Goal: Task Accomplishment & Management: Use online tool/utility

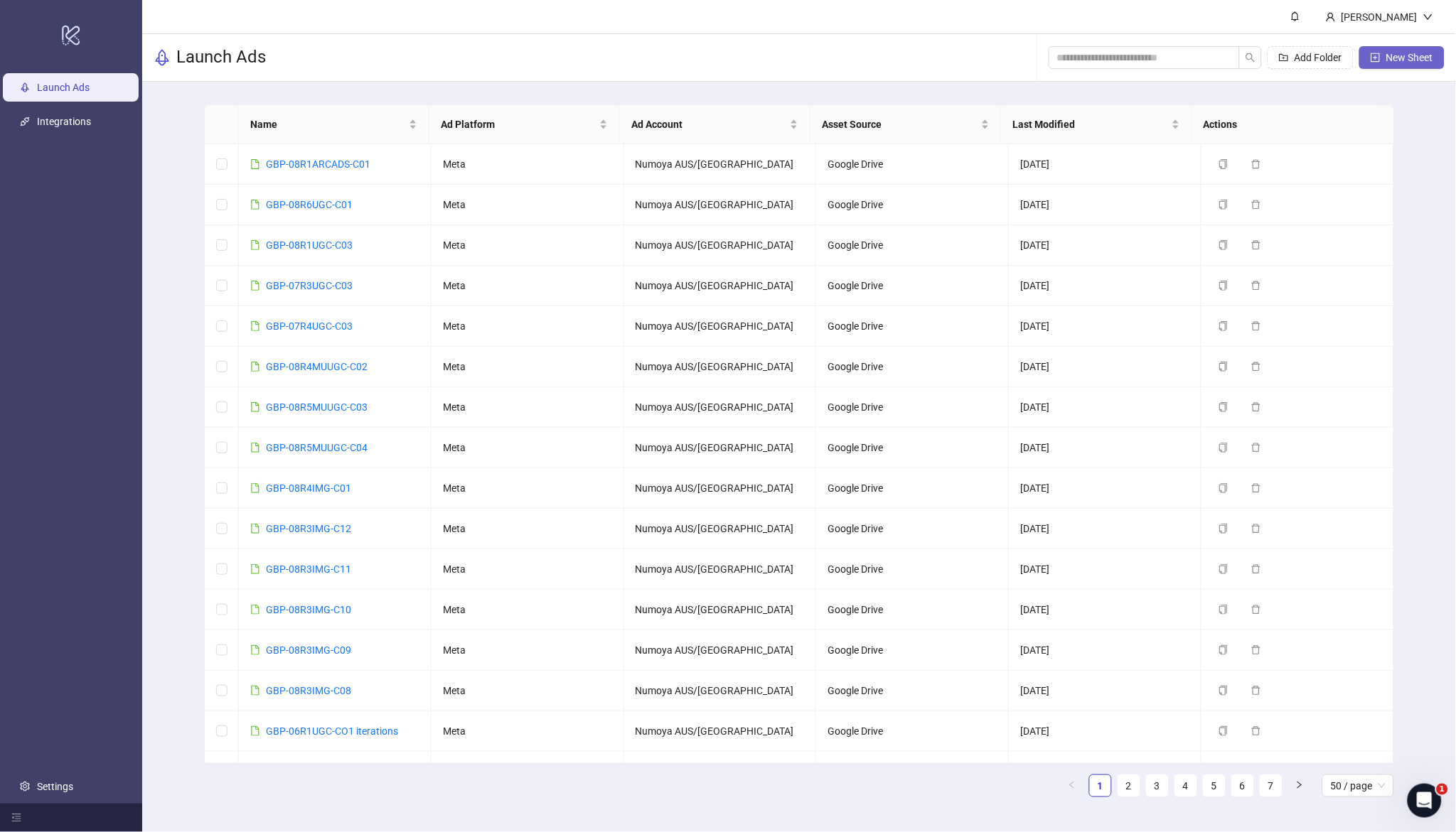
click at [1378, 54] on icon "plus-square" at bounding box center [1375, 57] width 10 height 10
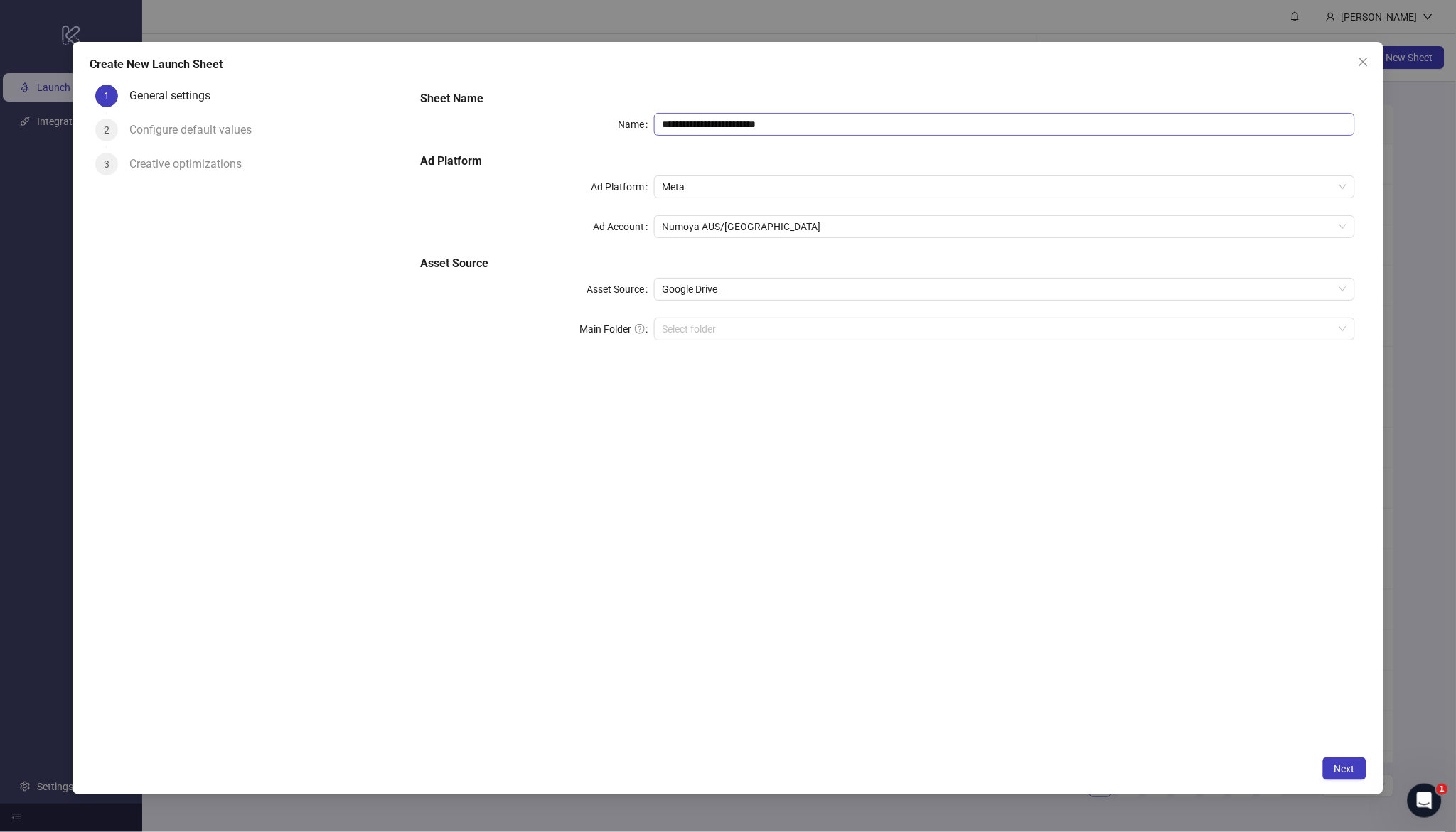
drag, startPoint x: 770, startPoint y: 154, endPoint x: 815, endPoint y: 126, distance: 53.0
click at [770, 154] on h5 "Ad Platform" at bounding box center [887, 161] width 934 height 17
drag, startPoint x: 821, startPoint y: 122, endPoint x: 542, endPoint y: 114, distance: 279.1
click at [526, 104] on div "**********" at bounding box center [888, 223] width 946 height 279
paste input "text"
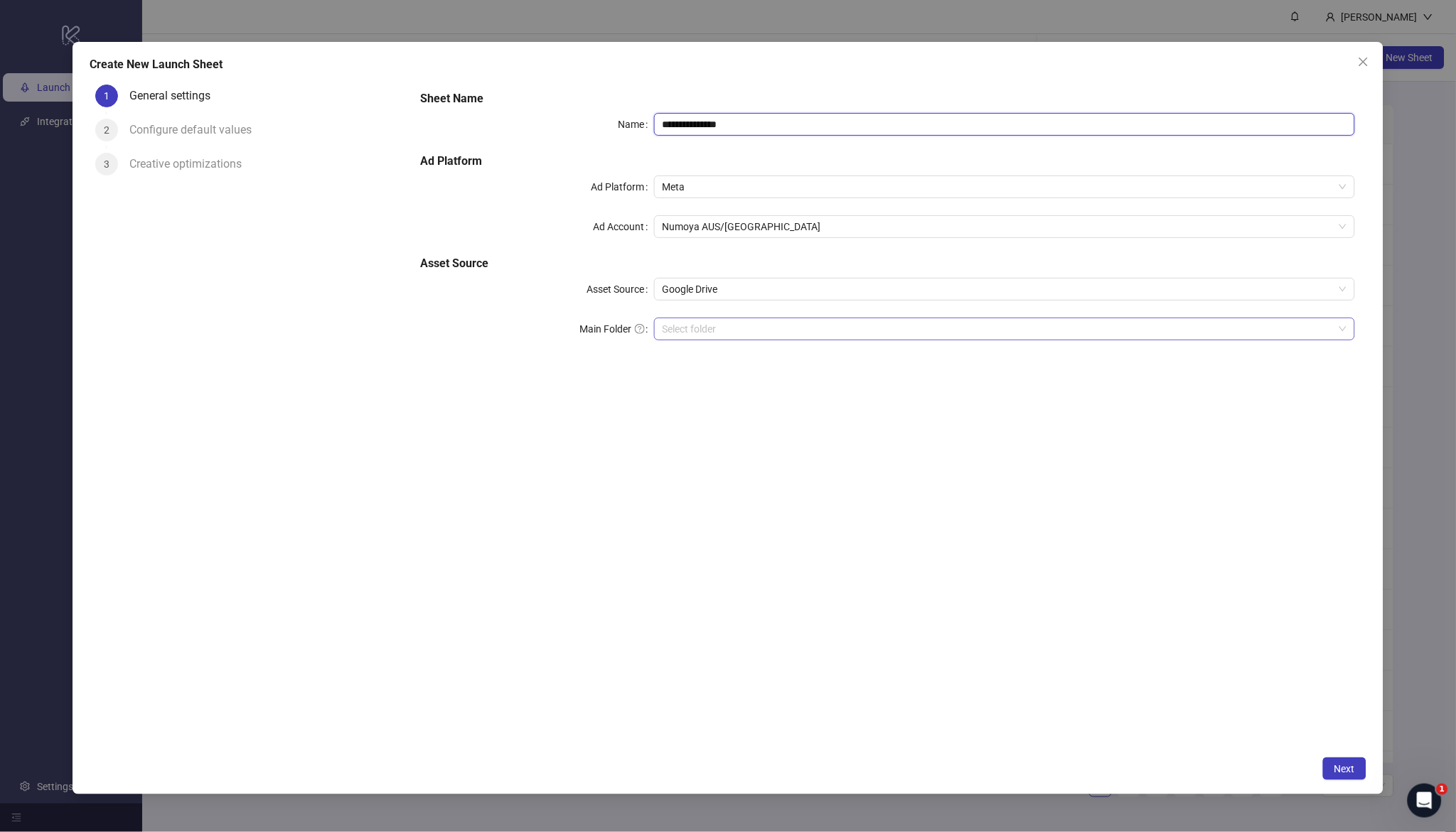
type input "**********"
click at [743, 323] on input "Main Folder" at bounding box center [999, 329] width 672 height 22
click at [1353, 772] on span "Next" at bounding box center [1345, 768] width 21 height 12
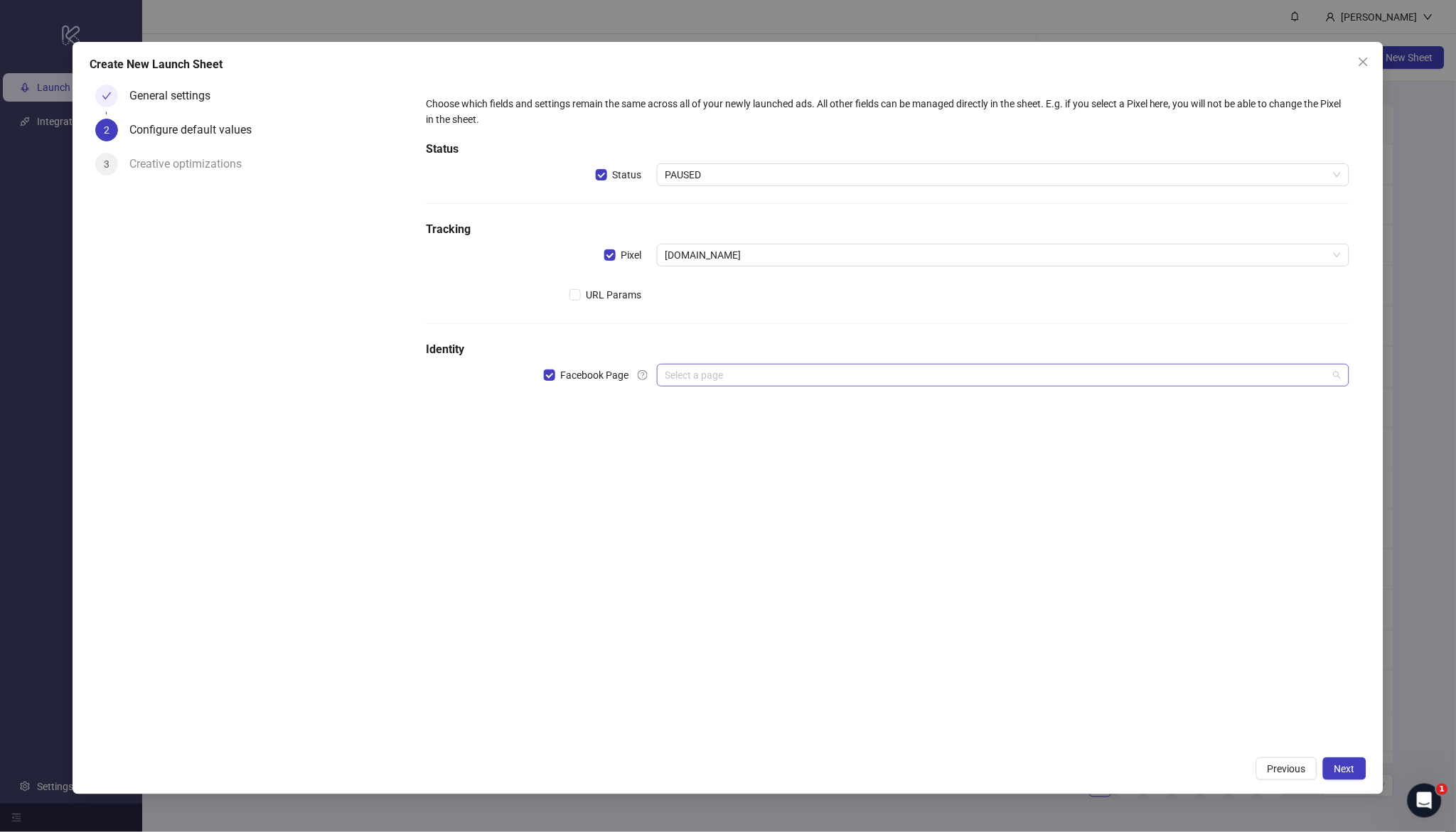
click at [691, 375] on input "search" at bounding box center [997, 376] width 663 height 22
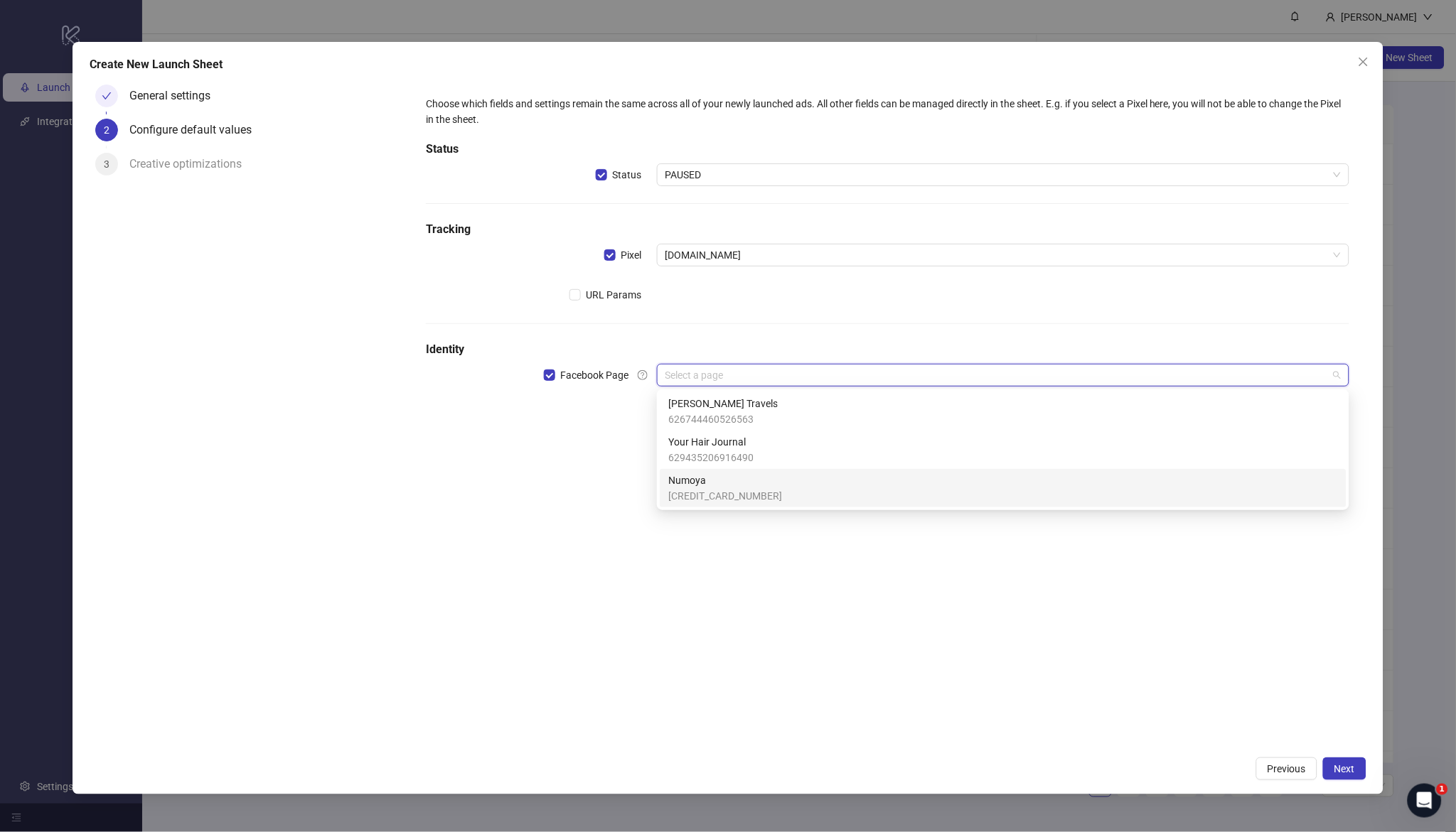
click at [719, 486] on span "Numoya" at bounding box center [724, 480] width 113 height 15
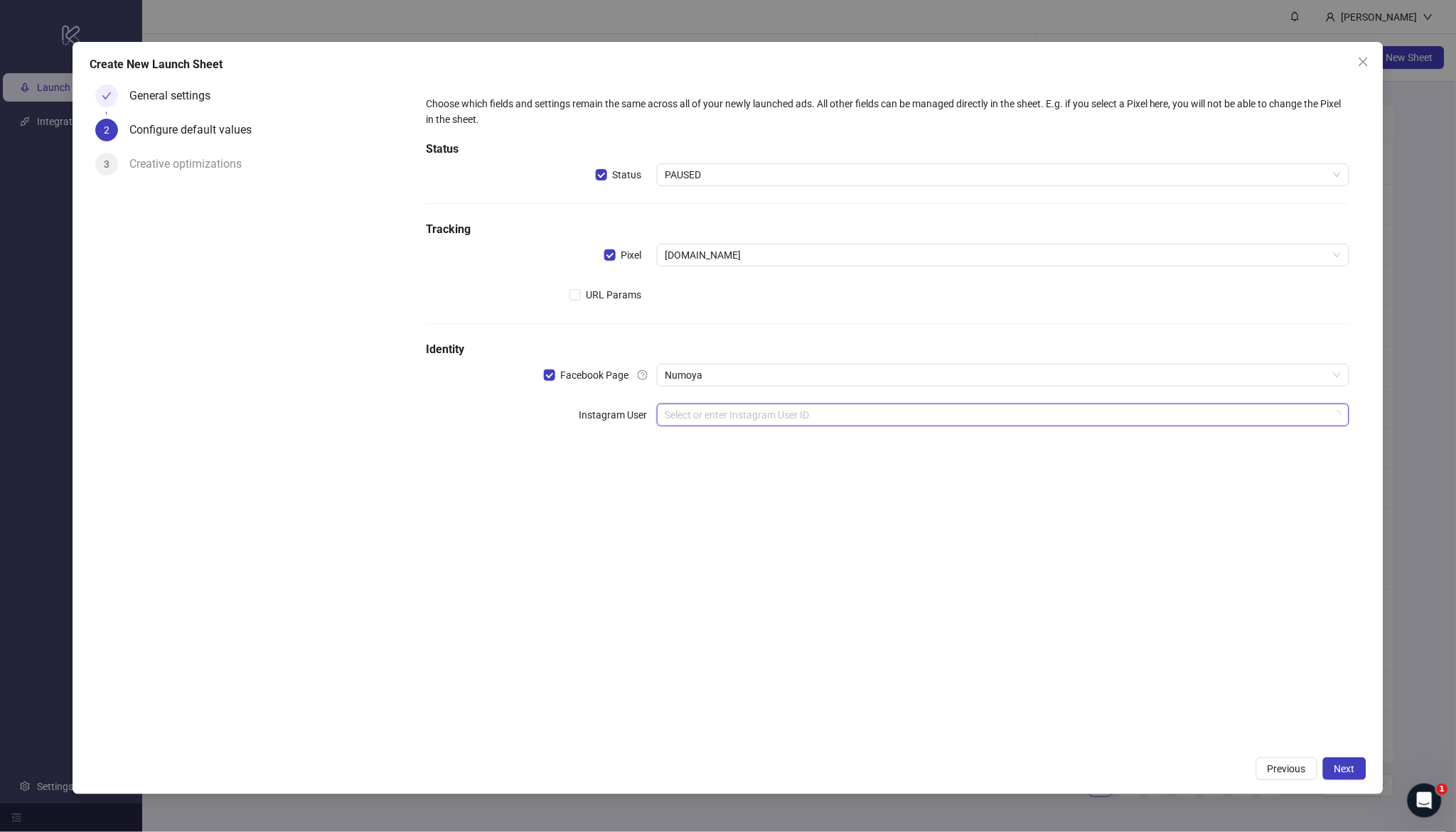
click at [717, 417] on input "search" at bounding box center [997, 416] width 663 height 22
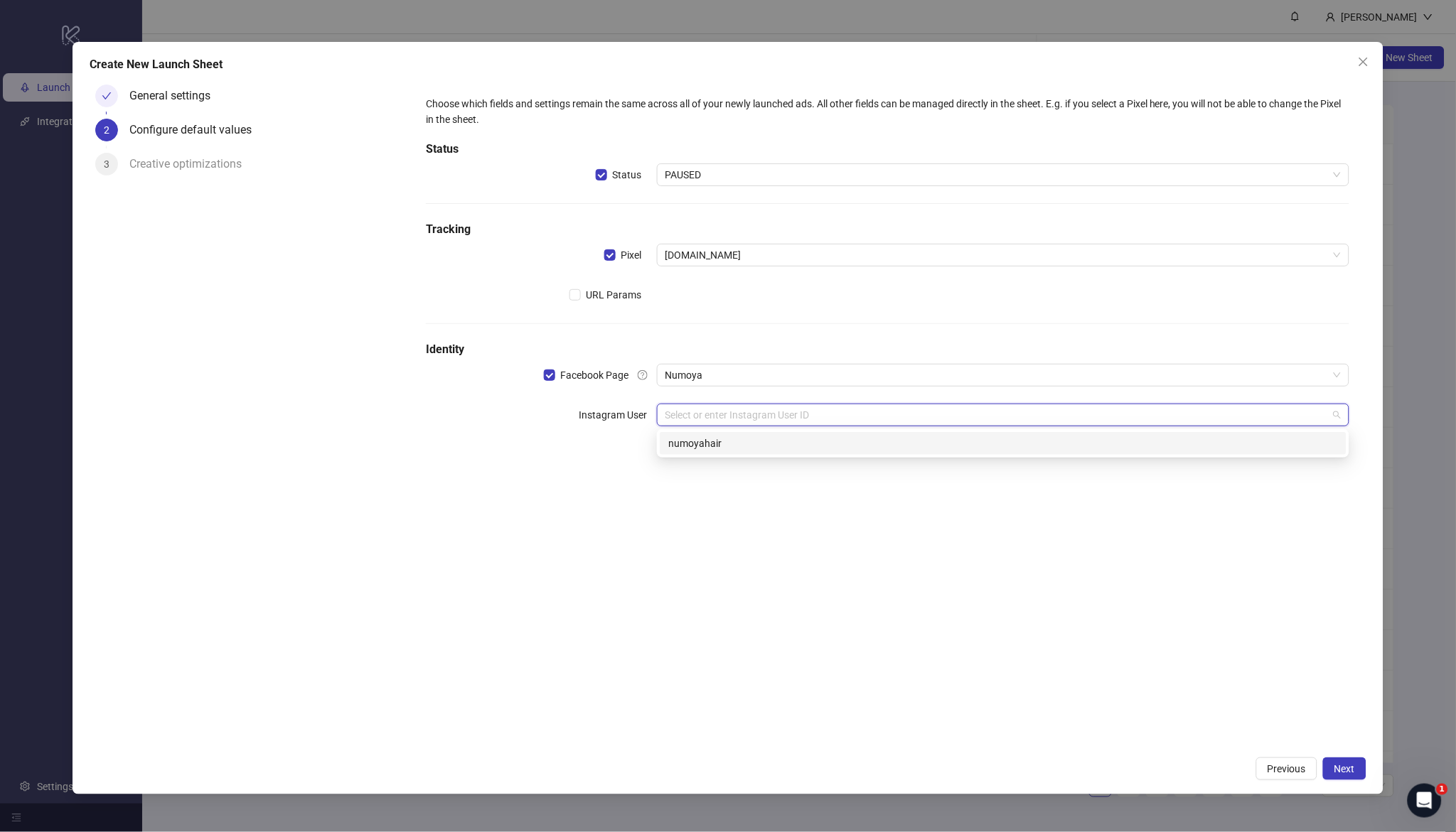
click at [741, 449] on div "numoyahair" at bounding box center [1003, 443] width 670 height 15
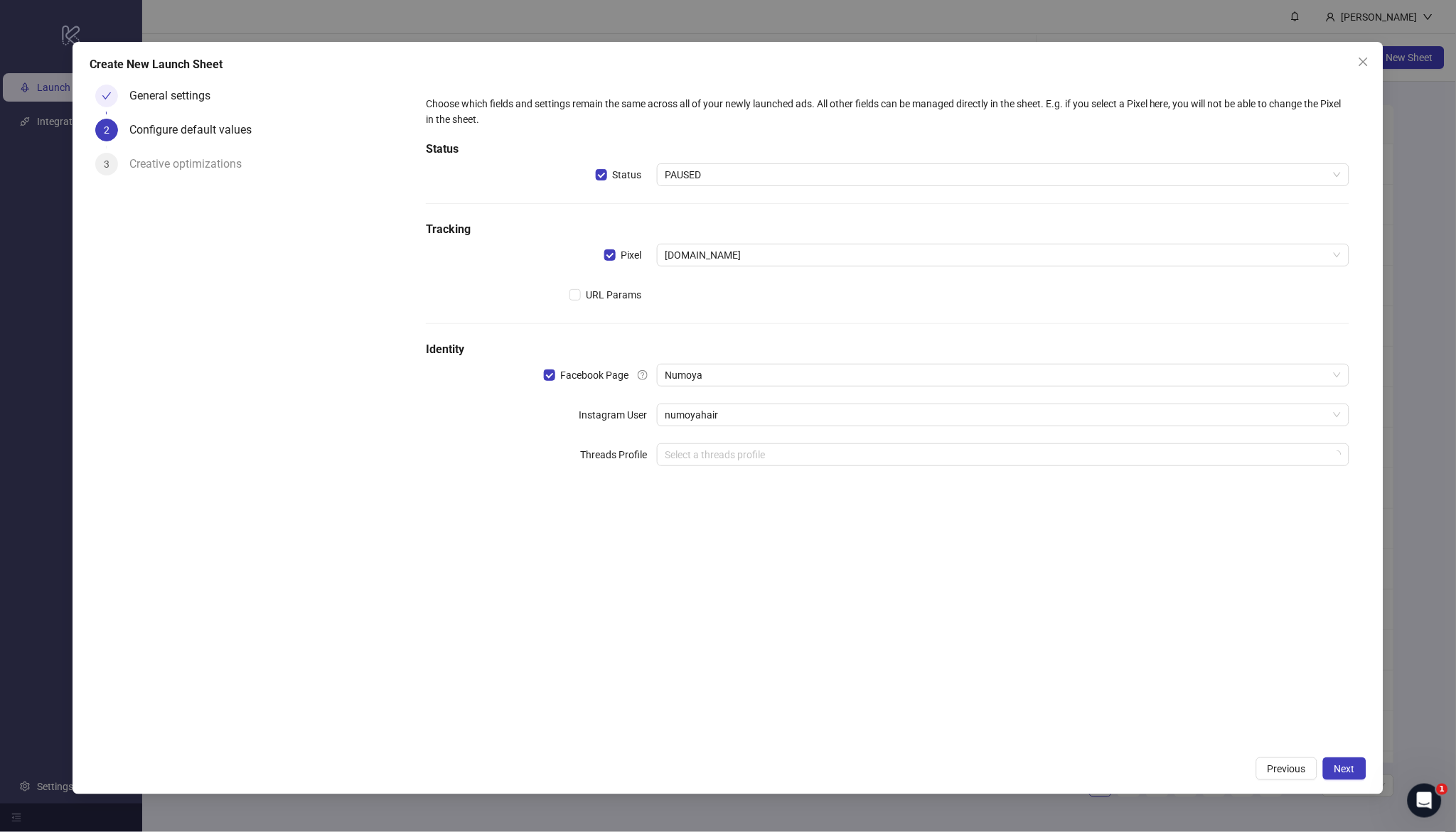
click at [825, 599] on div "Choose which fields and settings remain the same across all of your newly launc…" at bounding box center [887, 415] width 958 height 671
click at [1362, 767] on button "Next" at bounding box center [1345, 768] width 44 height 23
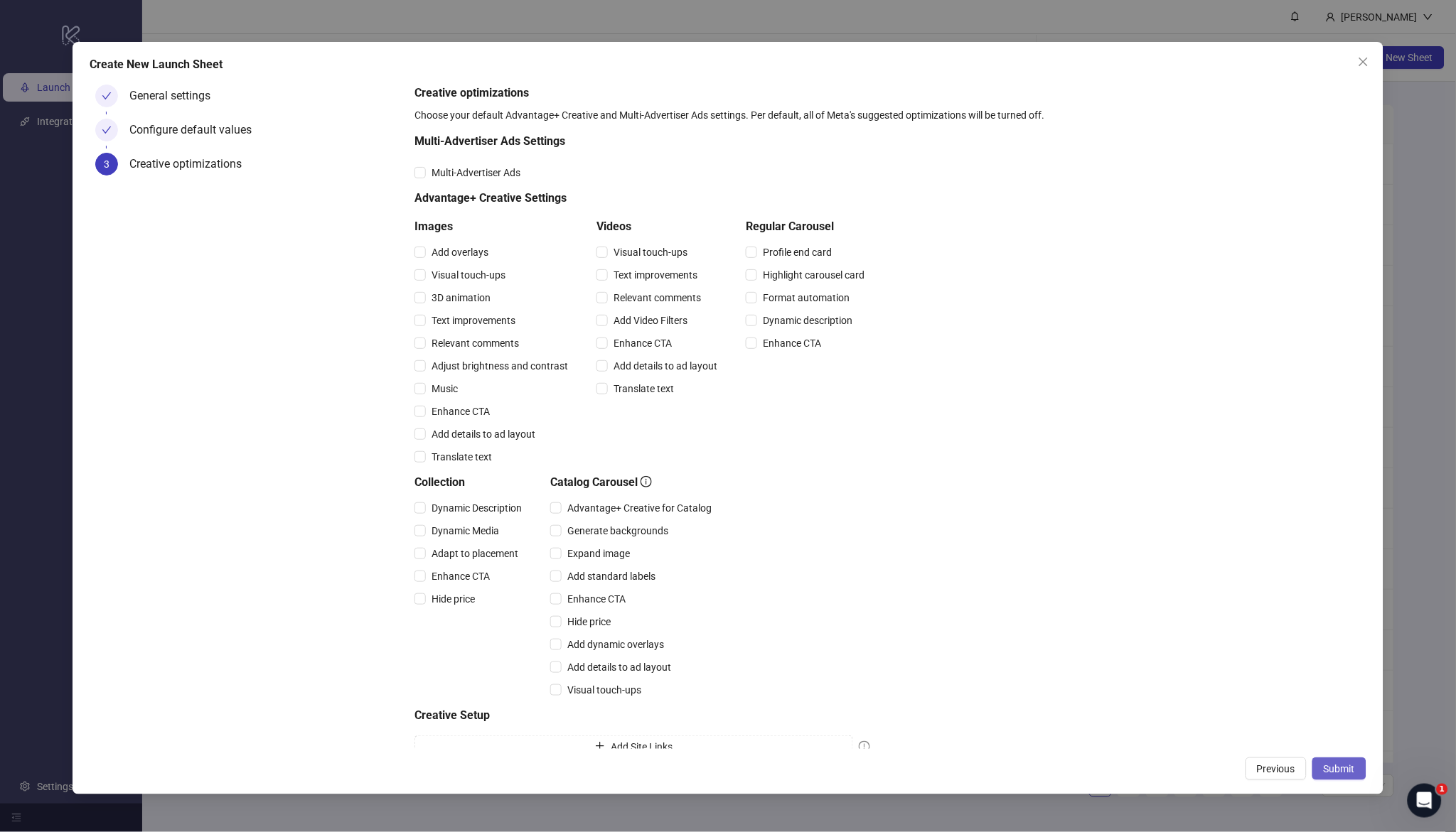
click at [1348, 768] on span "Submit" at bounding box center [1340, 768] width 31 height 12
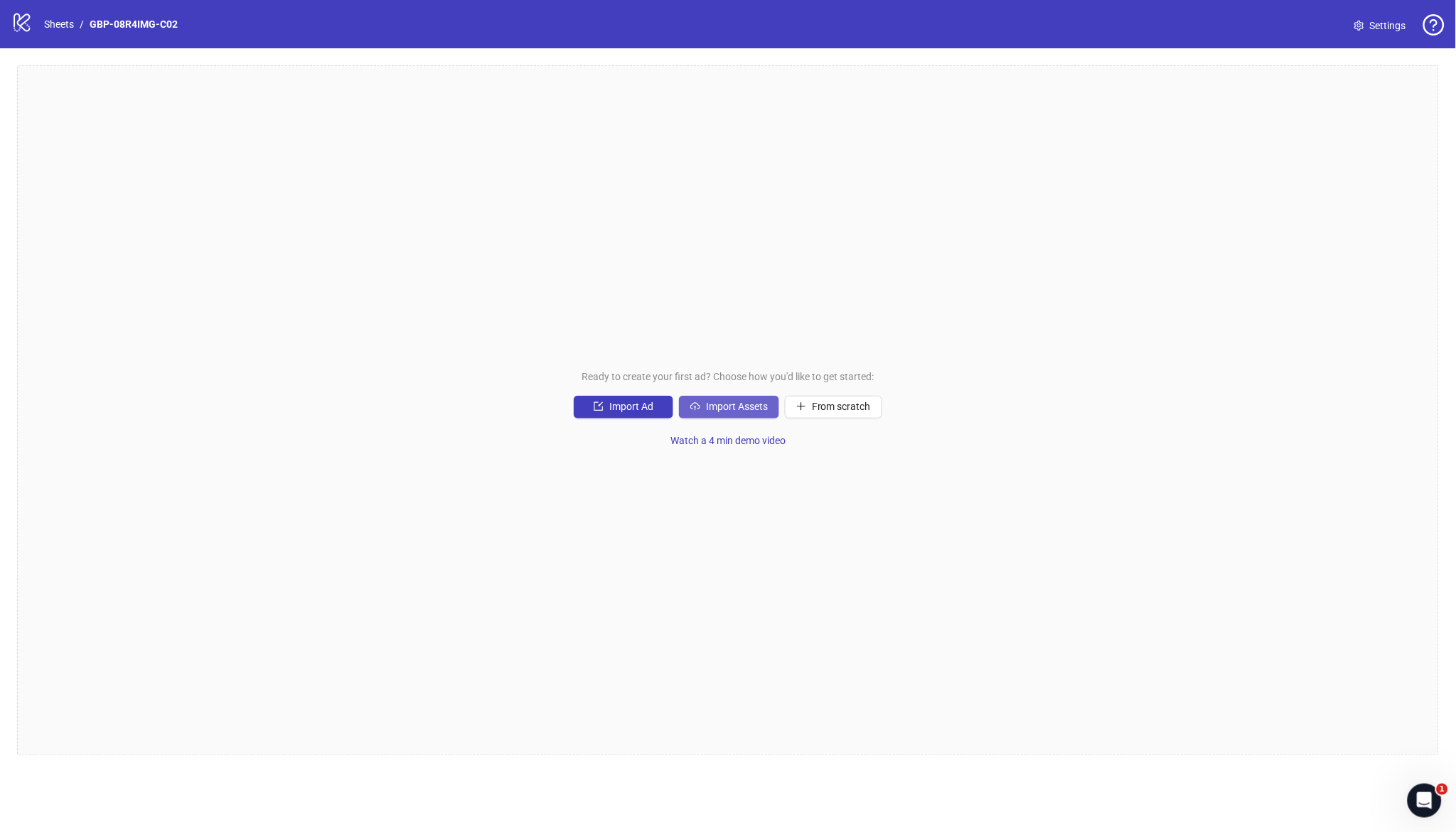
click at [749, 405] on span "Import Assets" at bounding box center [737, 406] width 62 height 12
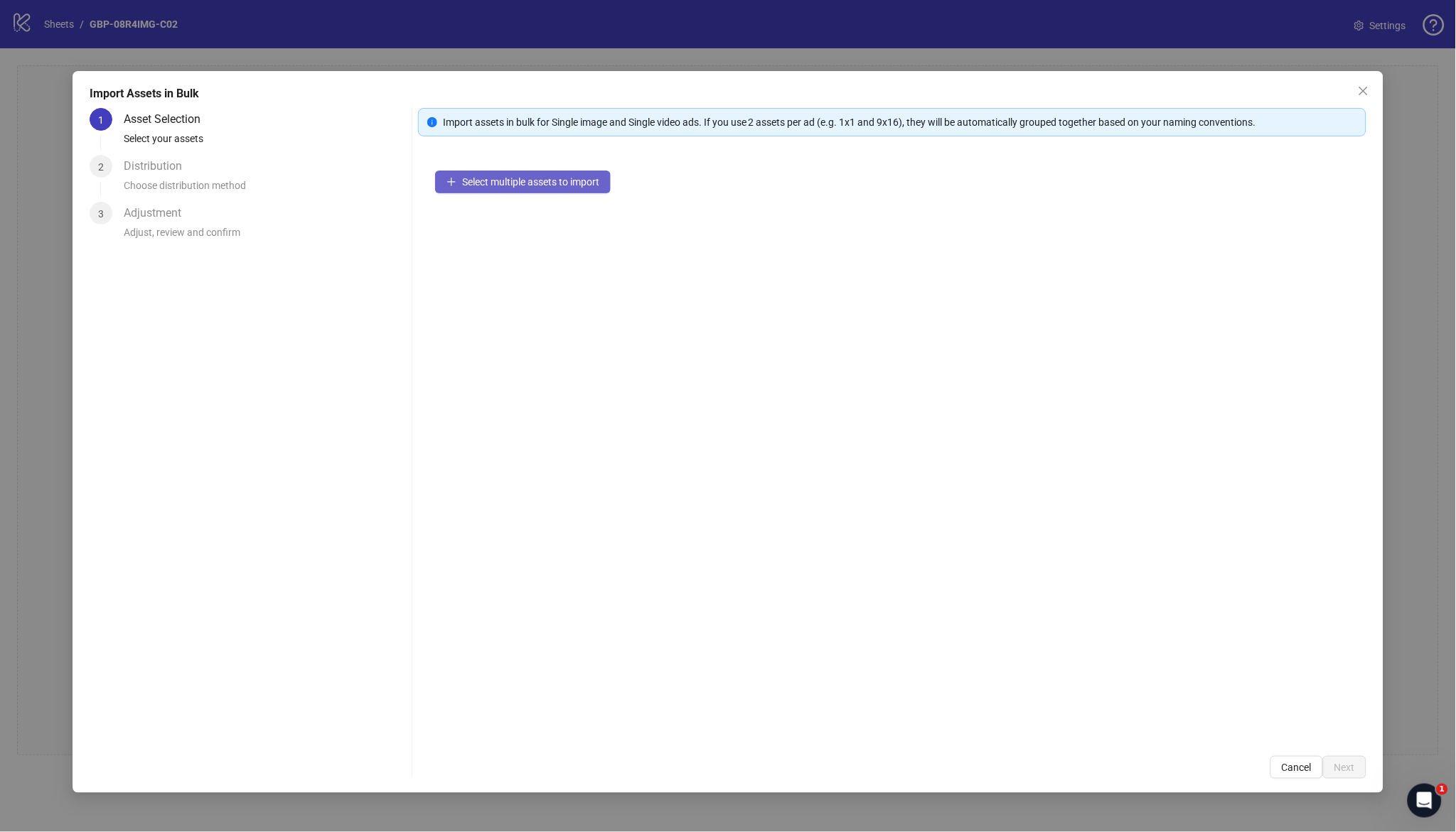
click at [545, 171] on button "Select multiple assets to import" at bounding box center [523, 181] width 176 height 23
click at [1340, 762] on span "Next" at bounding box center [1345, 768] width 21 height 12
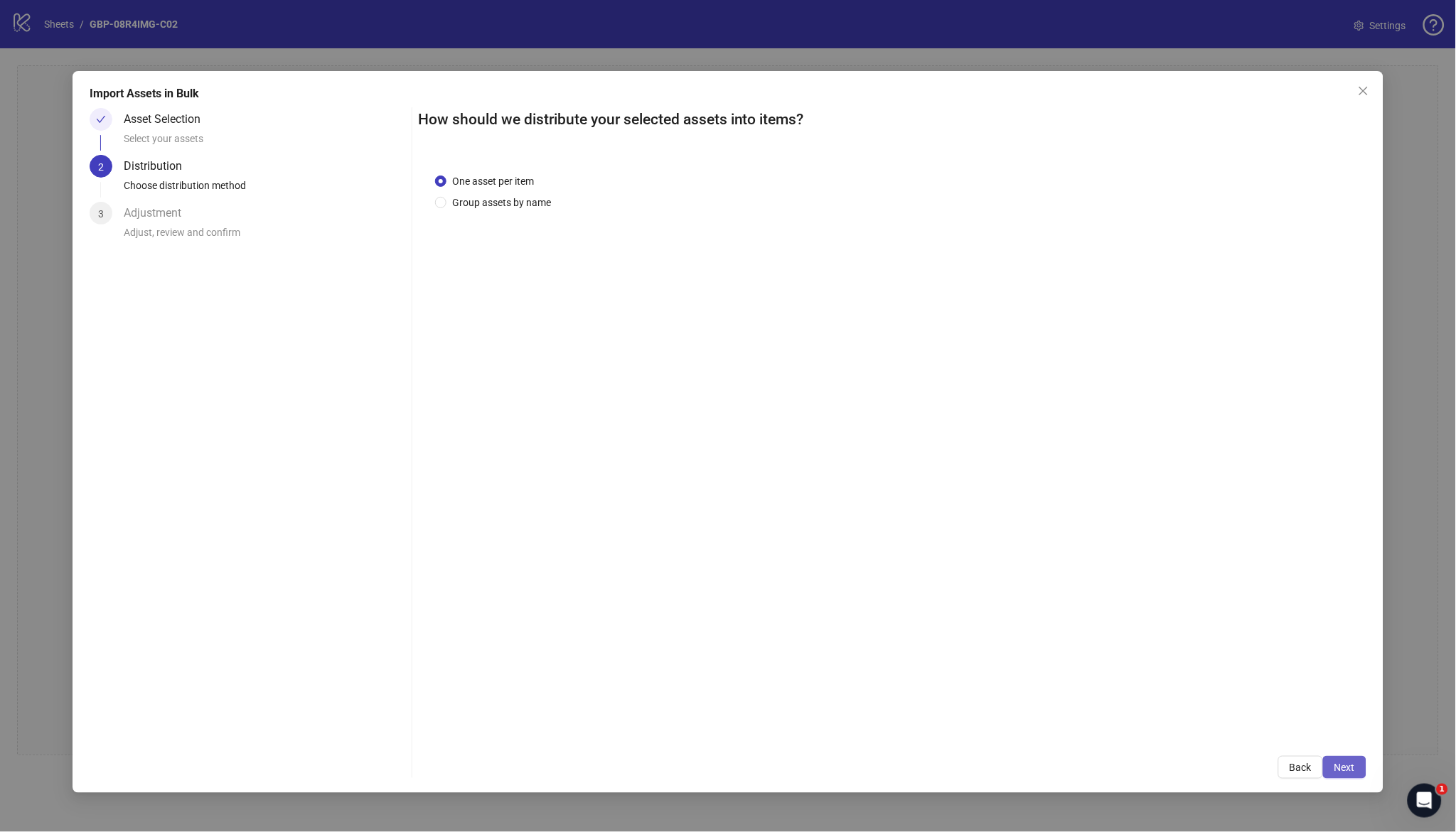
click at [1350, 773] on button "Next" at bounding box center [1345, 768] width 44 height 23
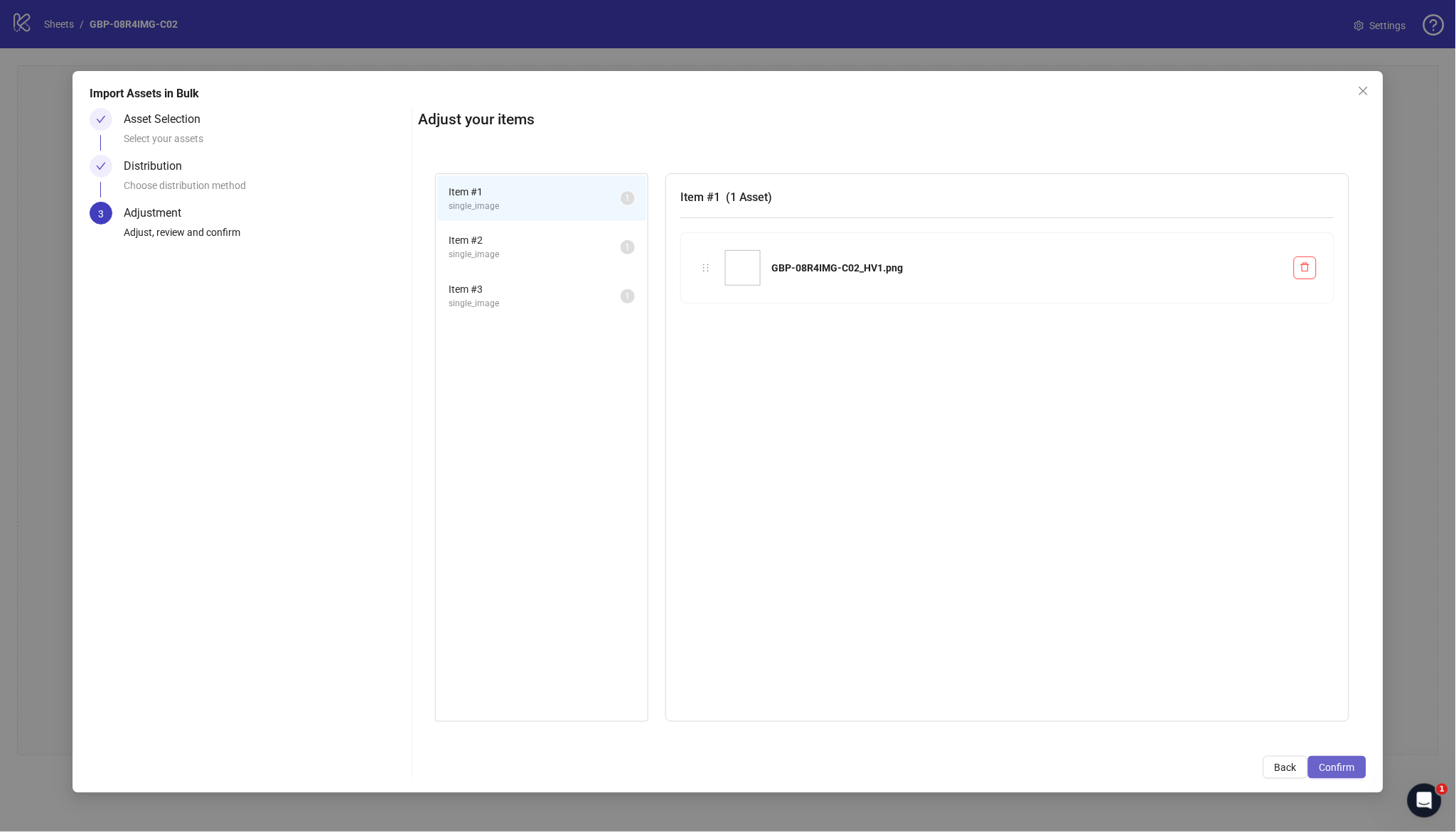
click at [1345, 766] on span "Confirm" at bounding box center [1337, 768] width 35 height 12
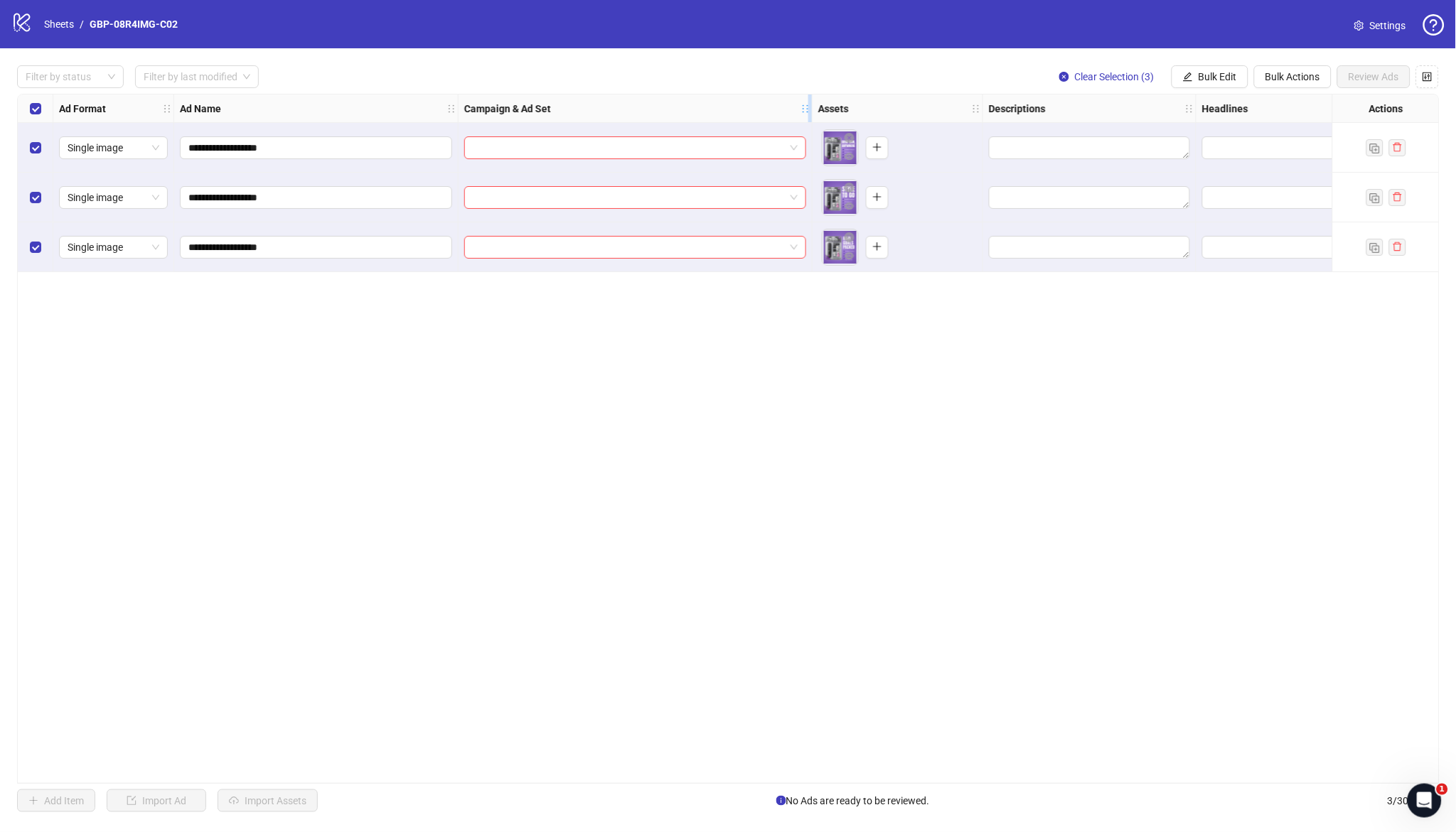
drag, startPoint x: 669, startPoint y: 108, endPoint x: 810, endPoint y: 114, distance: 141.1
click at [810, 114] on div "Resize Campaign & Ad Set column" at bounding box center [811, 108] width 4 height 28
click at [634, 376] on div "**********" at bounding box center [729, 438] width 1423 height 690
click at [605, 150] on input "search" at bounding box center [629, 148] width 312 height 22
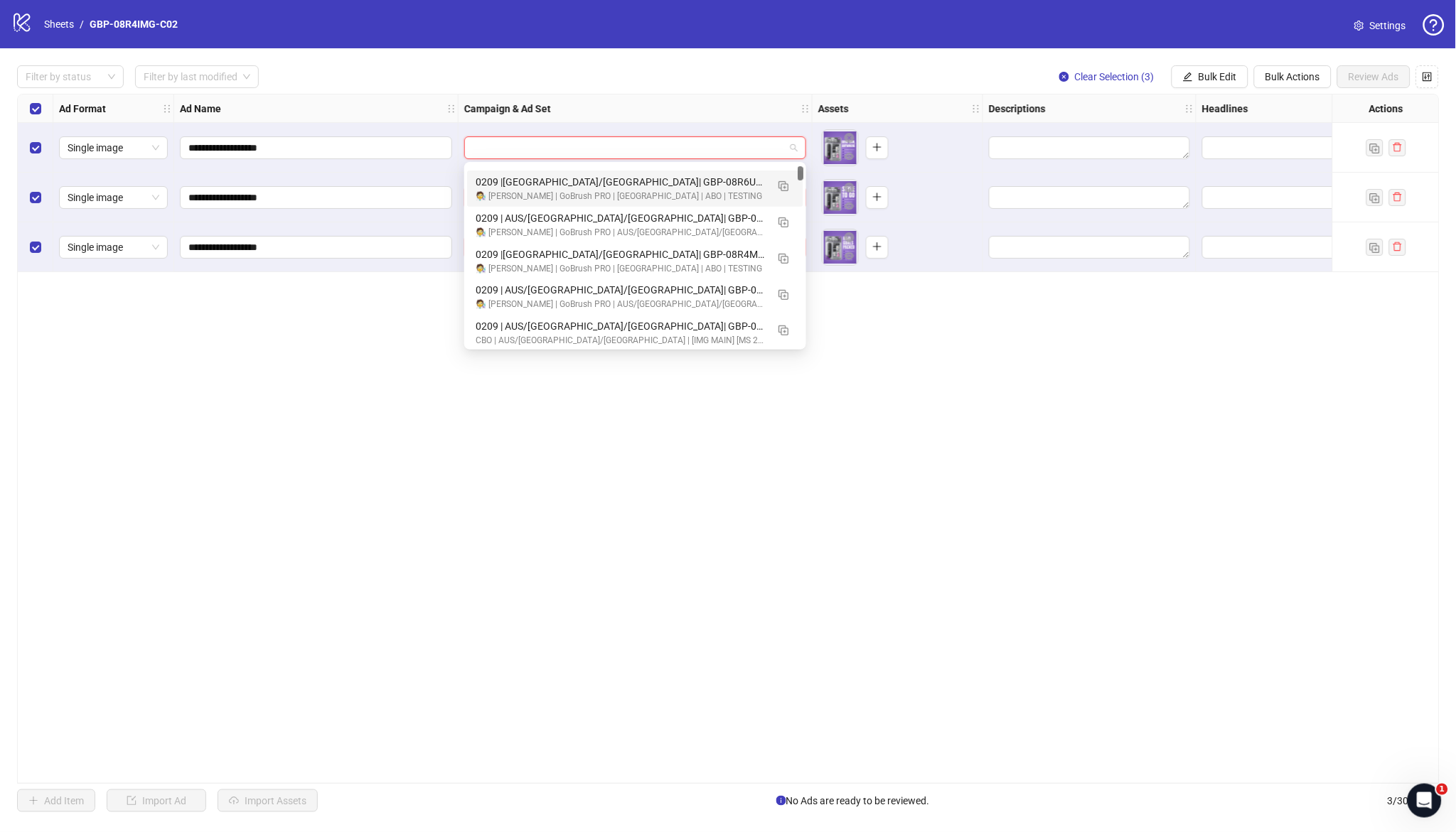
scroll to position [244, 0]
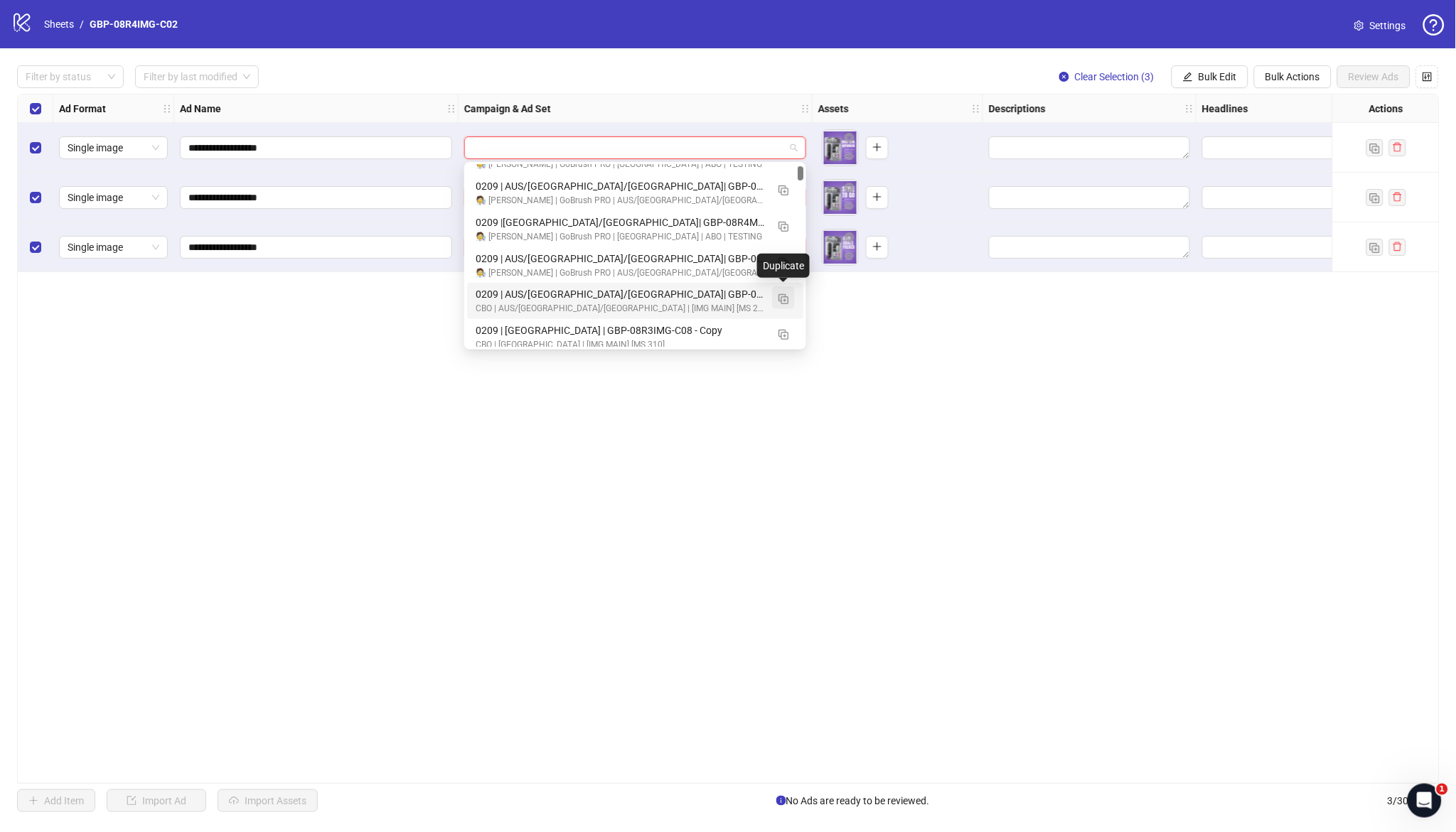
click at [782, 299] on img "button" at bounding box center [783, 299] width 10 height 10
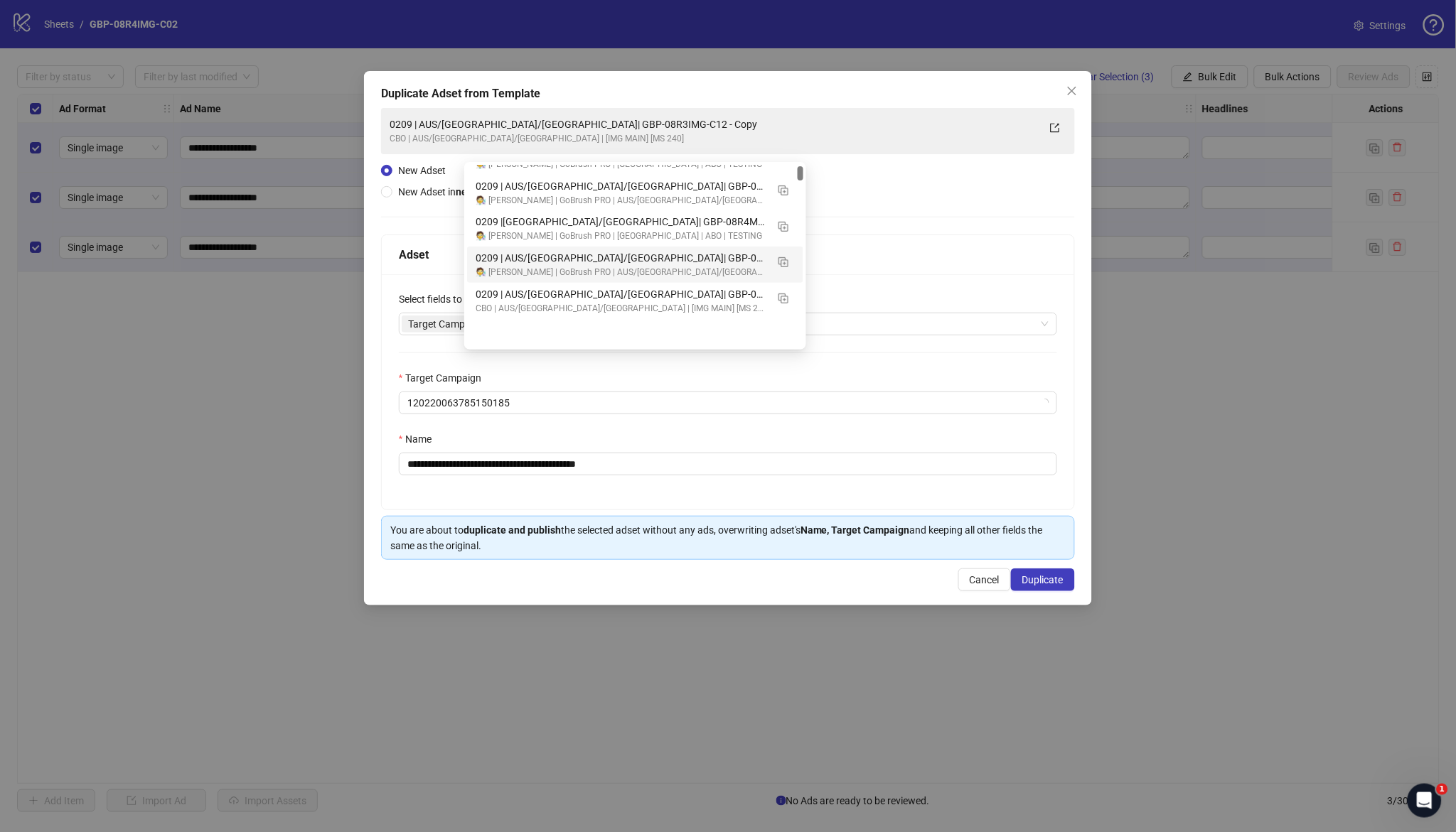
scroll to position [176, 0]
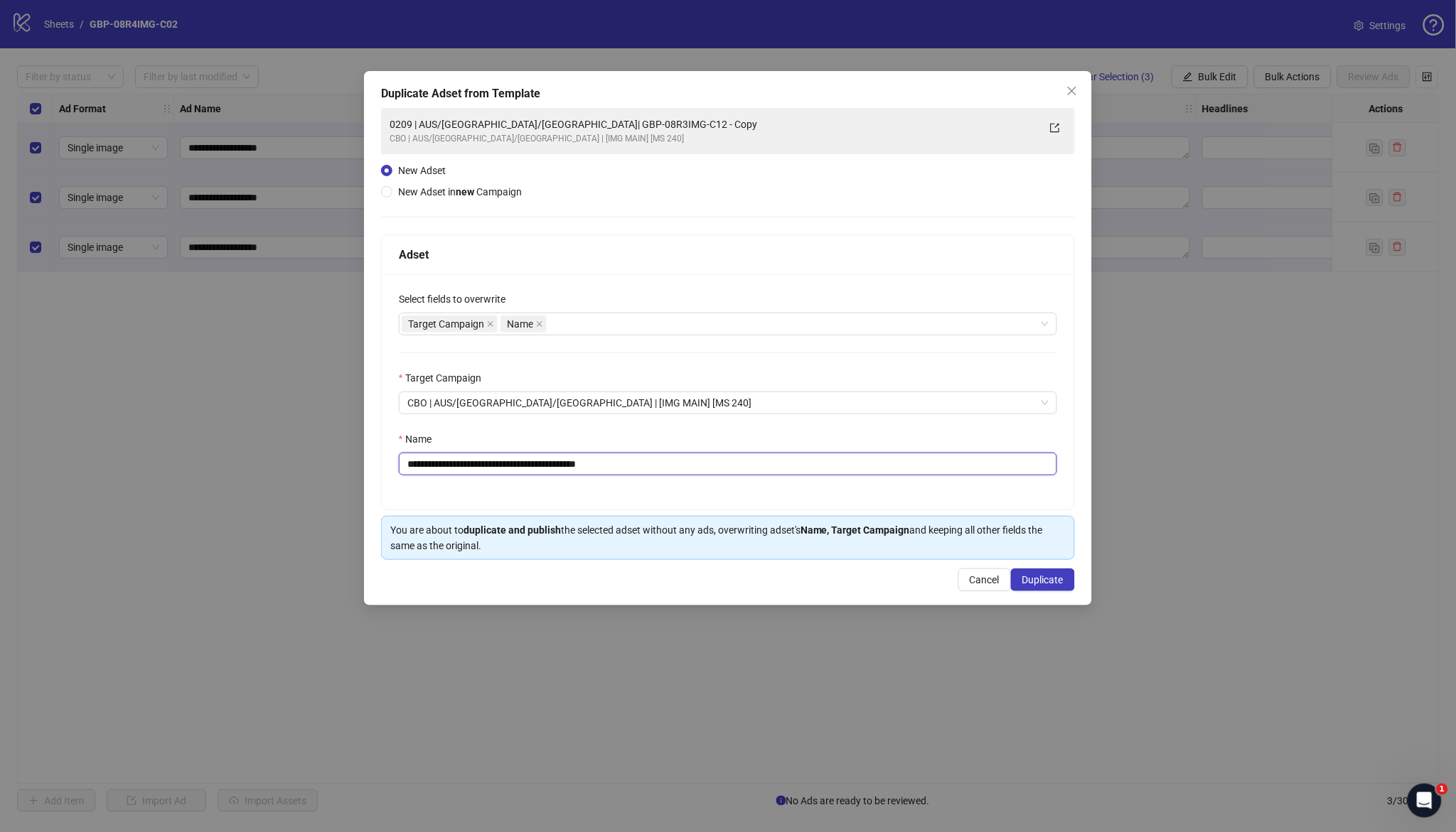
click at [418, 465] on input "**********" at bounding box center [728, 464] width 658 height 23
drag, startPoint x: 497, startPoint y: 463, endPoint x: 812, endPoint y: 465, distance: 315.0
click at [812, 465] on input "**********" at bounding box center [728, 464] width 658 height 23
paste input "text"
type input "**********"
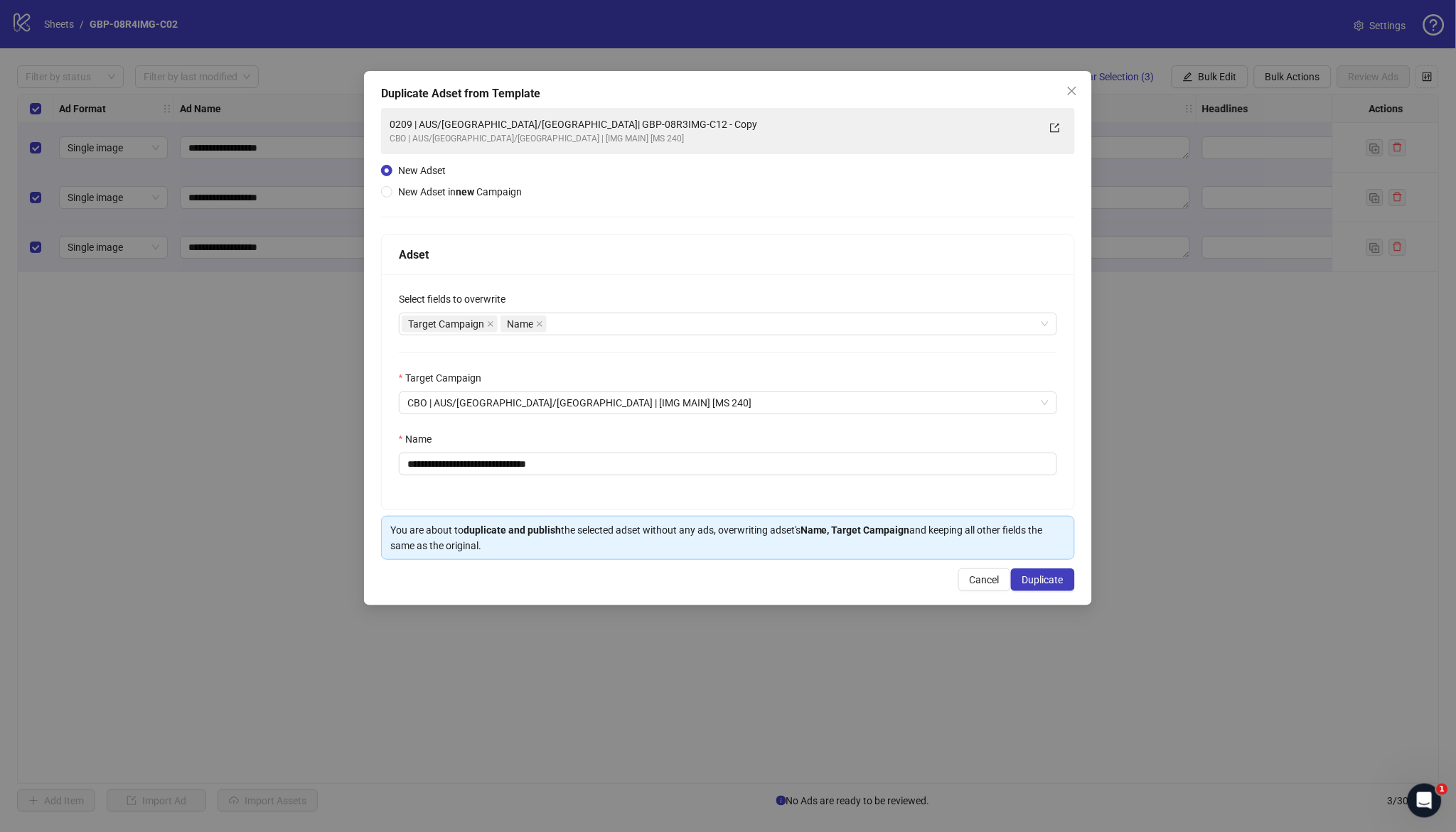
click at [652, 485] on div "**********" at bounding box center [728, 391] width 693 height 235
click at [657, 474] on input "**********" at bounding box center [728, 464] width 658 height 23
click at [1040, 580] on span "Duplicate" at bounding box center [1043, 580] width 41 height 12
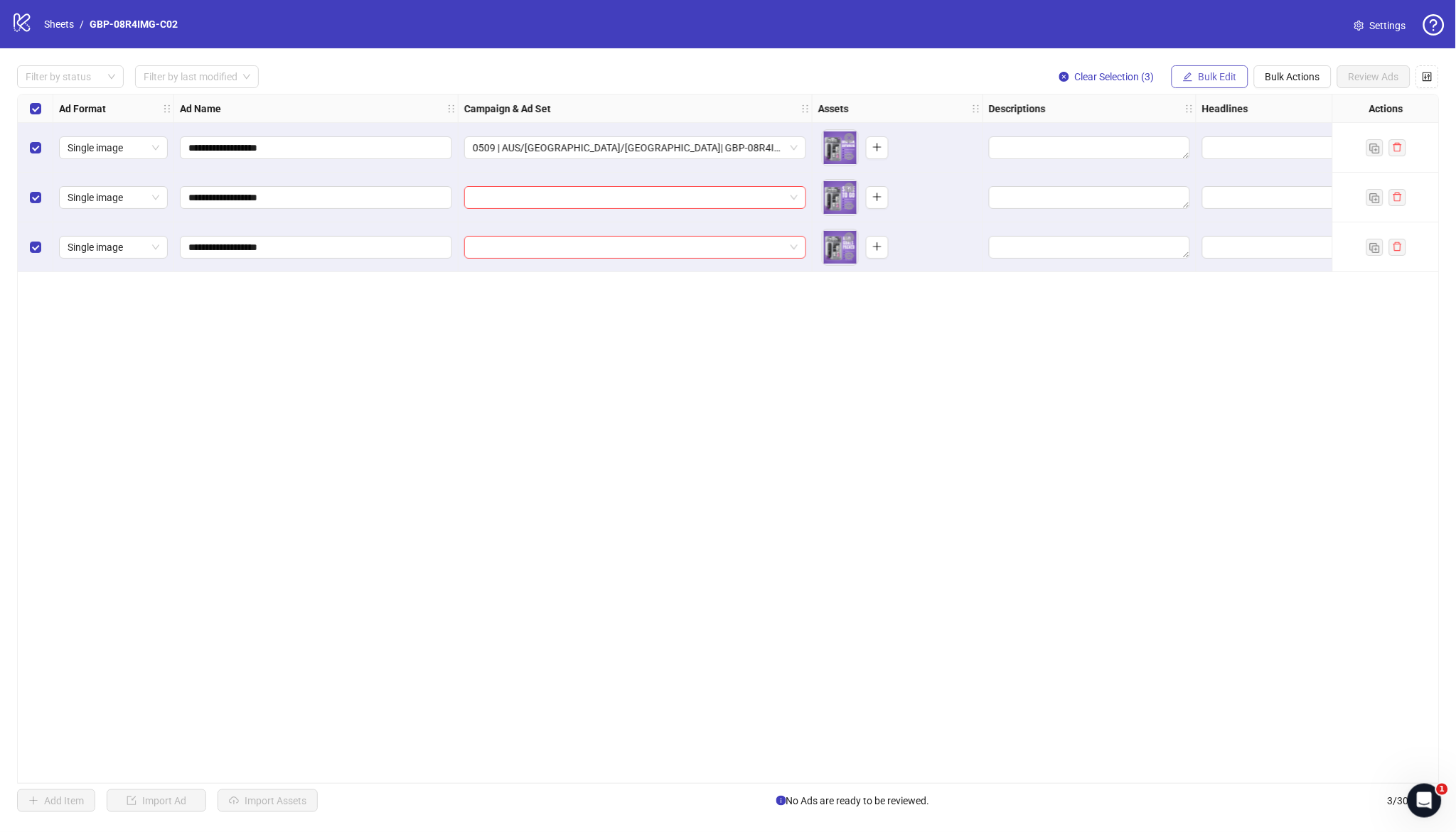
click at [1204, 68] on button "Bulk Edit" at bounding box center [1210, 76] width 77 height 23
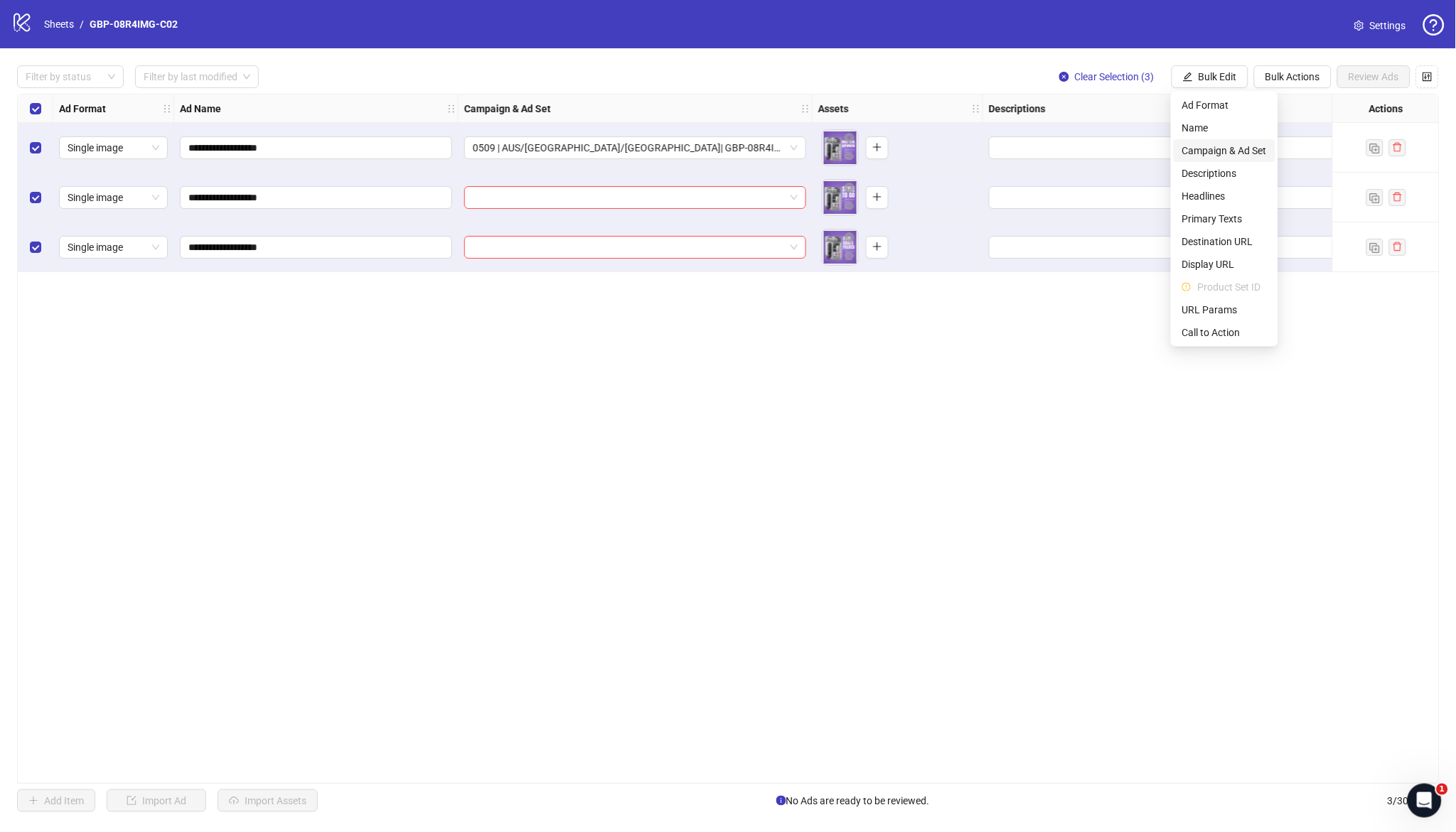
click at [1217, 148] on span "Campaign & Ad Set" at bounding box center [1225, 150] width 84 height 15
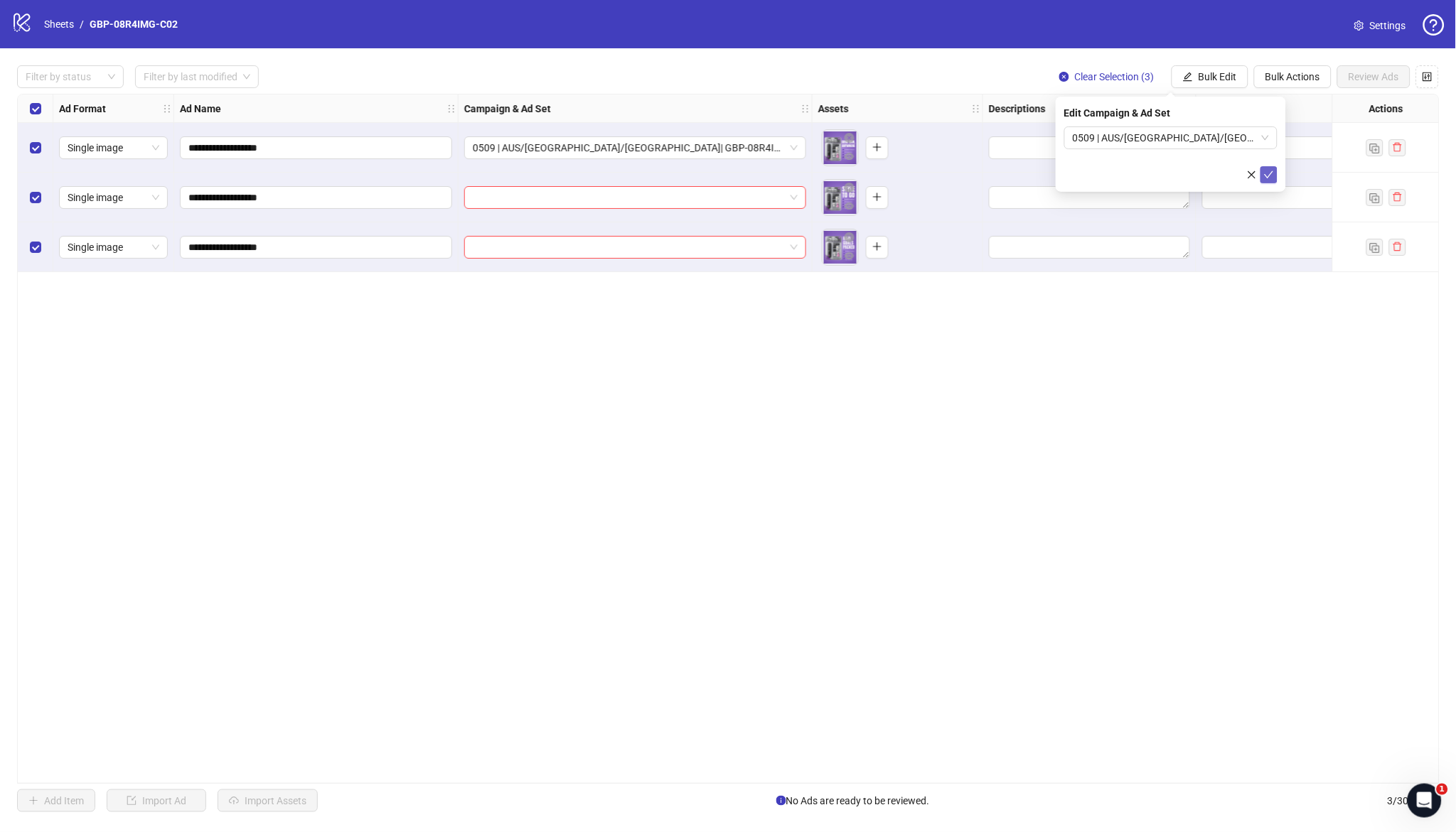
click at [1266, 172] on icon "check" at bounding box center [1269, 174] width 10 height 10
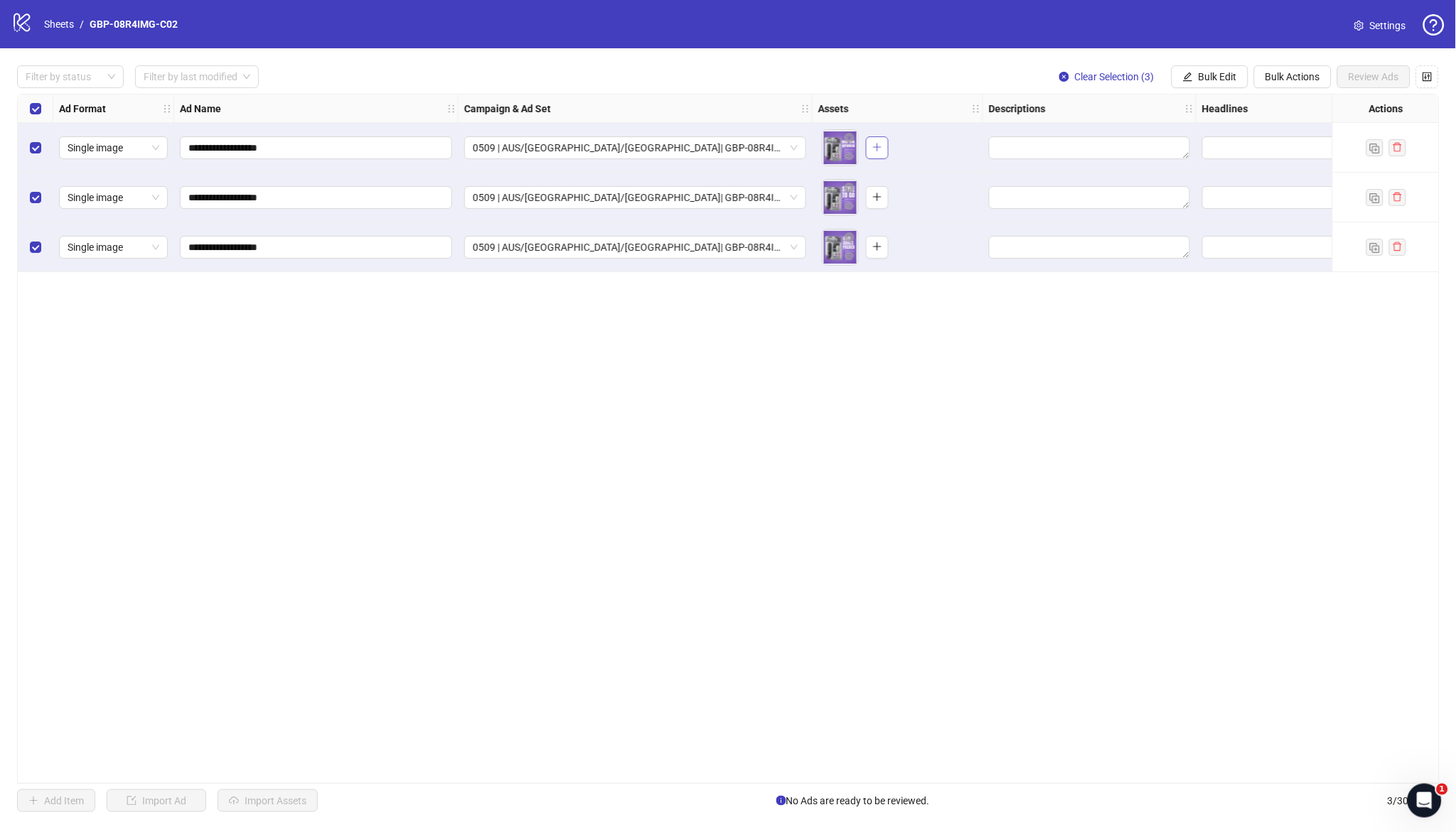
click at [879, 136] on button "button" at bounding box center [877, 147] width 23 height 23
click at [881, 195] on icon "plus" at bounding box center [877, 197] width 10 height 10
click at [882, 251] on button "button" at bounding box center [877, 247] width 23 height 23
click at [1225, 77] on span "Bulk Edit" at bounding box center [1218, 76] width 38 height 12
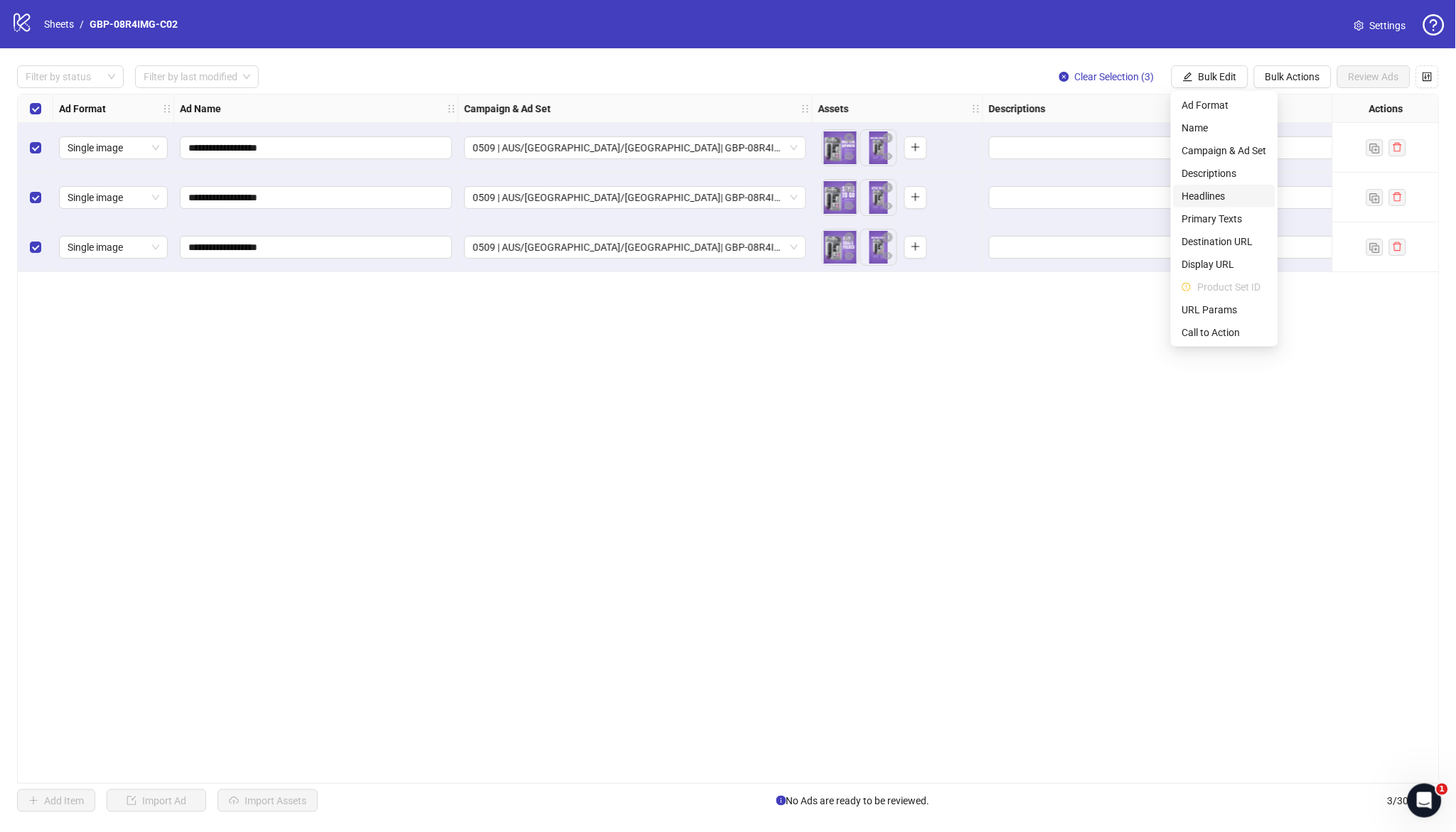
click at [1229, 195] on span "Headlines" at bounding box center [1225, 196] width 84 height 15
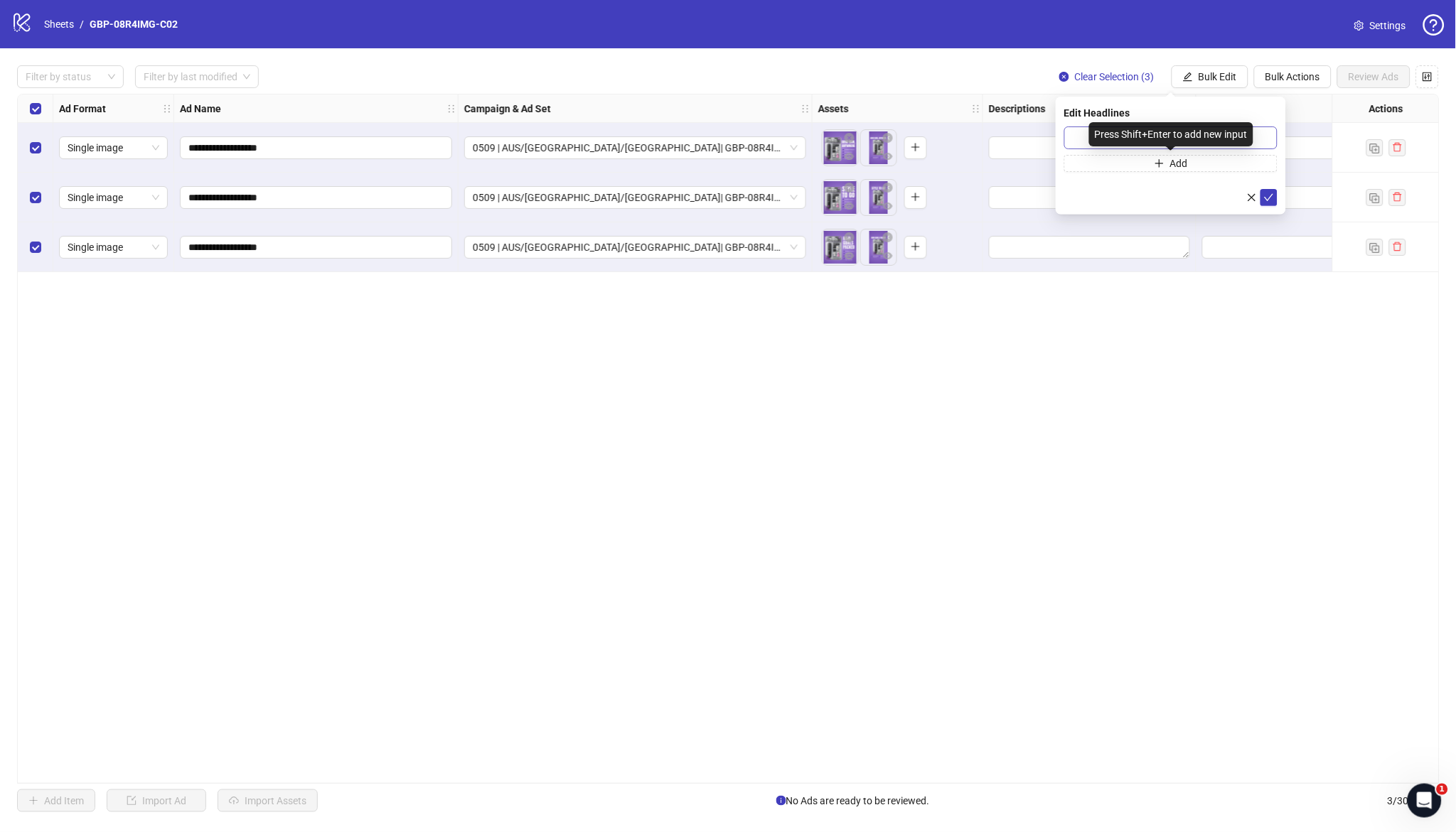
click at [1100, 142] on div "Press Shift+Enter to add new input" at bounding box center [1171, 134] width 164 height 24
click at [1095, 140] on div "Press Shift+Enter to add new input" at bounding box center [1171, 134] width 164 height 24
click at [1089, 140] on div "Press Shift+Enter to add new input" at bounding box center [1171, 134] width 164 height 24
click at [1080, 140] on input "text" at bounding box center [1171, 137] width 213 height 23
paste input "*******"
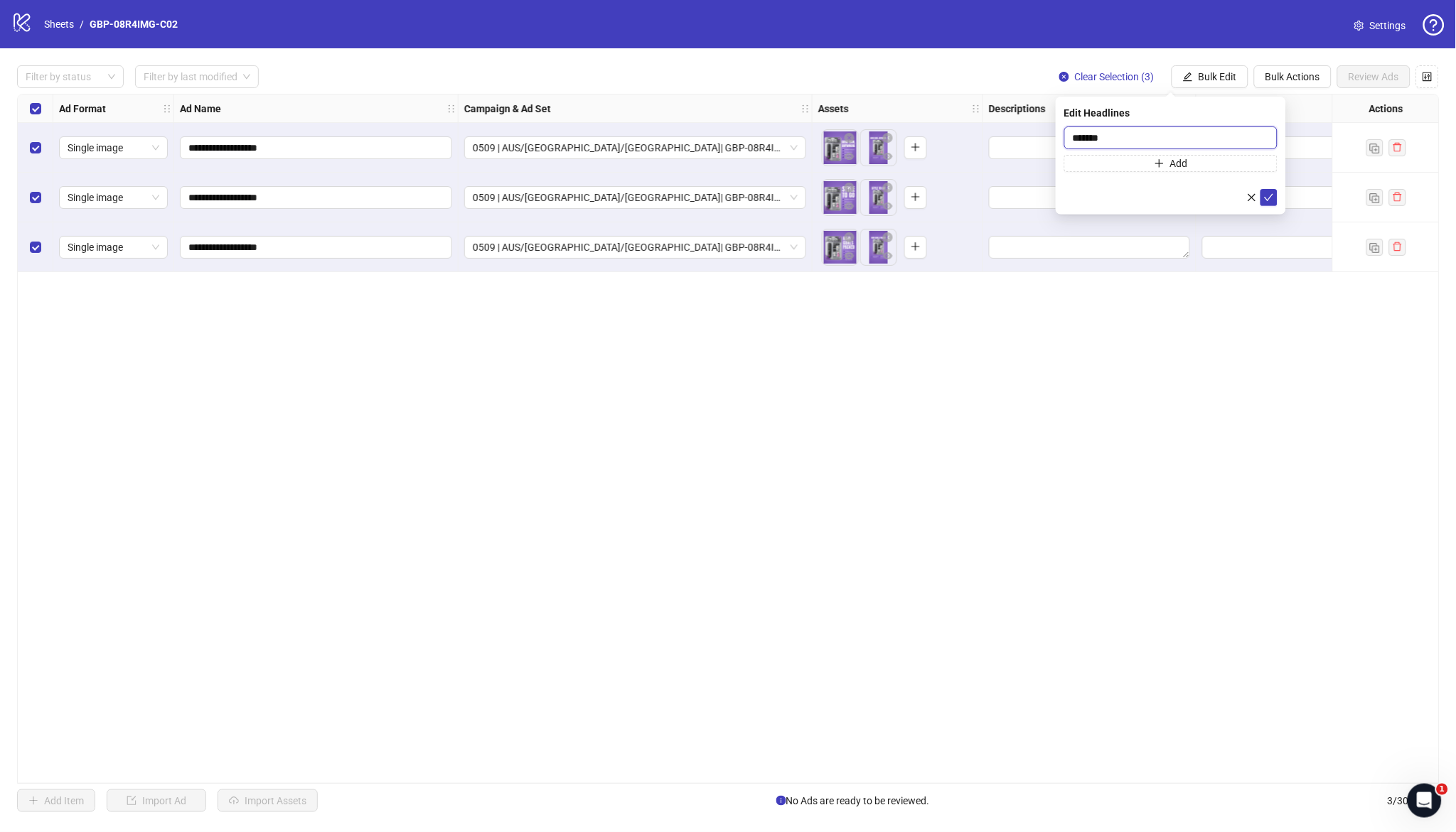
type input "*******"
click at [1197, 164] on button "Add" at bounding box center [1171, 163] width 213 height 17
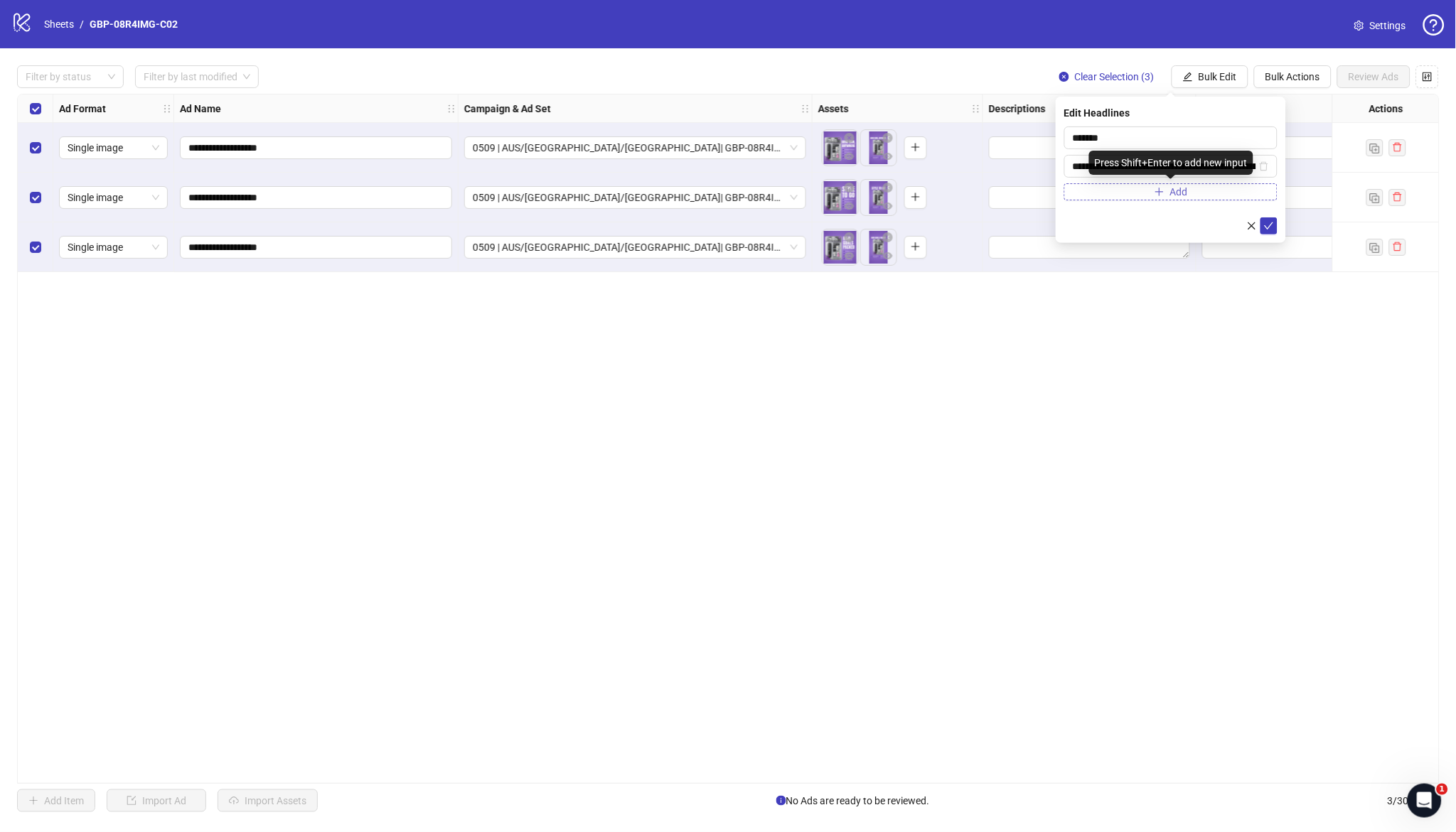
scroll to position [0, 156]
type input "**********"
click at [1271, 228] on icon "check" at bounding box center [1269, 226] width 10 height 10
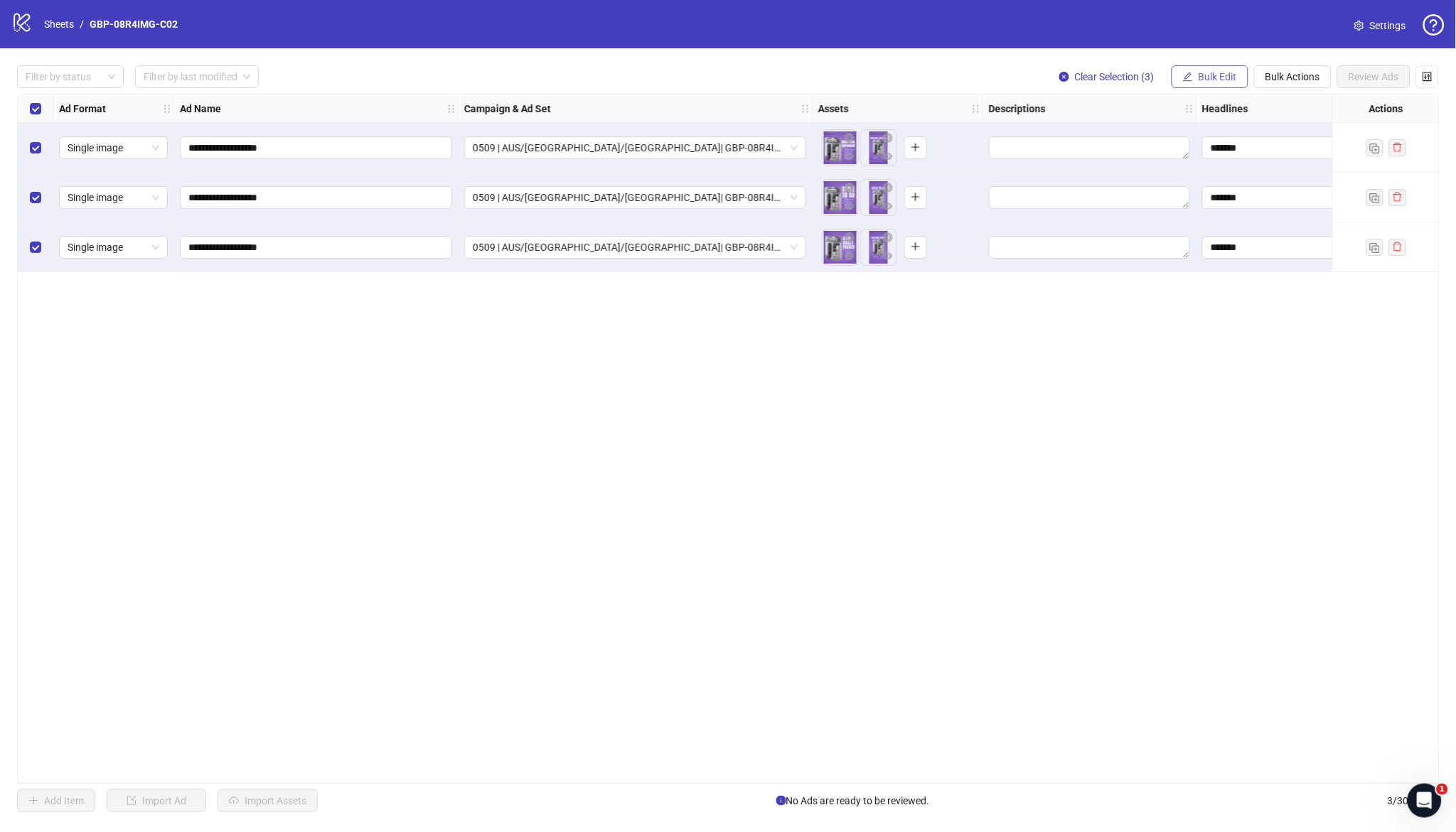
click at [1204, 65] on button "Bulk Edit" at bounding box center [1210, 76] width 77 height 23
click at [1220, 212] on span "Primary Texts" at bounding box center [1225, 219] width 84 height 15
click at [1155, 149] on textarea at bounding box center [1171, 145] width 213 height 38
paste textarea "**********"
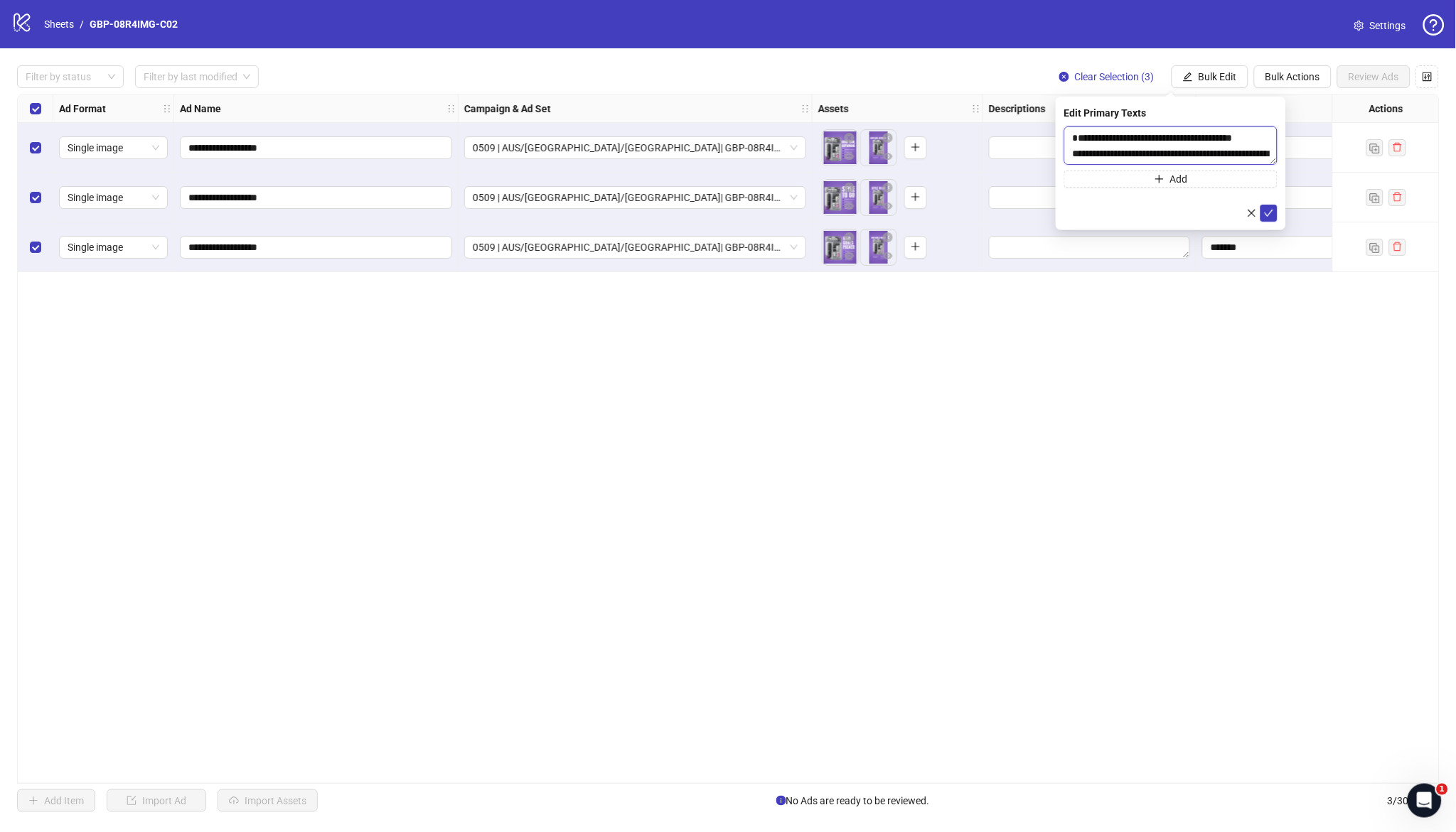
scroll to position [57, 0]
type textarea "**********"
click at [1156, 182] on icon "plus" at bounding box center [1159, 179] width 10 height 10
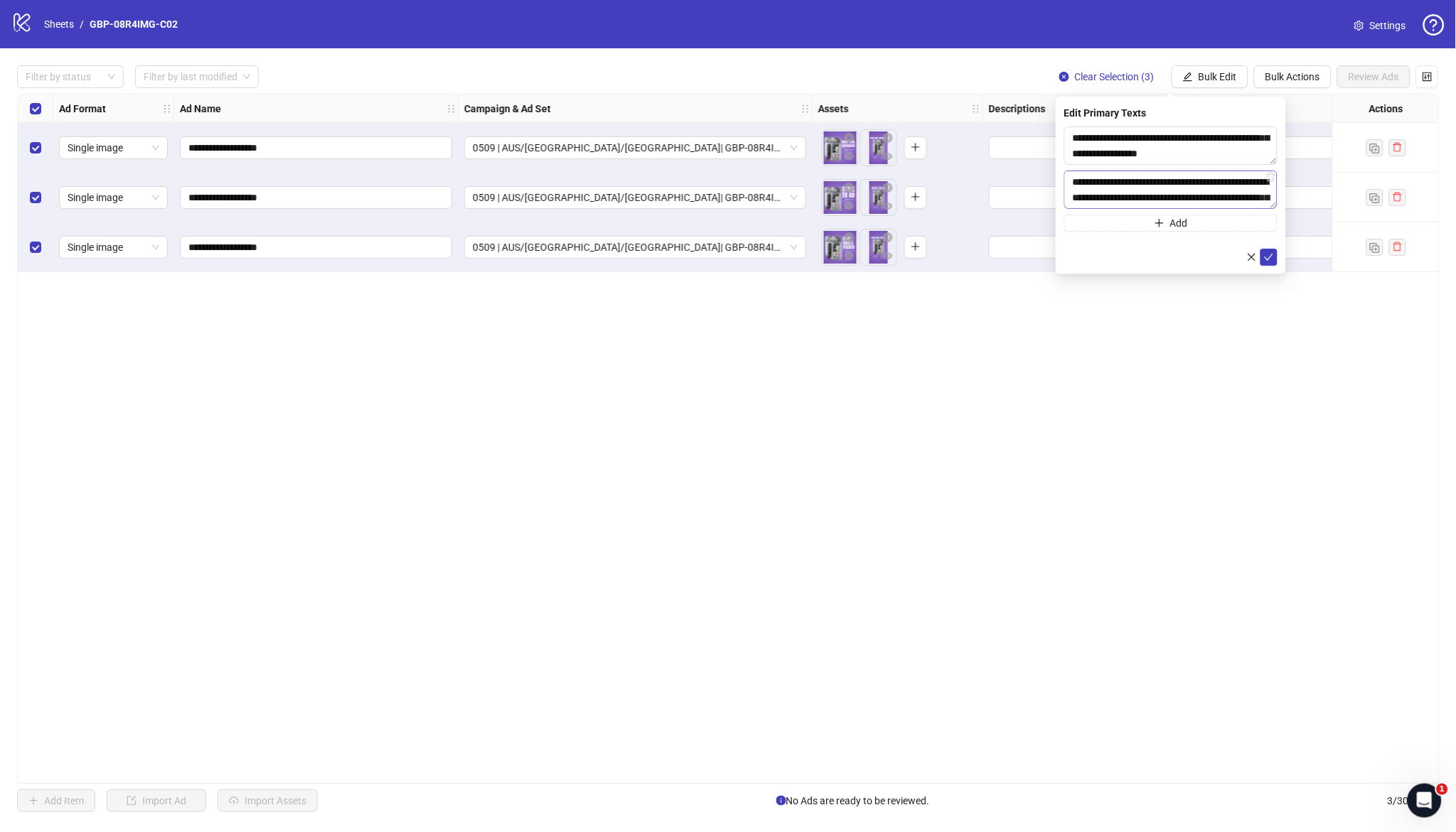
scroll to position [416, 0]
type textarea "**********"
click at [1271, 261] on icon "check" at bounding box center [1269, 257] width 10 height 10
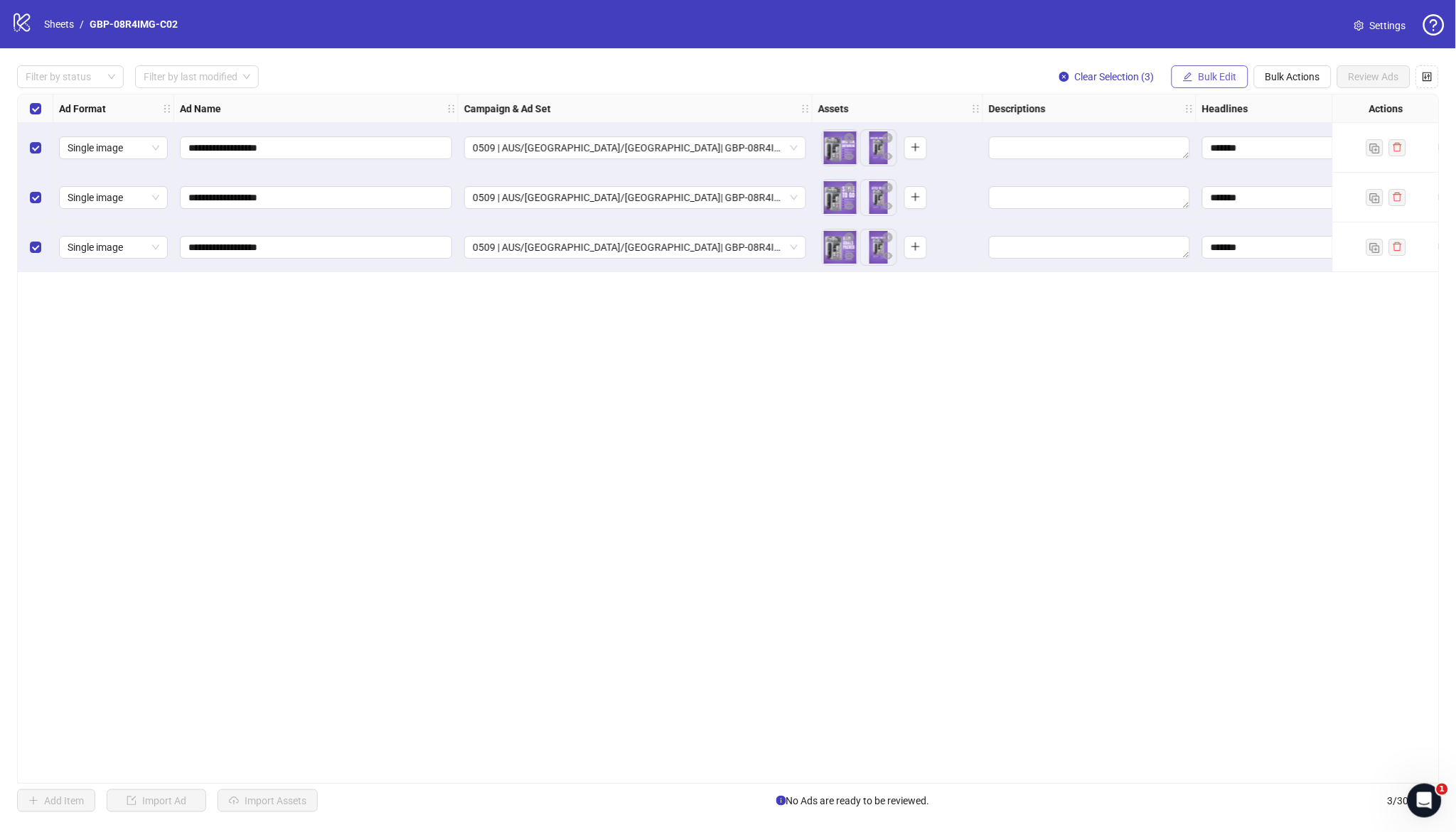
click at [1222, 74] on span "Bulk Edit" at bounding box center [1218, 76] width 38 height 12
click at [1225, 261] on span "Display URL" at bounding box center [1225, 264] width 84 height 15
click at [1220, 81] on span "Bulk Edit" at bounding box center [1218, 76] width 38 height 12
click at [1210, 241] on span "Destination URL" at bounding box center [1225, 241] width 84 height 15
click at [1193, 133] on input "text" at bounding box center [1166, 137] width 185 height 15
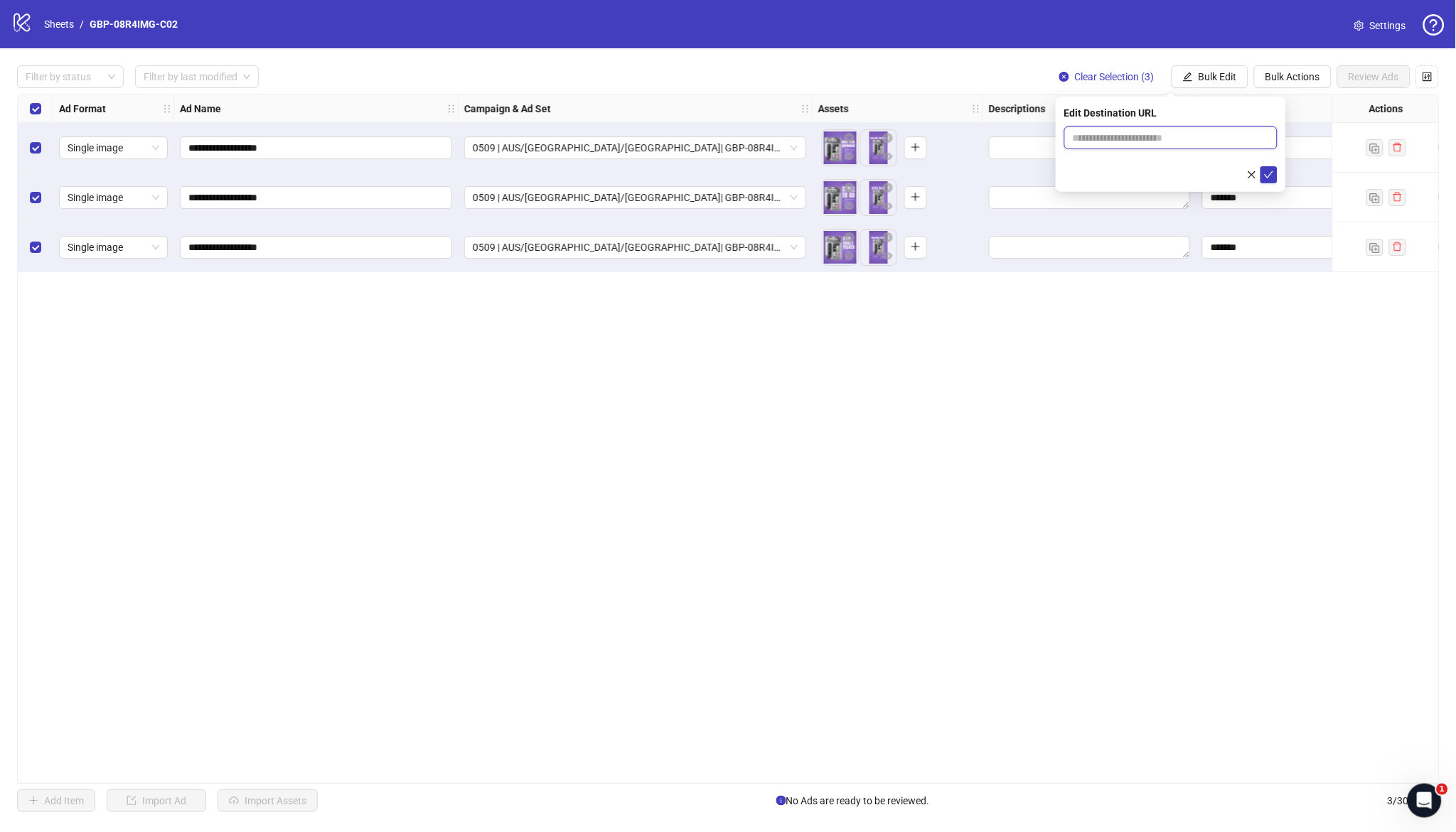
paste input "**********"
type input "**********"
click at [1272, 172] on icon "check" at bounding box center [1270, 175] width 9 height 7
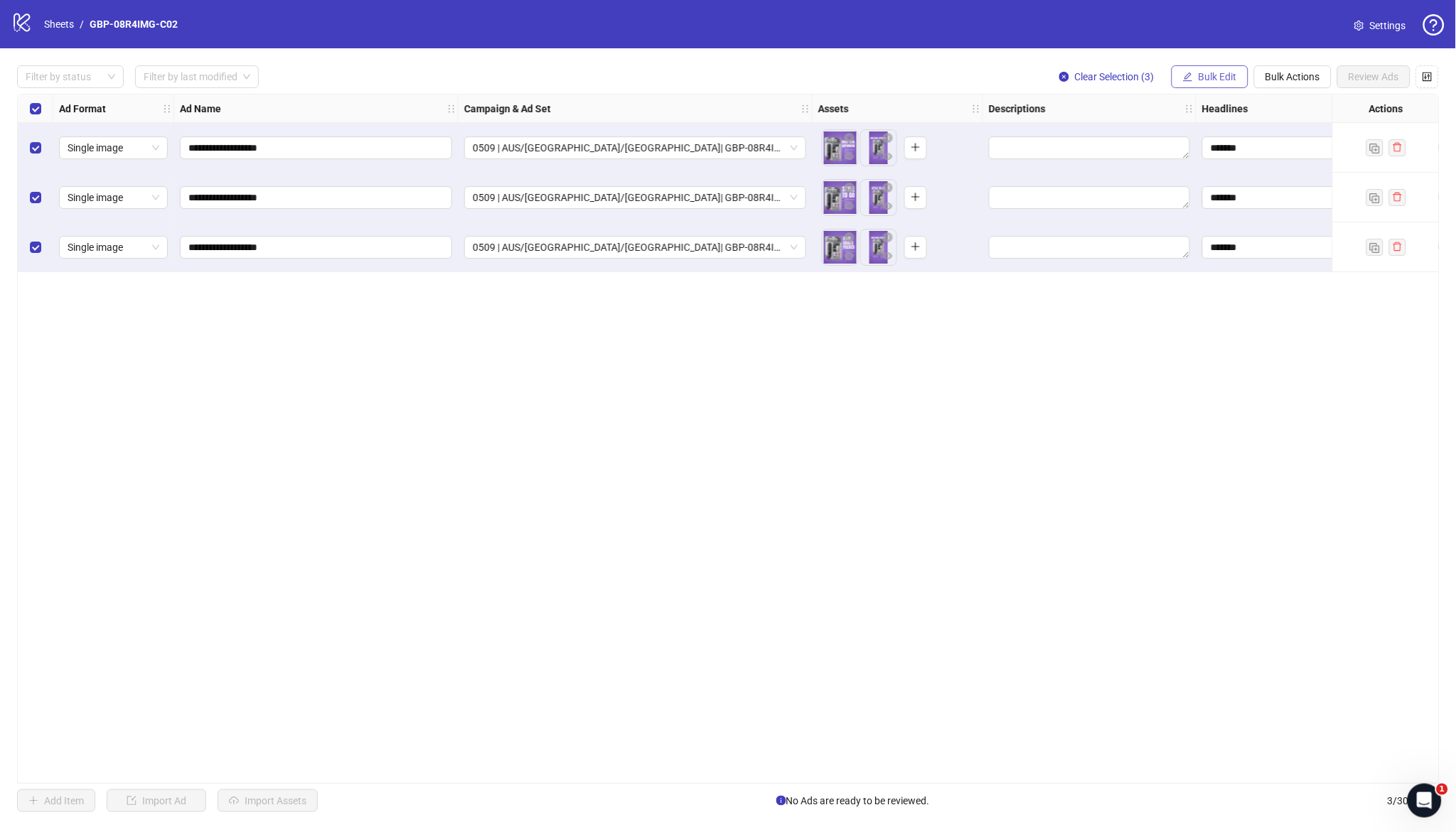
click at [1222, 81] on span "Bulk Edit" at bounding box center [1218, 76] width 38 height 12
click at [1221, 328] on span "Call to Action" at bounding box center [1225, 332] width 84 height 15
click at [1101, 131] on input "search" at bounding box center [1165, 138] width 183 height 22
type input "****"
click at [1128, 168] on div "Shop now" at bounding box center [1171, 166] width 191 height 15
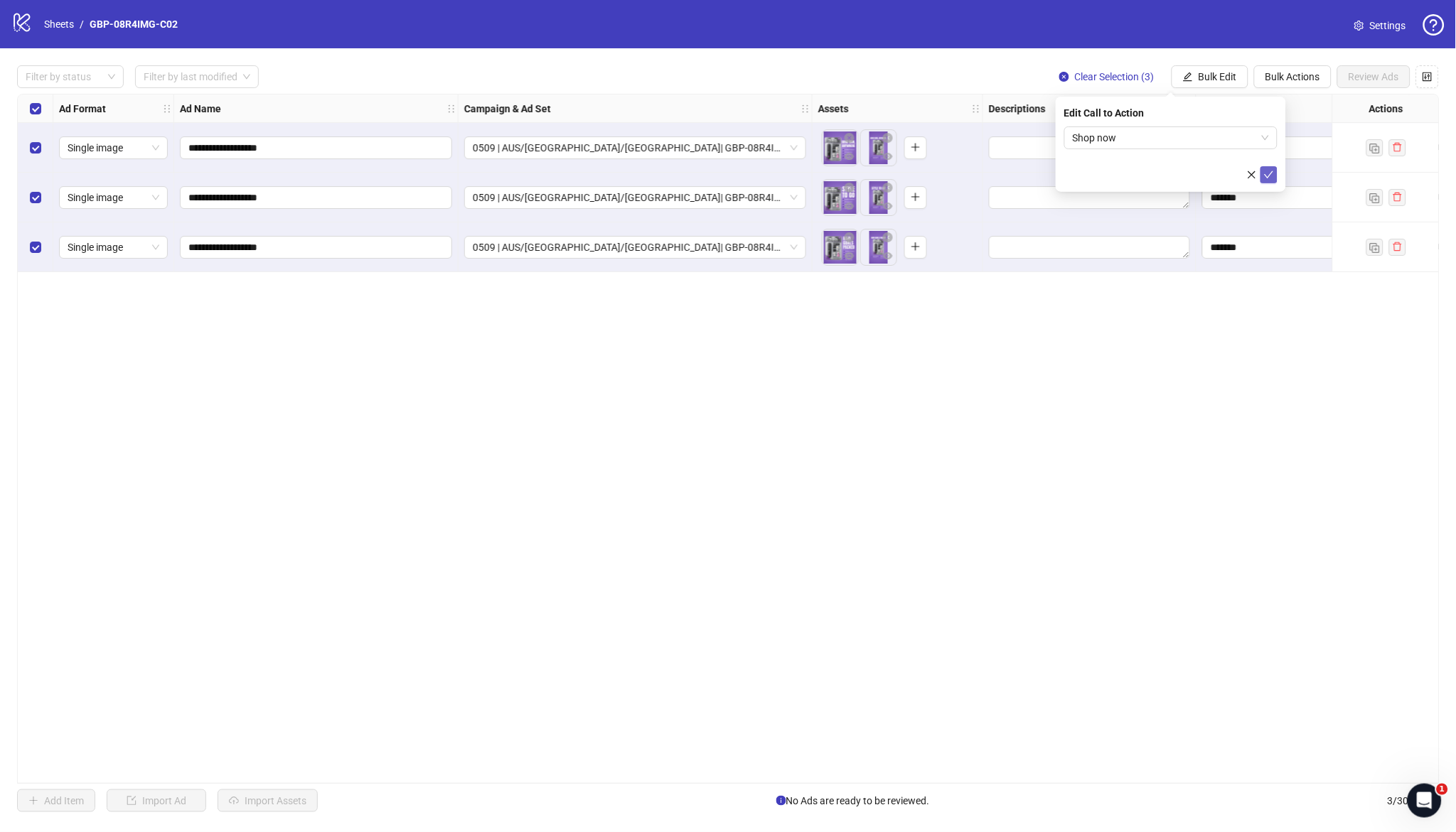
click at [1266, 172] on icon "check" at bounding box center [1269, 174] width 10 height 10
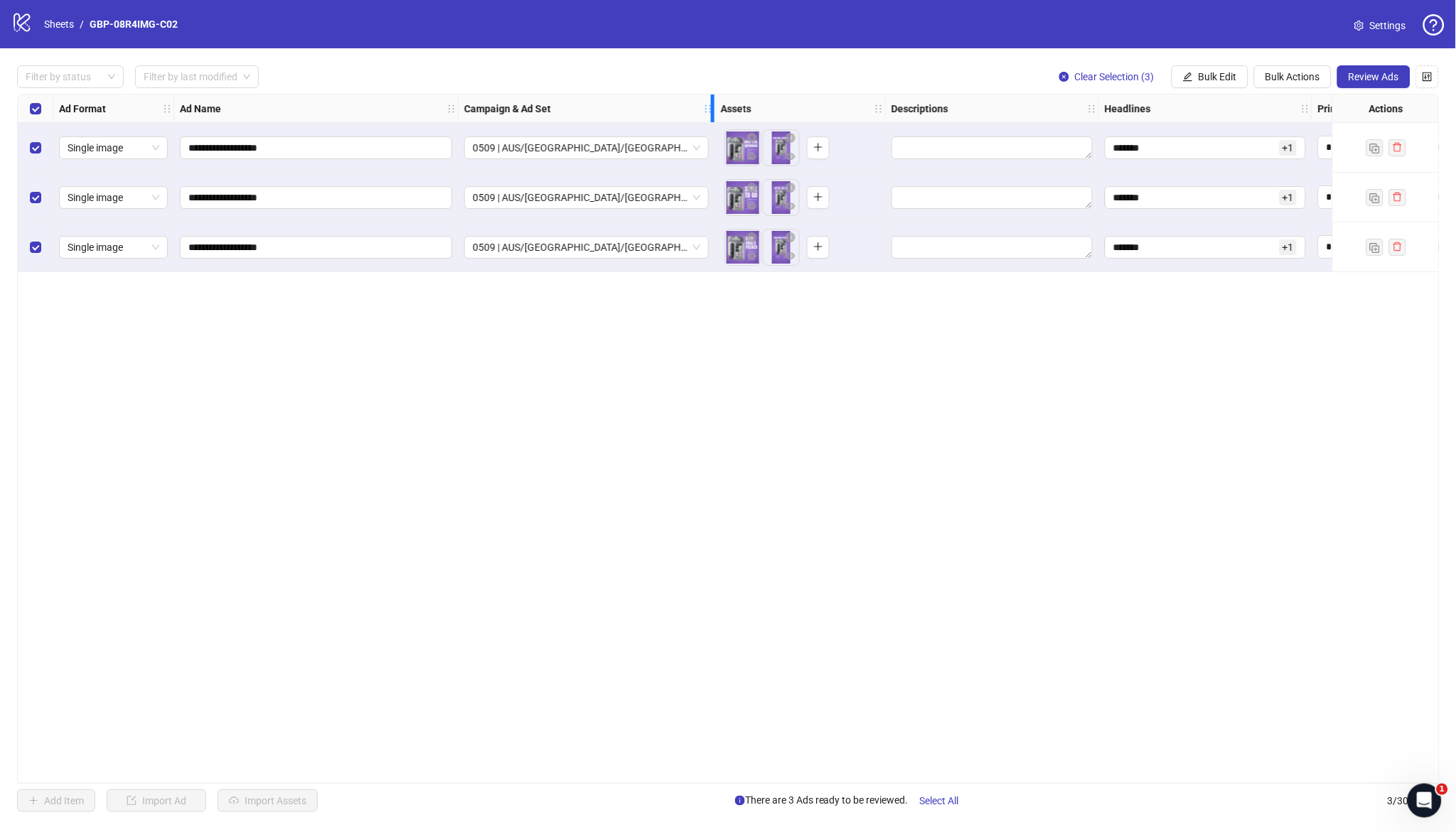
drag, startPoint x: 807, startPoint y: 110, endPoint x: 710, endPoint y: 116, distance: 97.2
click at [710, 116] on div "Campaign & Ad Set" at bounding box center [586, 108] width 257 height 28
click at [1375, 73] on span "Review Ads" at bounding box center [1374, 76] width 51 height 12
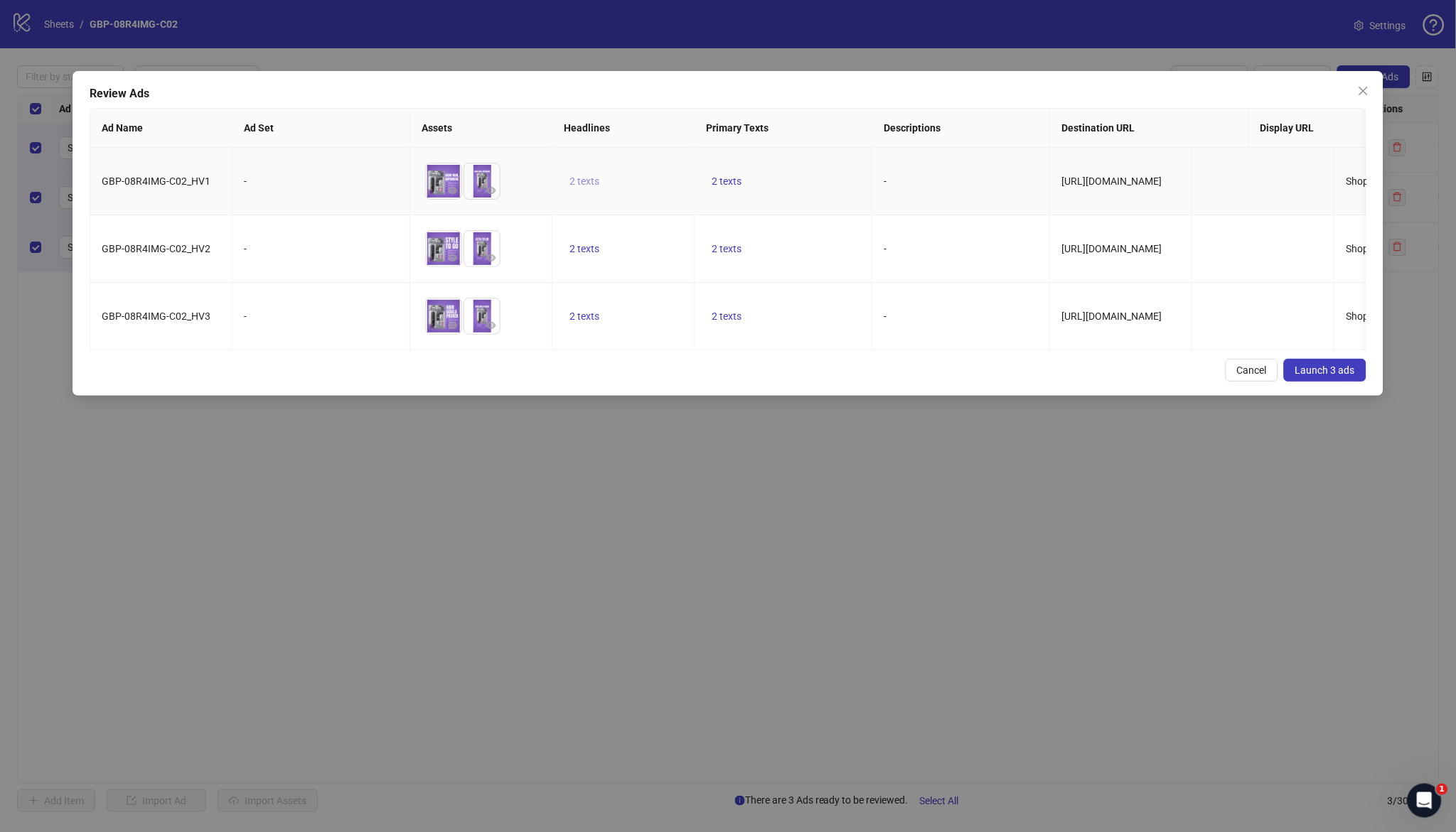
click at [593, 184] on span "2 texts" at bounding box center [585, 181] width 30 height 12
click at [804, 166] on icon "caret-right" at bounding box center [807, 171] width 10 height 10
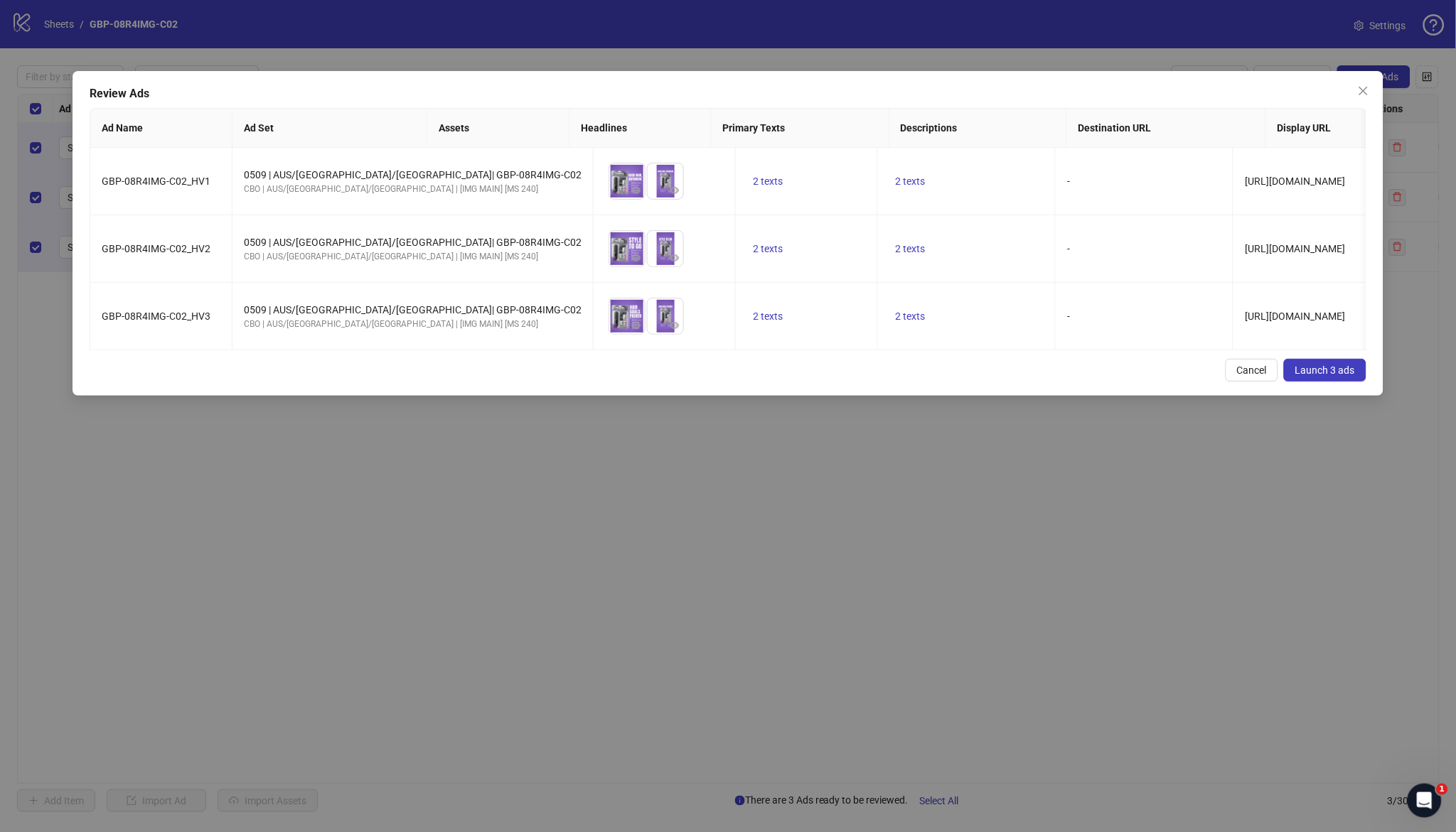
click at [1325, 376] on span "Launch 3 ads" at bounding box center [1325, 370] width 60 height 12
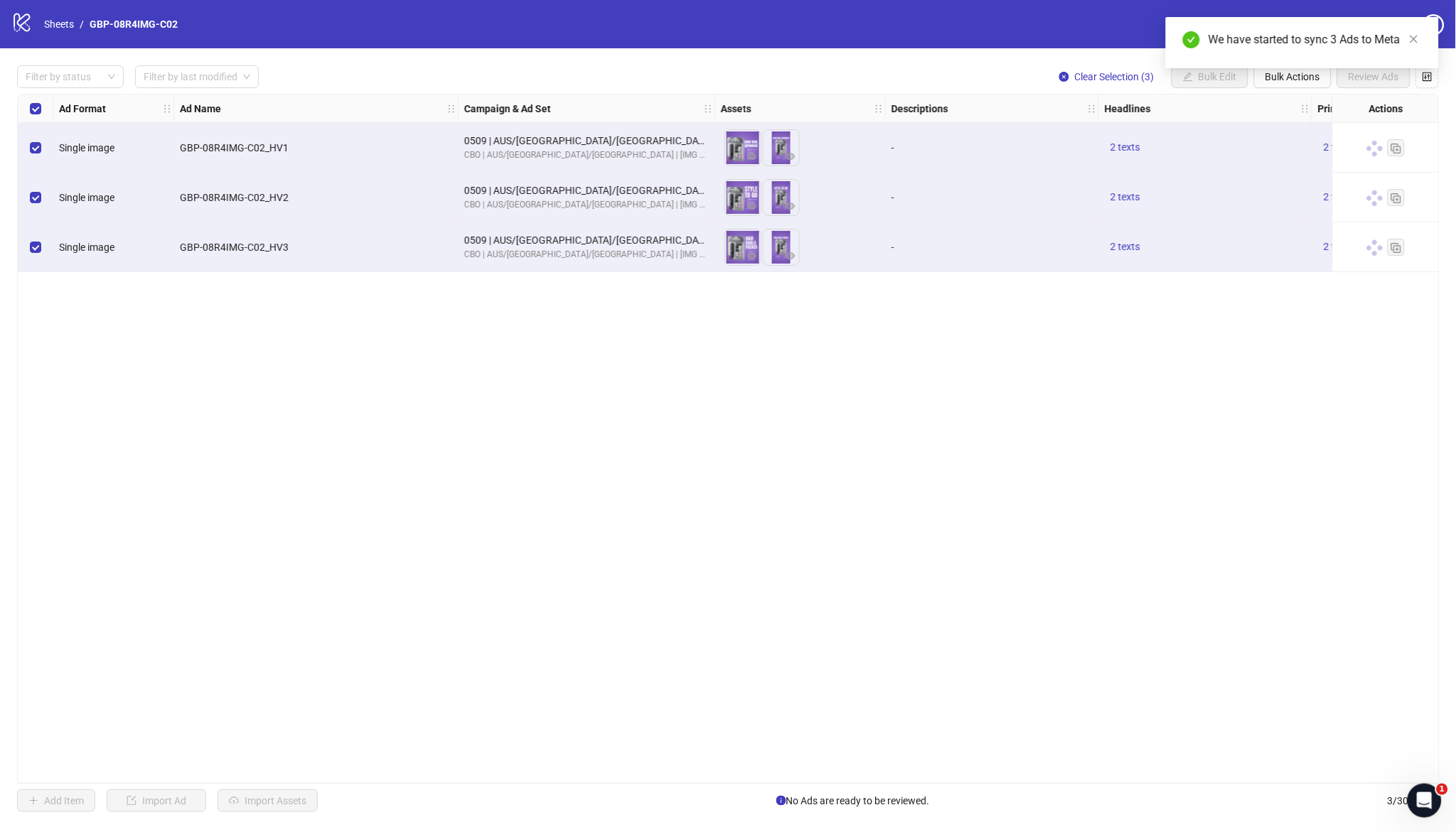
click at [1285, 68] on div "We have started to sync 3 Ads to Meta" at bounding box center [1303, 43] width 273 height 51
click at [1283, 84] on button "Bulk Actions" at bounding box center [1293, 76] width 77 height 23
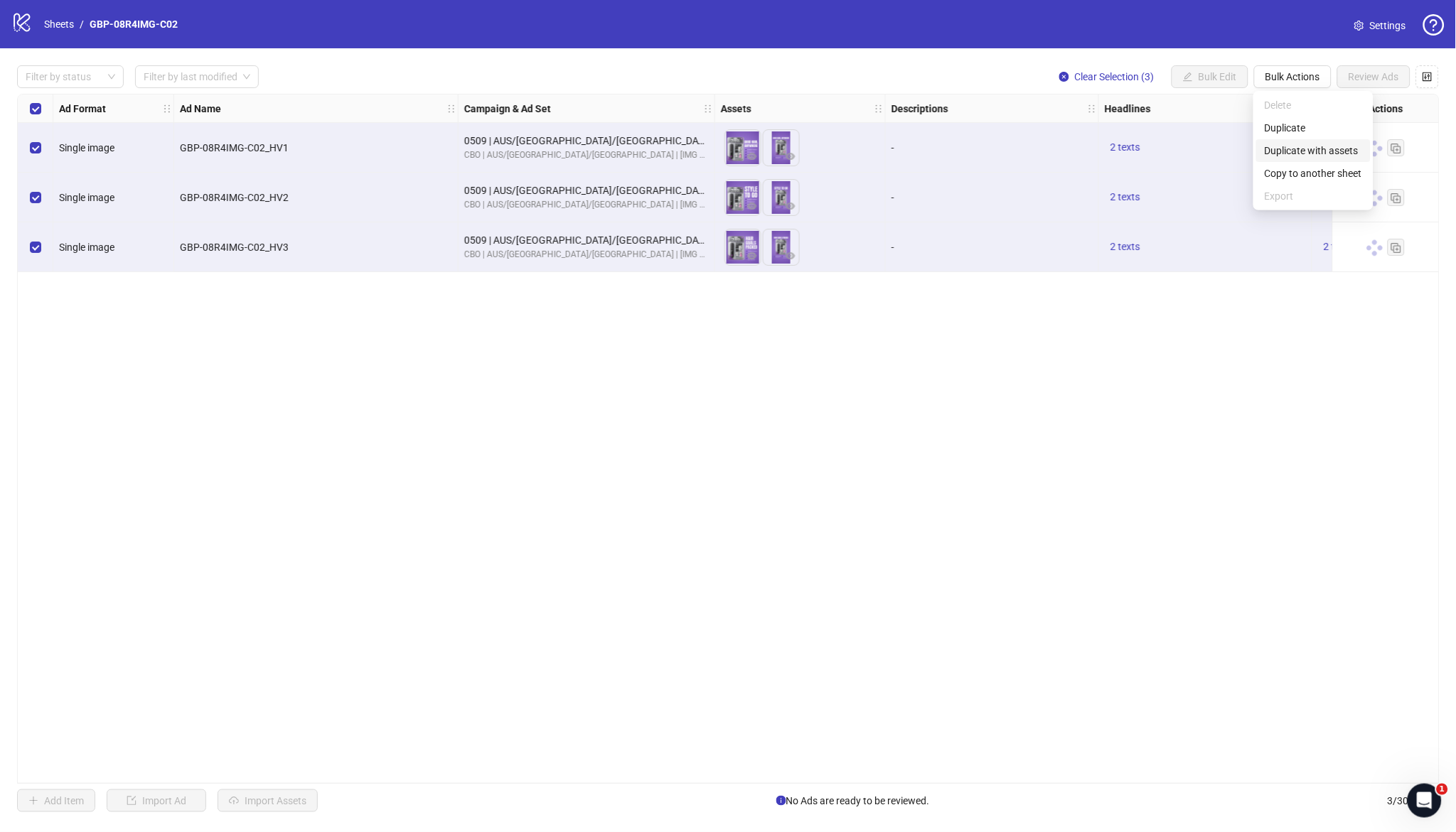
click at [1314, 147] on span "Duplicate with assets" at bounding box center [1313, 150] width 97 height 15
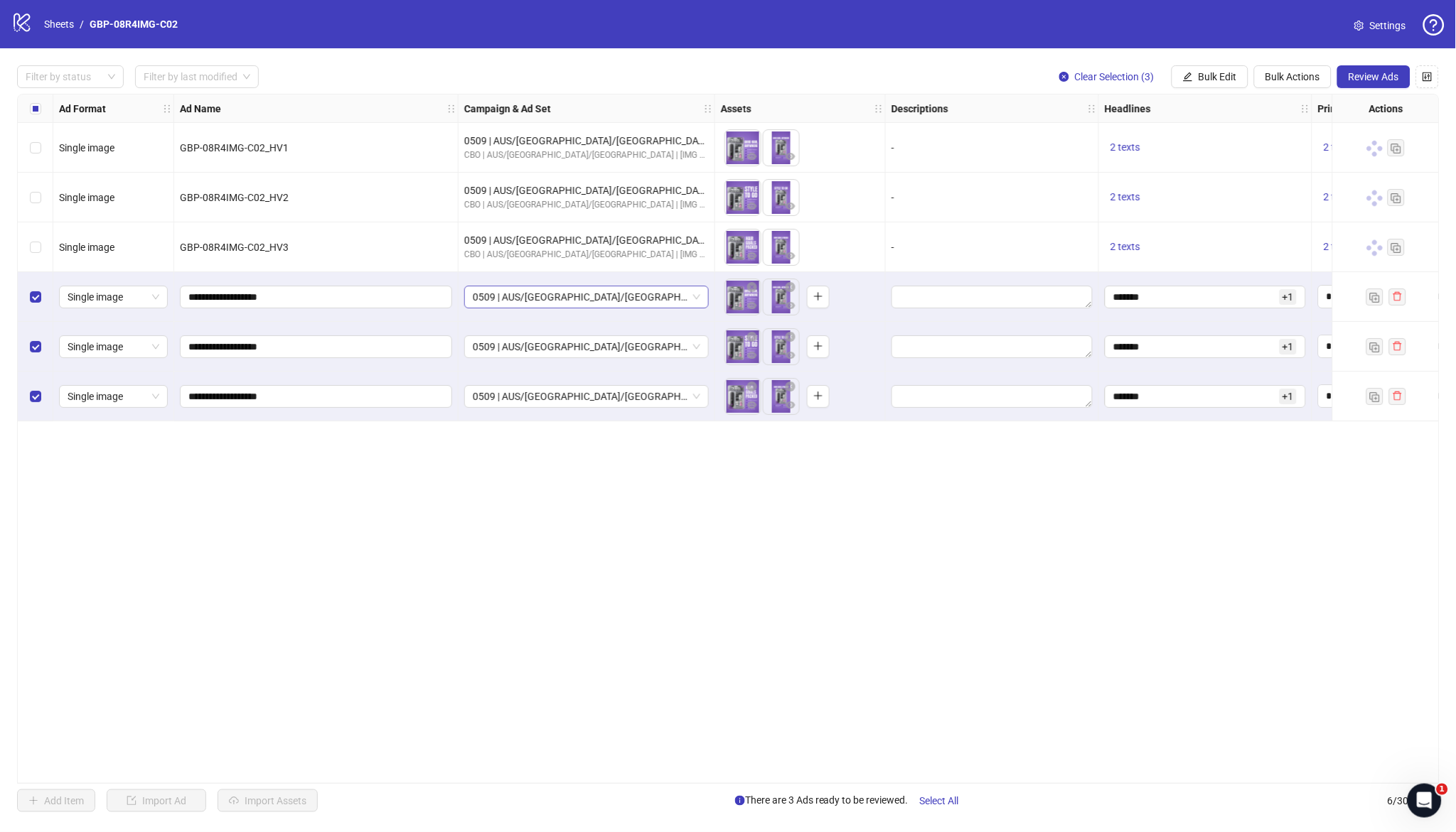
click at [620, 300] on span "0509 | AUS/[GEOGRAPHIC_DATA]/[GEOGRAPHIC_DATA]| GBP-08R4IMG-C02" at bounding box center [586, 298] width 228 height 22
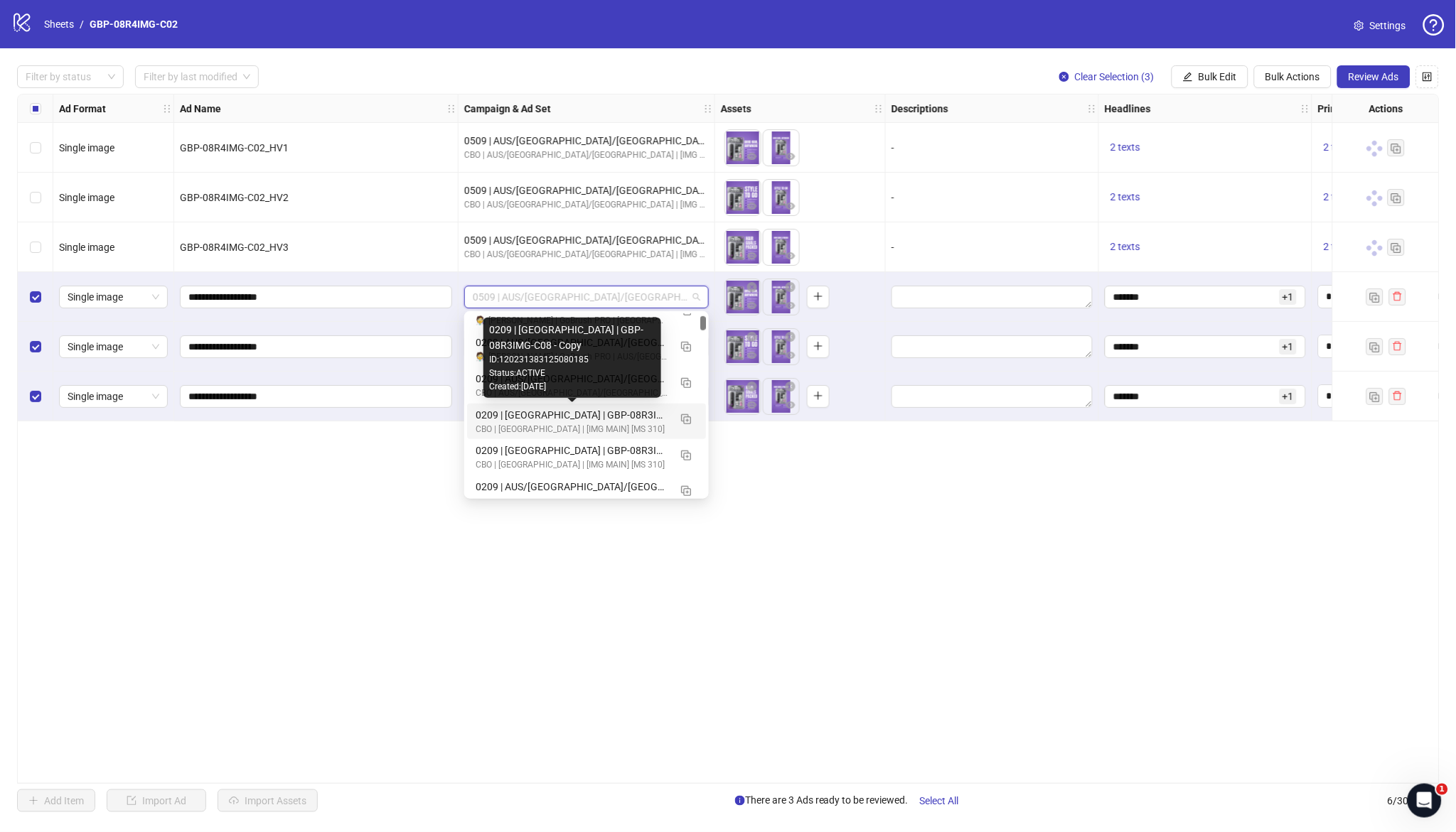
scroll to position [596, 0]
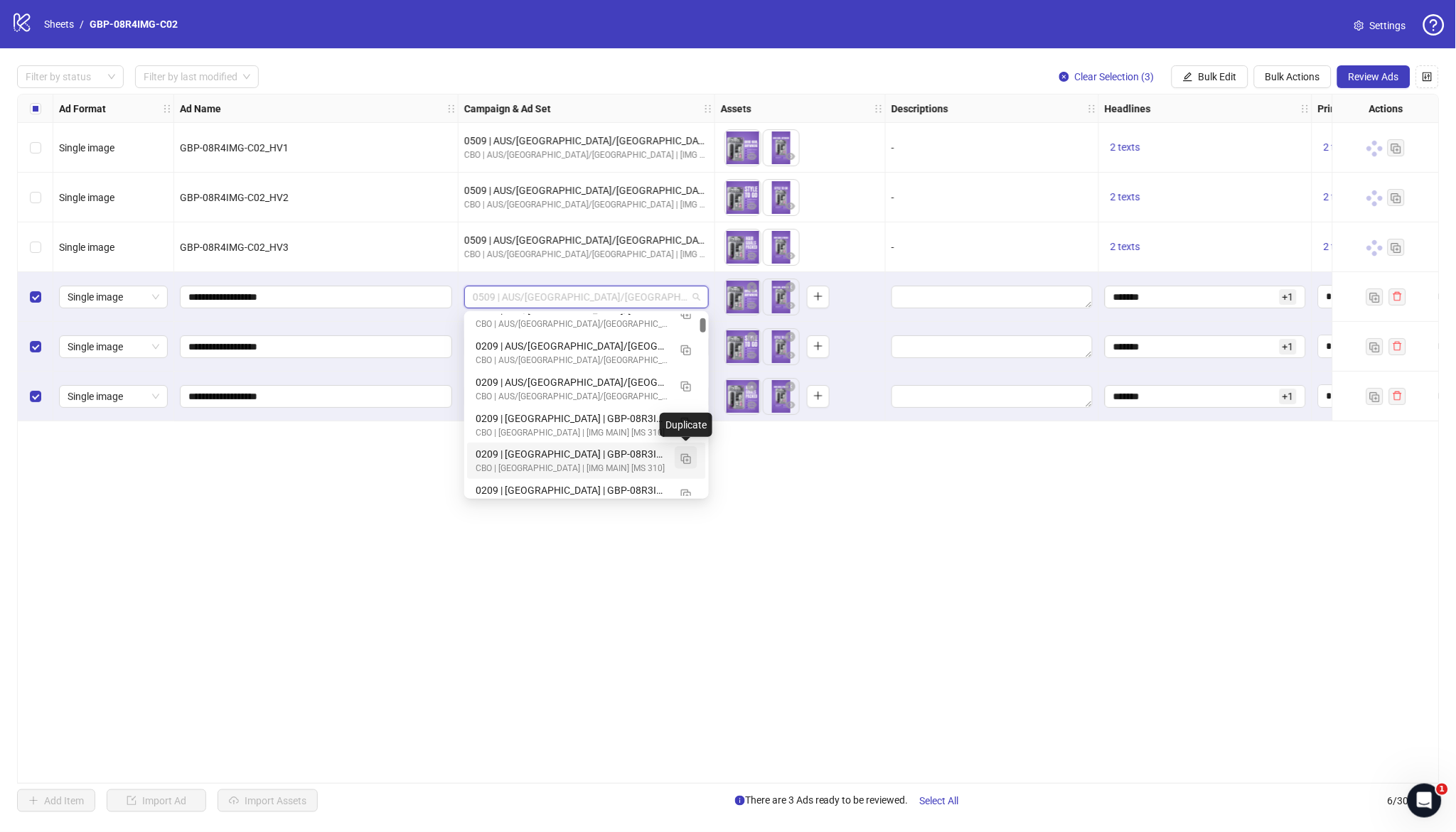
click at [684, 455] on img "button" at bounding box center [686, 459] width 10 height 10
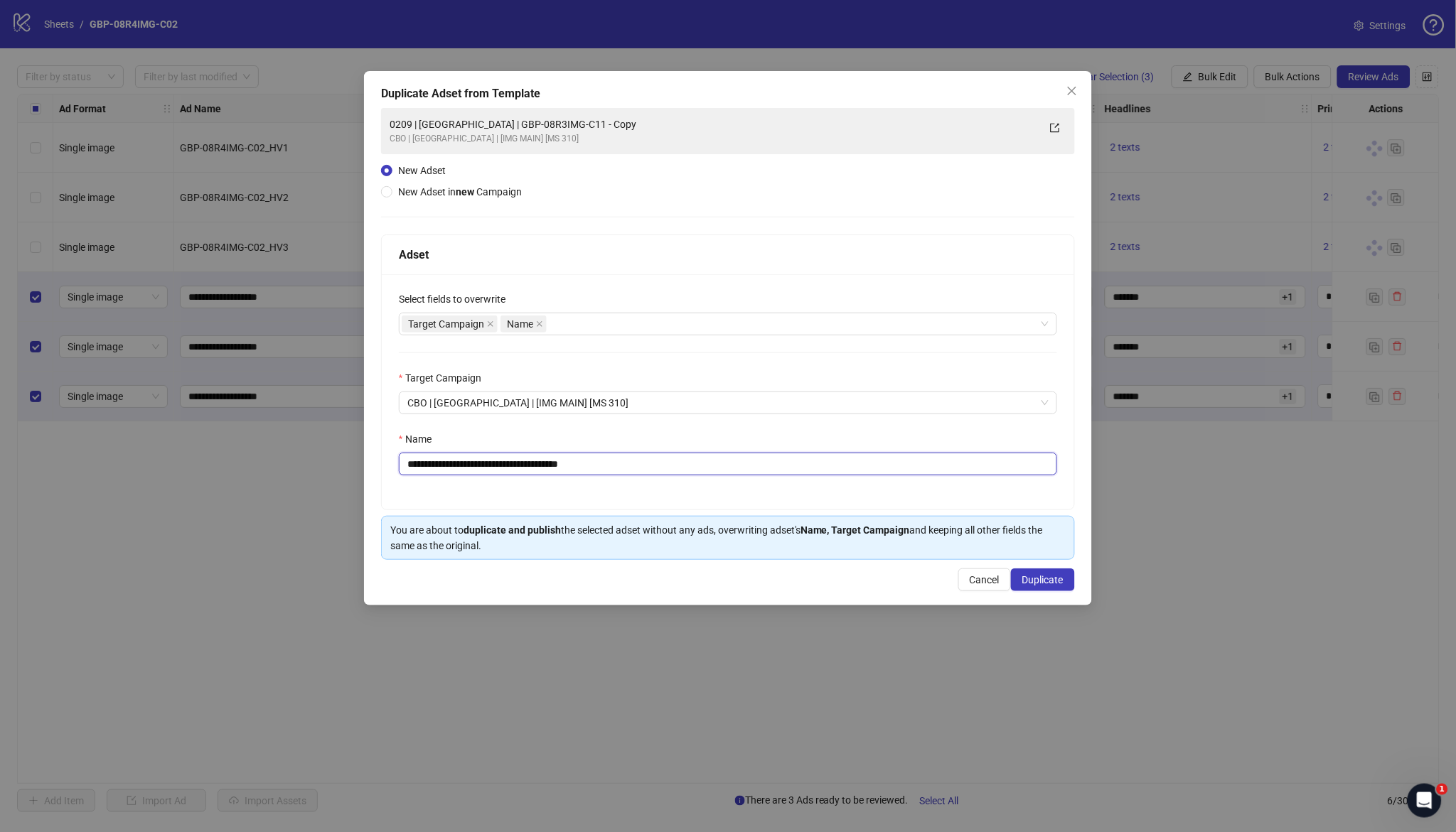
click at [418, 465] on input "**********" at bounding box center [728, 464] width 658 height 23
drag, startPoint x: 465, startPoint y: 465, endPoint x: 873, endPoint y: 478, distance: 408.2
click at [869, 475] on input "**********" at bounding box center [728, 464] width 658 height 23
paste input "text"
type input "**********"
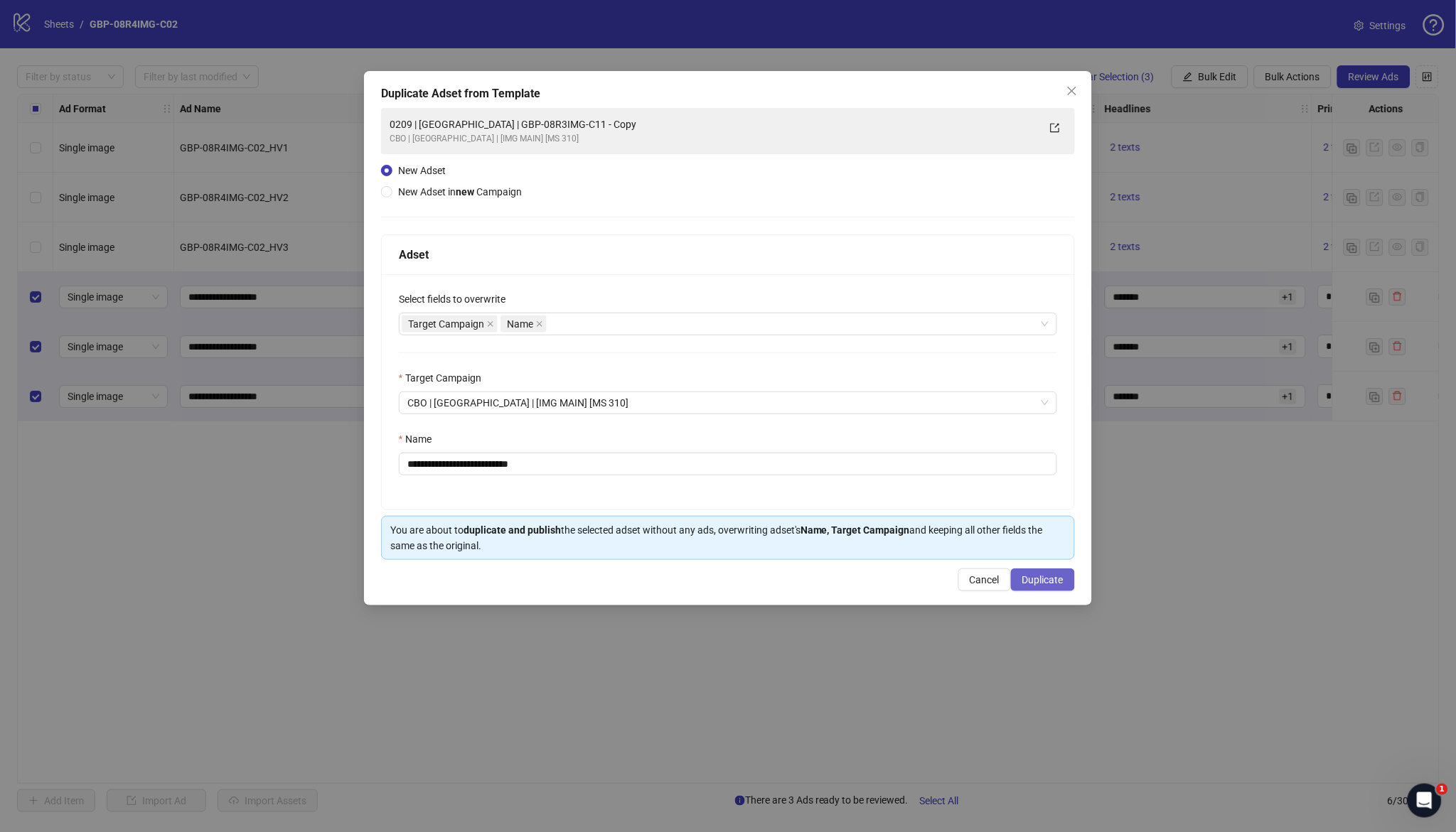
click at [1051, 584] on span "Duplicate" at bounding box center [1043, 580] width 41 height 12
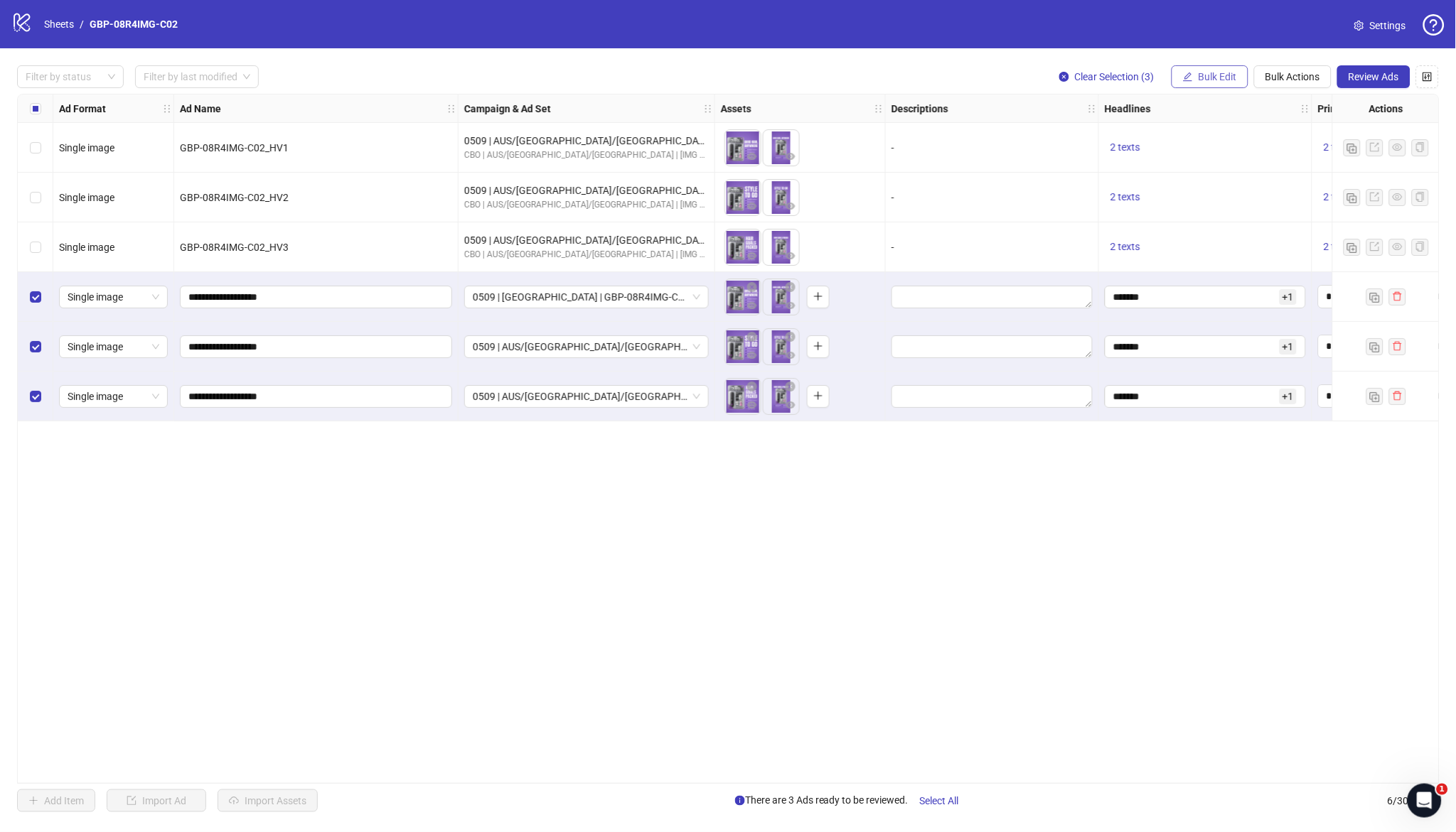
click at [1213, 83] on button "Bulk Edit" at bounding box center [1210, 76] width 77 height 23
click at [1241, 144] on span "Campaign & Ad Set" at bounding box center [1225, 150] width 84 height 15
click at [1269, 175] on icon "check" at bounding box center [1269, 174] width 10 height 10
click at [1224, 81] on span "Bulk Edit" at bounding box center [1218, 76] width 38 height 12
click at [1225, 238] on span "Destination URL" at bounding box center [1225, 241] width 84 height 15
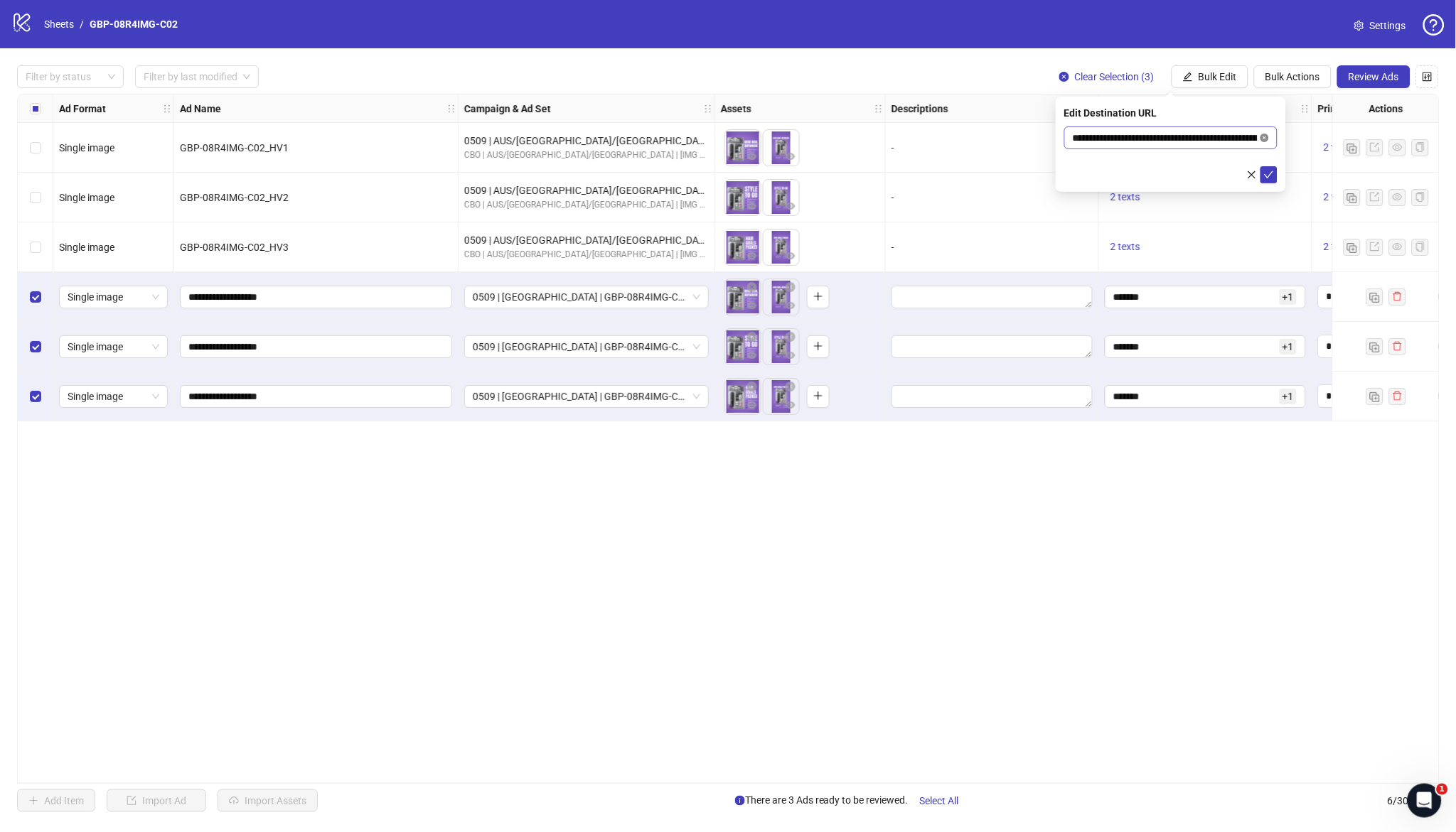
click at [1266, 136] on icon "close-circle" at bounding box center [1264, 137] width 8 height 8
click at [1167, 142] on input "text" at bounding box center [1166, 137] width 185 height 15
paste input "**********"
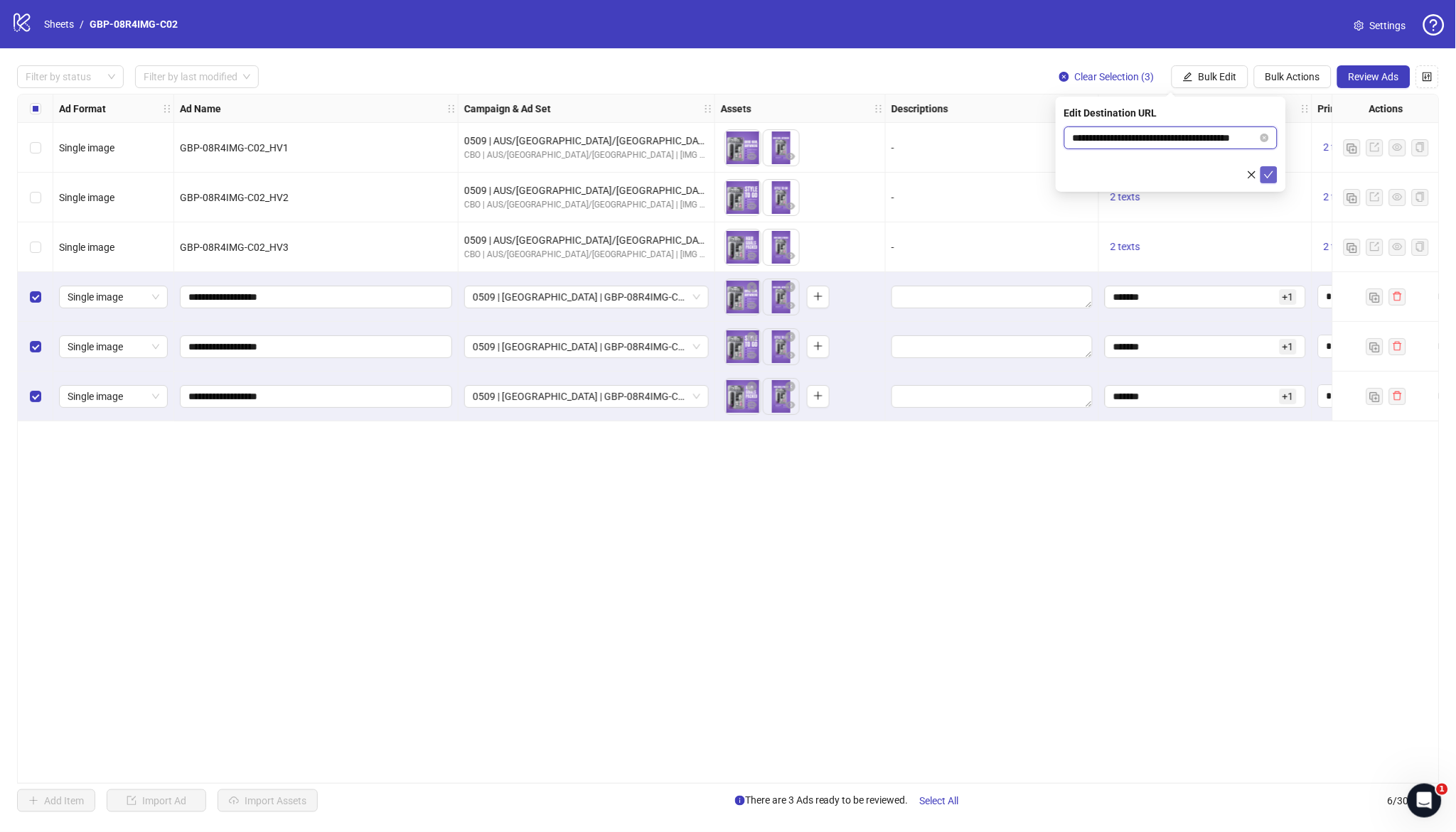
type input "**********"
click at [1266, 174] on icon "check" at bounding box center [1269, 174] width 10 height 10
click at [1372, 81] on button "Review Ads" at bounding box center [1374, 76] width 74 height 23
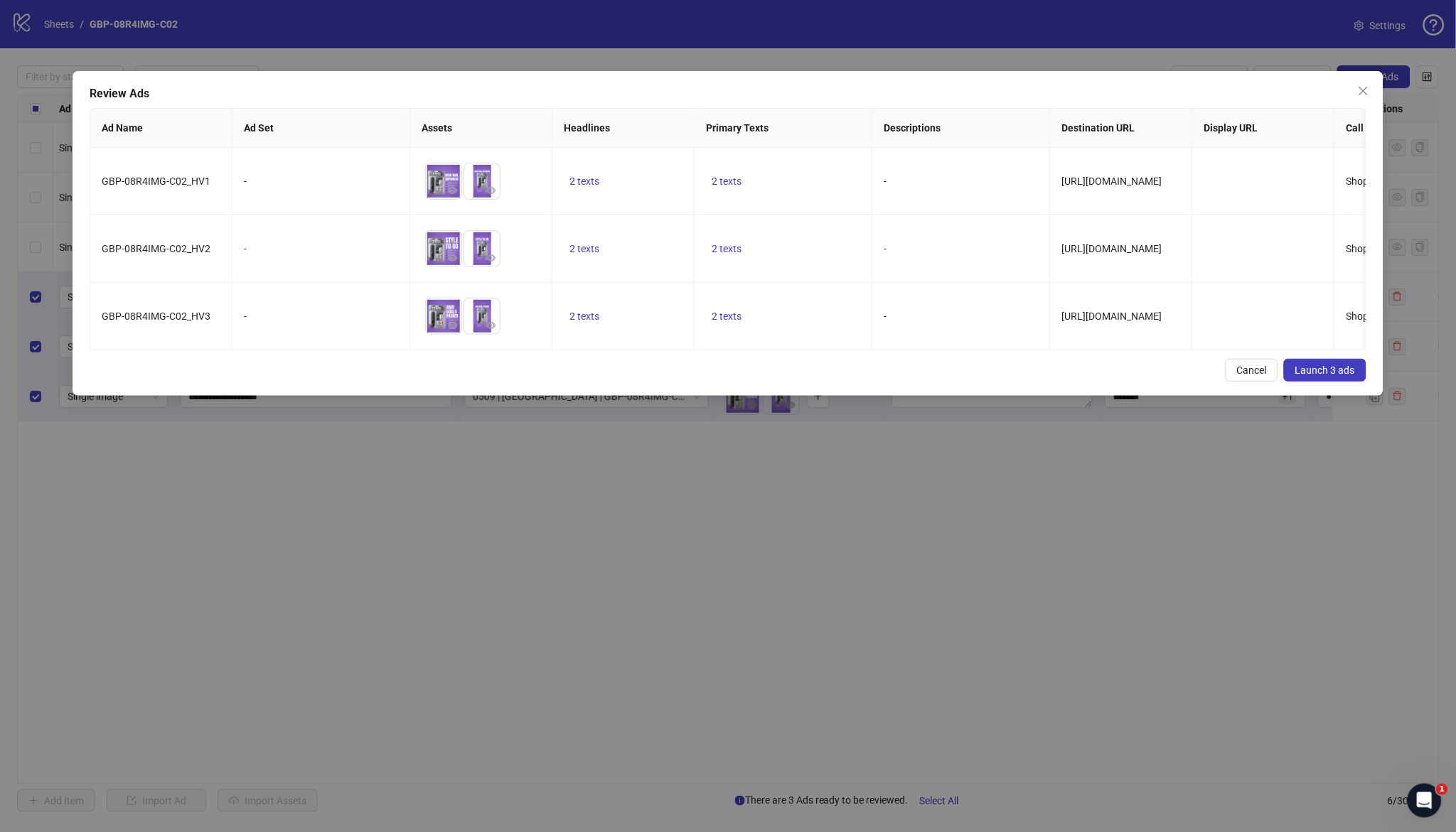
click at [672, 350] on div "GBP-08R4IMG-C02_HV1 - To pick up a draggable item, press the space bar. While d…" at bounding box center [727, 249] width 1275 height 202
click at [720, 305] on td "2 texts" at bounding box center [777, 317] width 178 height 67
click at [720, 309] on button "2 texts" at bounding box center [719, 316] width 41 height 17
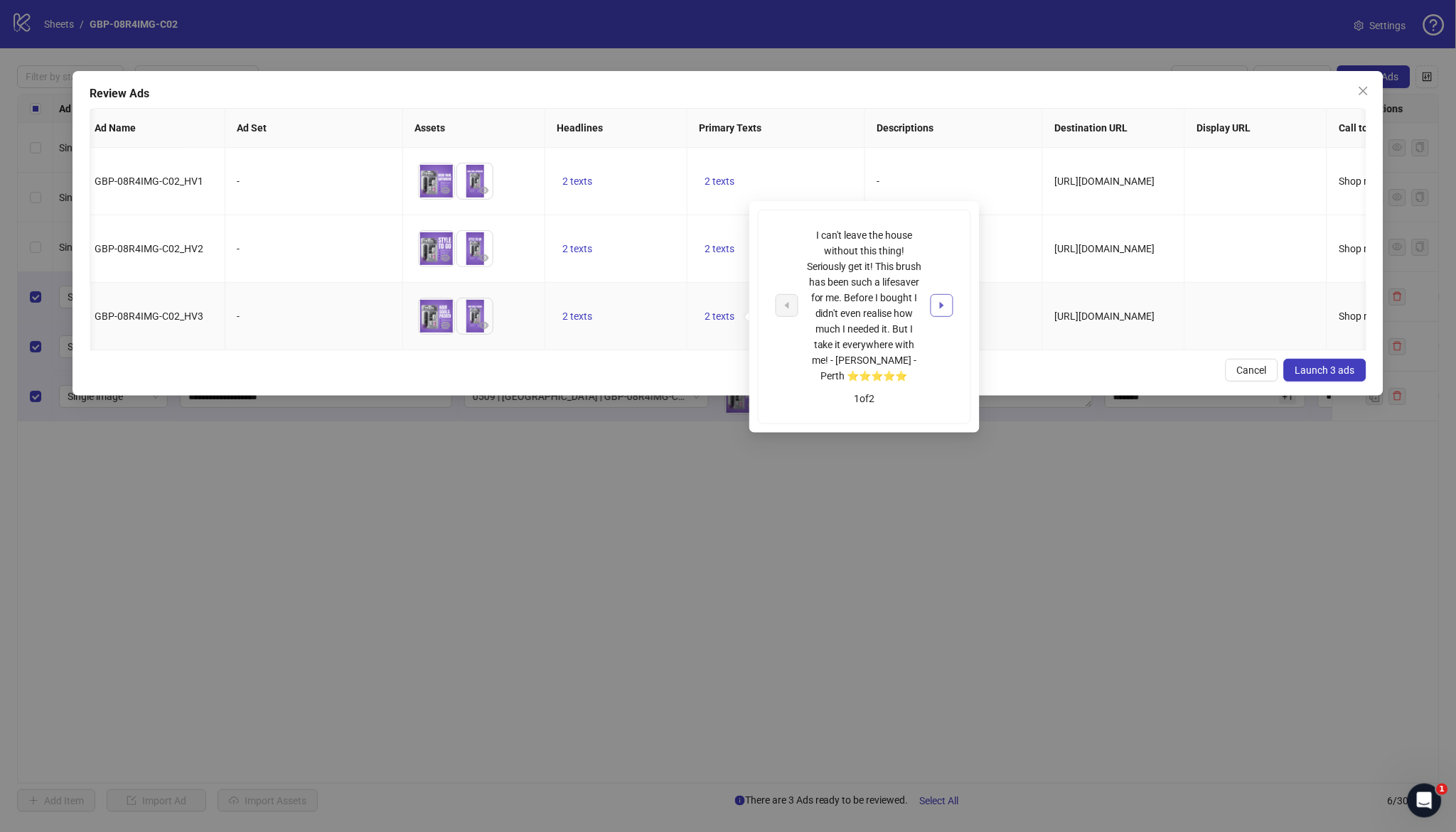
click at [940, 298] on button "button" at bounding box center [942, 305] width 23 height 23
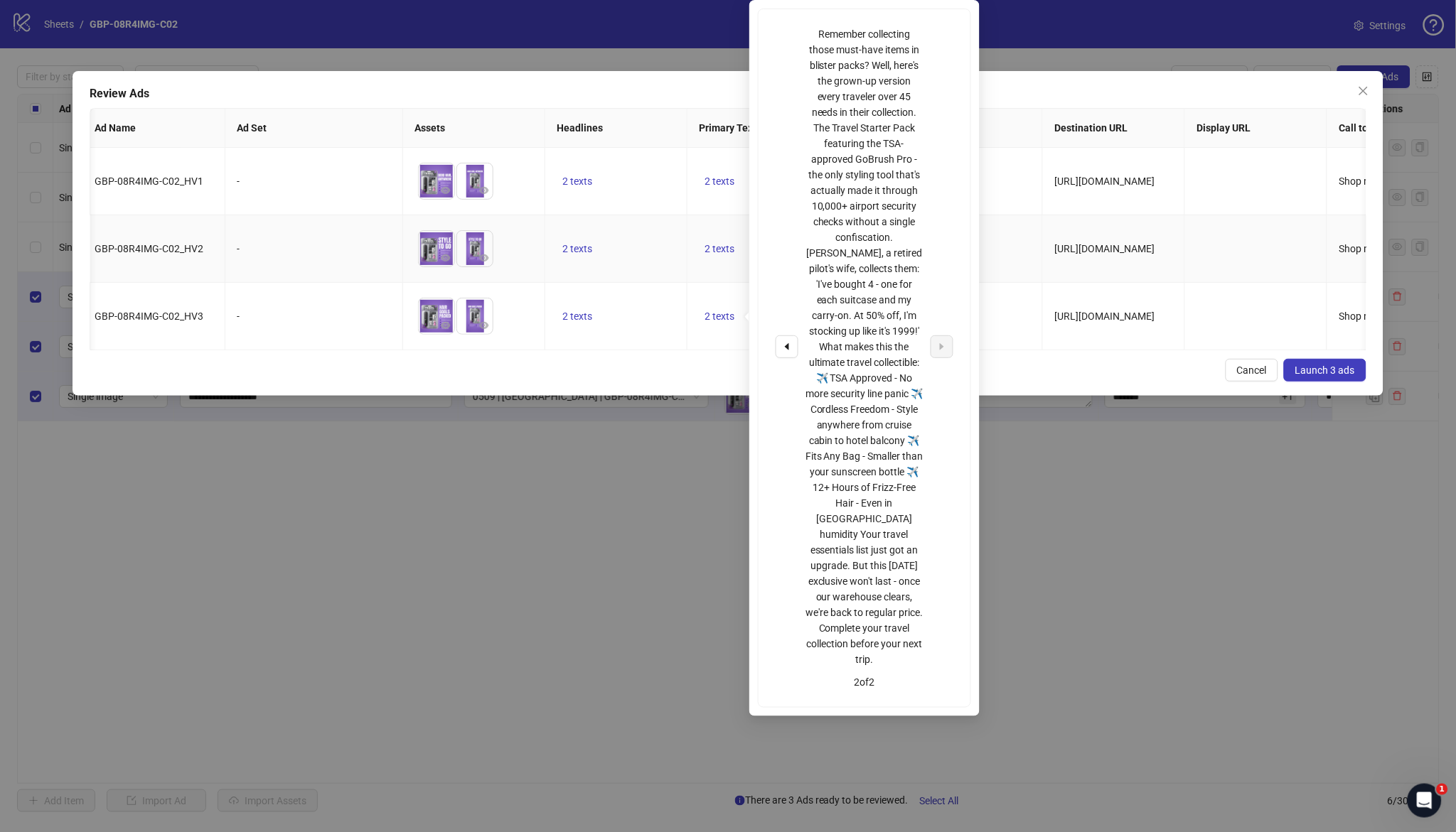
click at [641, 259] on td "2 texts" at bounding box center [616, 249] width 143 height 67
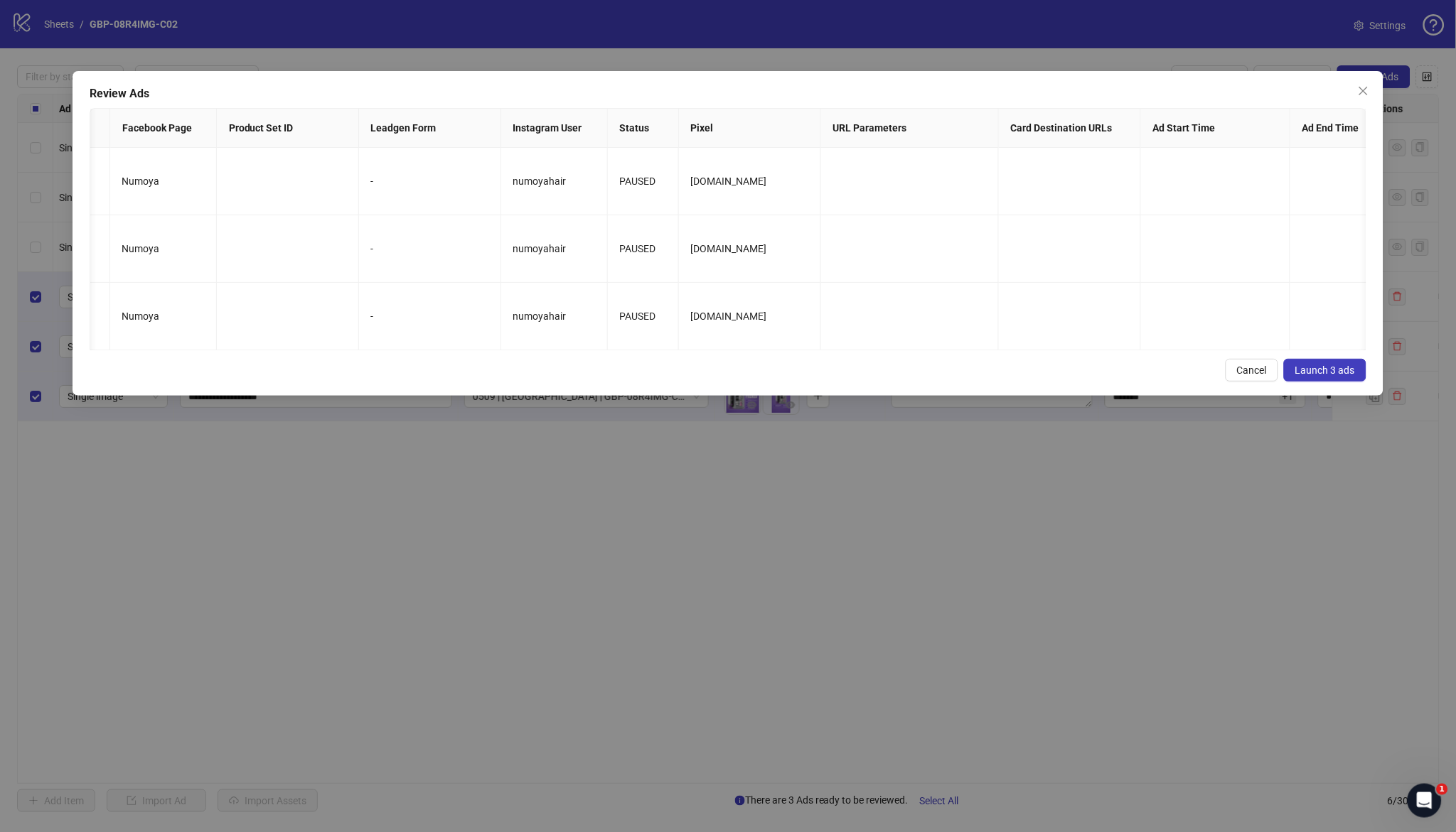
scroll to position [0, 0]
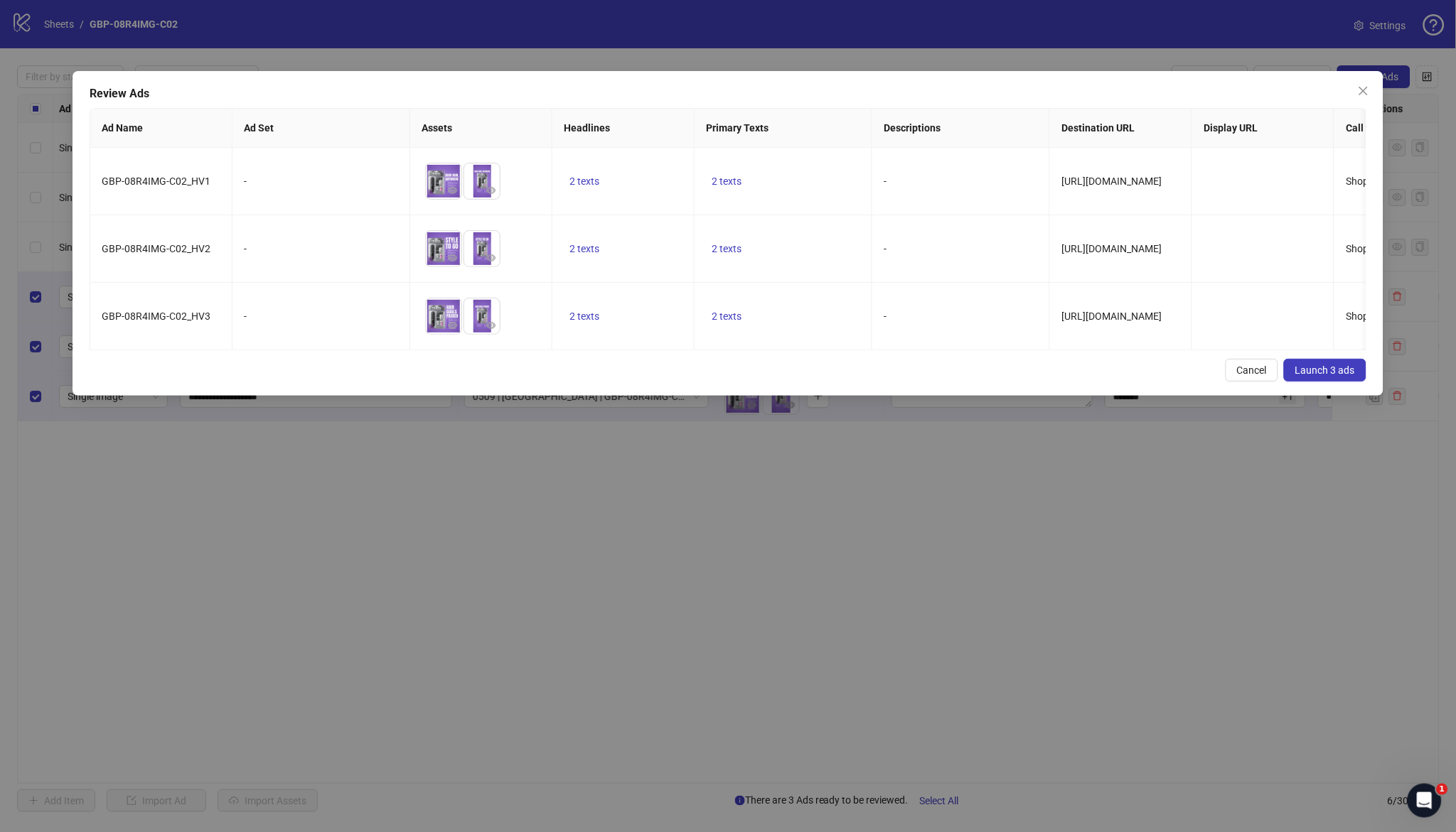
click at [1320, 376] on span "Launch 3 ads" at bounding box center [1325, 370] width 60 height 12
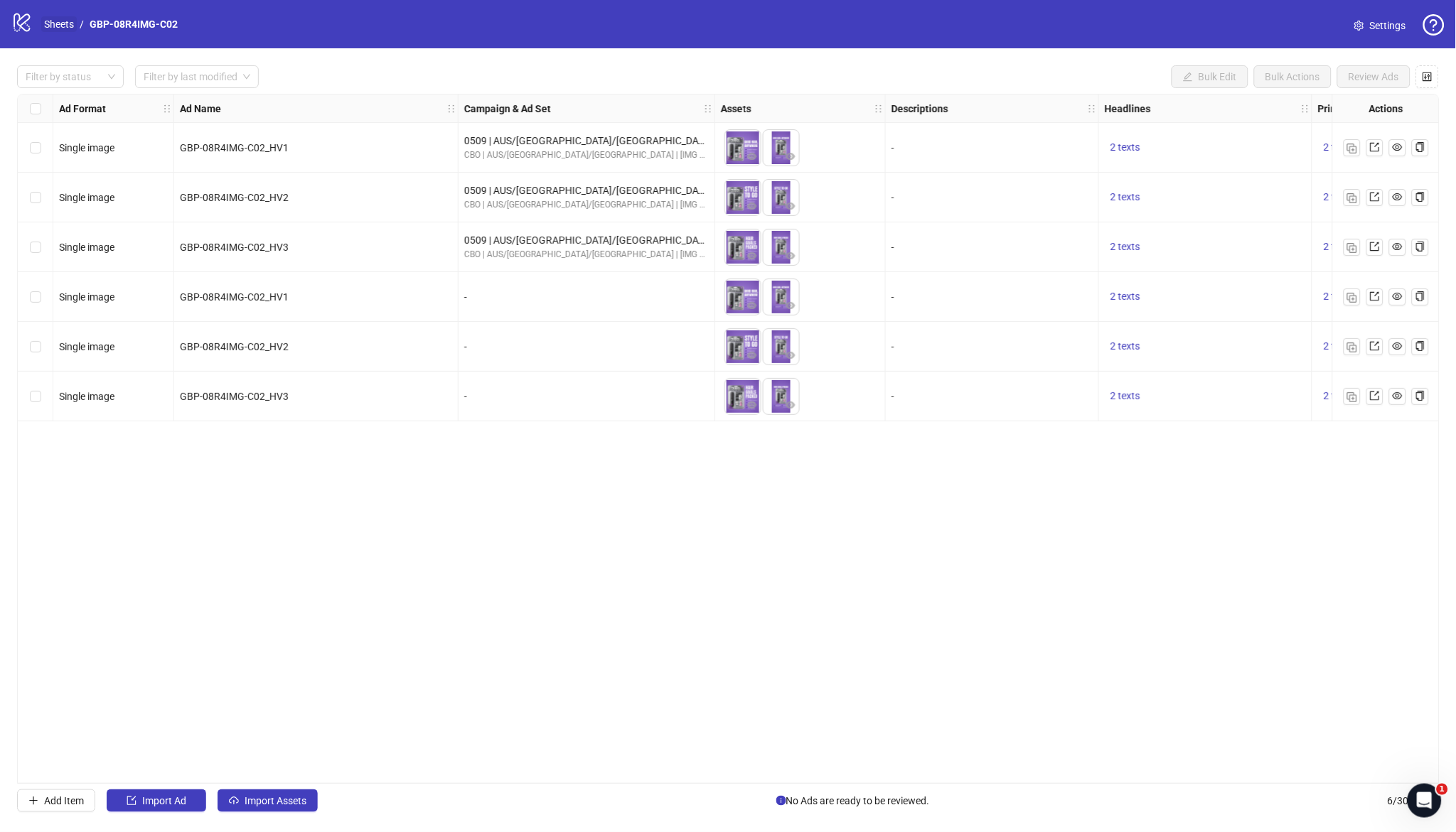
click at [62, 26] on link "Sheets" at bounding box center [58, 24] width 35 height 15
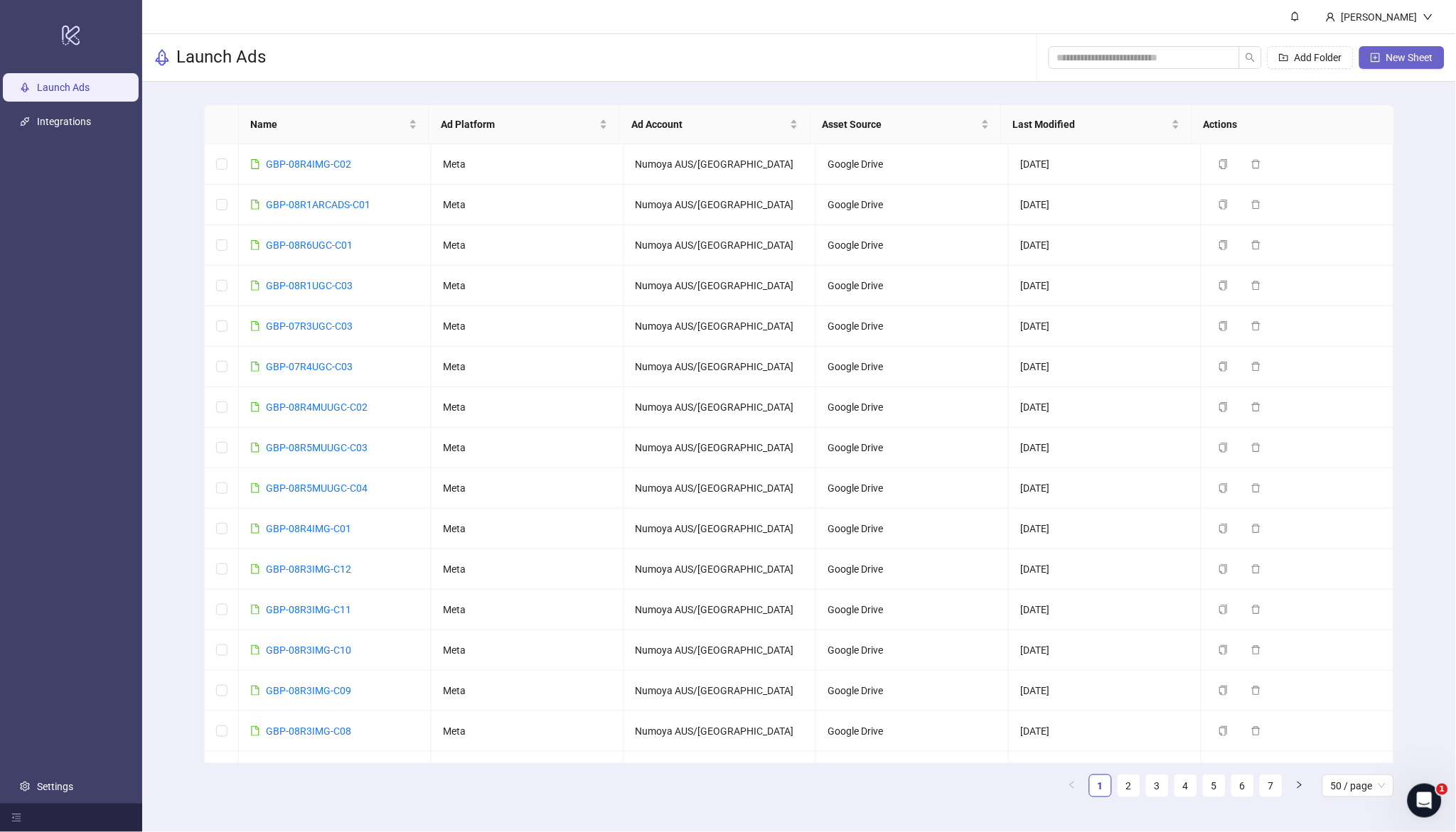
click at [1377, 57] on icon "plus-square" at bounding box center [1375, 57] width 10 height 10
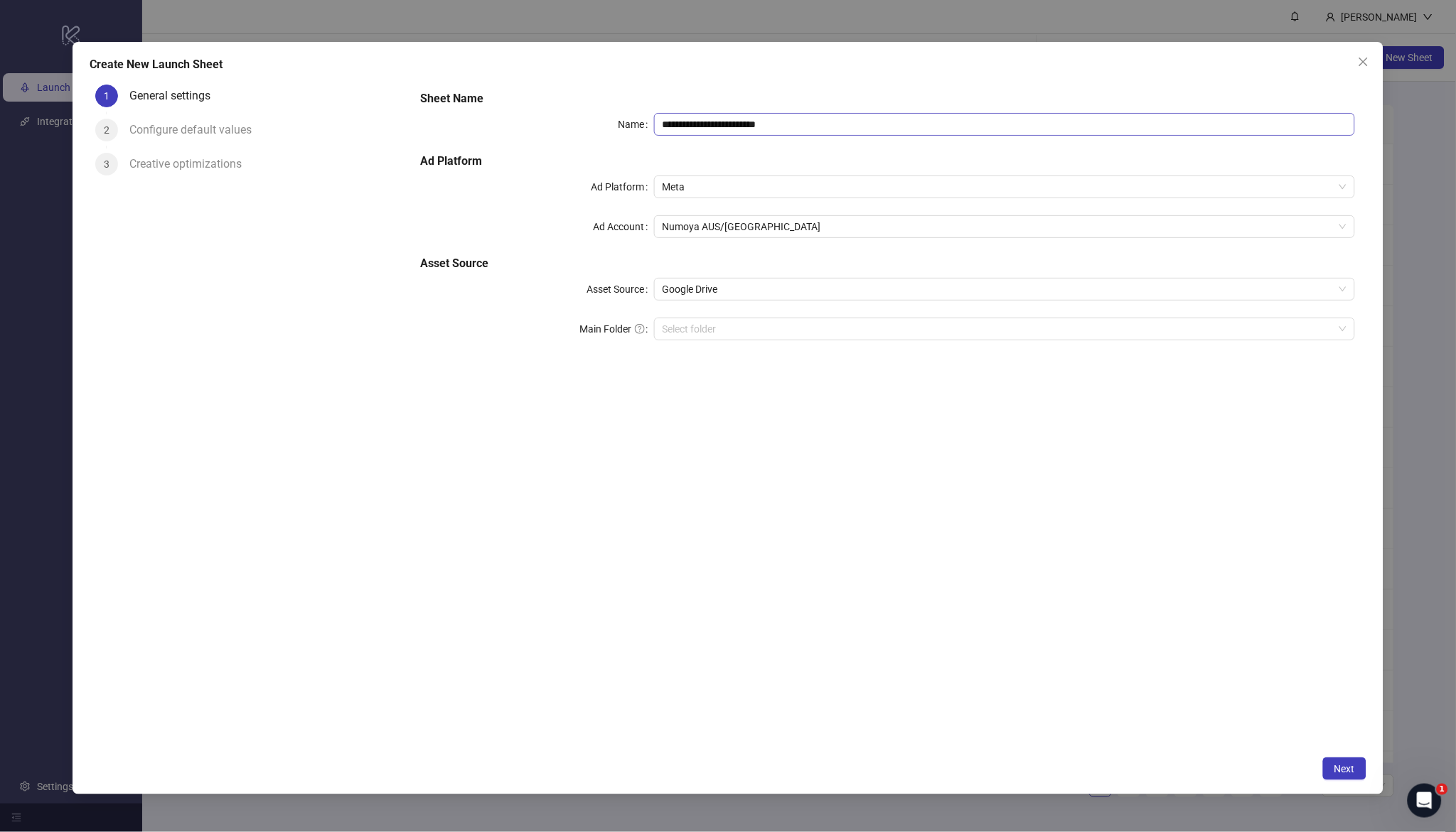
drag, startPoint x: 826, startPoint y: 146, endPoint x: 825, endPoint y: 124, distance: 22.0
click at [826, 145] on div "**********" at bounding box center [888, 223] width 946 height 279
drag, startPoint x: 824, startPoint y: 120, endPoint x: 573, endPoint y: 127, distance: 251.1
click at [503, 116] on div "**********" at bounding box center [887, 124] width 934 height 23
paste input "text"
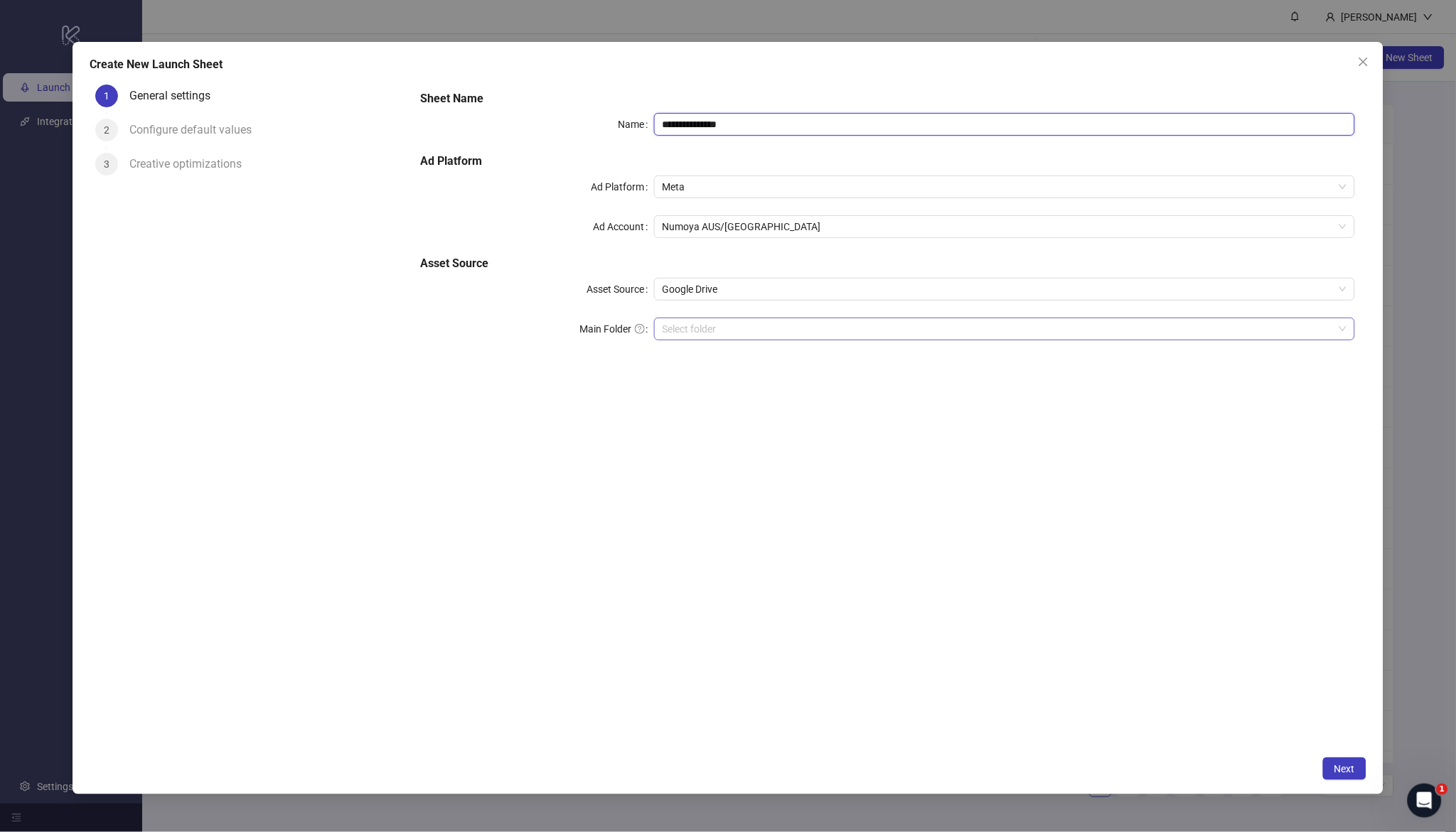
type input "**********"
click at [724, 329] on input "Main Folder" at bounding box center [999, 329] width 672 height 22
click at [1345, 769] on span "Next" at bounding box center [1345, 768] width 21 height 12
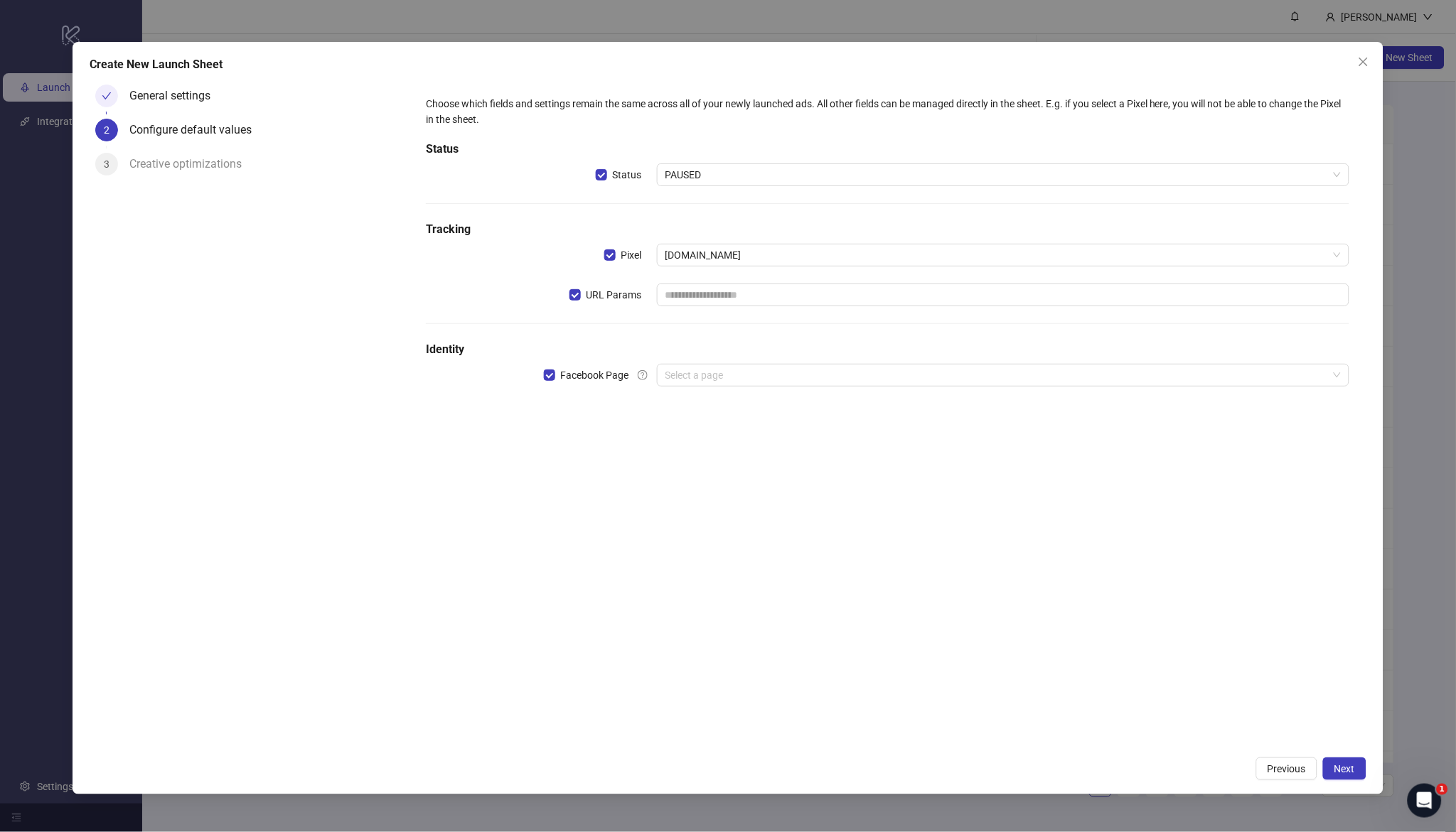
click at [568, 294] on div "URL Params" at bounding box center [541, 295] width 231 height 23
click at [775, 377] on input "search" at bounding box center [997, 376] width 663 height 22
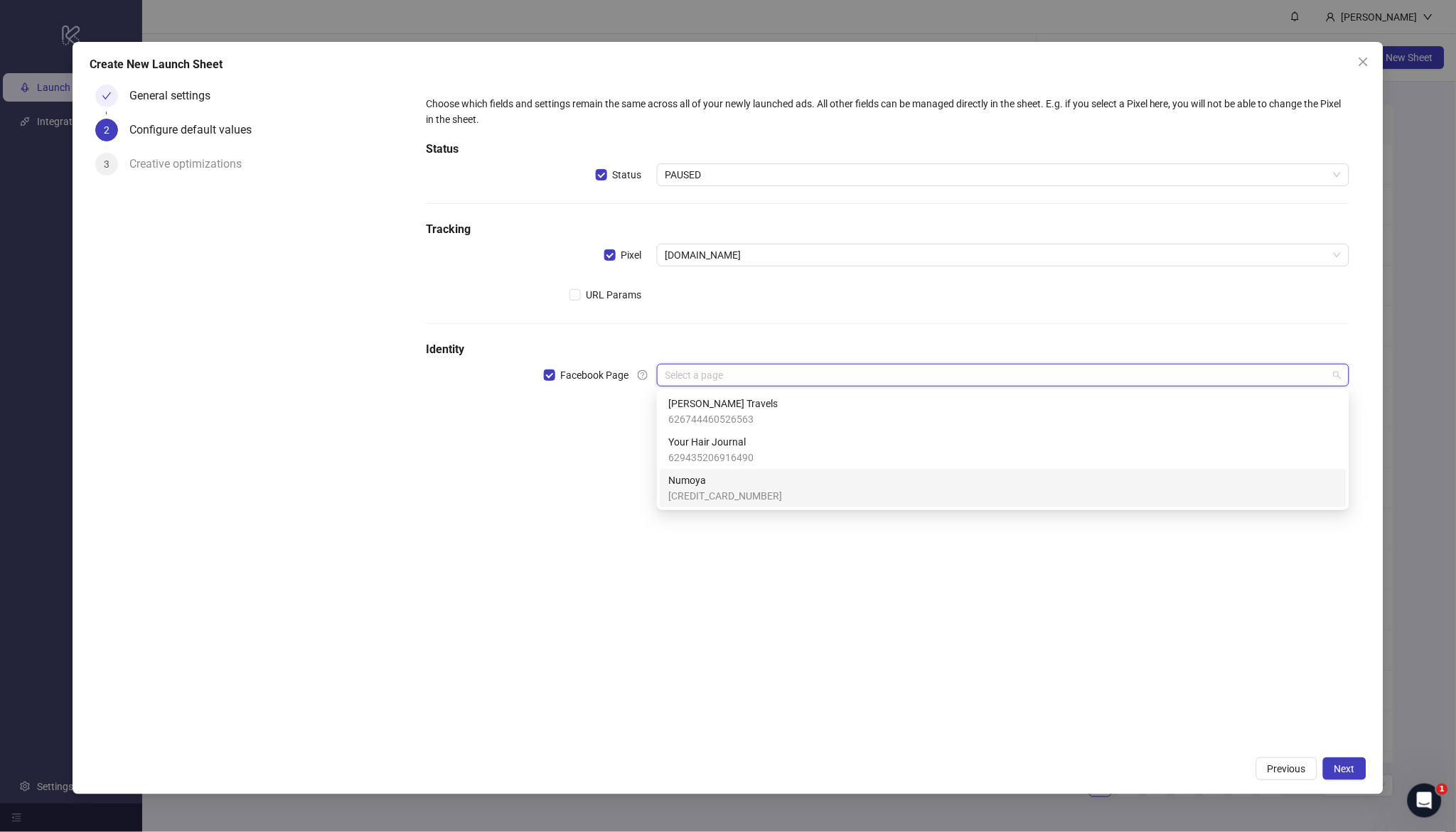
click at [730, 484] on span "Numoya" at bounding box center [724, 480] width 113 height 15
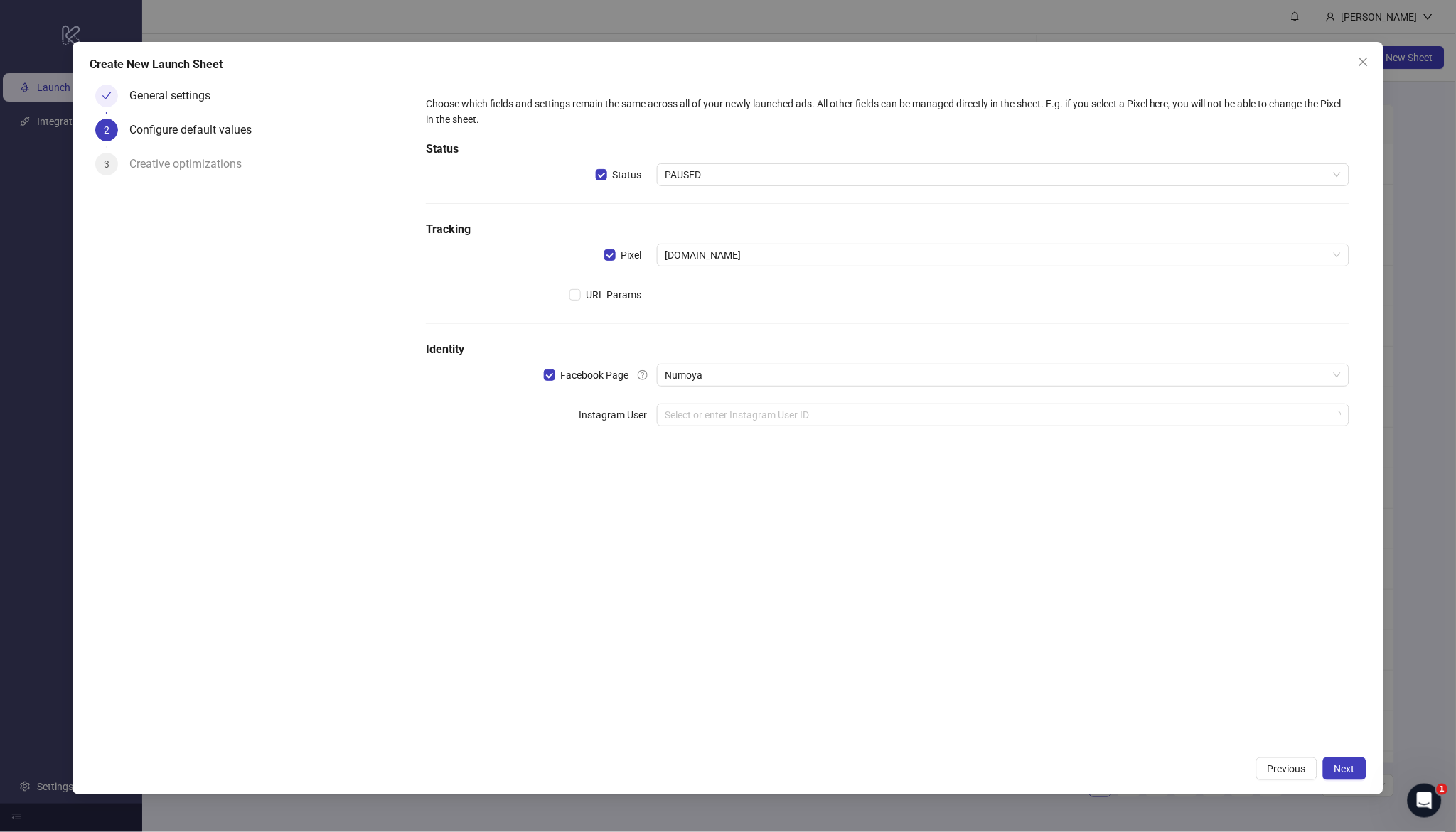
click at [527, 491] on div "Choose which fields and settings remain the same across all of your newly launc…" at bounding box center [887, 415] width 958 height 671
click at [721, 414] on input "search" at bounding box center [997, 416] width 663 height 22
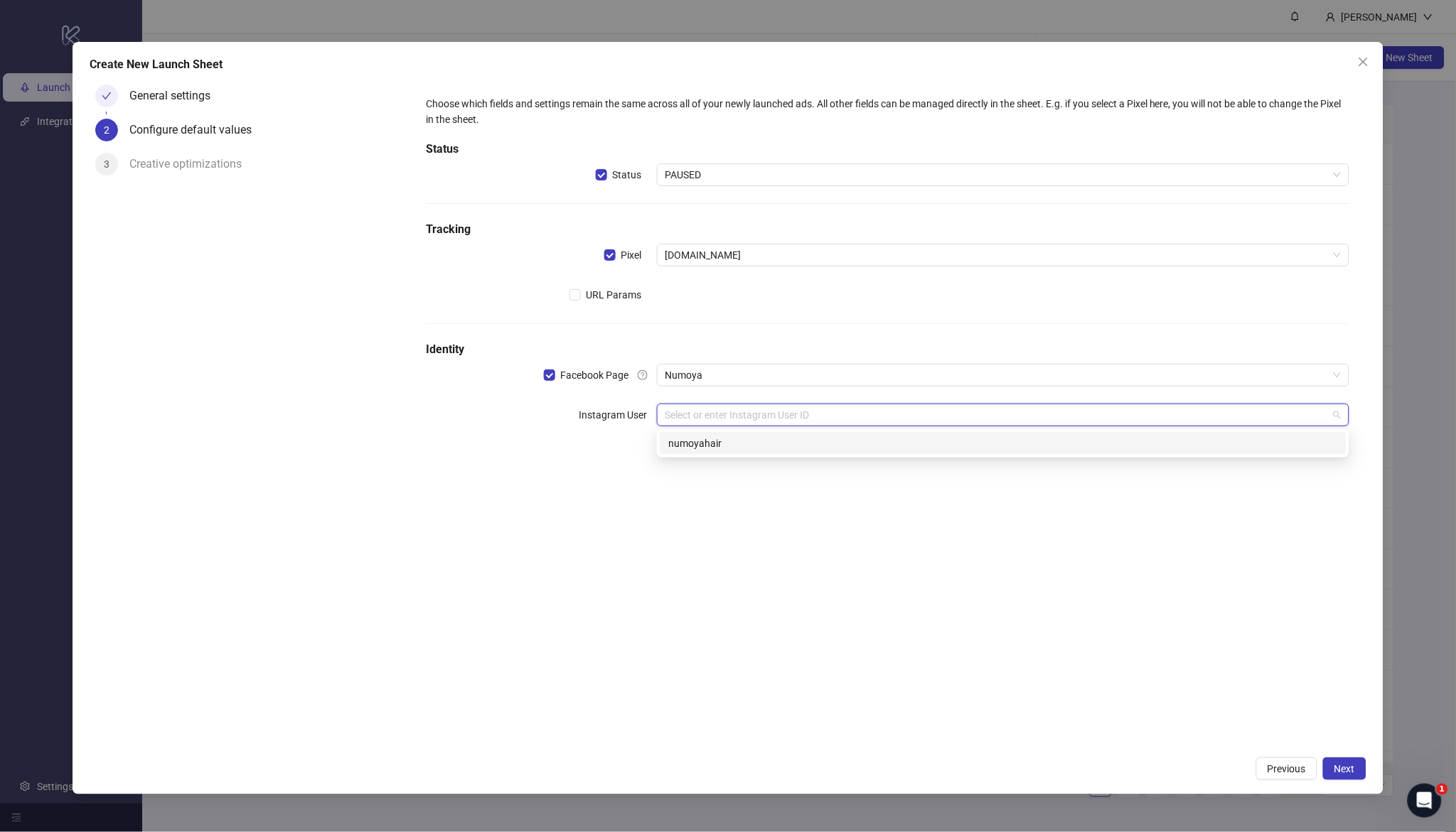
click at [744, 450] on div "numoyahair" at bounding box center [1003, 443] width 670 height 15
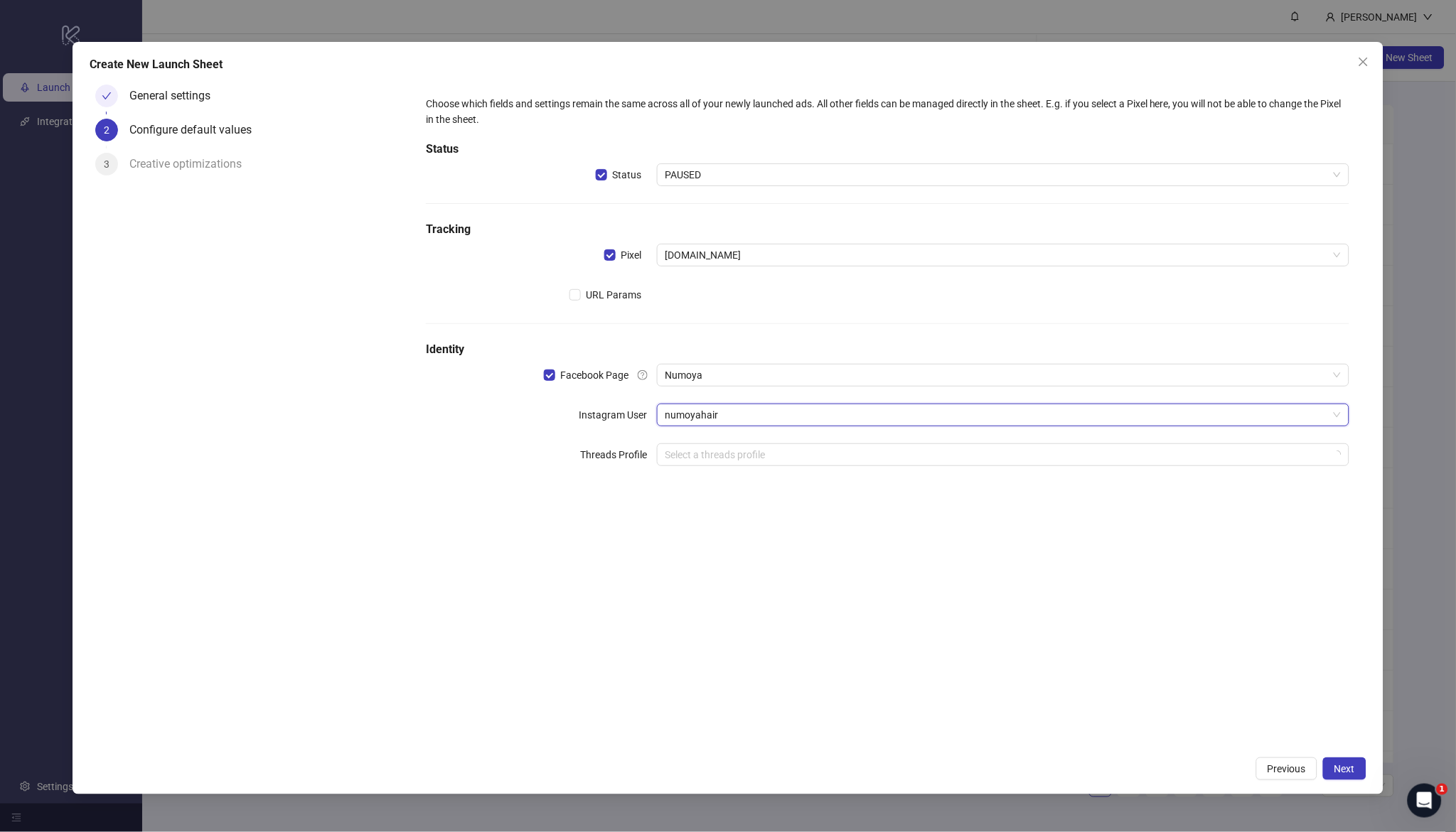
click at [747, 539] on div "Choose which fields and settings remain the same across all of your newly launc…" at bounding box center [887, 415] width 958 height 671
click at [1355, 771] on span "Next" at bounding box center [1345, 768] width 21 height 12
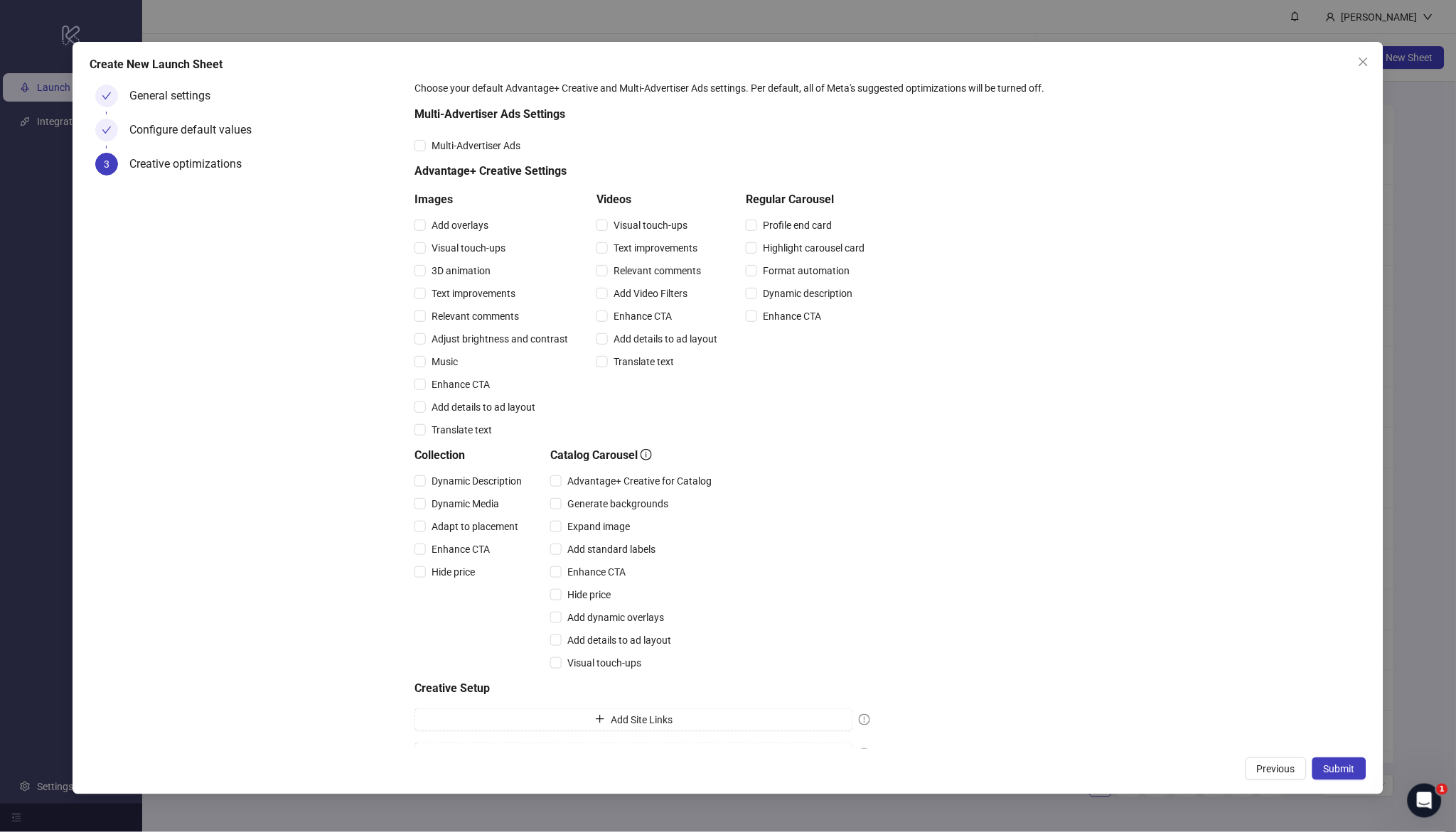
scroll to position [54, 0]
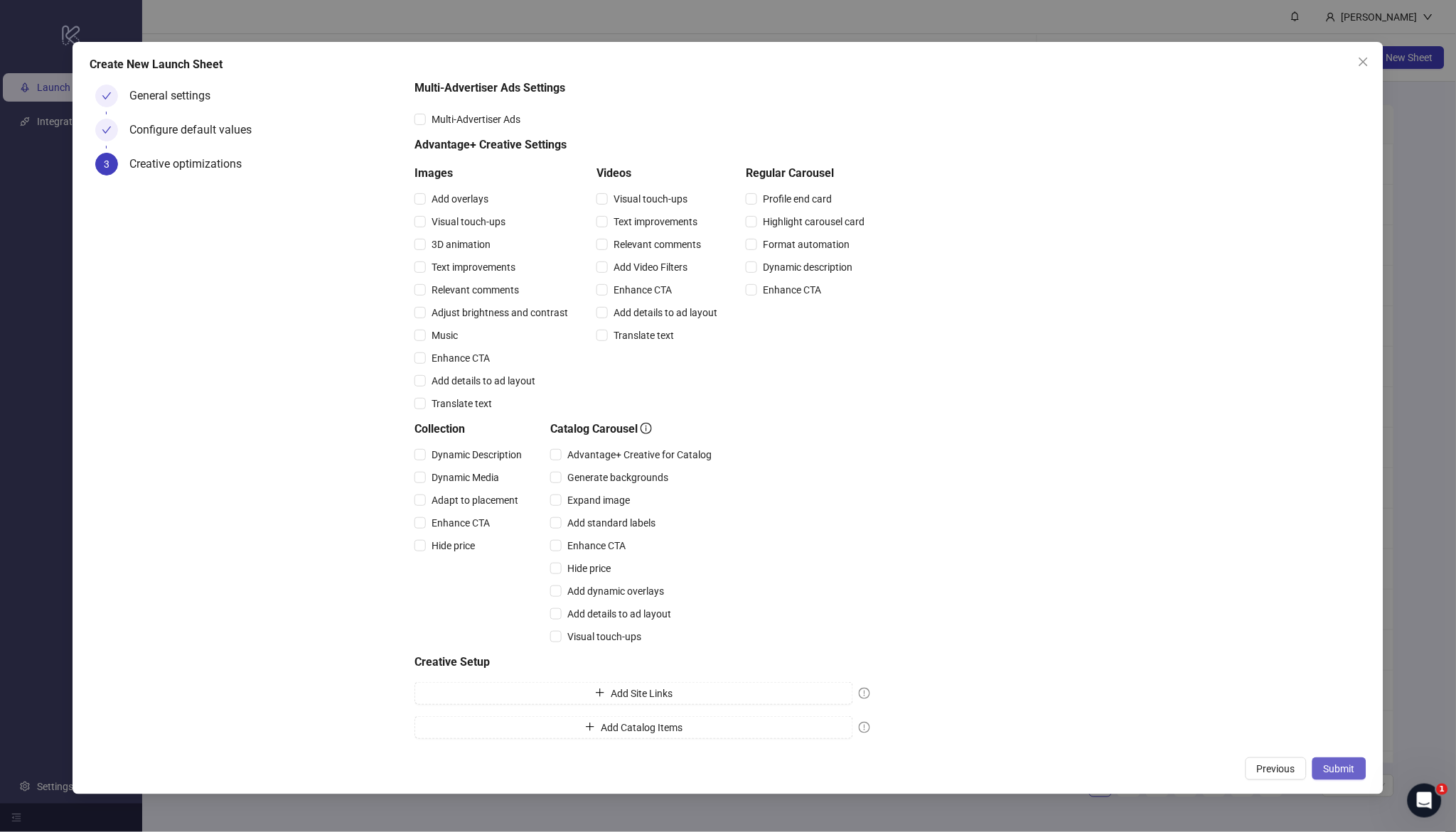
click at [1328, 771] on span "Submit" at bounding box center [1340, 768] width 31 height 12
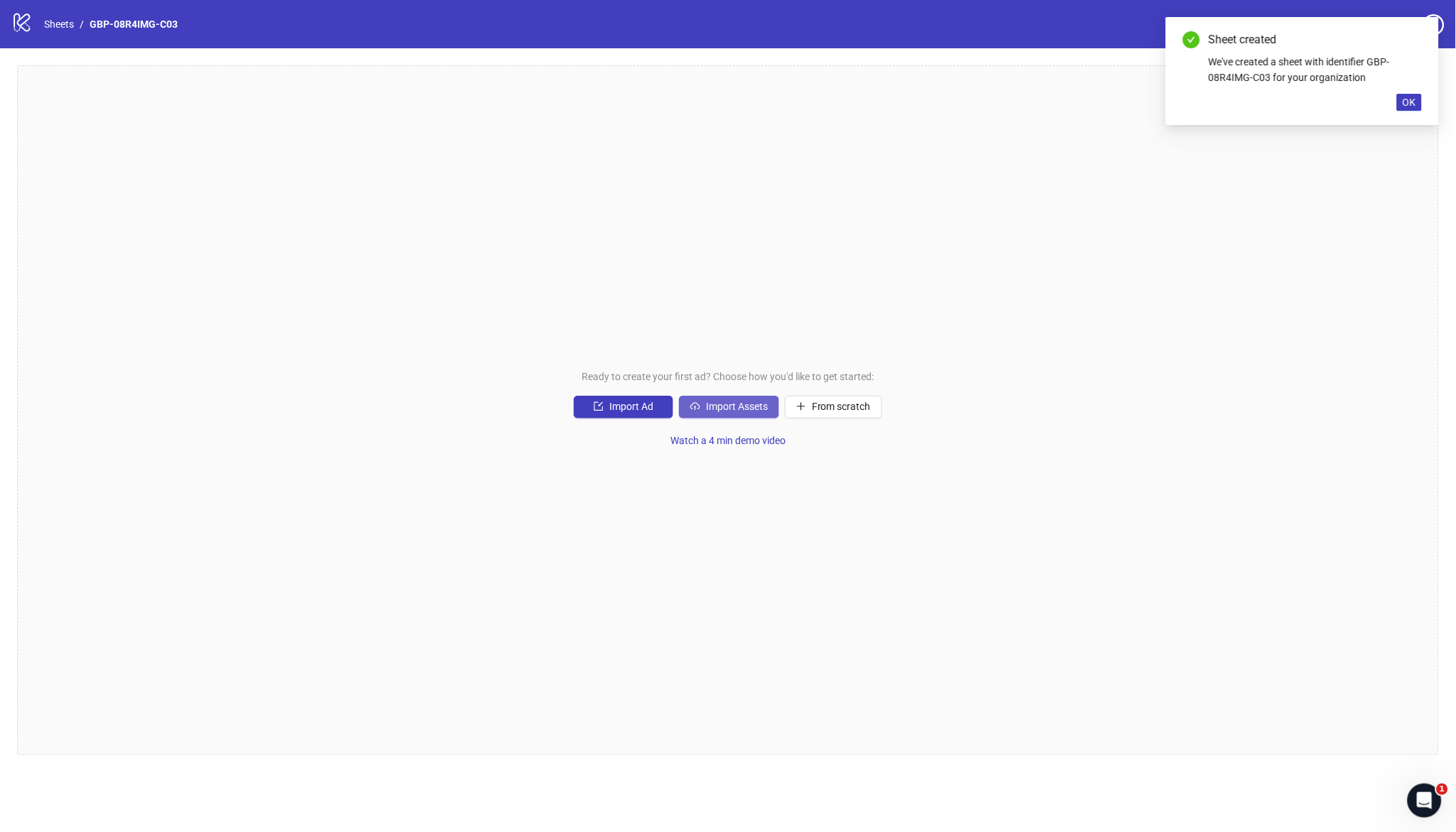
click at [726, 410] on span "Import Assets" at bounding box center [737, 406] width 62 height 12
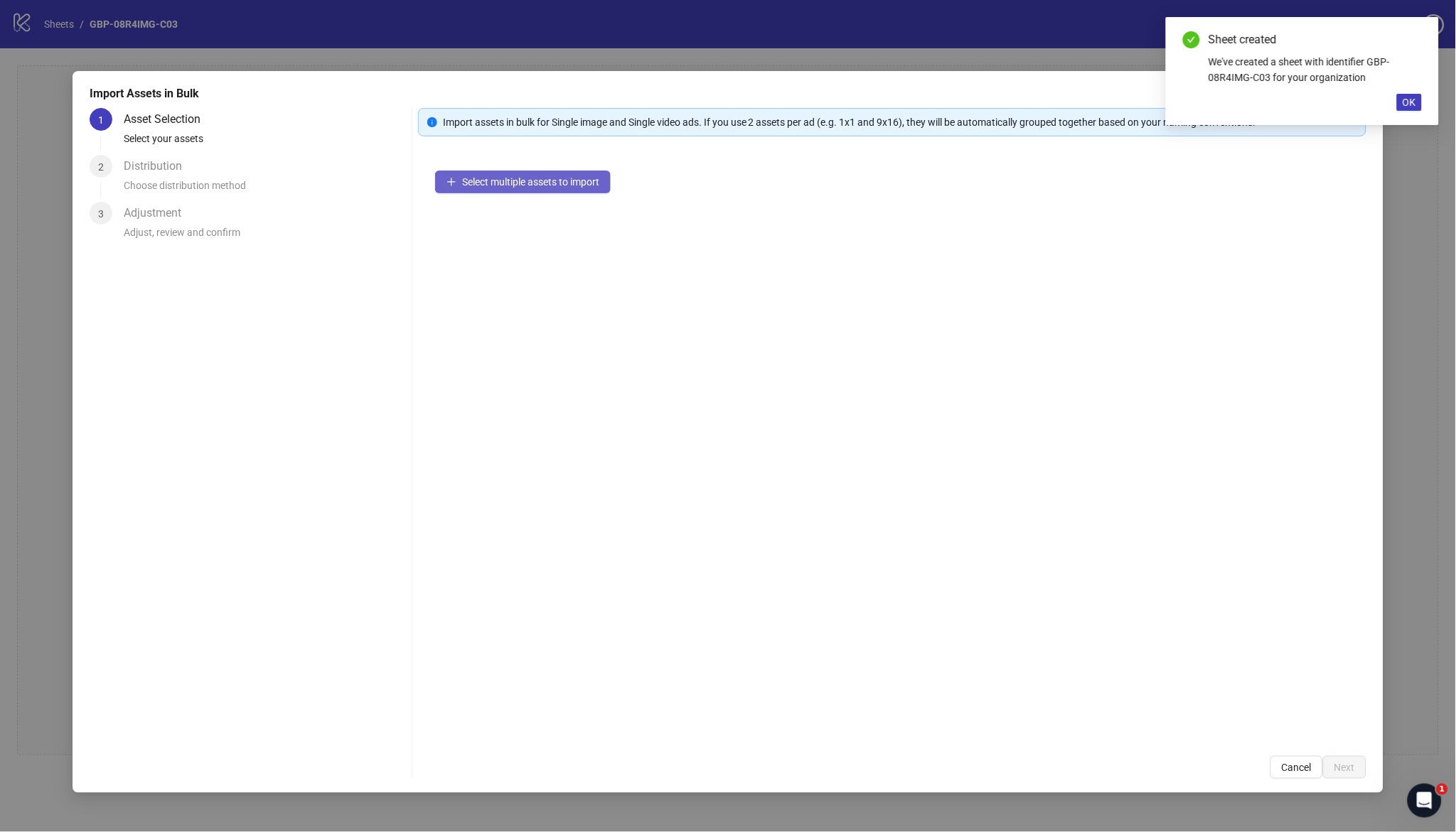
click at [501, 190] on button "Select multiple assets to import" at bounding box center [523, 181] width 176 height 23
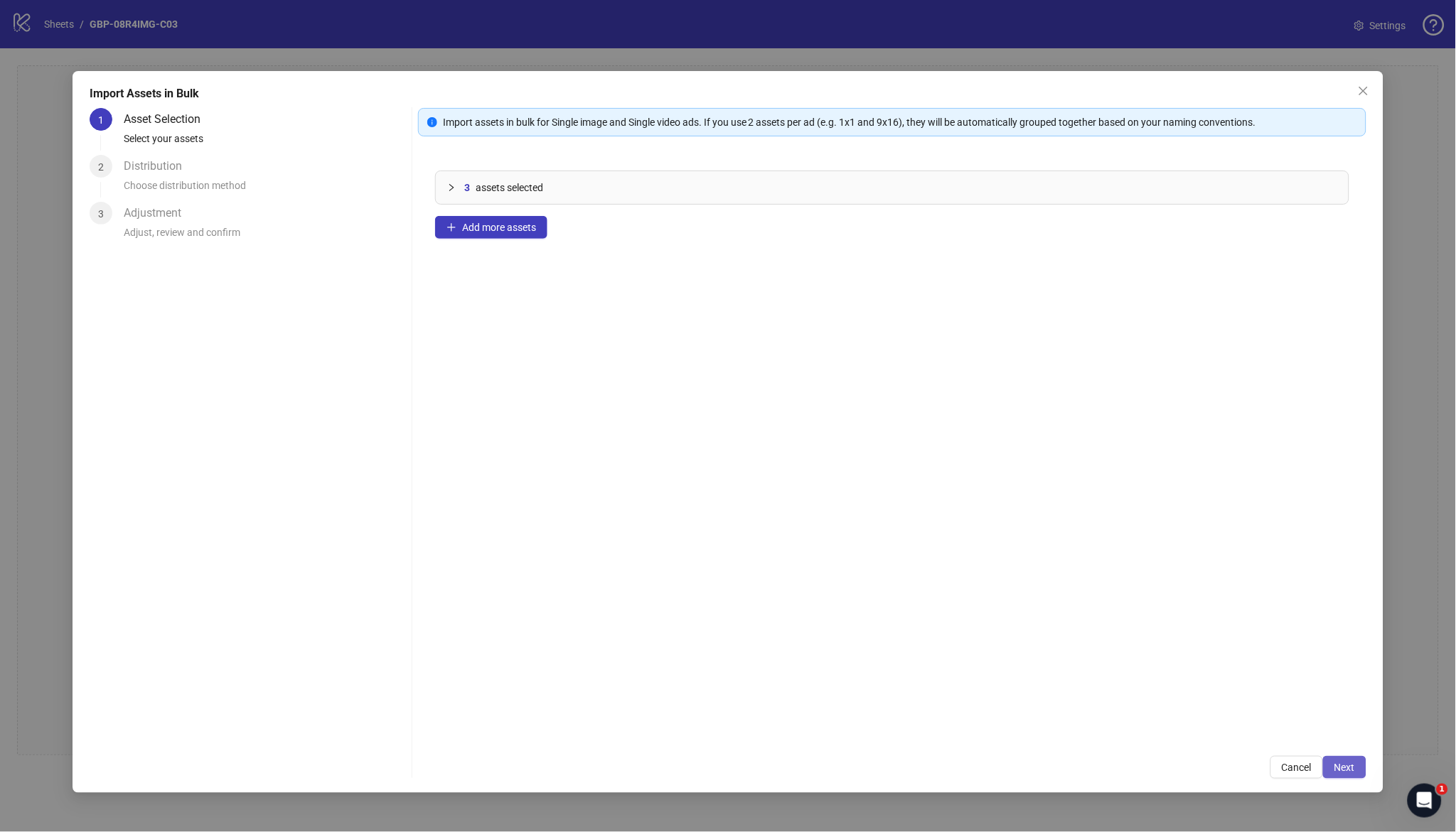
click at [1342, 777] on button "Next" at bounding box center [1345, 768] width 44 height 23
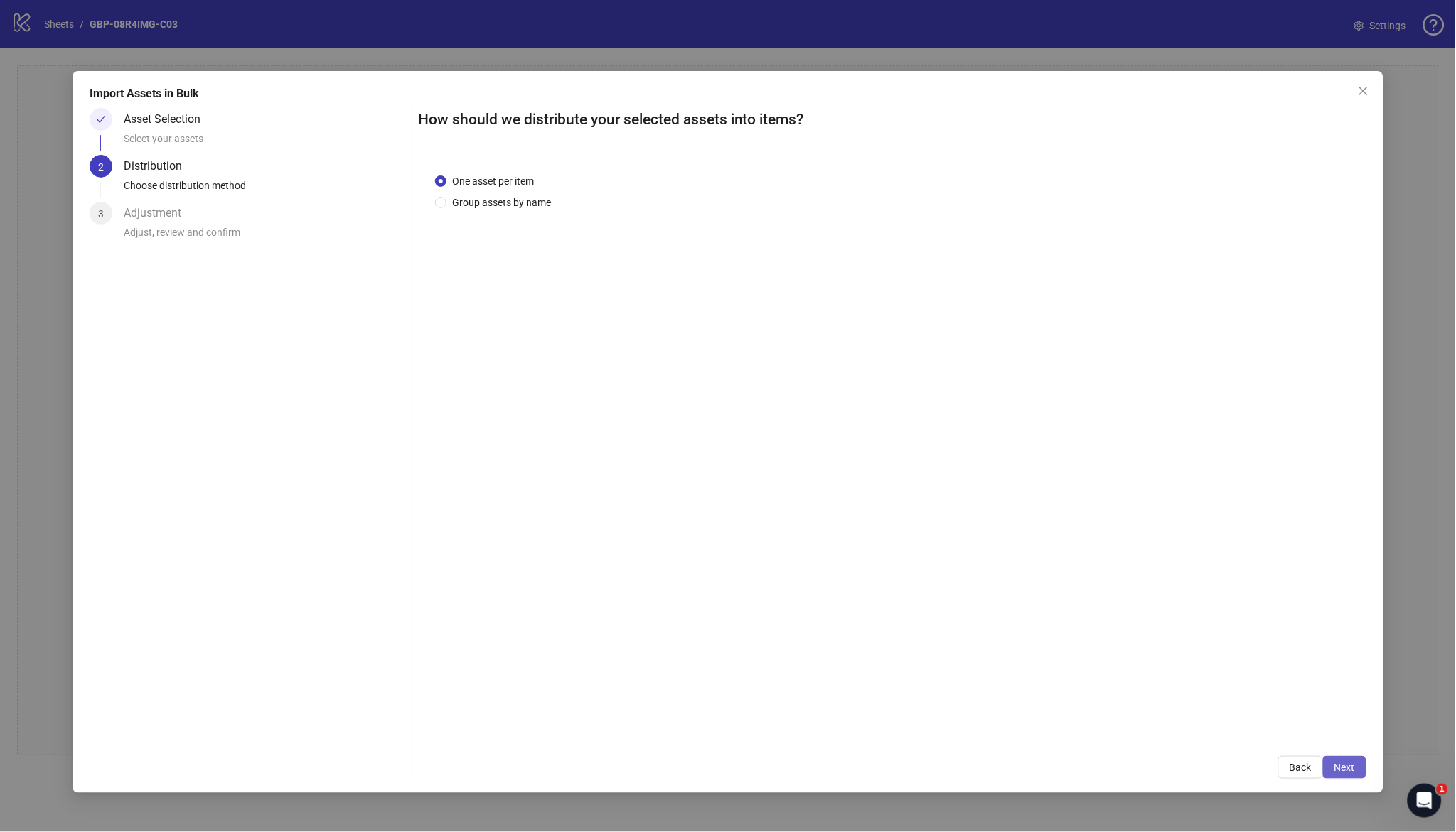
click at [1357, 765] on button "Next" at bounding box center [1345, 768] width 44 height 23
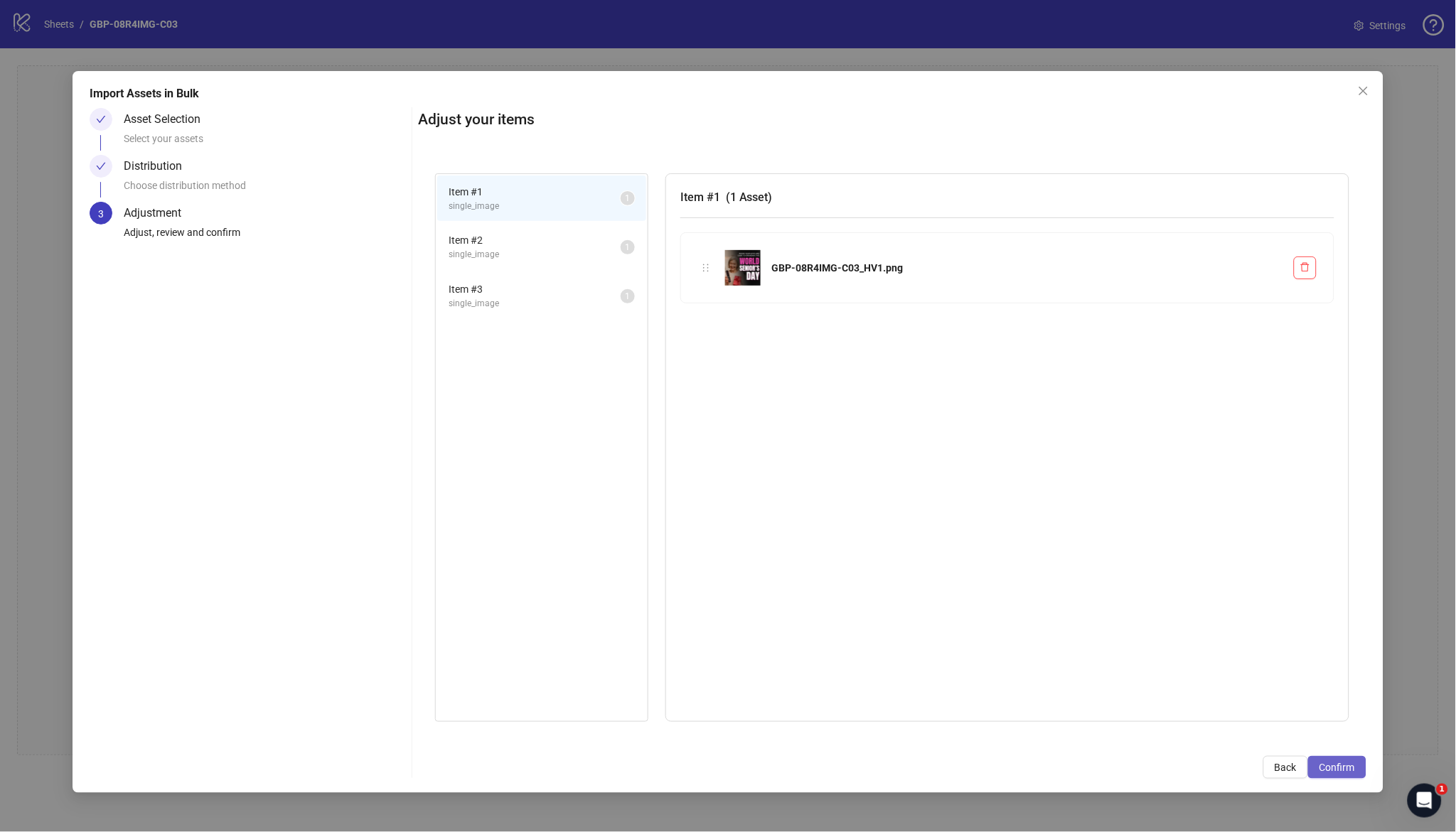
click at [1354, 773] on button "Confirm" at bounding box center [1338, 768] width 58 height 23
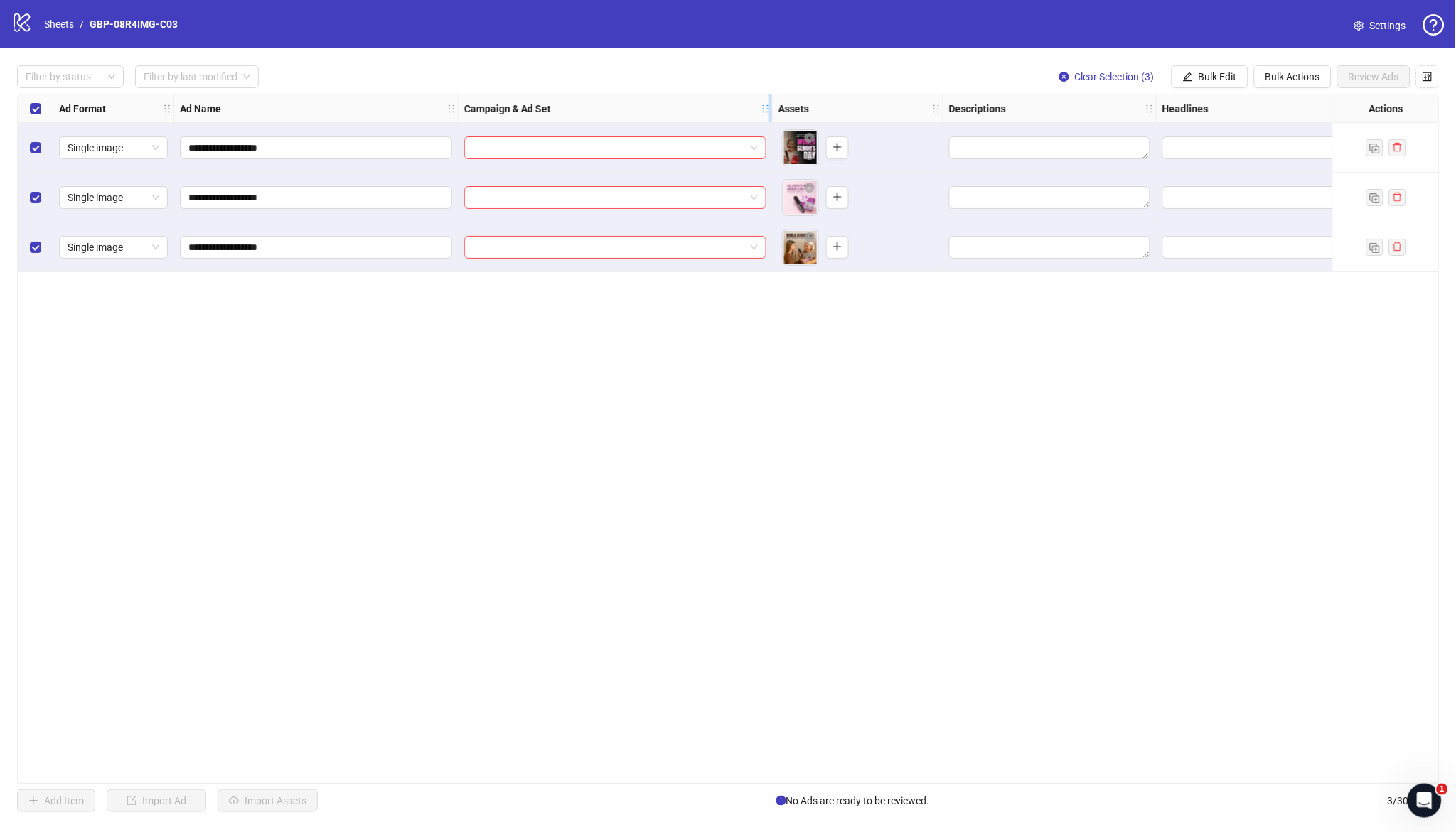
drag, startPoint x: 669, startPoint y: 113, endPoint x: 771, endPoint y: 113, distance: 102.0
click at [771, 113] on icon "holder" at bounding box center [775, 108] width 10 height 10
click at [677, 374] on div "**********" at bounding box center [729, 438] width 1423 height 690
click at [587, 150] on input "search" at bounding box center [609, 148] width 273 height 22
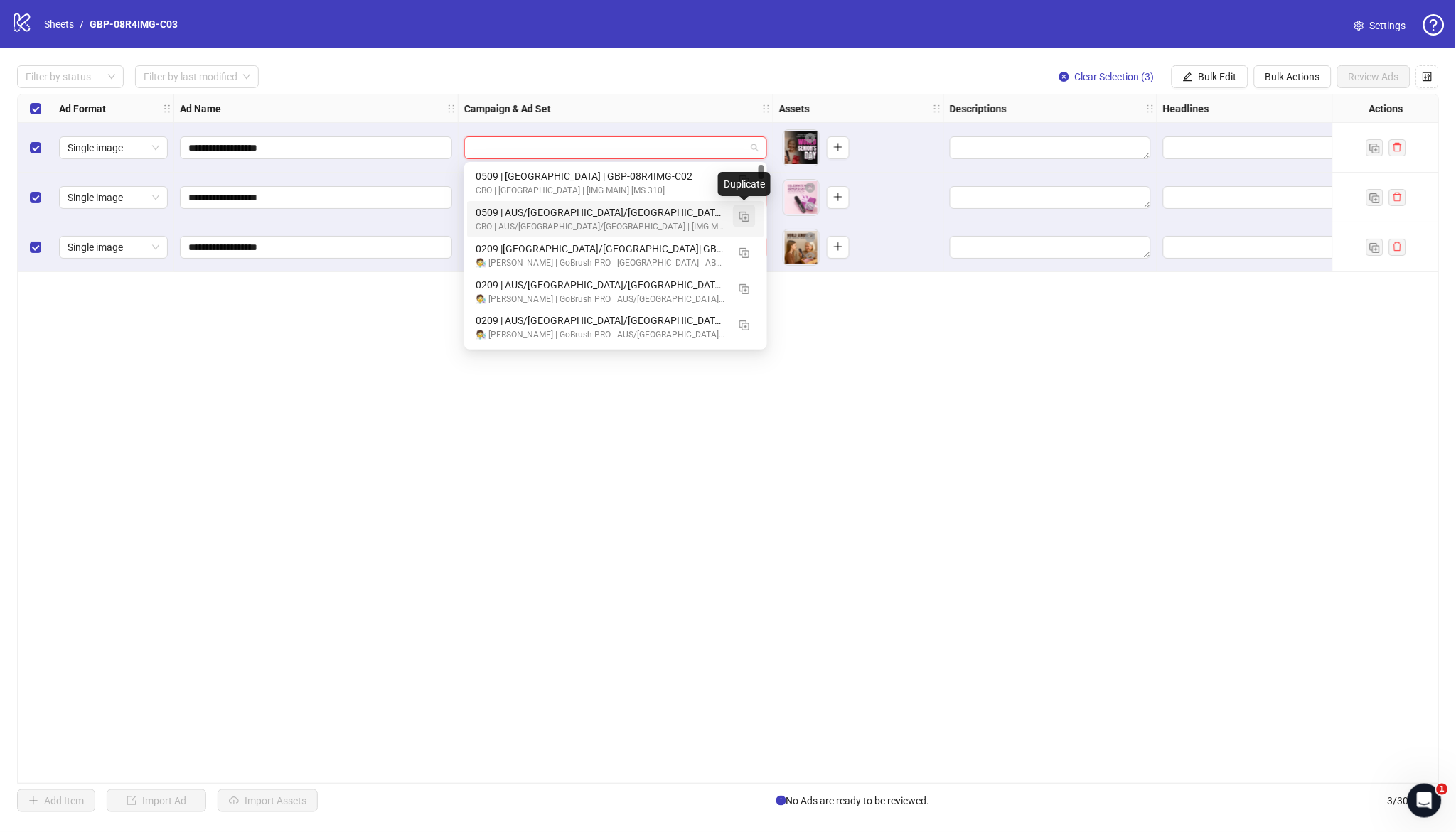
click at [744, 216] on img "button" at bounding box center [744, 216] width 10 height 10
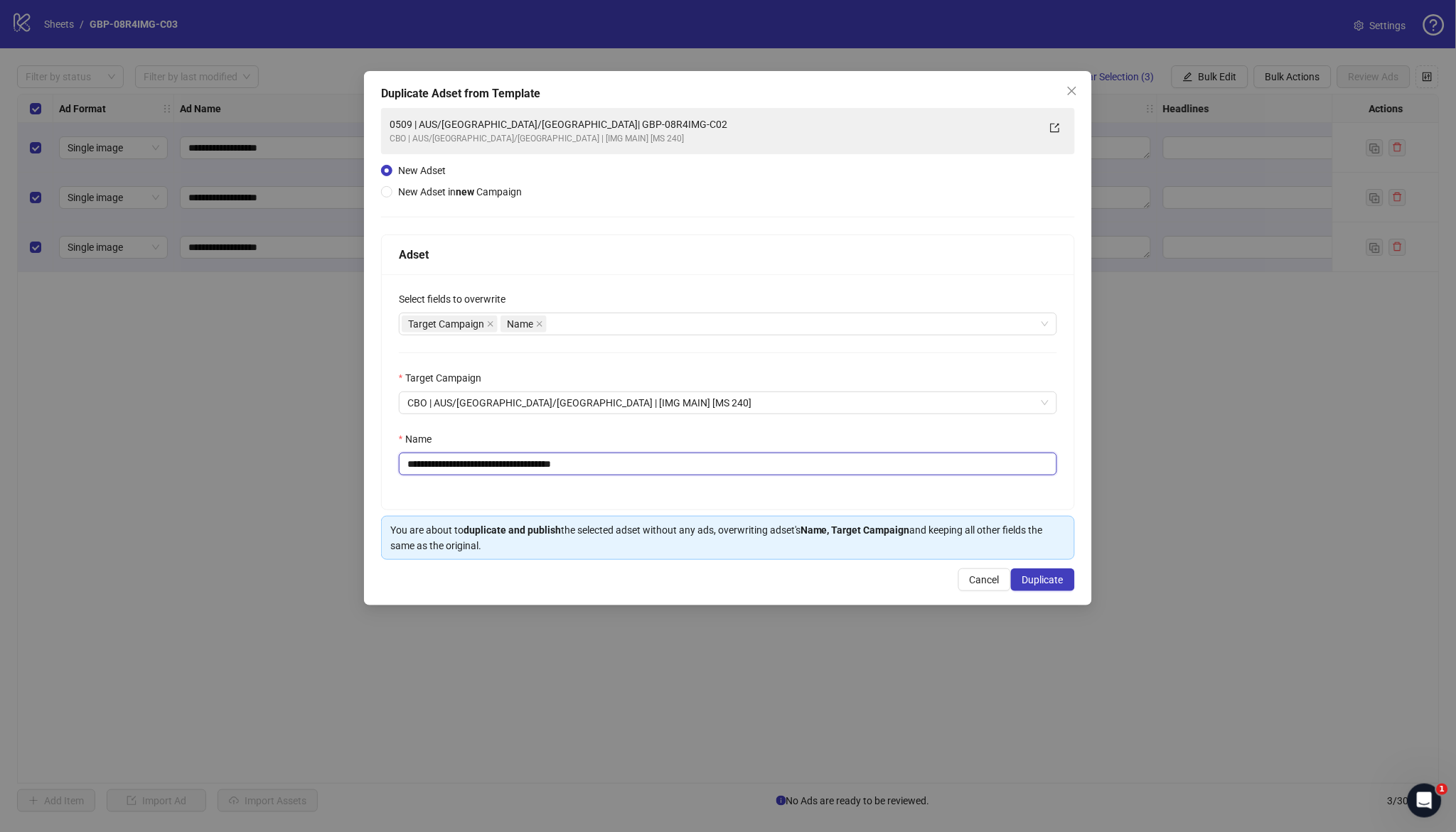
drag, startPoint x: 497, startPoint y: 465, endPoint x: 765, endPoint y: 461, distance: 268.0
click at [763, 461] on input "**********" at bounding box center [728, 464] width 658 height 23
paste input "text"
type input "**********"
click at [1047, 579] on span "Duplicate" at bounding box center [1043, 580] width 41 height 12
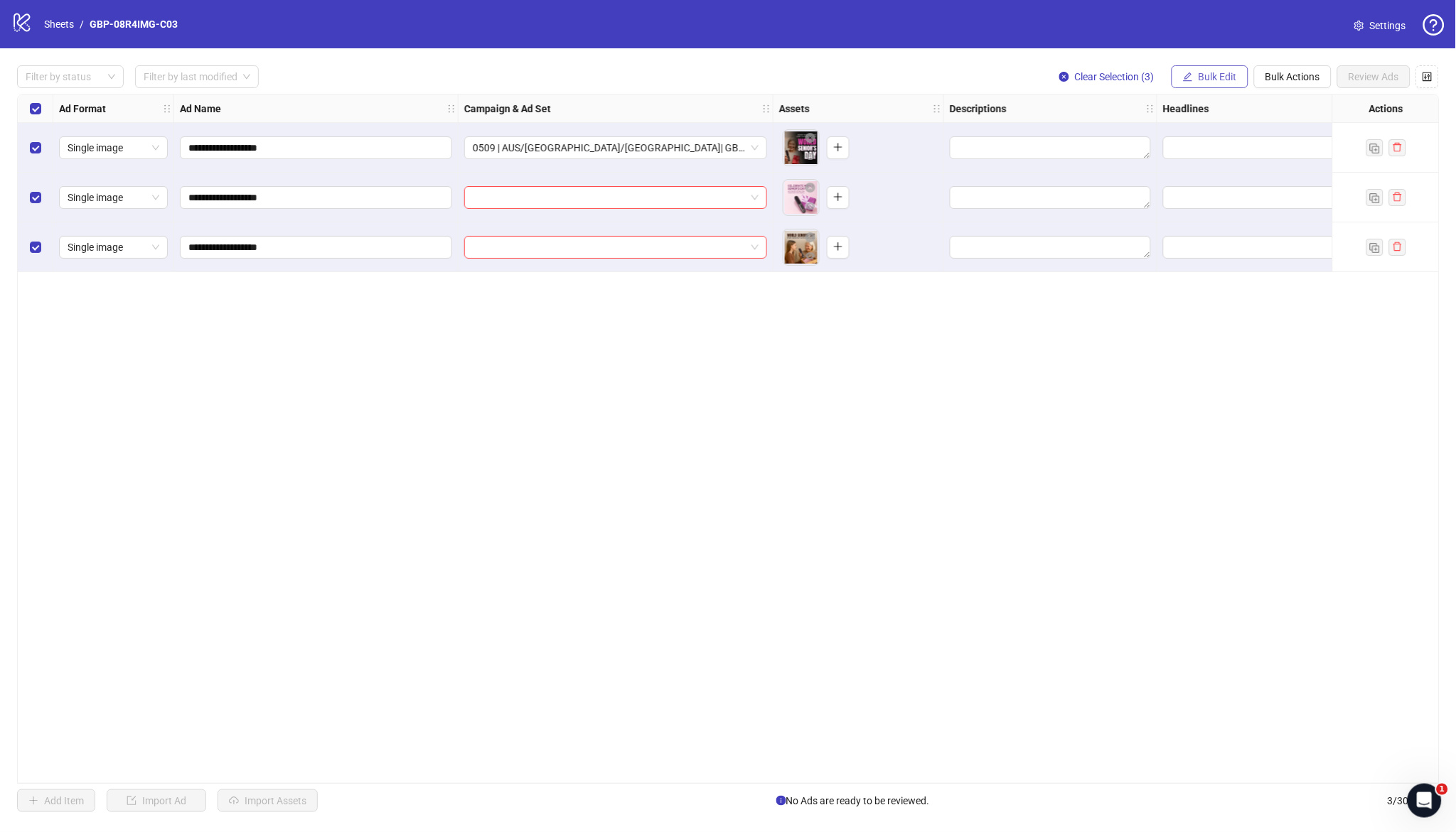
click at [1241, 71] on button "Bulk Edit" at bounding box center [1210, 76] width 77 height 23
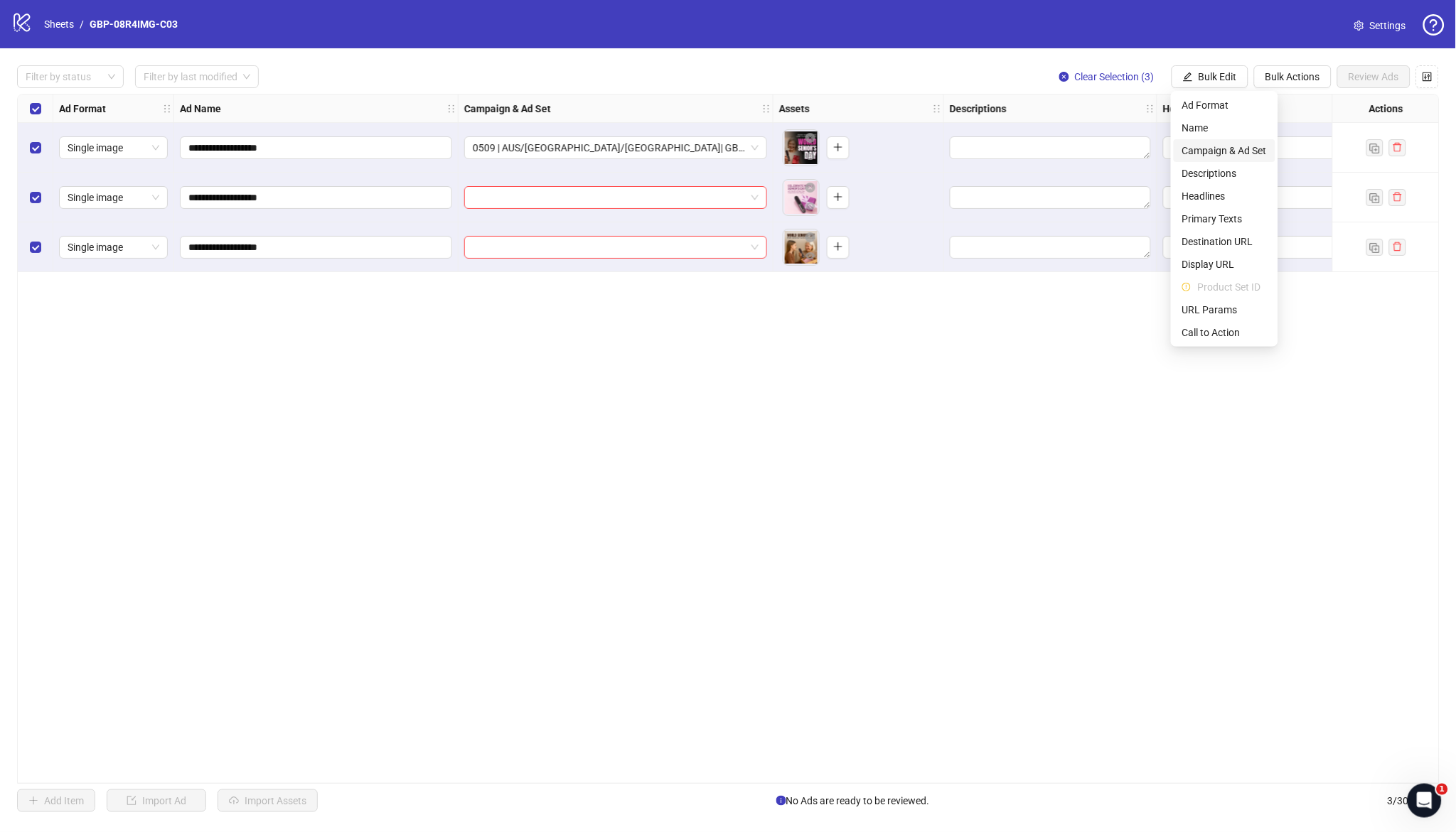
click at [1232, 145] on span "Campaign & Ad Set" at bounding box center [1225, 150] width 84 height 15
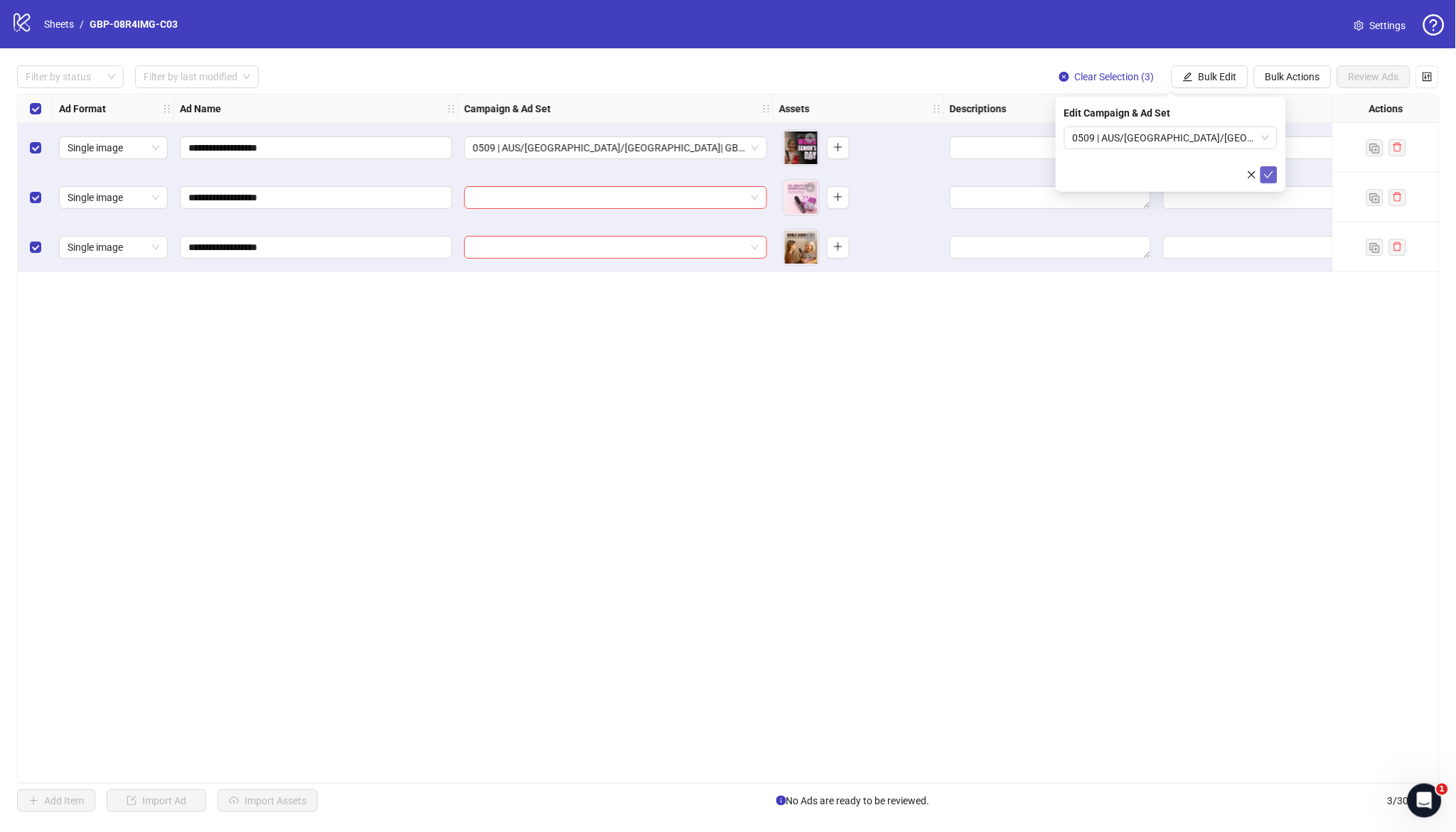
click at [1267, 173] on icon "check" at bounding box center [1269, 174] width 10 height 10
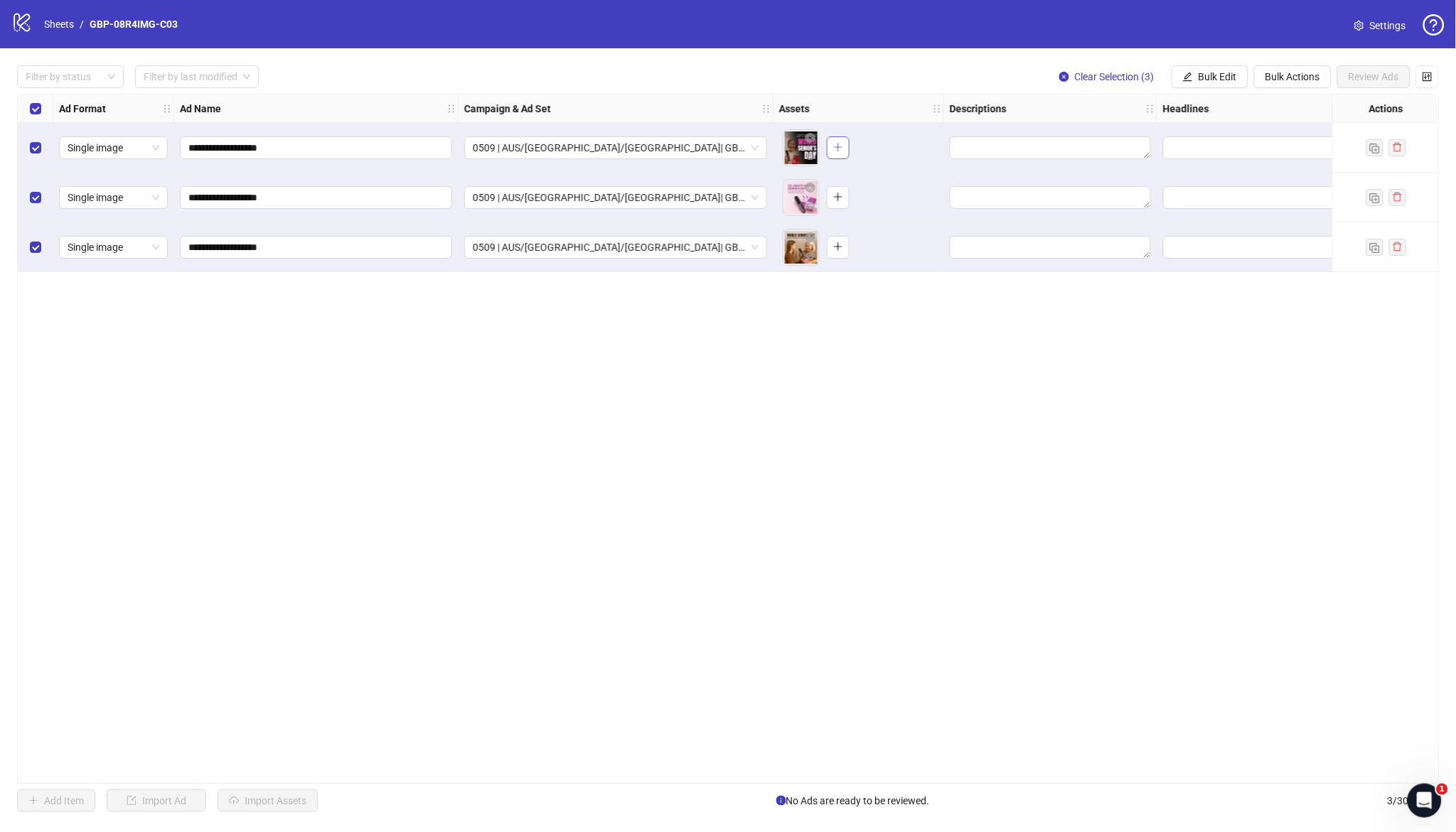
click at [841, 140] on button "button" at bounding box center [838, 147] width 23 height 23
click at [844, 192] on button "button" at bounding box center [838, 197] width 23 height 23
click at [836, 251] on span "button" at bounding box center [838, 247] width 10 height 12
click at [1214, 70] on button "Bulk Edit" at bounding box center [1210, 76] width 77 height 23
click at [1213, 77] on span "Bulk Edit" at bounding box center [1218, 76] width 38 height 12
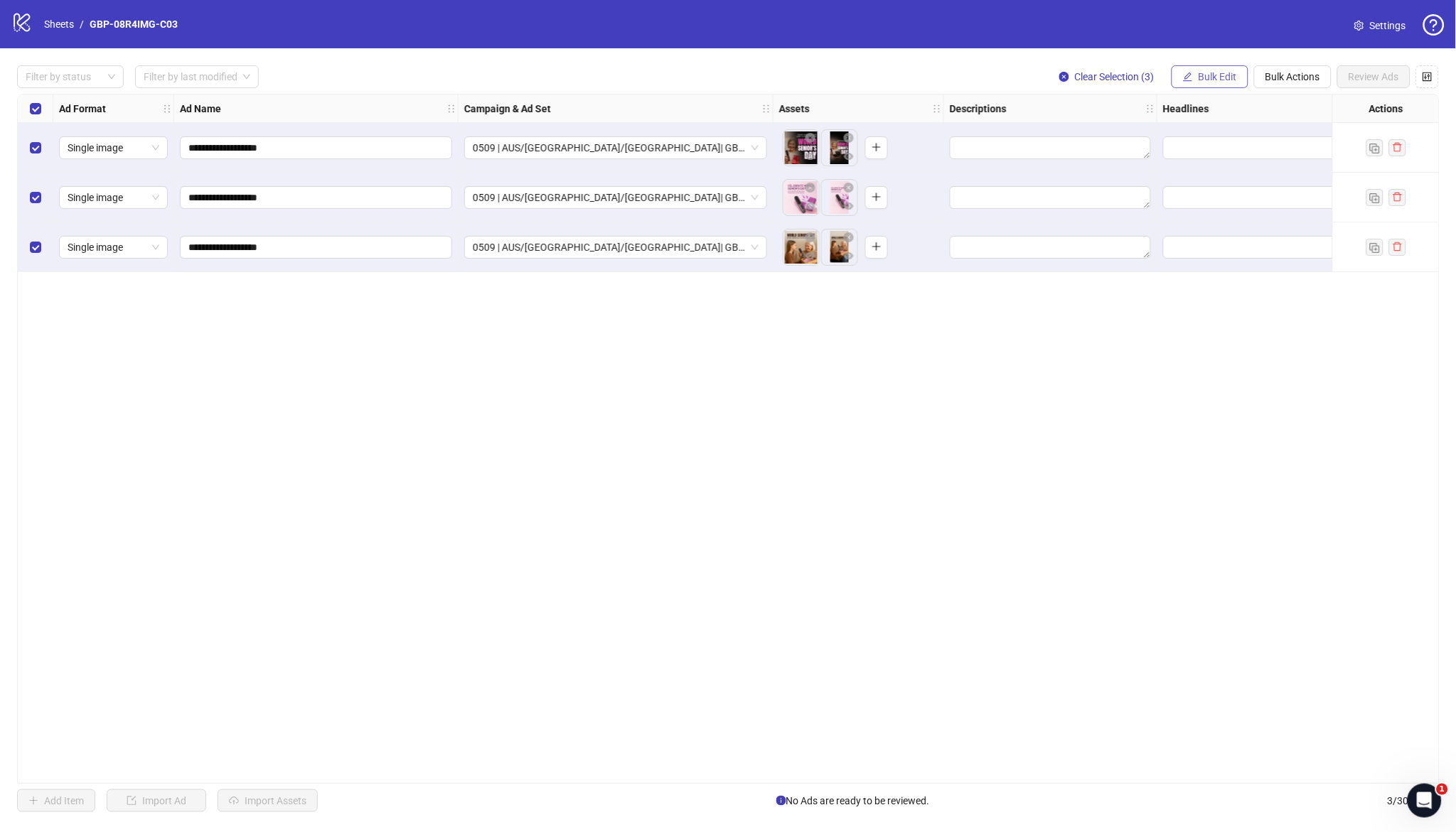
click at [1217, 78] on span "Bulk Edit" at bounding box center [1218, 76] width 38 height 12
click at [1221, 193] on span "Headlines" at bounding box center [1225, 196] width 84 height 15
click at [1171, 131] on input "text" at bounding box center [1171, 137] width 213 height 23
paste input "*******"
type input "*******"
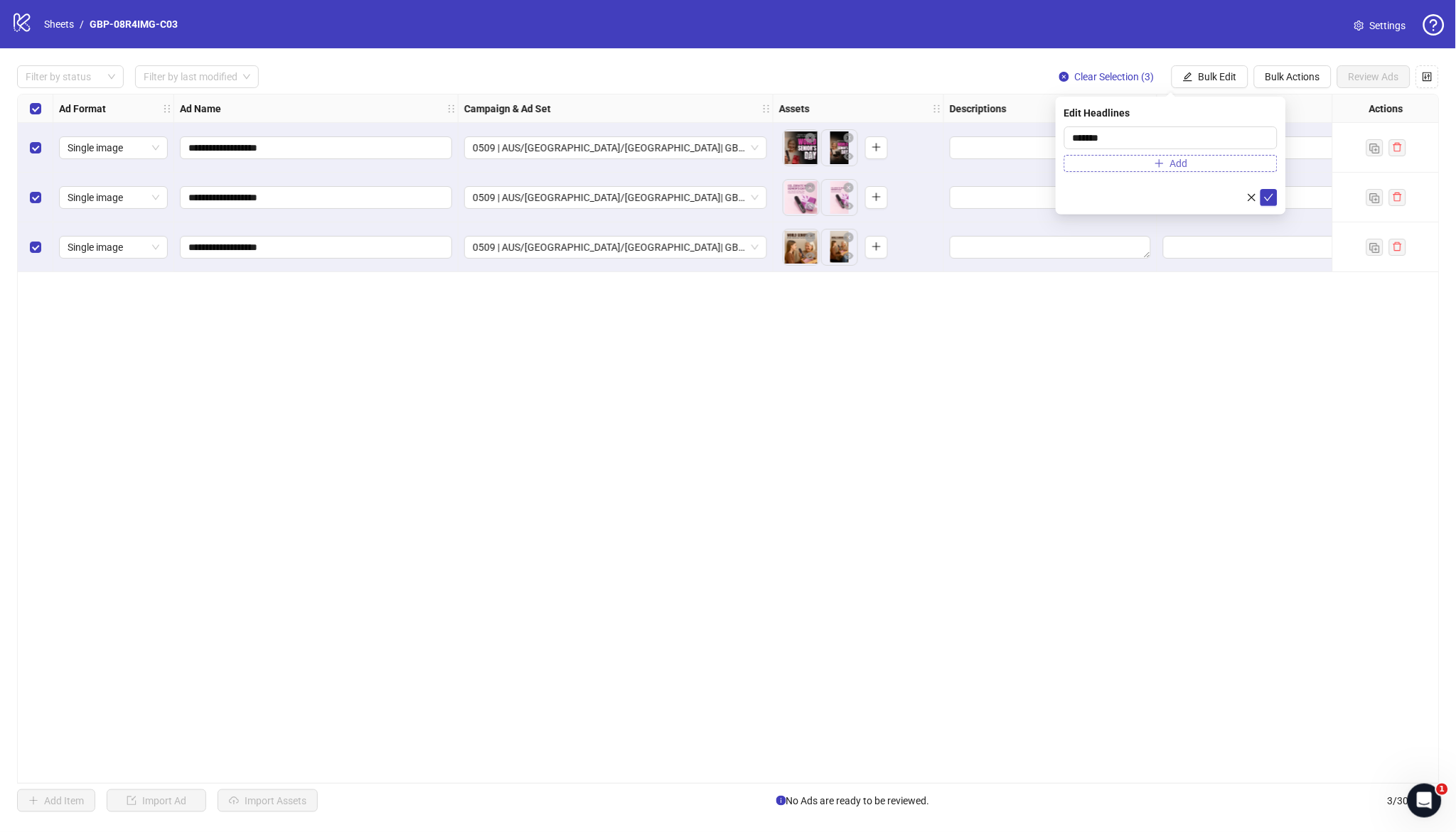
click at [1155, 163] on icon "plus" at bounding box center [1159, 163] width 10 height 10
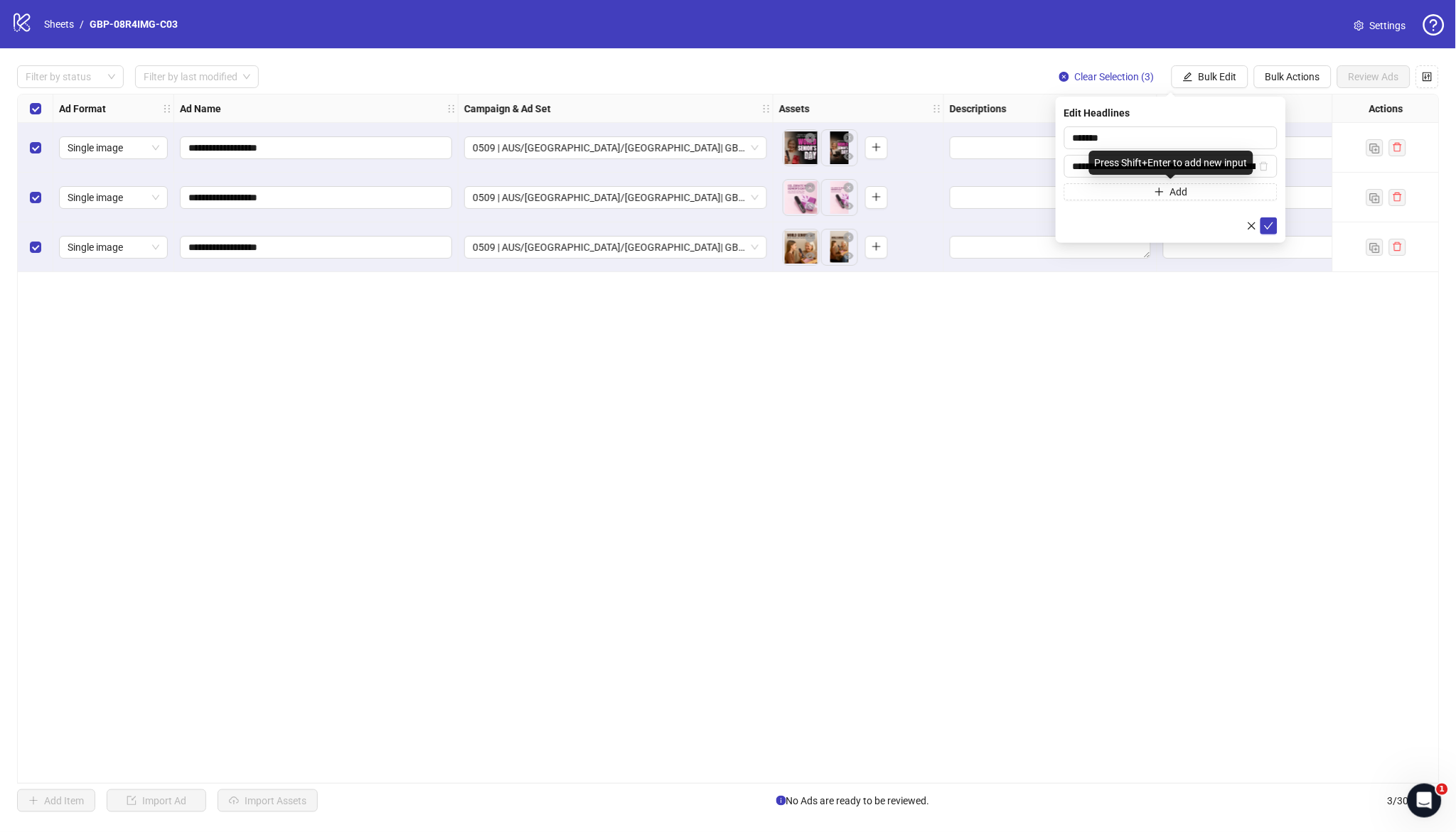
scroll to position [0, 175]
type input "**********"
click at [1265, 228] on icon "check" at bounding box center [1269, 226] width 10 height 10
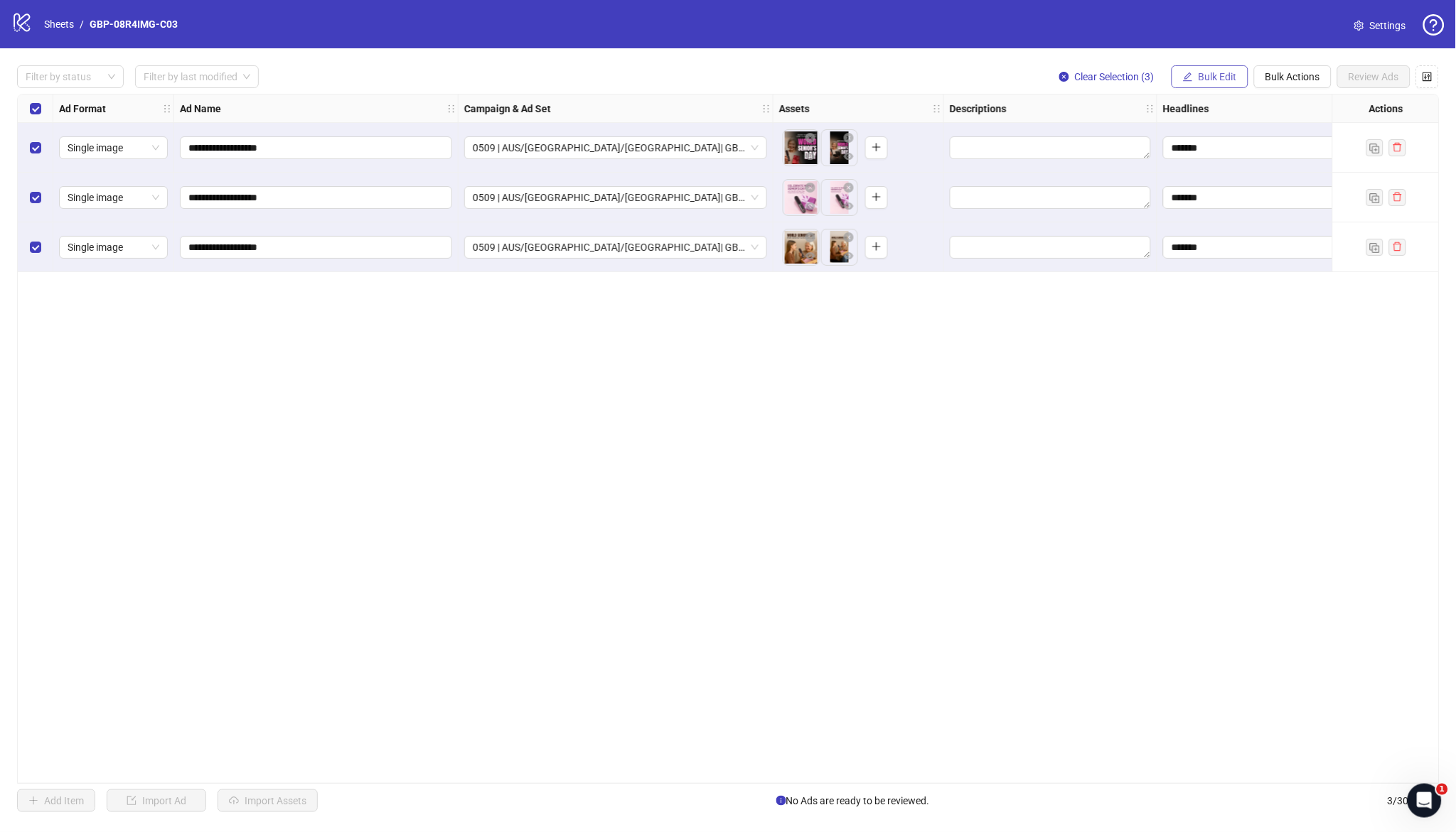
click at [1206, 77] on span "Bulk Edit" at bounding box center [1218, 76] width 38 height 12
click at [1234, 211] on span "Primary Texts" at bounding box center [1225, 219] width 84 height 15
click at [1219, 143] on textarea at bounding box center [1171, 145] width 213 height 38
paste textarea "**********"
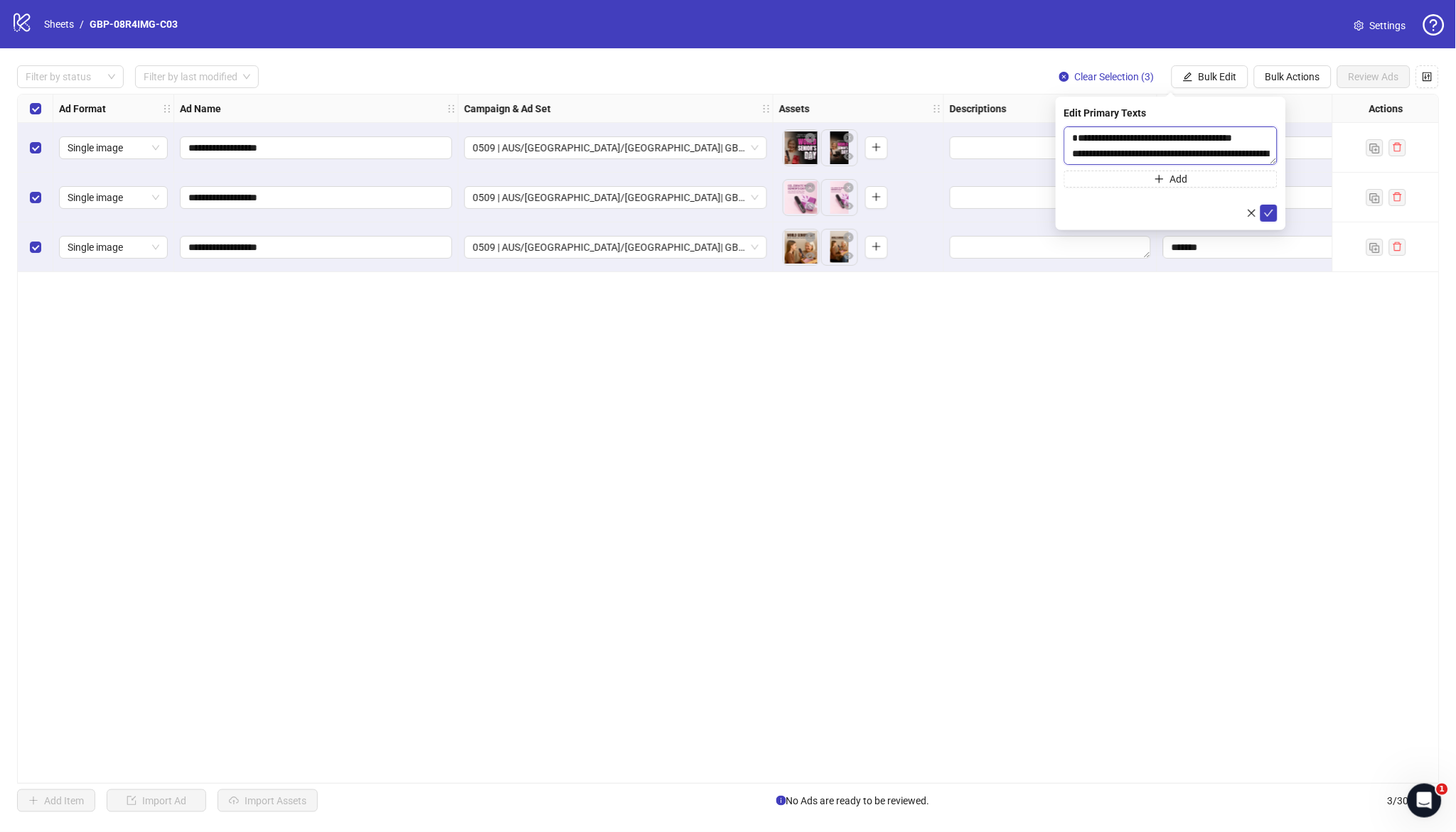
scroll to position [57, 0]
type textarea "**********"
click at [1235, 182] on button "Add" at bounding box center [1171, 179] width 213 height 17
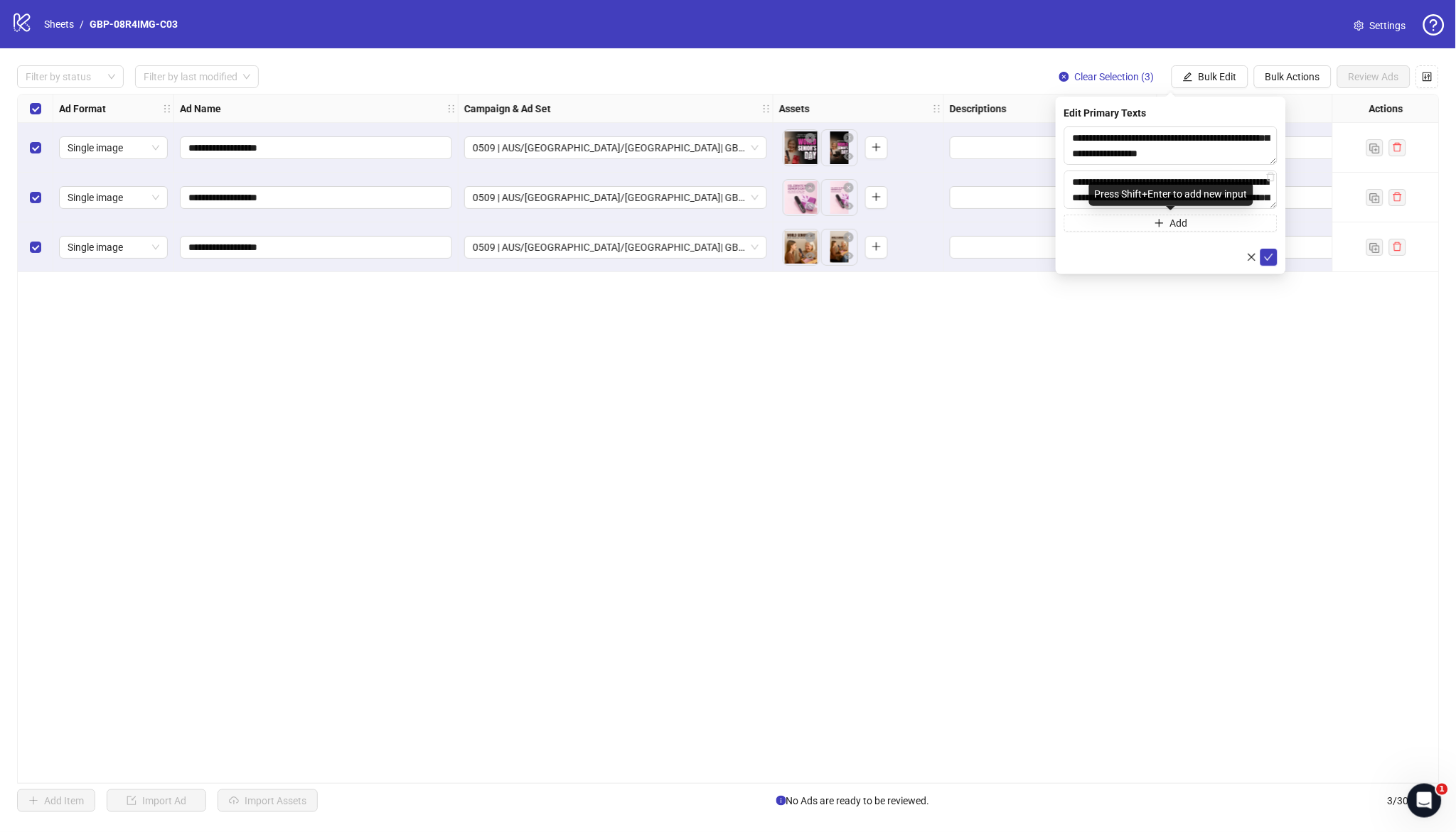
scroll to position [448, 0]
type textarea "**********"
click at [1263, 254] on button "submit" at bounding box center [1269, 257] width 17 height 17
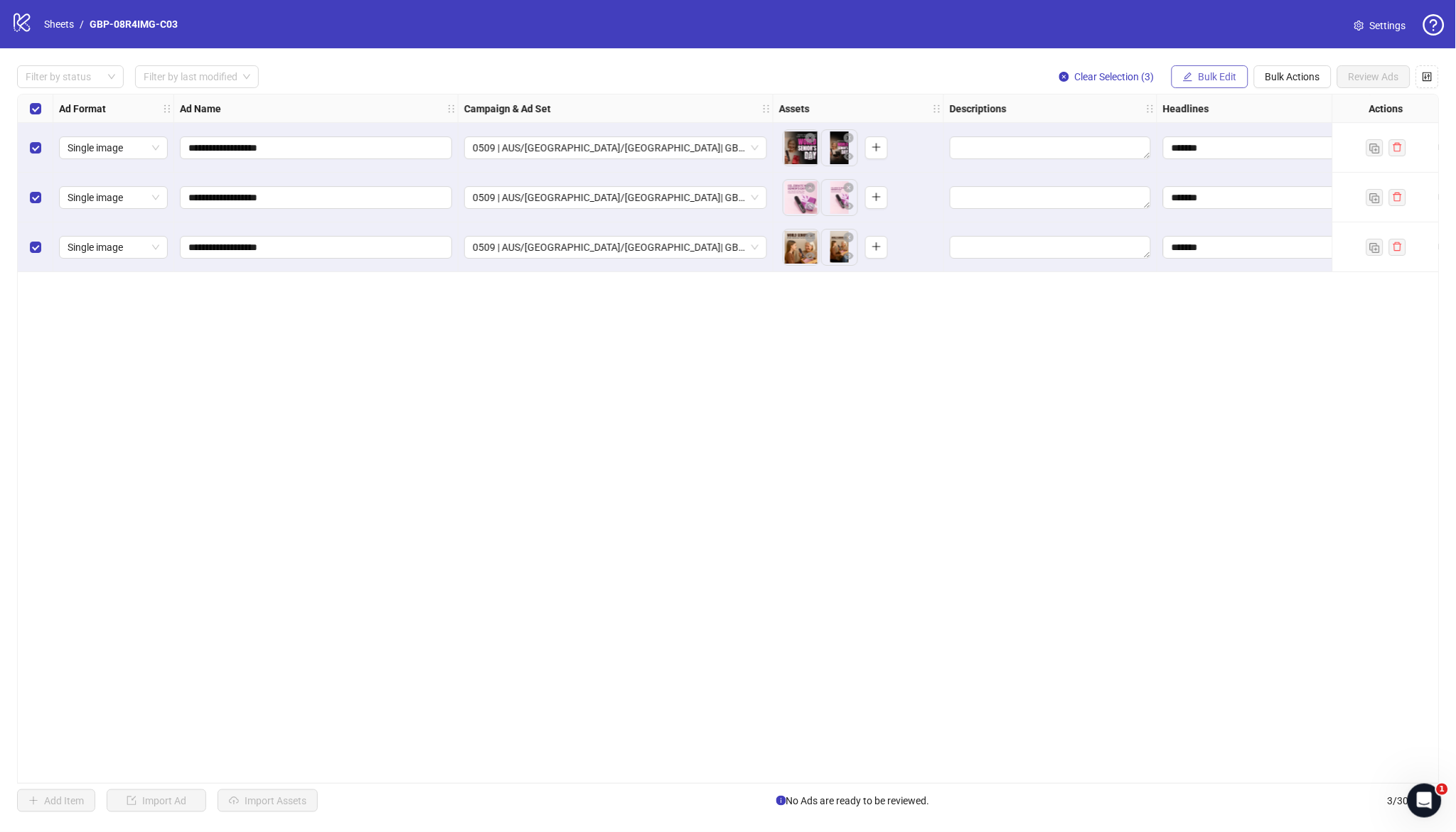
click at [1195, 73] on button "Bulk Edit" at bounding box center [1210, 76] width 77 height 23
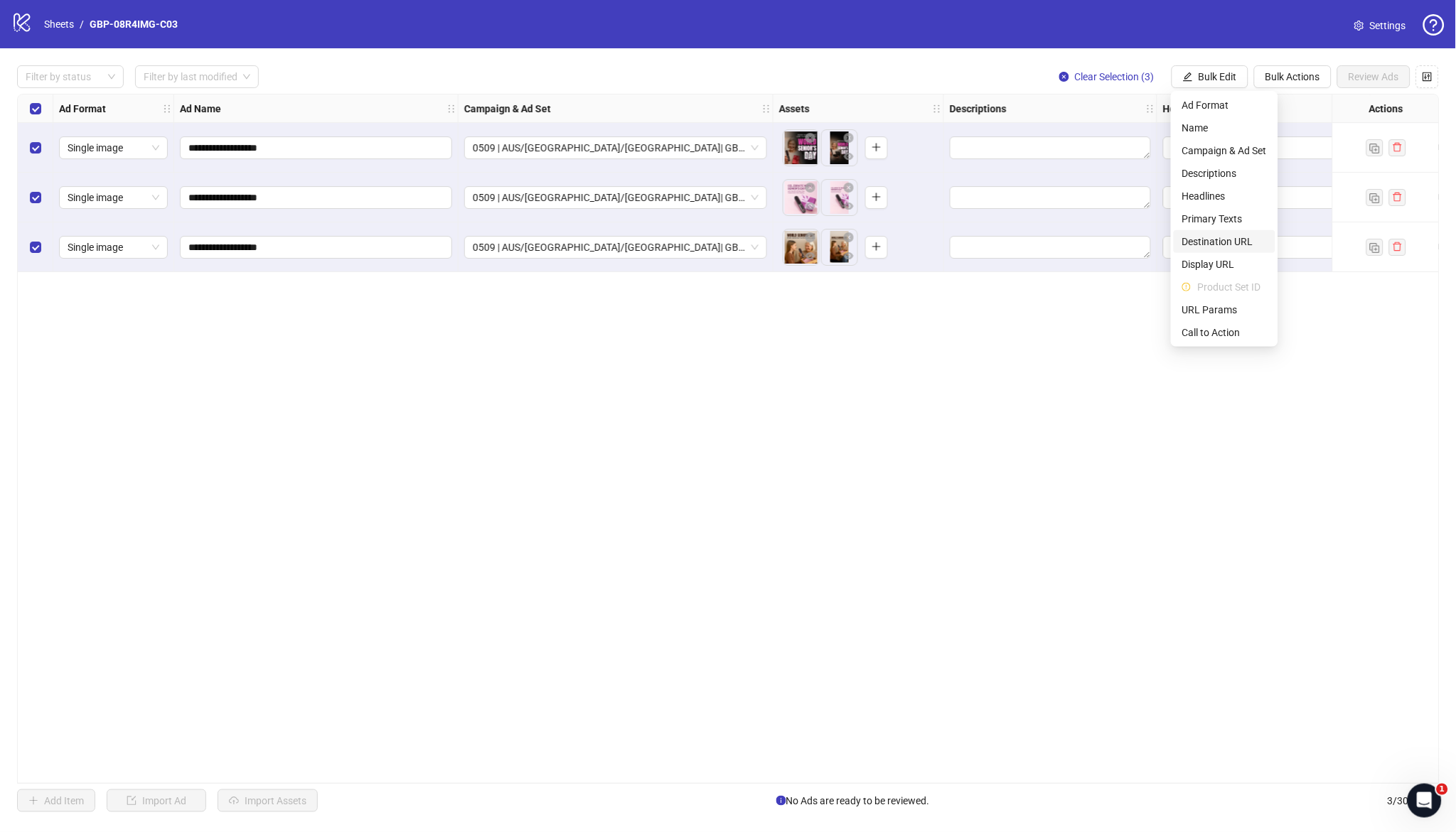
click at [1224, 243] on span "Destination URL" at bounding box center [1225, 241] width 84 height 15
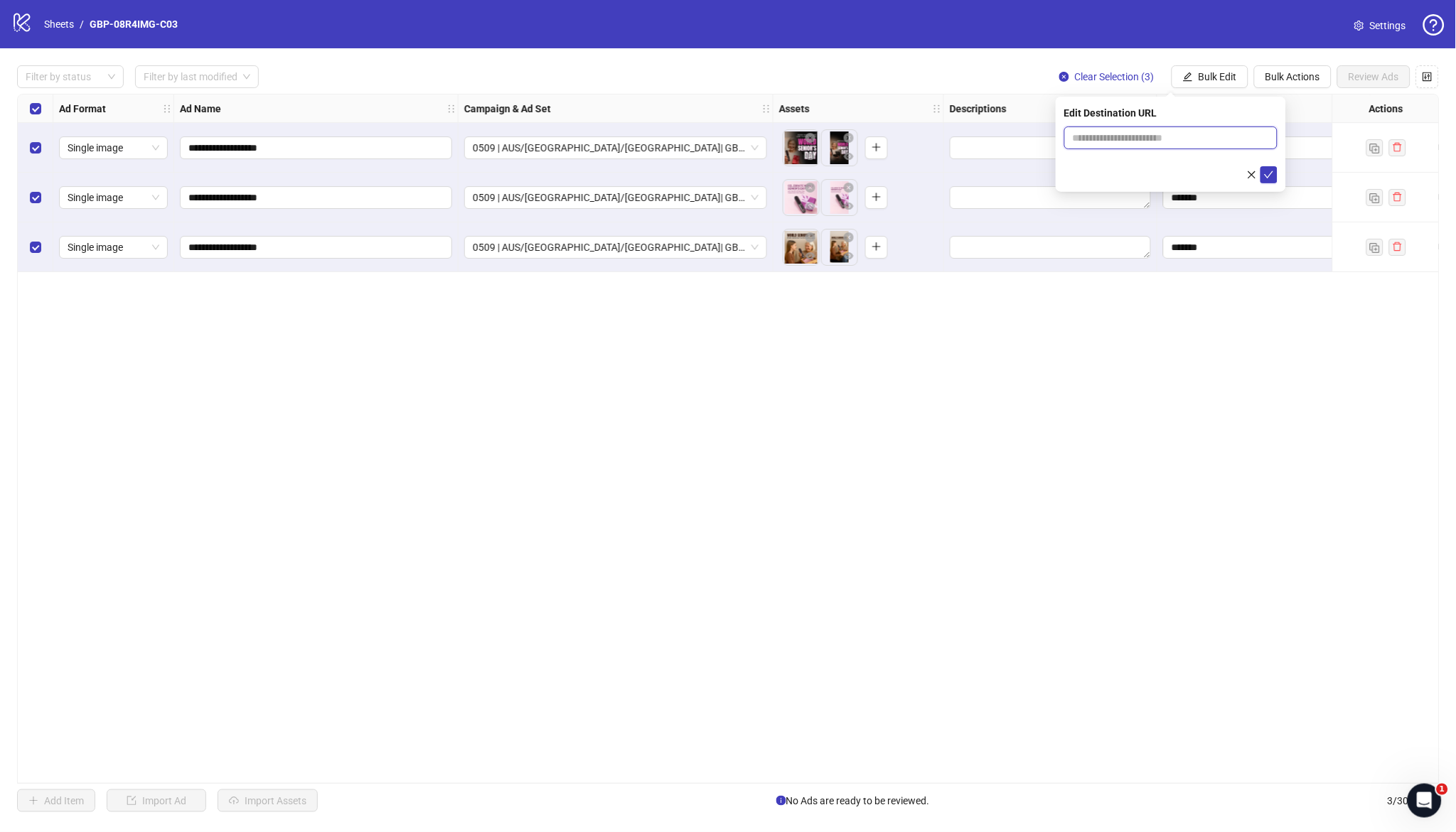
click at [1233, 136] on input "text" at bounding box center [1166, 137] width 185 height 15
paste input "**********"
type input "**********"
click at [1266, 173] on icon "check" at bounding box center [1270, 175] width 9 height 7
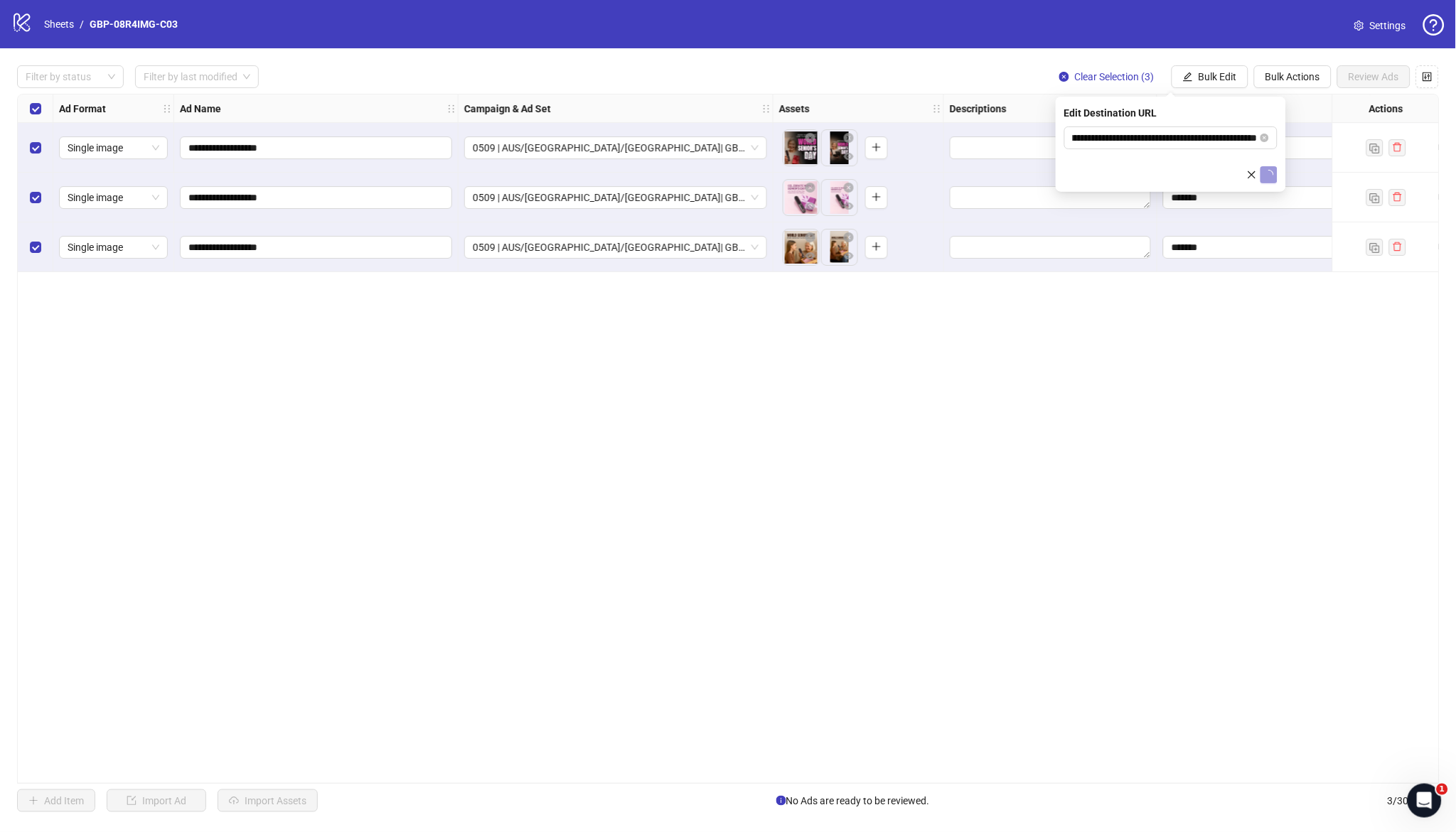
scroll to position [0, 0]
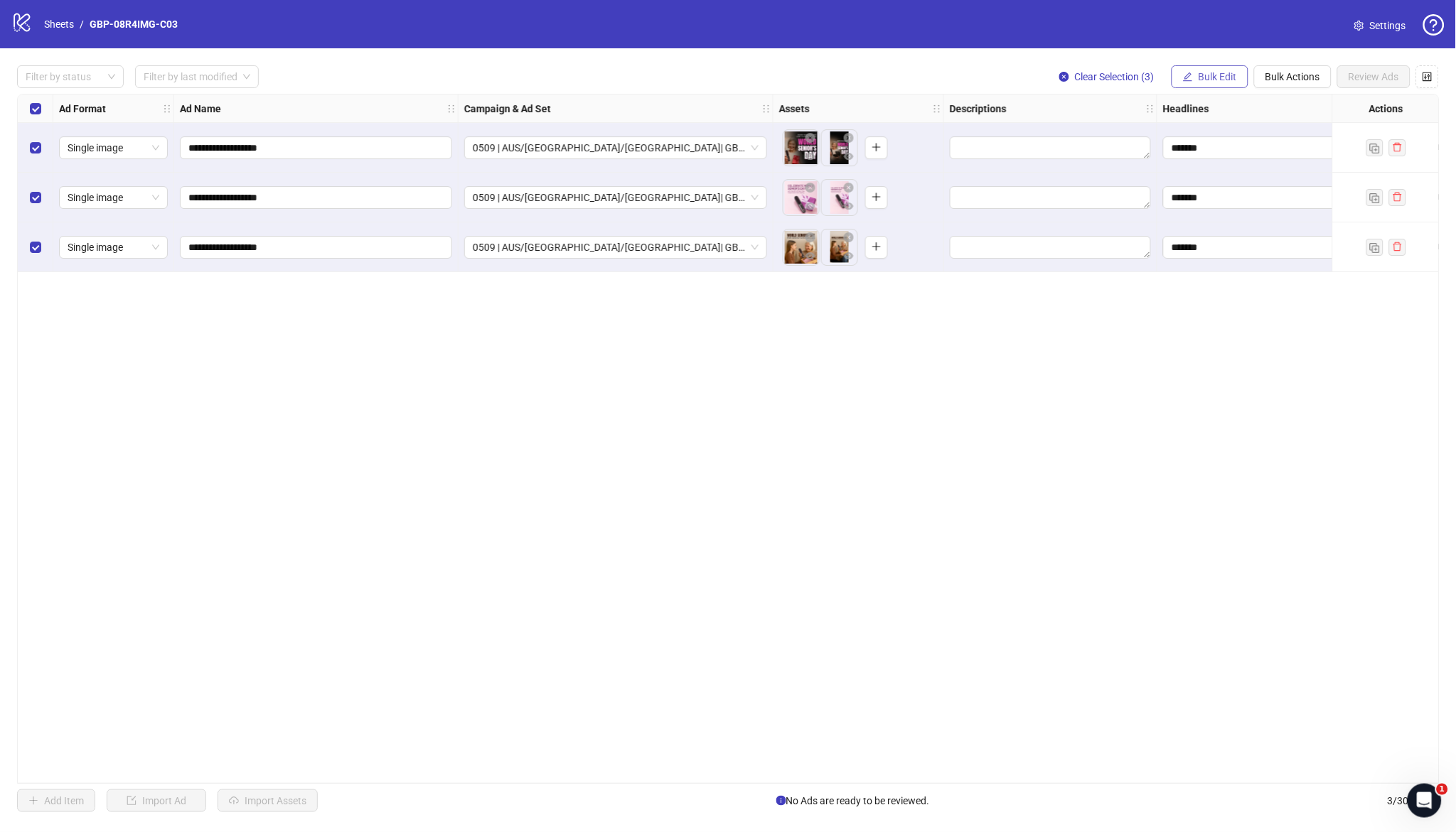
click at [1207, 83] on span "Bulk Edit" at bounding box center [1218, 76] width 38 height 12
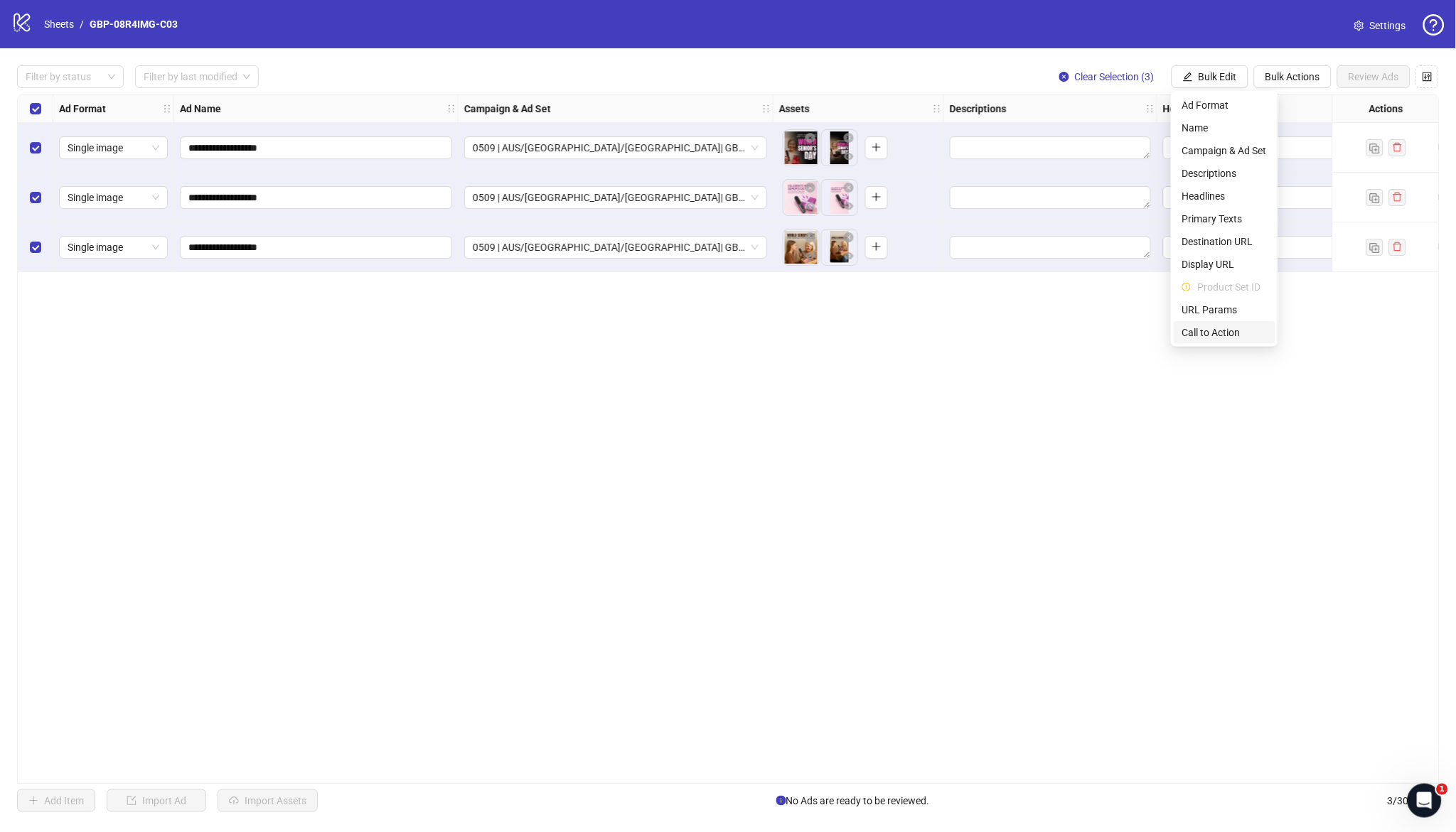
click at [1210, 333] on span "Call to Action" at bounding box center [1225, 332] width 84 height 15
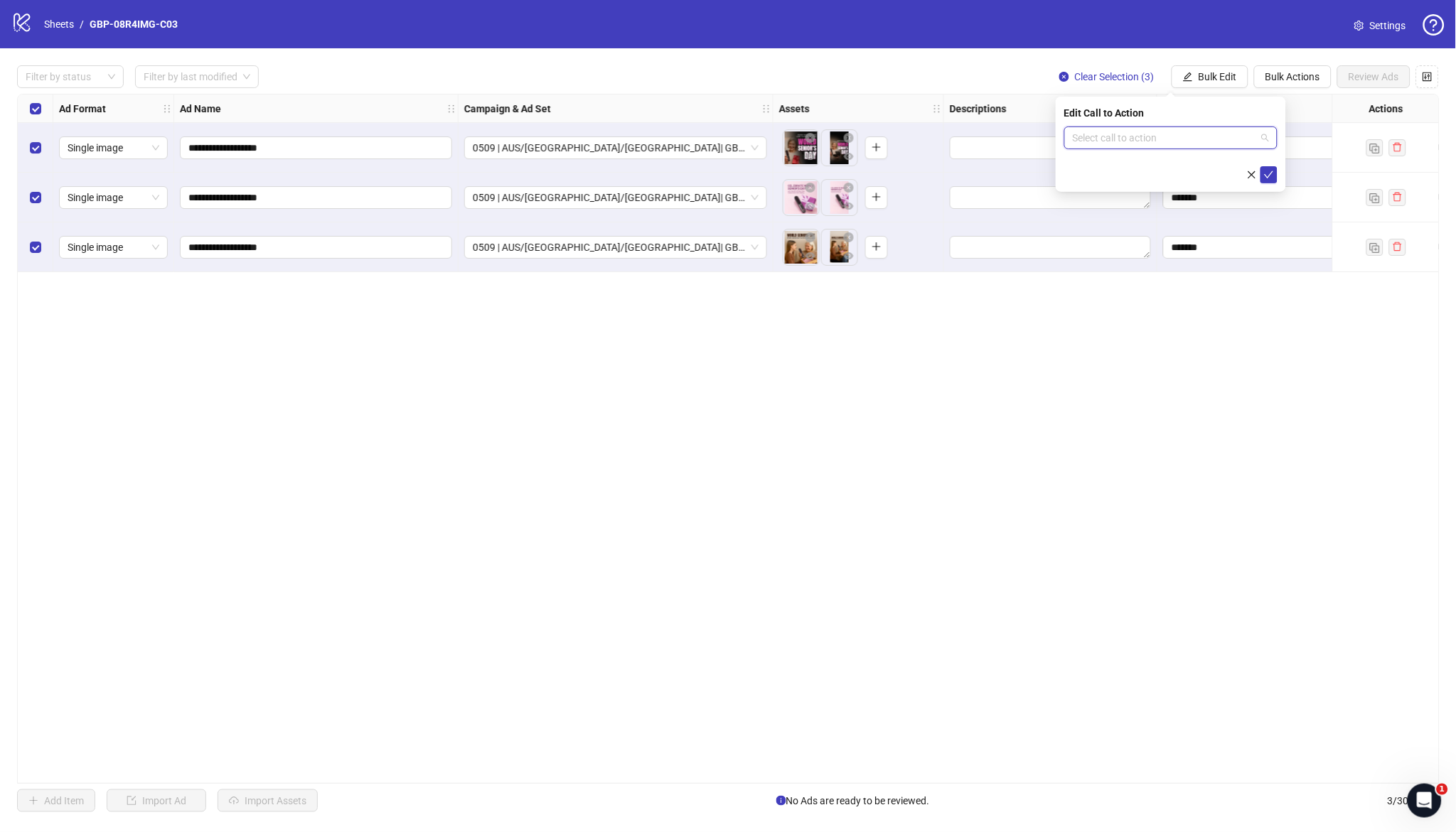
click at [1093, 142] on input "search" at bounding box center [1165, 138] width 183 height 22
type input "****"
click at [1107, 169] on div "Shop now" at bounding box center [1171, 166] width 191 height 15
click at [1270, 170] on icon "check" at bounding box center [1269, 174] width 10 height 10
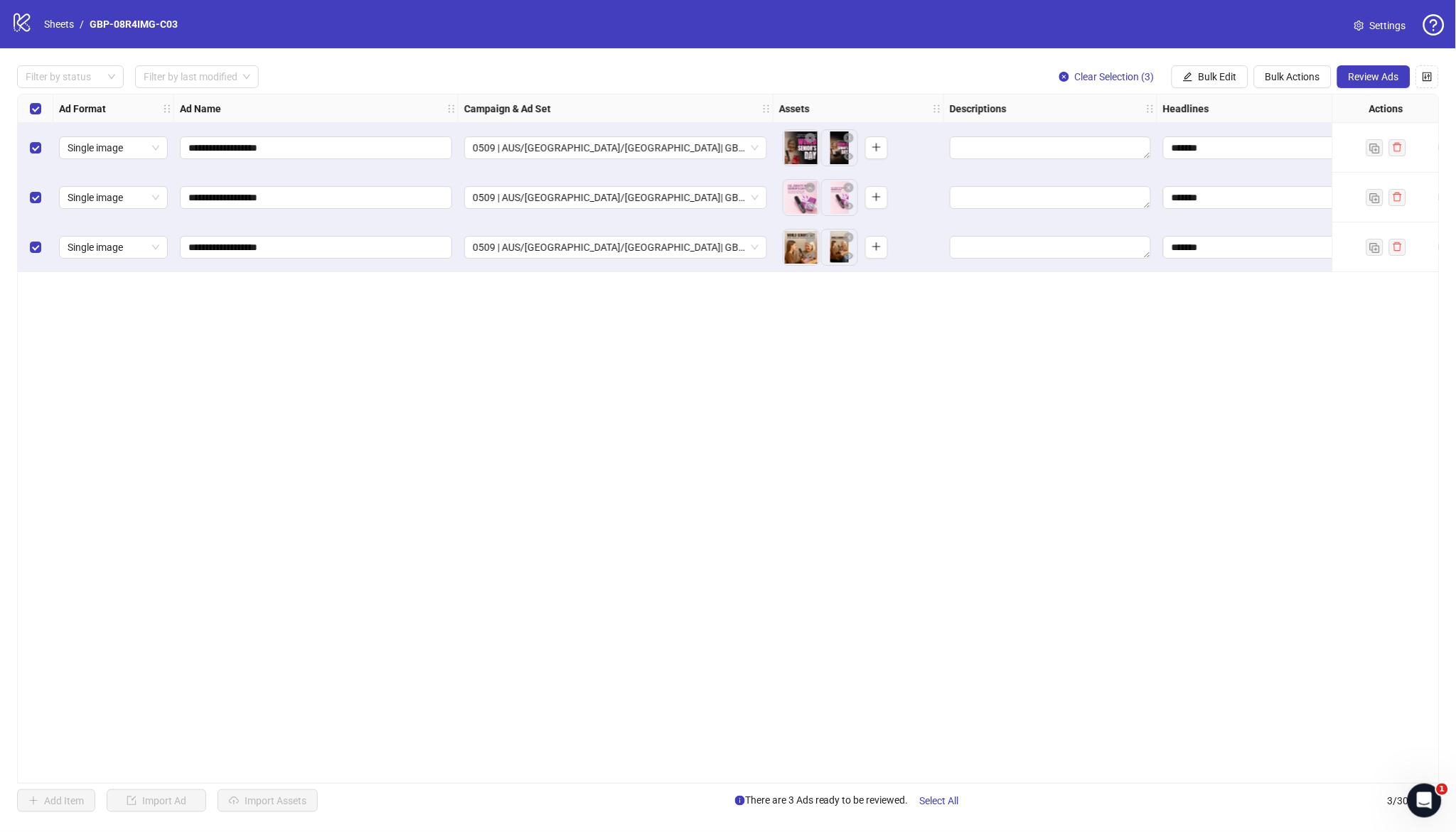
click at [816, 787] on div "**********" at bounding box center [728, 438] width 1456 height 781
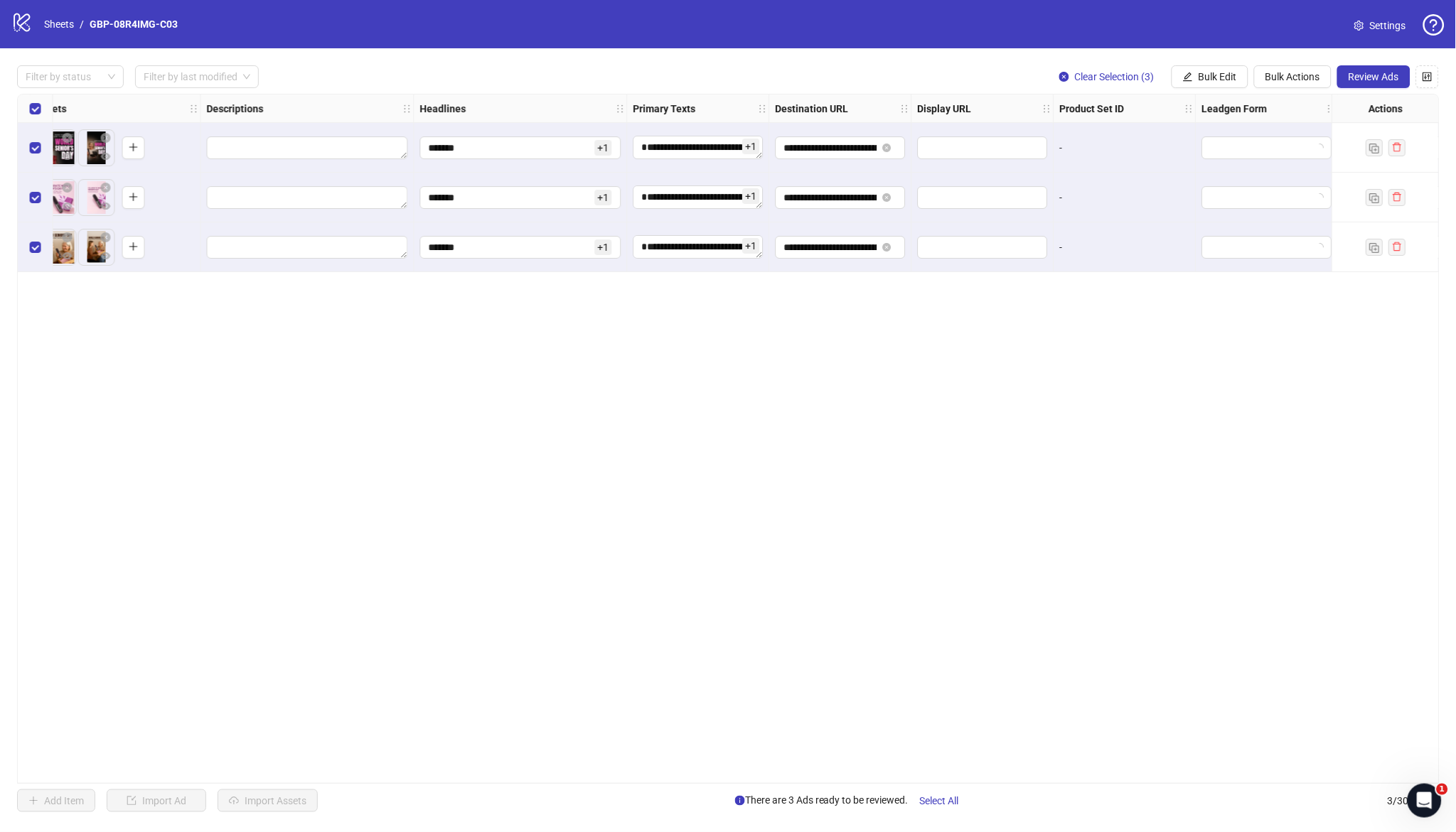
scroll to position [0, 1147]
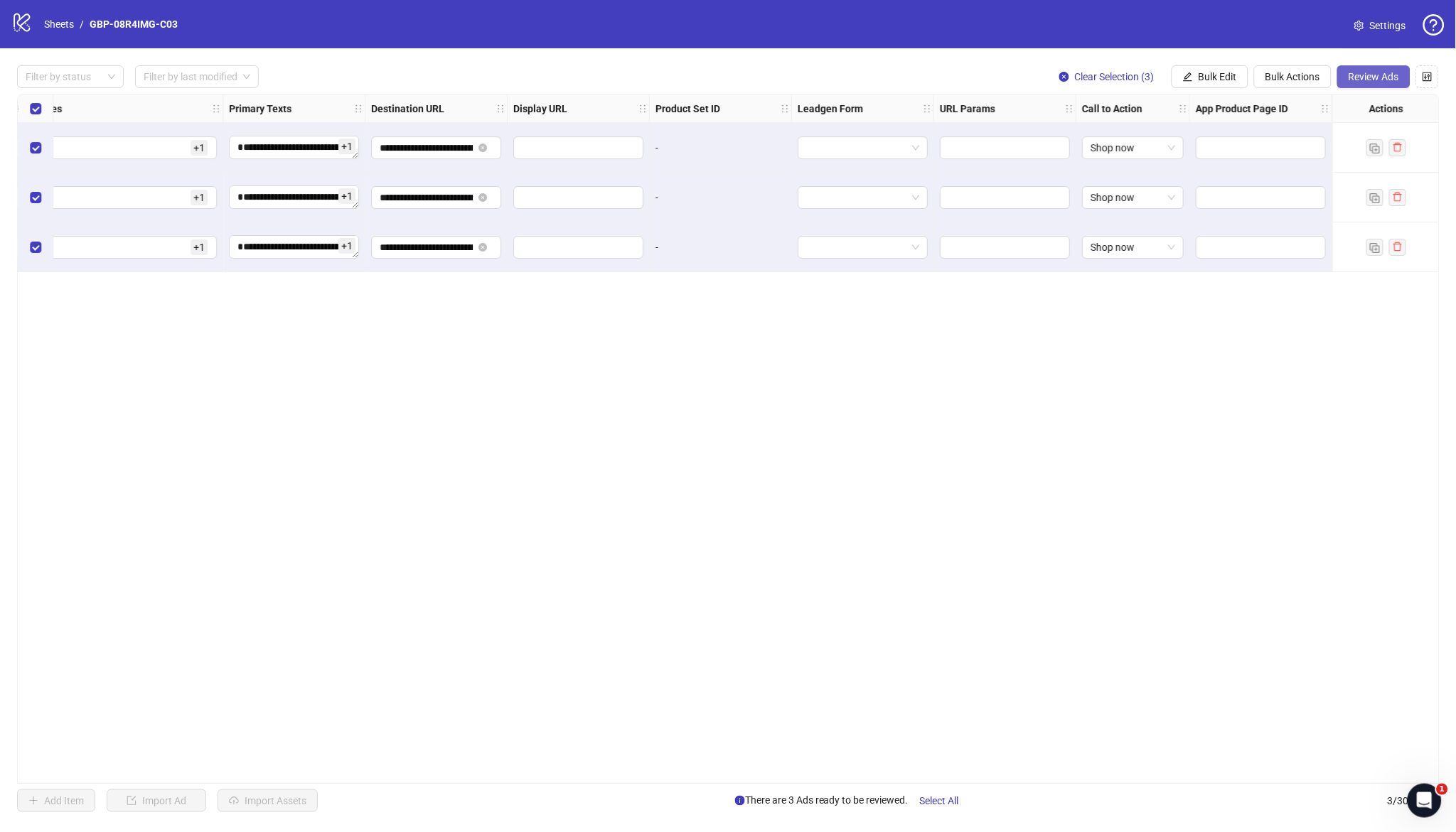
click at [1363, 78] on span "Review Ads" at bounding box center [1374, 76] width 51 height 12
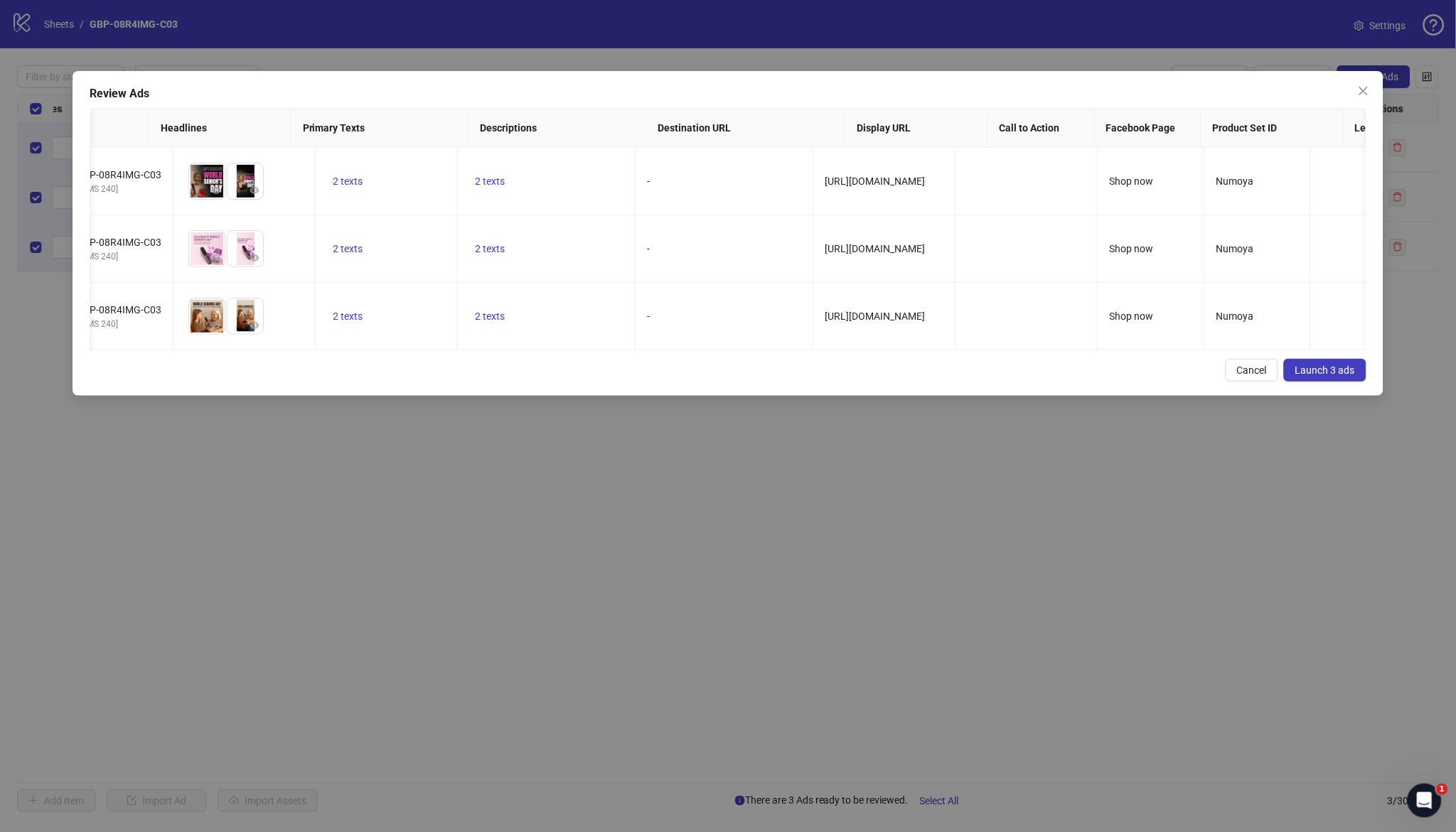
scroll to position [0, 0]
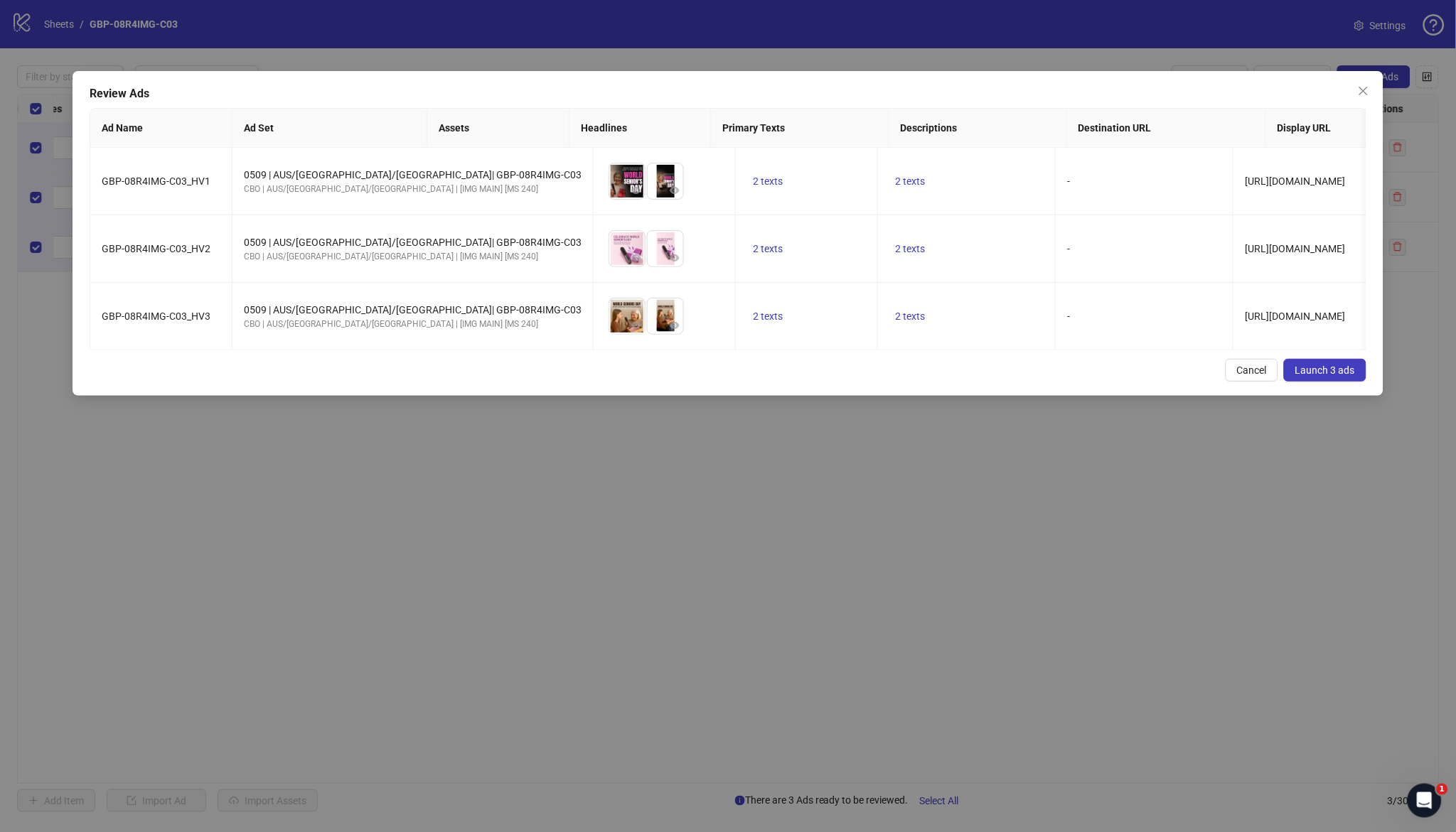
click at [1344, 376] on span "Launch 3 ads" at bounding box center [1325, 370] width 60 height 12
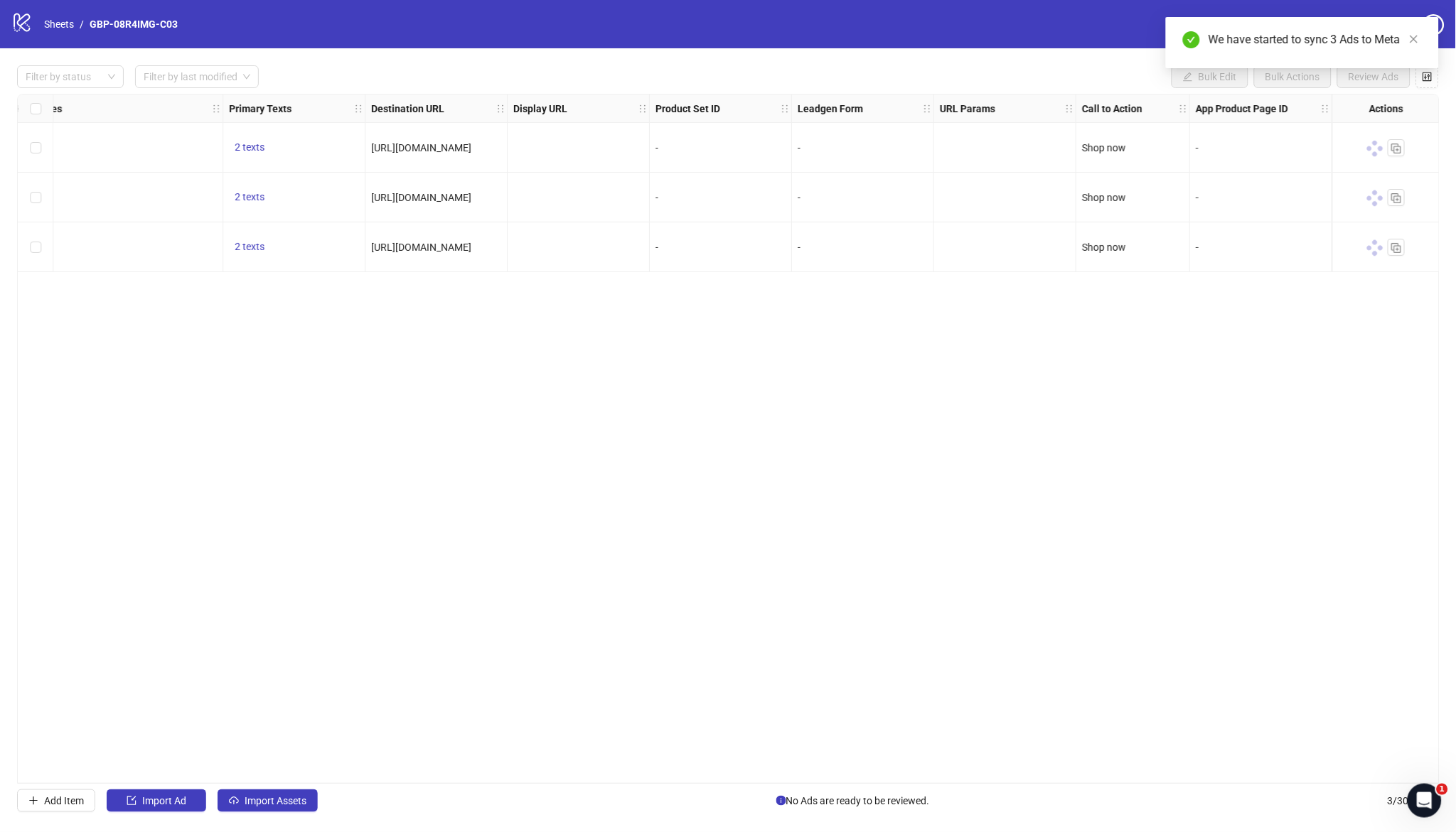
click at [700, 798] on div "Add Item Import Ad Import Assets No Ads are ready to be reviewed. 3 / 300 items" at bounding box center [728, 800] width 1422 height 23
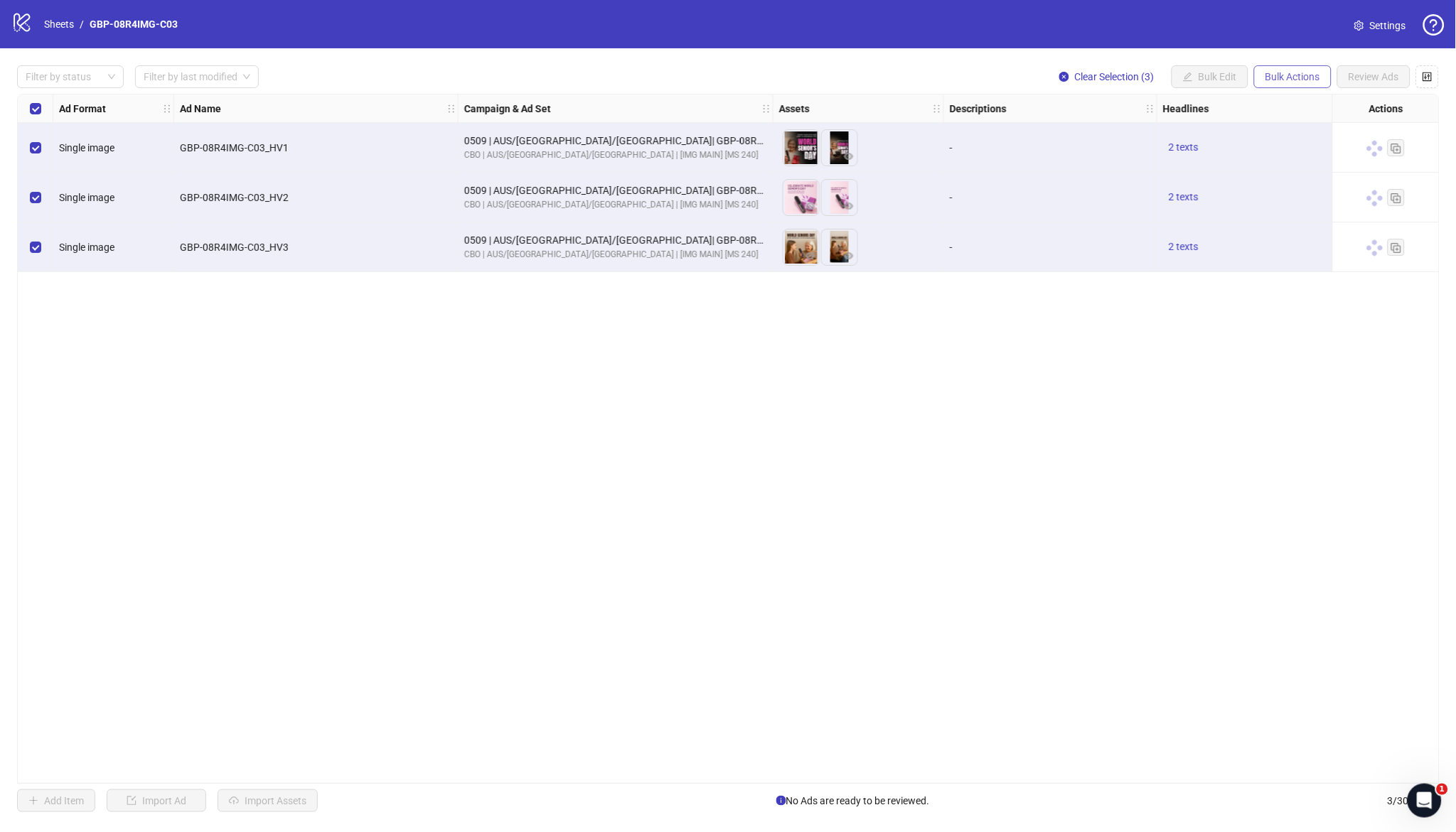
click at [1293, 74] on span "Bulk Actions" at bounding box center [1294, 76] width 54 height 12
click at [1299, 150] on span "Duplicate with assets" at bounding box center [1313, 150] width 97 height 15
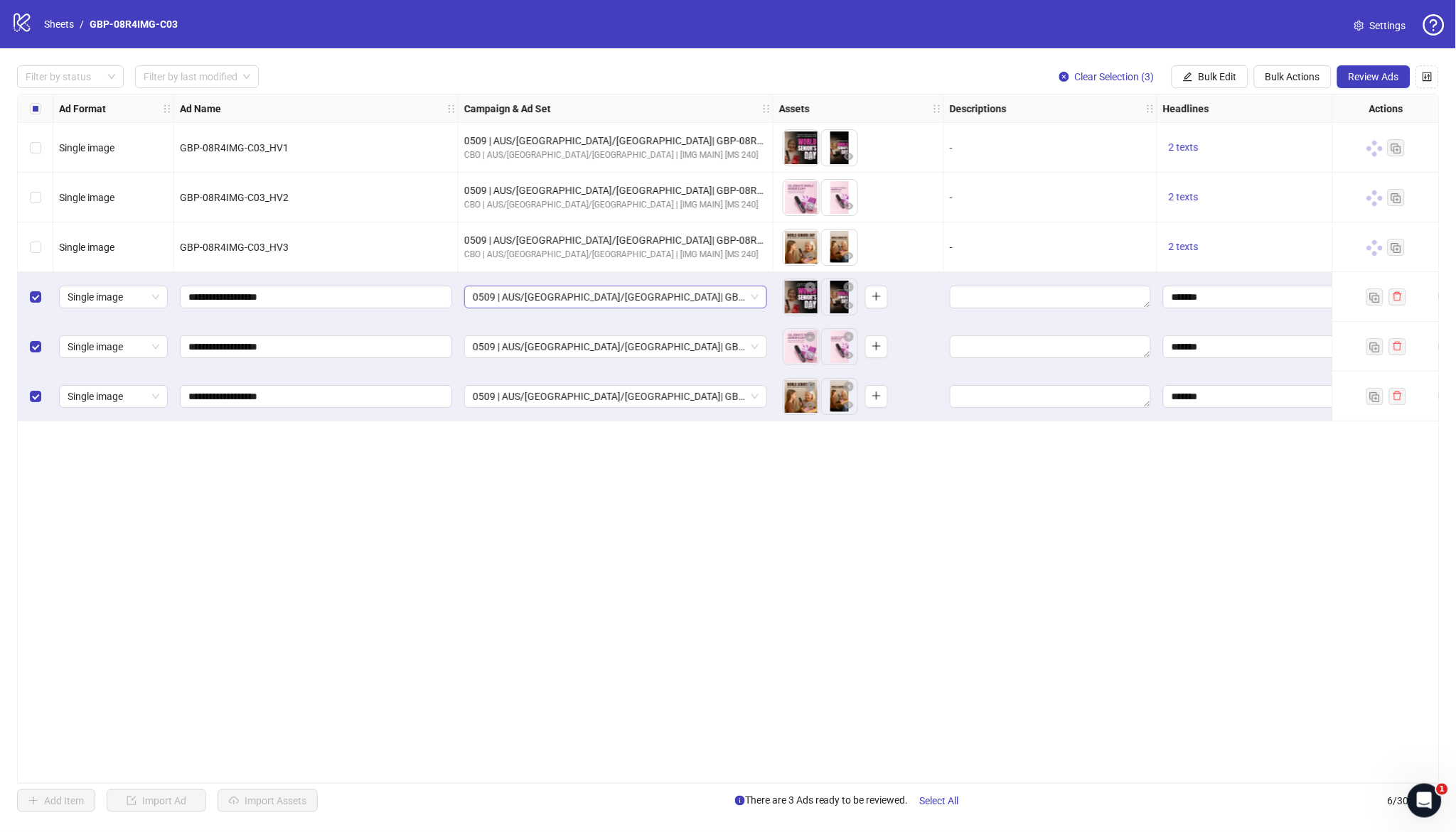
click at [654, 301] on span "0509 | AUS/[GEOGRAPHIC_DATA]/[GEOGRAPHIC_DATA]| GBP-08R4IMG-C03" at bounding box center [615, 298] width 286 height 22
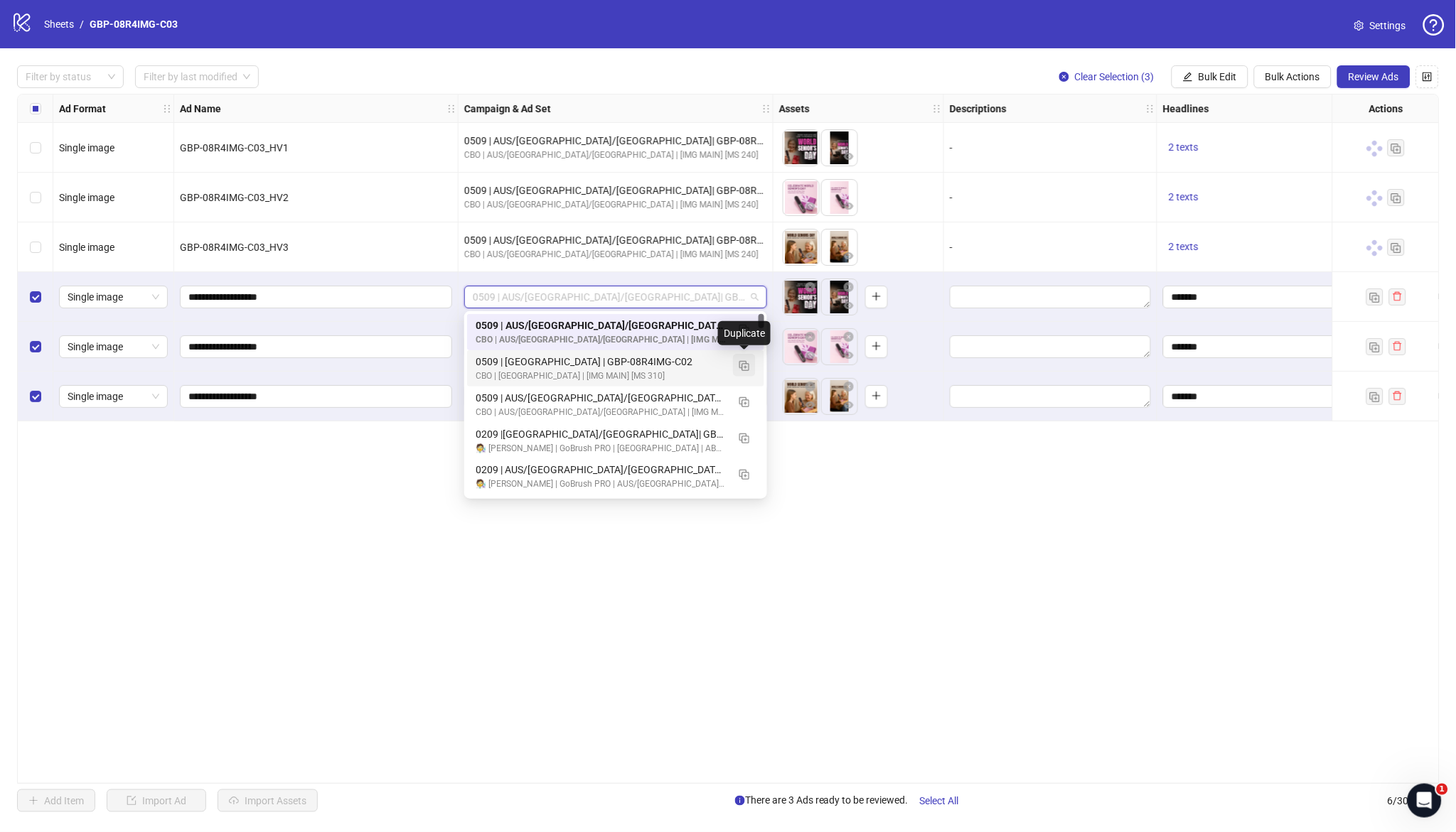
click at [744, 363] on img "button" at bounding box center [744, 366] width 10 height 10
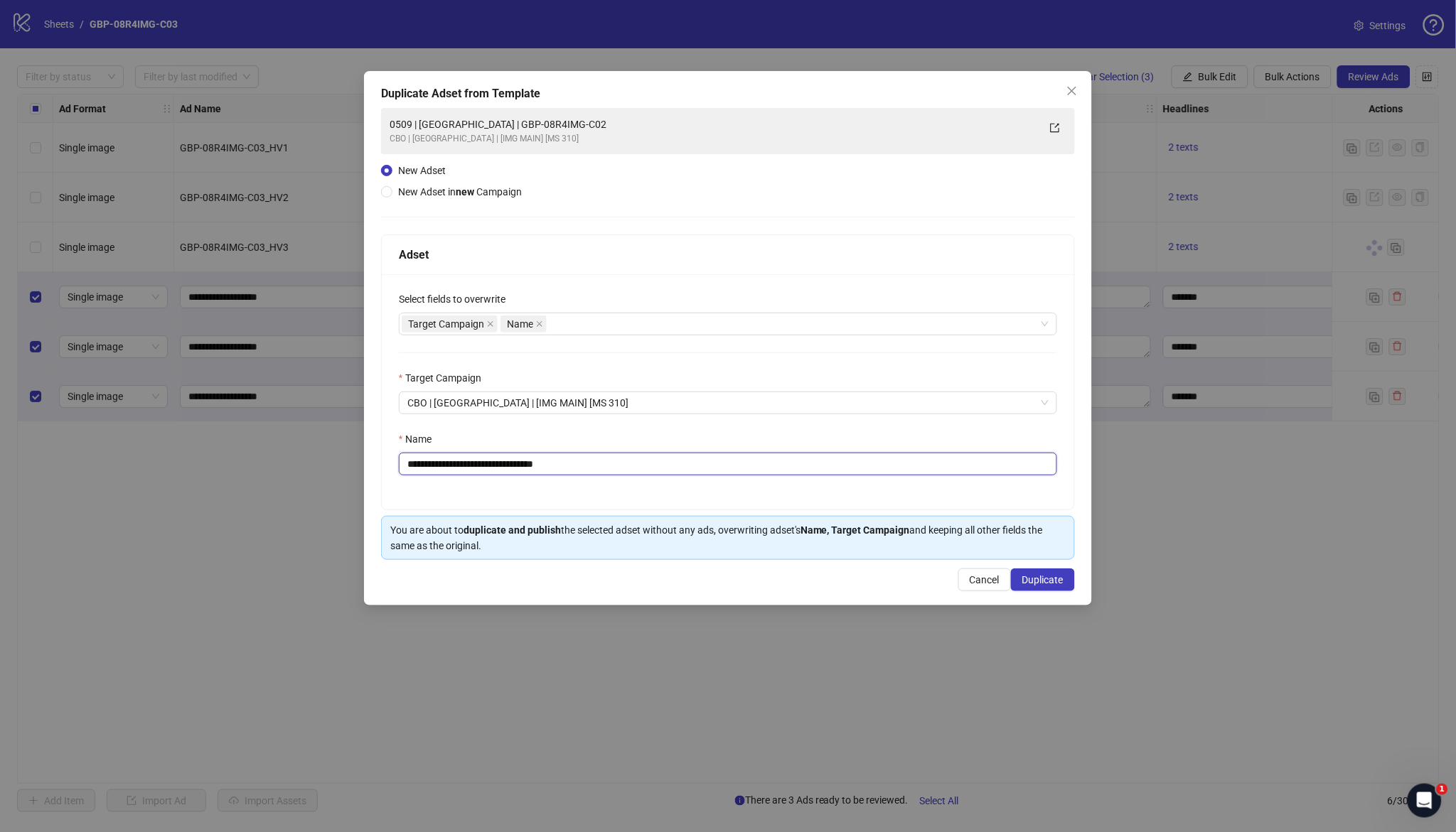
drag, startPoint x: 466, startPoint y: 465, endPoint x: 694, endPoint y: 475, distance: 228.2
click at [694, 475] on input "**********" at bounding box center [728, 464] width 658 height 23
paste input "text"
type input "**********"
click at [1038, 585] on span "Duplicate" at bounding box center [1043, 580] width 41 height 12
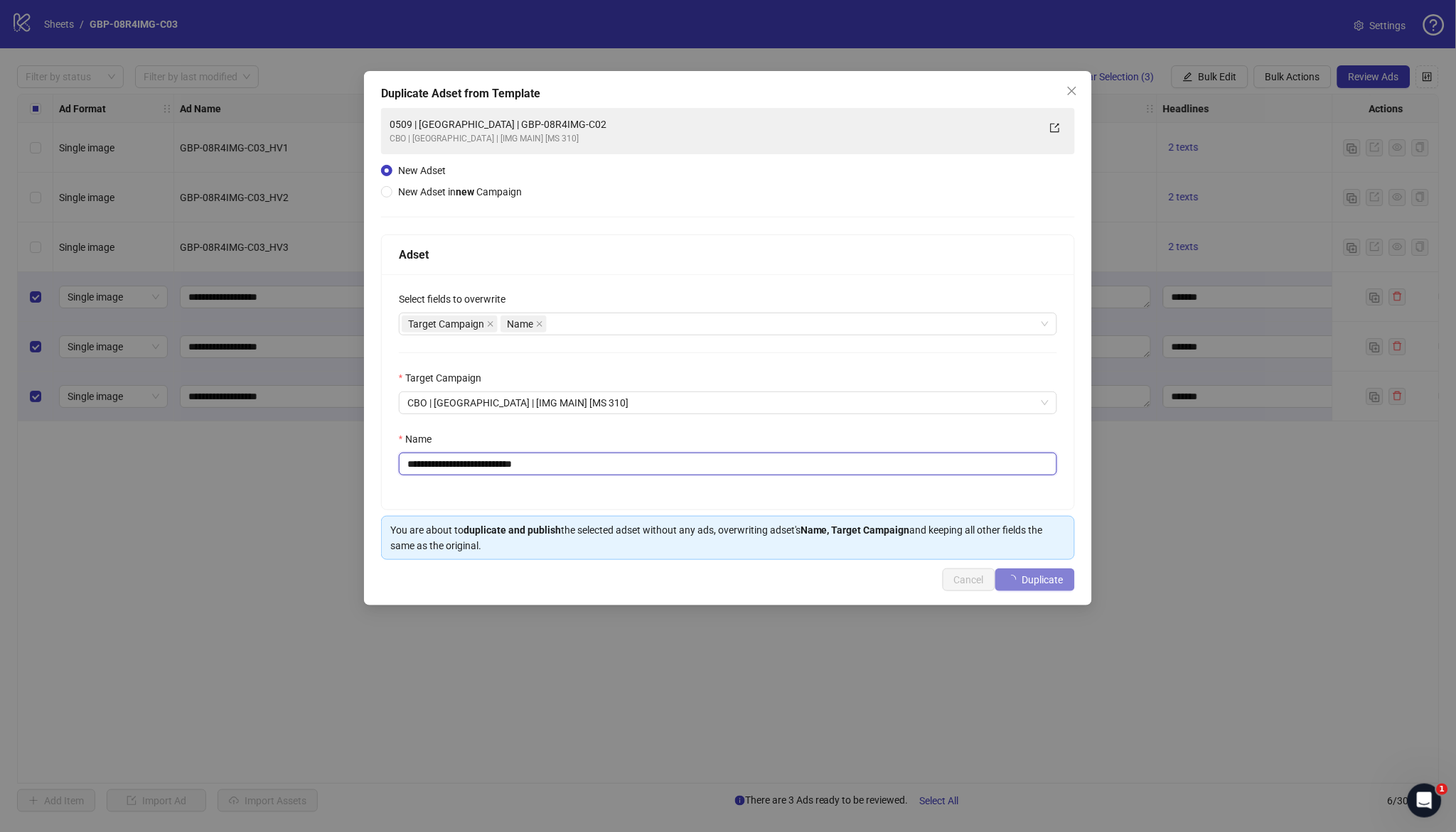
click at [558, 471] on input "**********" at bounding box center [728, 464] width 658 height 23
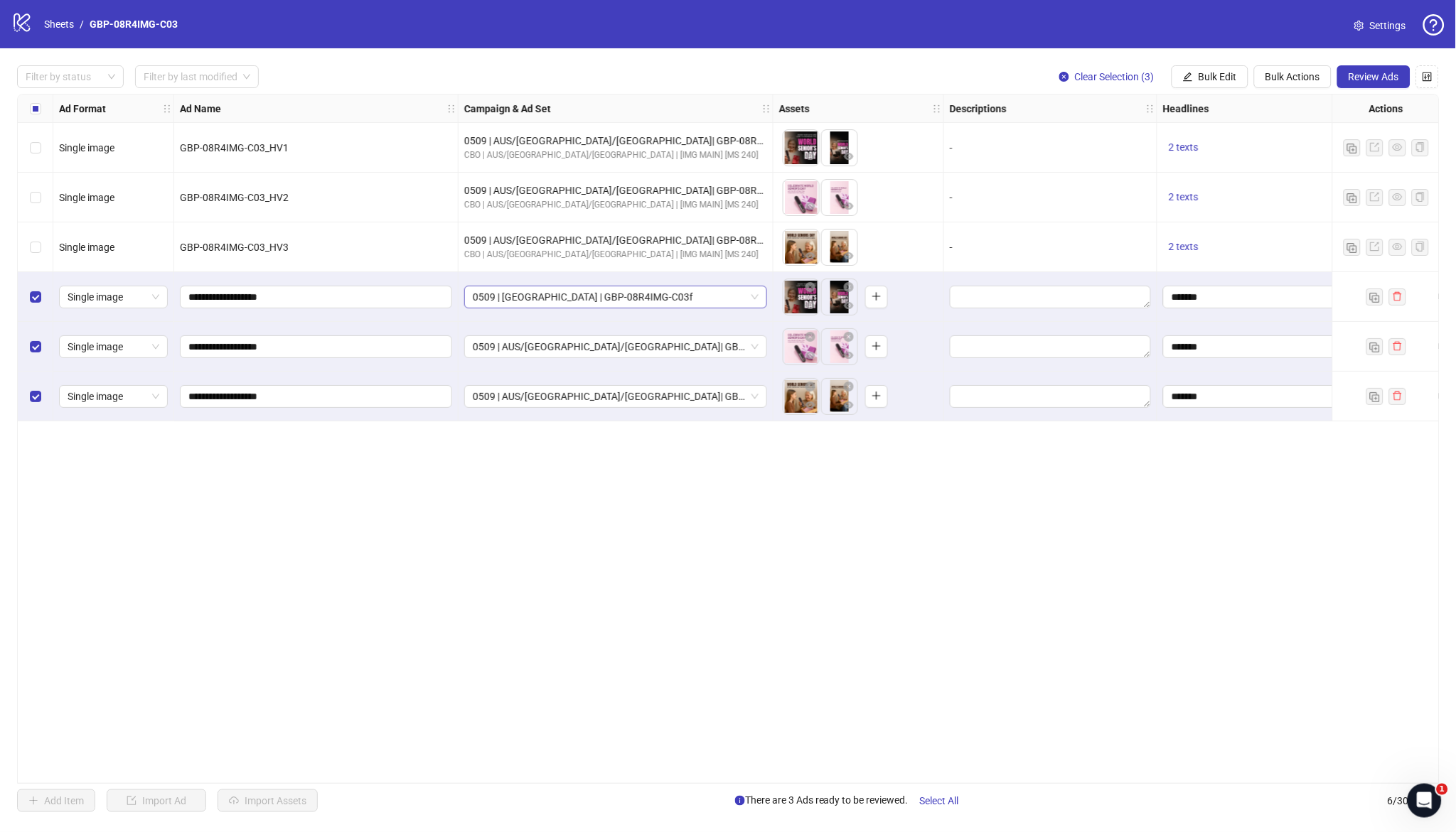
click at [645, 297] on span "0509 | [GEOGRAPHIC_DATA] | GBP-08R4IMG-C03f" at bounding box center [615, 298] width 286 height 22
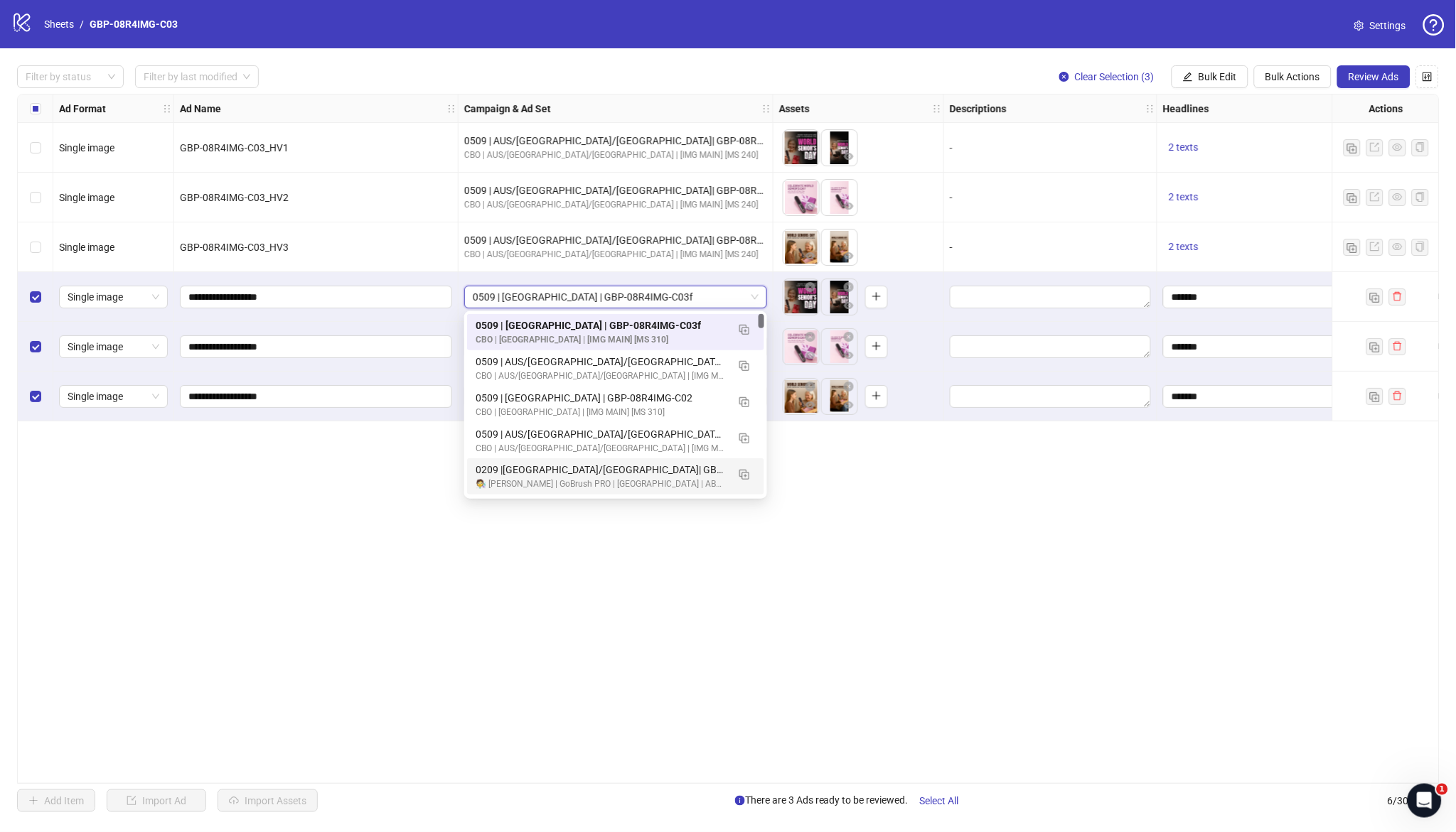
click at [688, 616] on div "Ad Format Ad Name Campaign & Ad Set Assets Descriptions Headlines Primary Texts…" at bounding box center [729, 438] width 1423 height 690
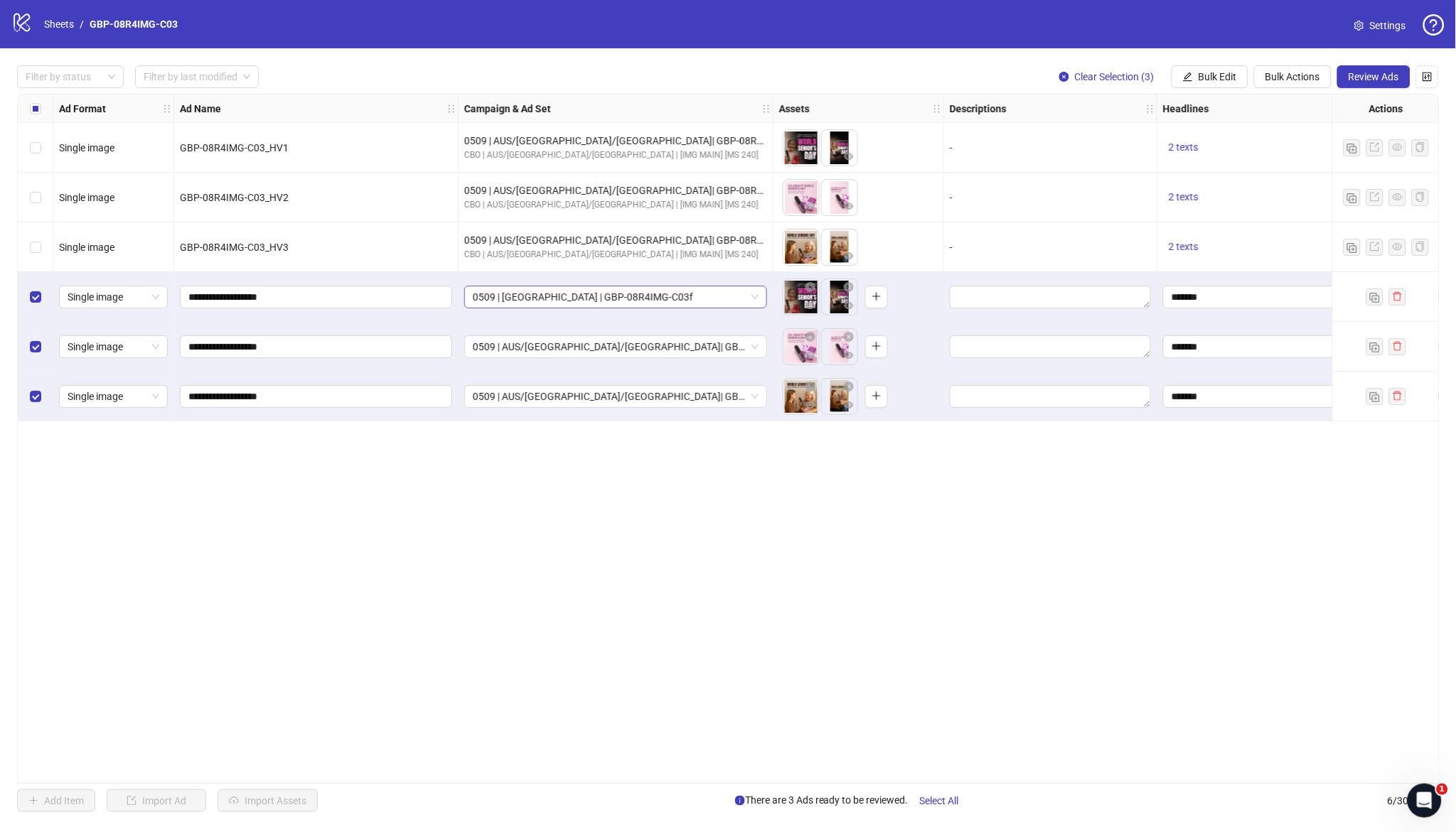
click at [674, 299] on span "0509 | [GEOGRAPHIC_DATA] | GBP-08R4IMG-C03f" at bounding box center [615, 298] width 286 height 22
click at [1028, 573] on div "Ad Format Ad Name Campaign & Ad Set Assets Descriptions Headlines Primary Texts…" at bounding box center [729, 438] width 1423 height 690
click at [1284, 73] on span "Bulk Actions" at bounding box center [1294, 76] width 54 height 12
click at [1284, 105] on span "Delete" at bounding box center [1313, 104] width 97 height 15
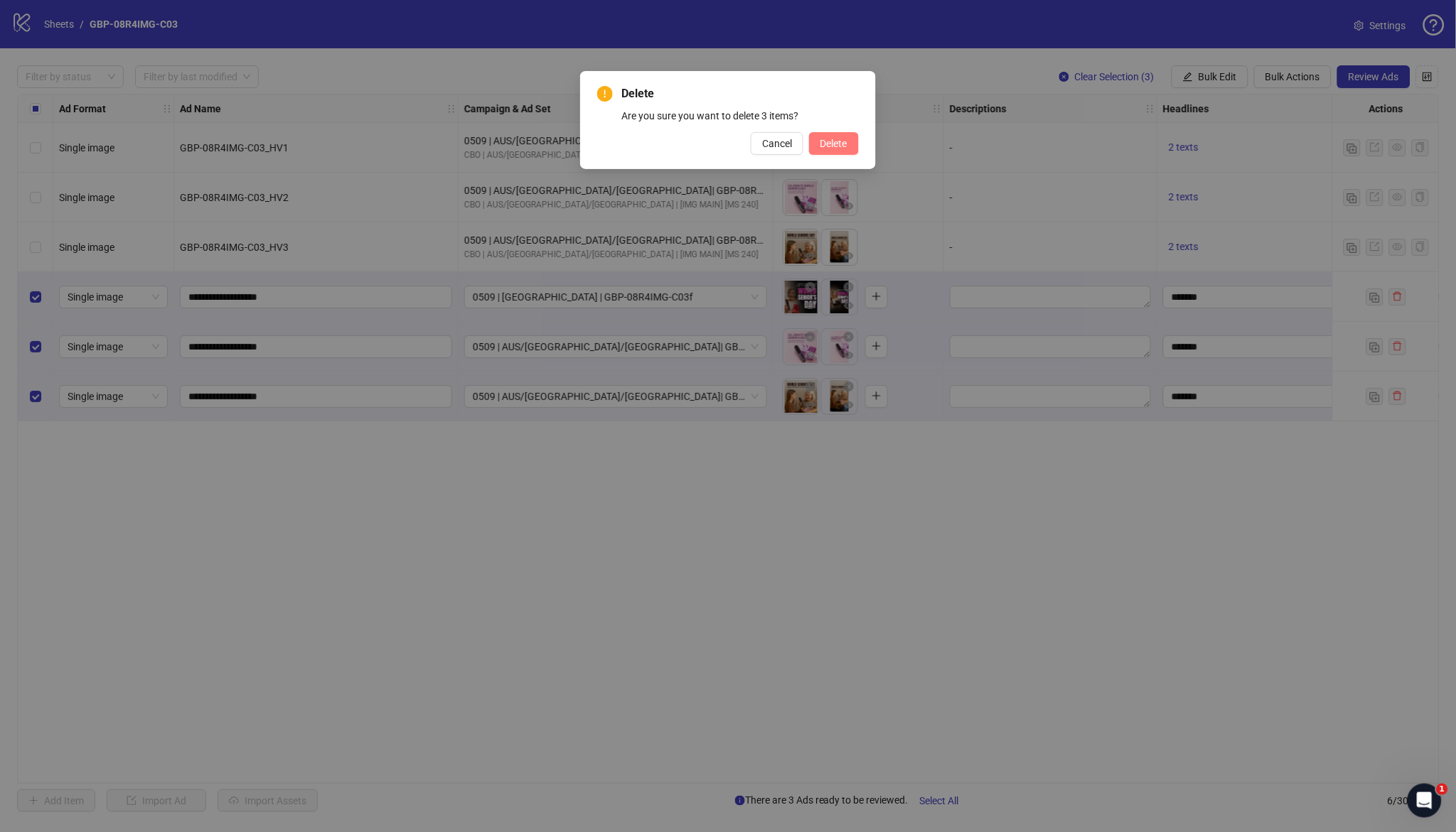
click at [842, 146] on span "Delete" at bounding box center [834, 143] width 27 height 12
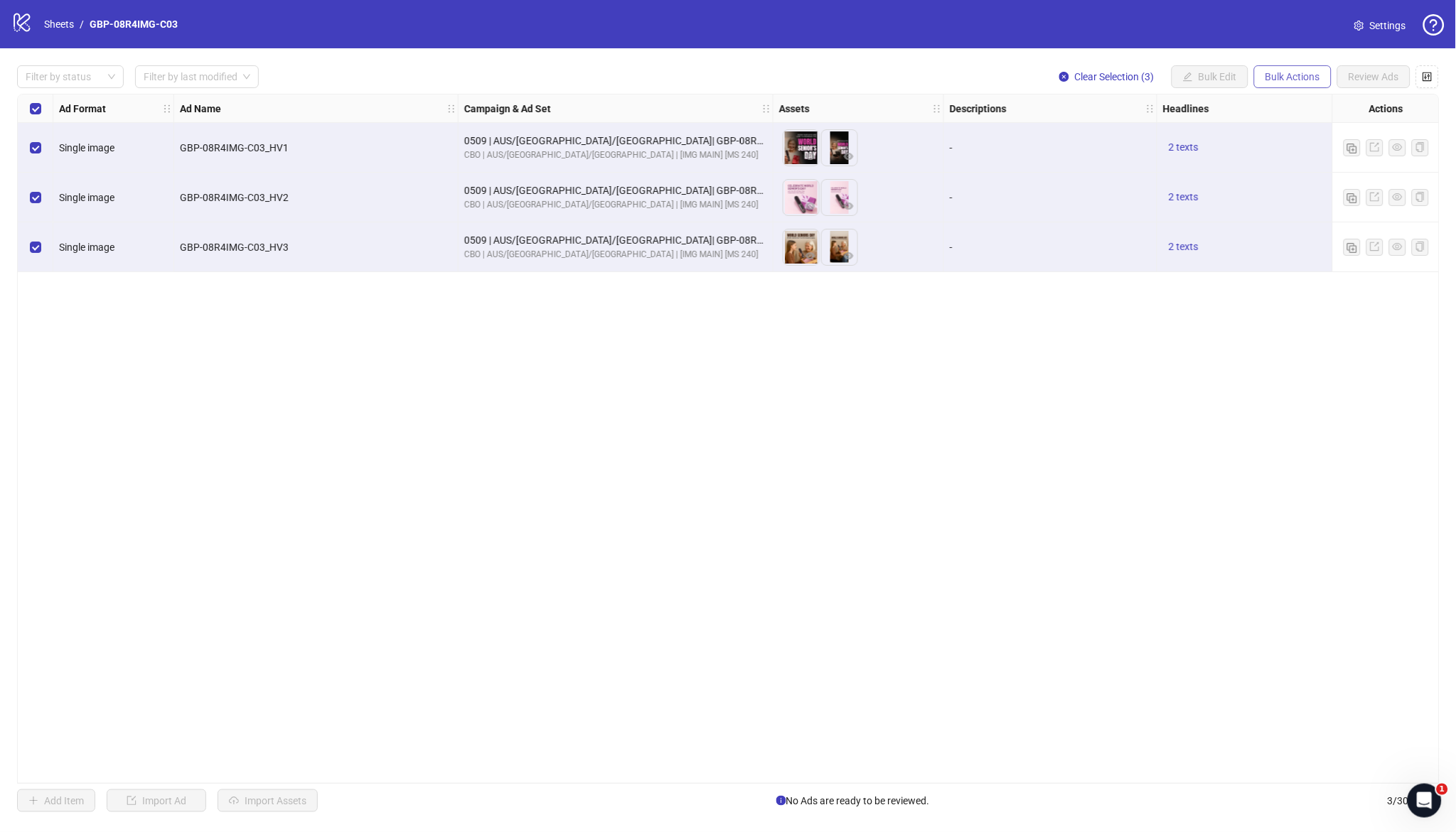
click at [1266, 71] on span "Bulk Actions" at bounding box center [1294, 76] width 54 height 12
click at [1310, 149] on span "Duplicate with assets" at bounding box center [1313, 150] width 97 height 15
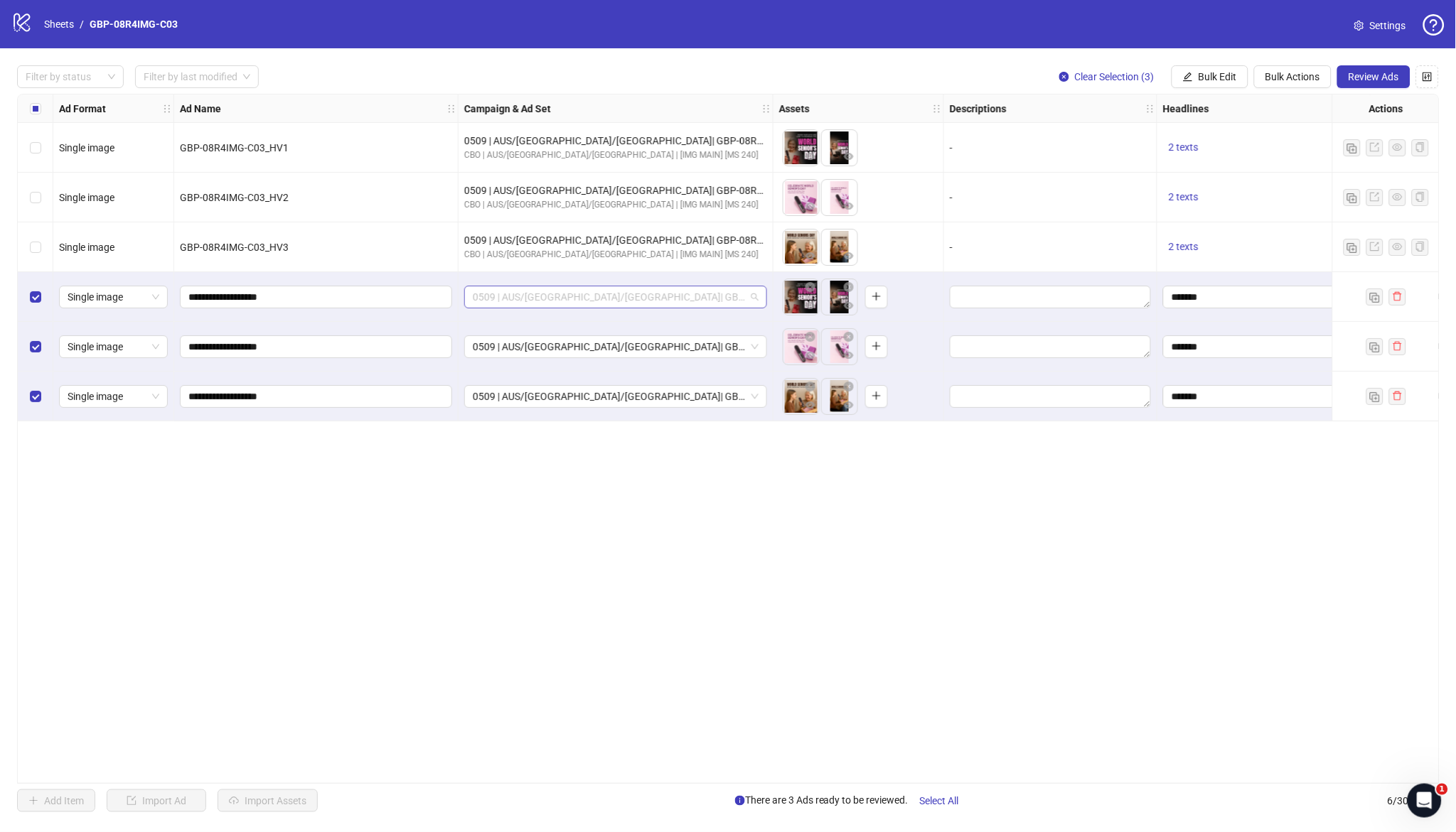
click at [637, 300] on span "0509 | AUS/[GEOGRAPHIC_DATA]/[GEOGRAPHIC_DATA]| GBP-08R4IMG-C03" at bounding box center [615, 298] width 286 height 22
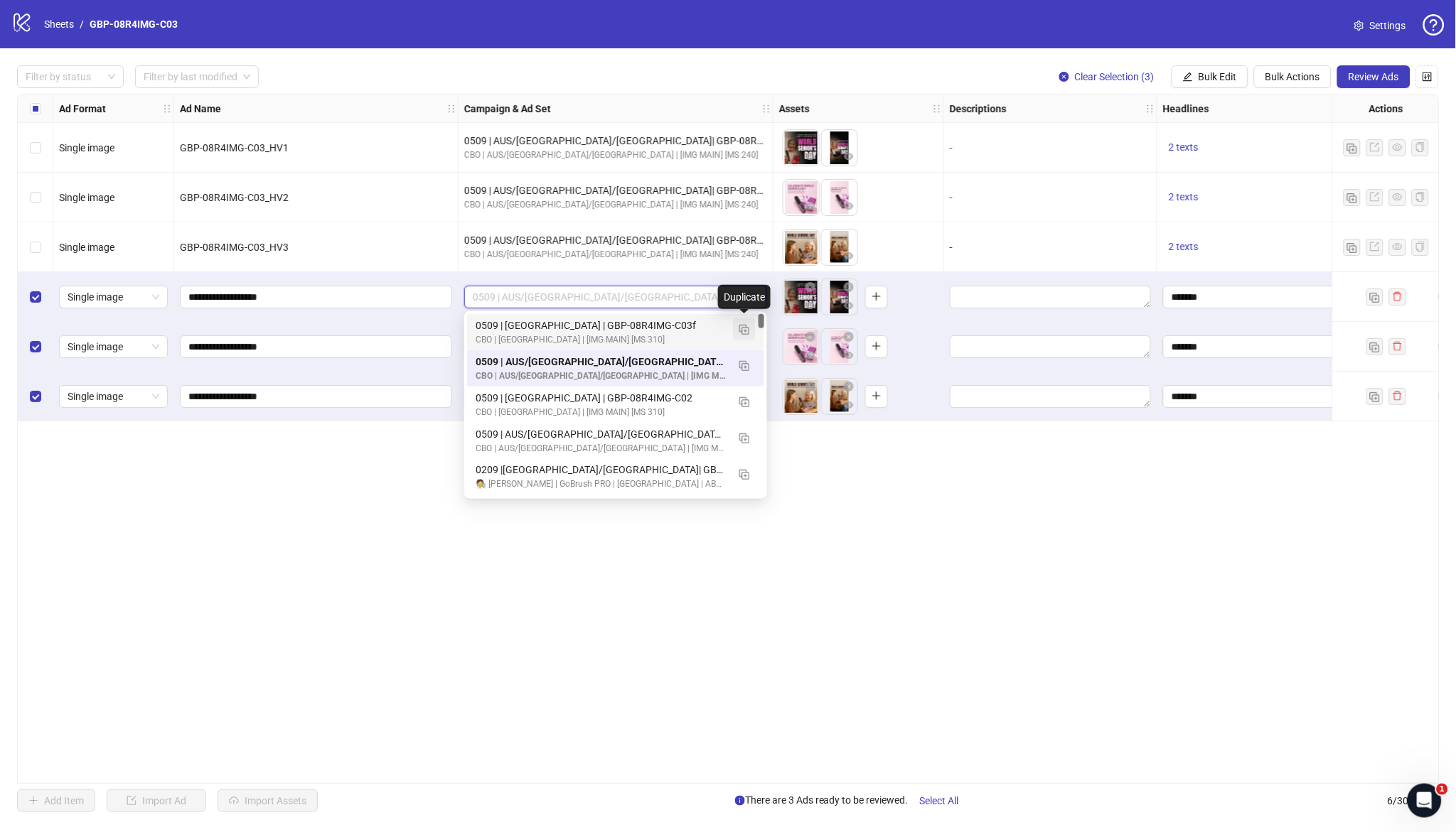
click at [742, 331] on img "button" at bounding box center [744, 329] width 10 height 10
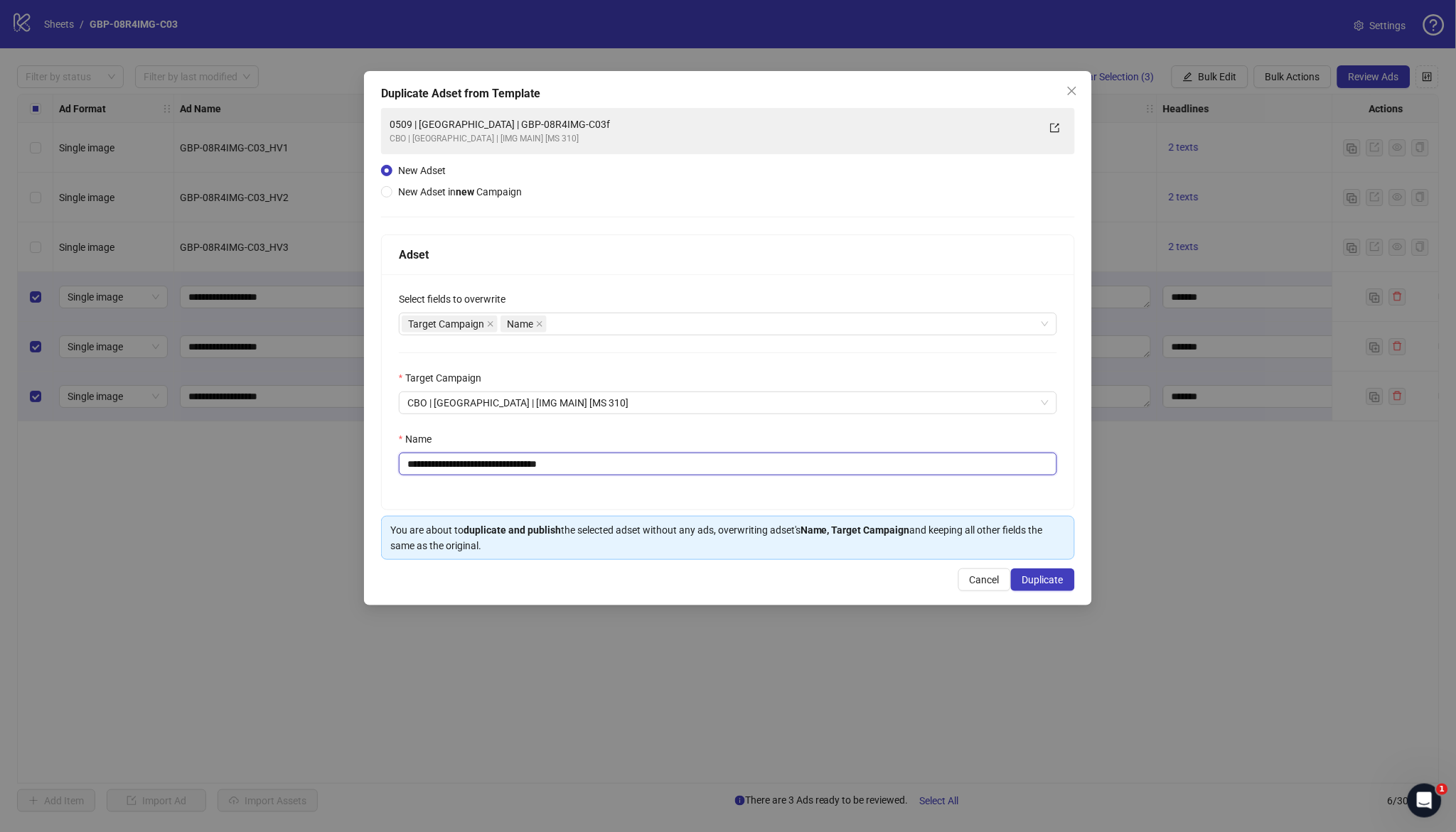
drag, startPoint x: 466, startPoint y: 465, endPoint x: 772, endPoint y: 469, distance: 306.0
click at [772, 469] on input "**********" at bounding box center [728, 464] width 658 height 23
paste input "text"
type input "**********"
click at [1050, 579] on span "Duplicate" at bounding box center [1043, 580] width 41 height 12
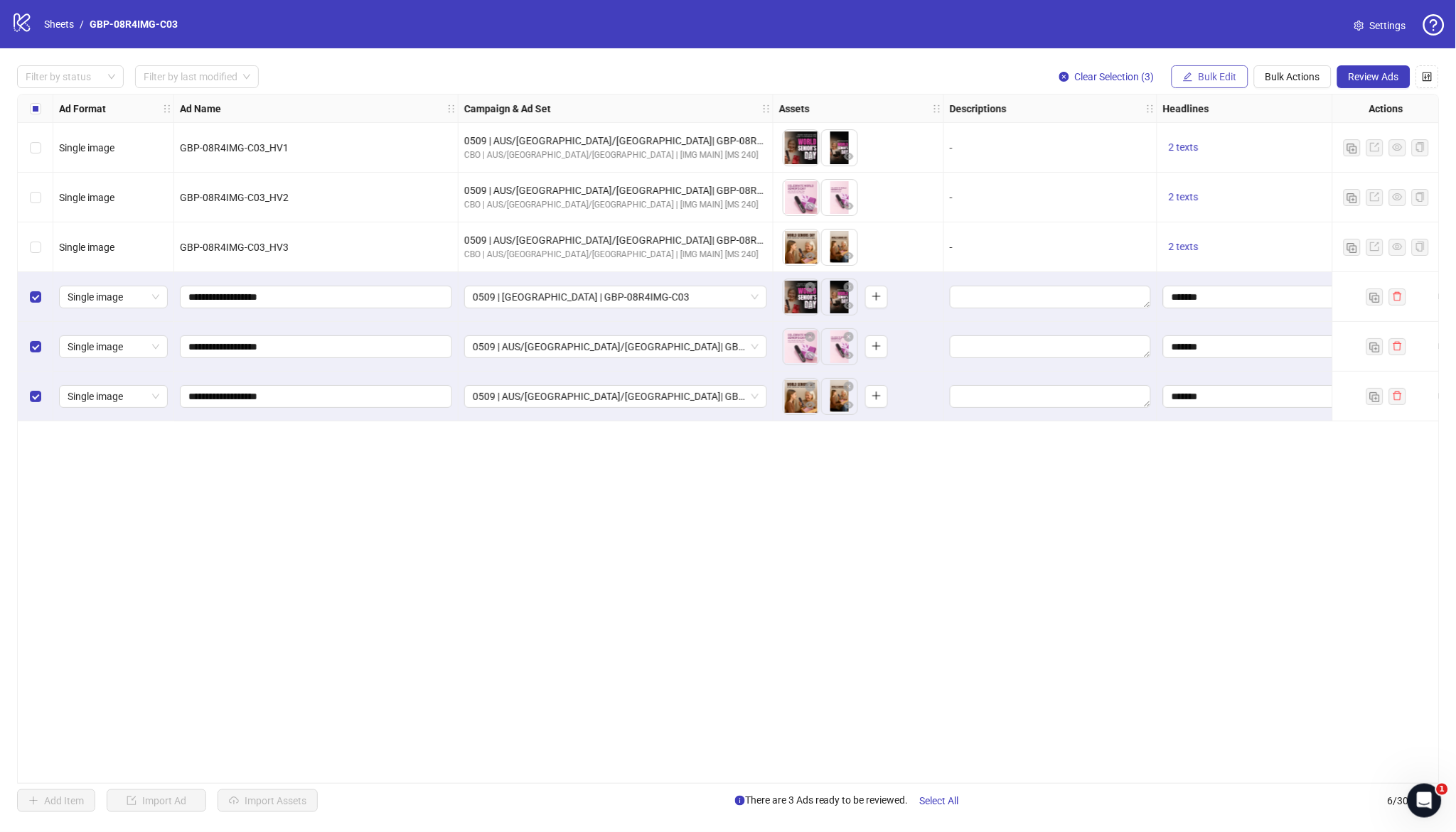
click at [1216, 83] on button "Bulk Edit" at bounding box center [1210, 76] width 77 height 23
click at [1231, 143] on span "Campaign & Ad Set" at bounding box center [1225, 150] width 84 height 15
click at [1274, 173] on button "submit" at bounding box center [1269, 174] width 17 height 17
click at [1205, 81] on span "Bulk Edit" at bounding box center [1218, 76] width 38 height 12
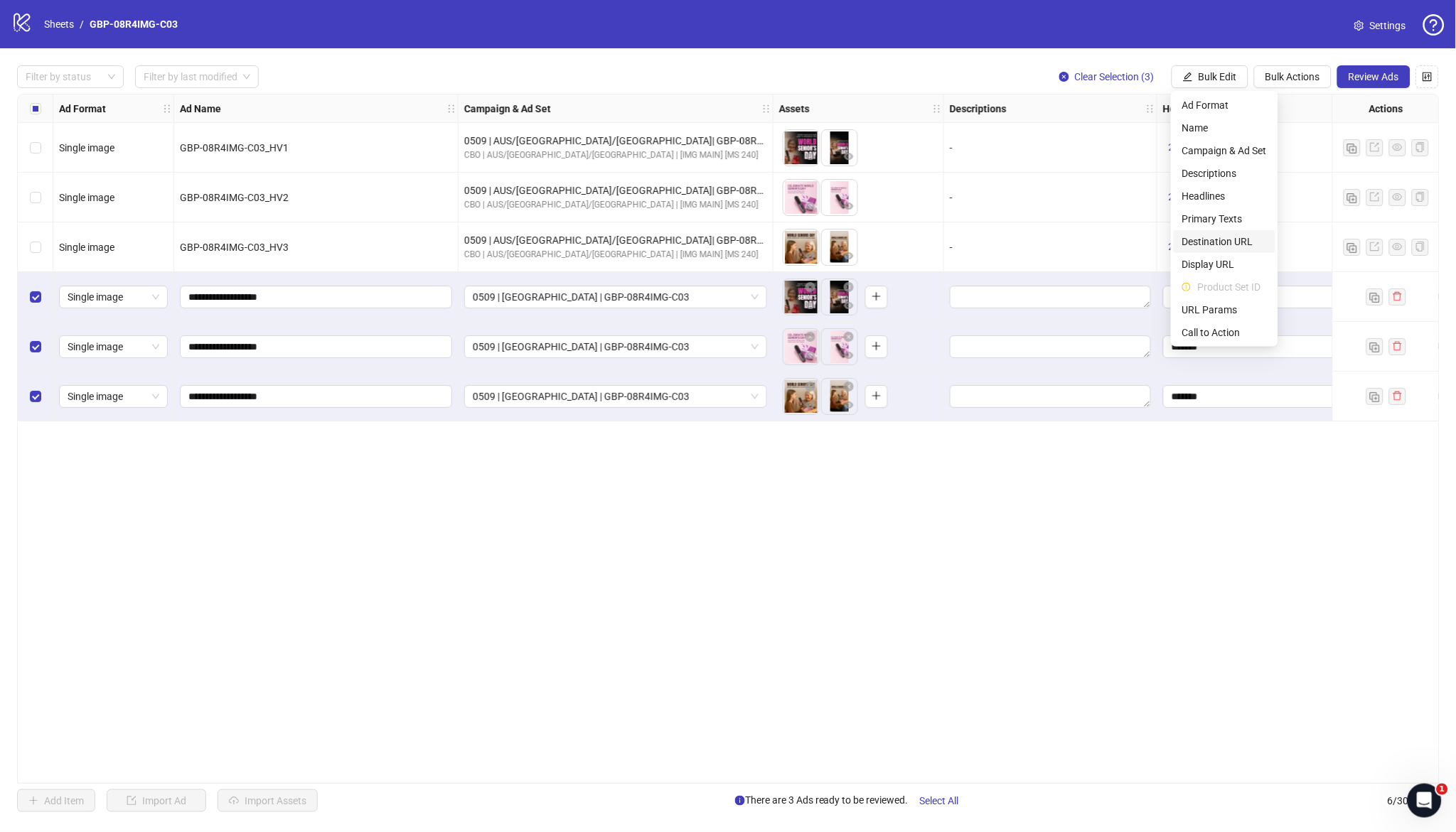
click at [1226, 238] on span "Destination URL" at bounding box center [1225, 241] width 84 height 15
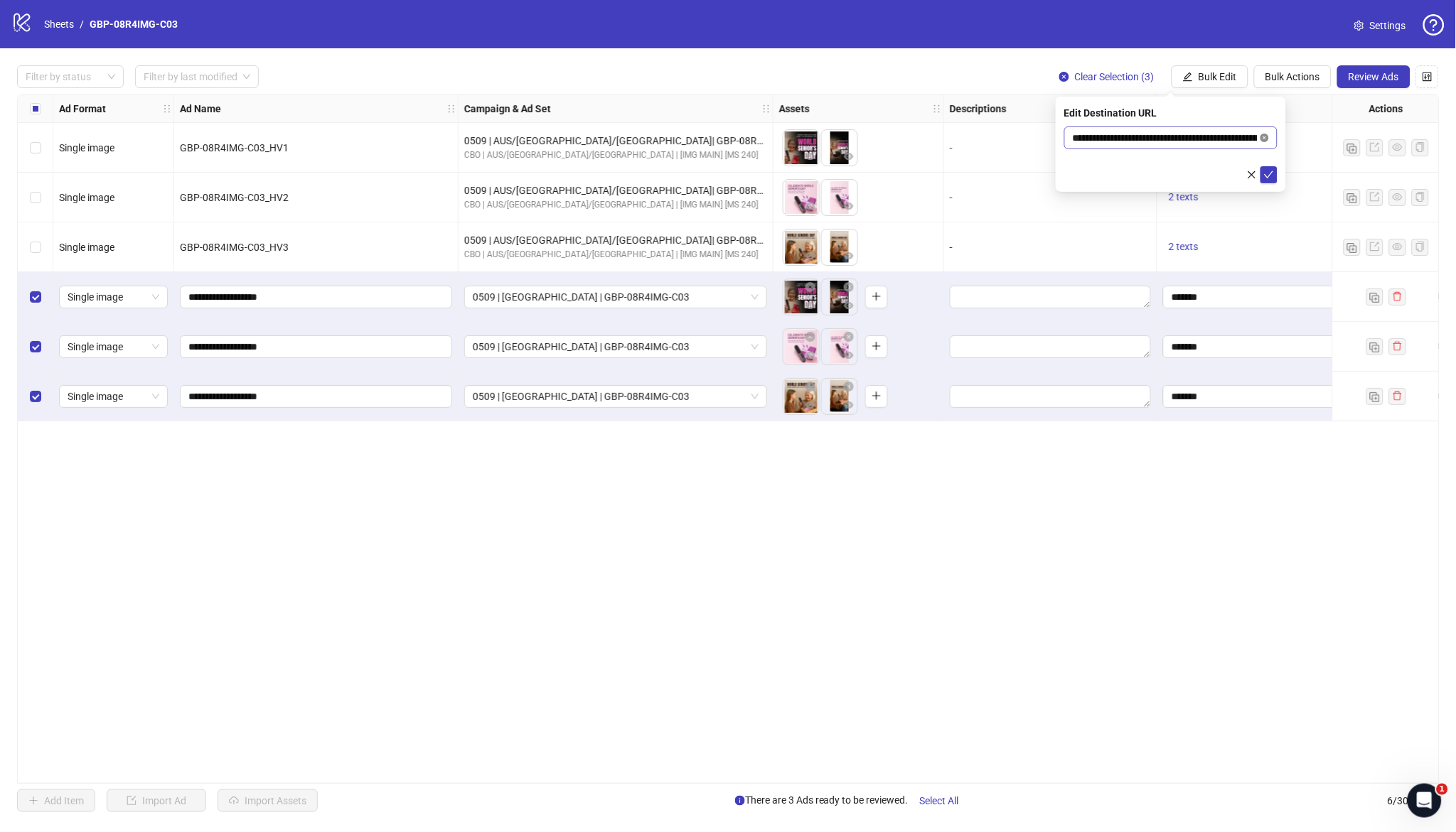
click at [1264, 134] on icon "close-circle" at bounding box center [1264, 137] width 8 height 8
click at [1161, 134] on input "text" at bounding box center [1166, 137] width 185 height 15
paste input "**********"
type input "**********"
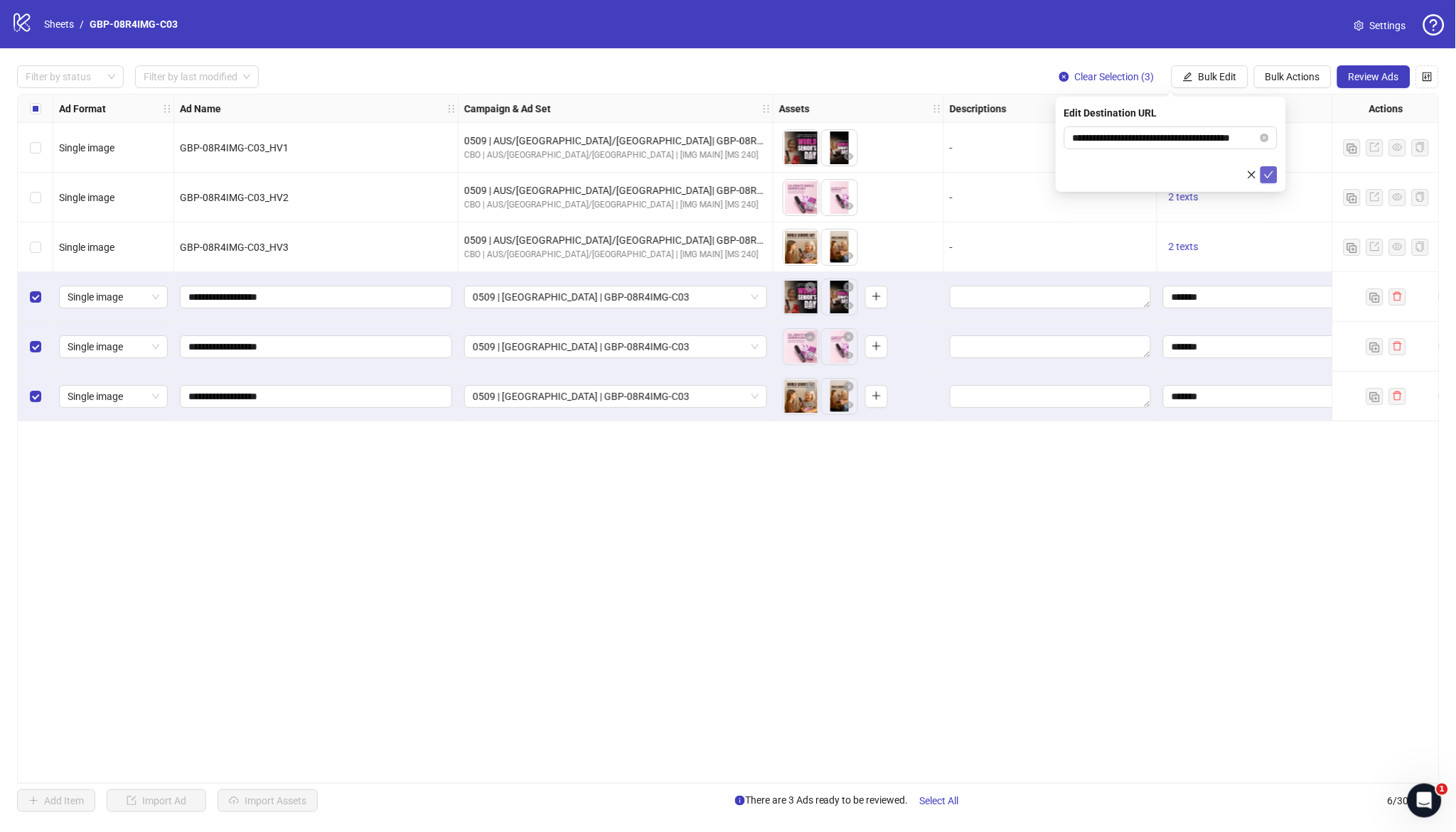
click at [1269, 176] on icon "check" at bounding box center [1269, 174] width 10 height 10
click at [1371, 77] on span "Review Ads" at bounding box center [1374, 76] width 51 height 12
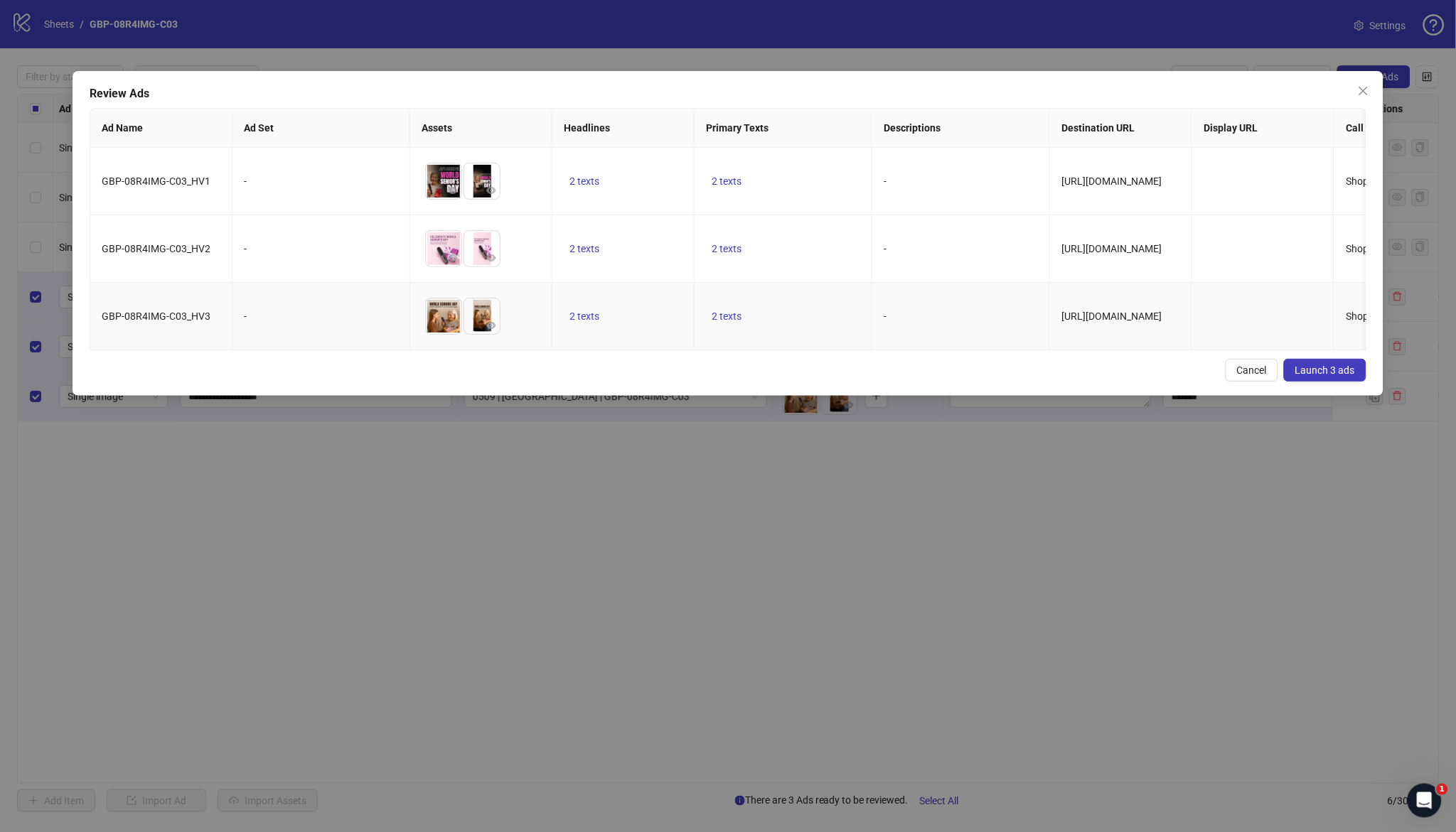
click at [671, 339] on td "2 texts" at bounding box center [624, 317] width 143 height 67
click at [578, 313] on span "2 texts" at bounding box center [585, 316] width 30 height 12
click at [816, 307] on button "button" at bounding box center [807, 305] width 23 height 23
click at [876, 251] on td "-" at bounding box center [961, 249] width 178 height 67
click at [655, 366] on div "Review Ads Ad Name Ad Set Assets Headlines Primary Texts Descriptions Destinati…" at bounding box center [728, 233] width 1311 height 325
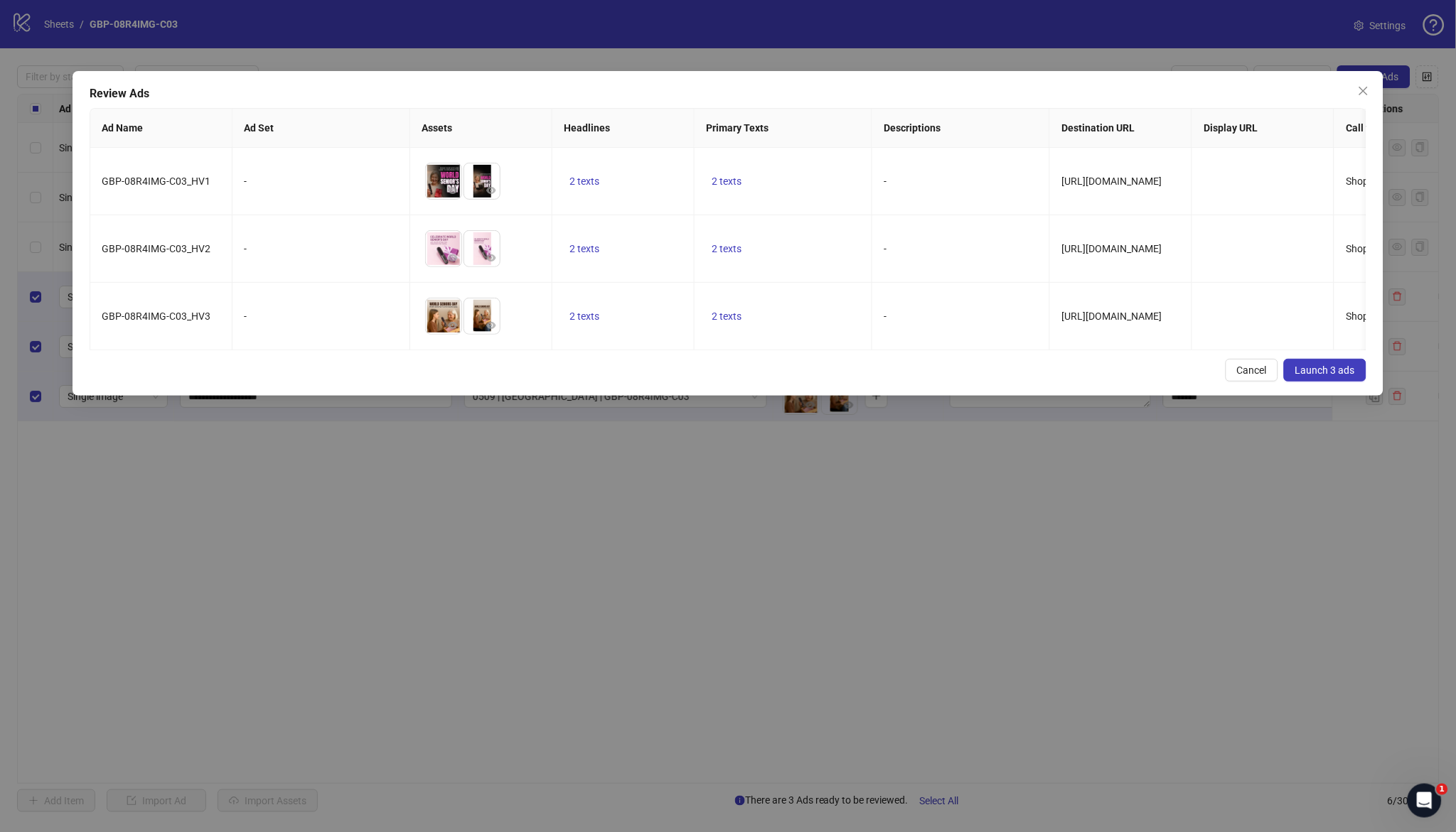
click at [1328, 376] on span "Launch 3 ads" at bounding box center [1325, 370] width 60 height 12
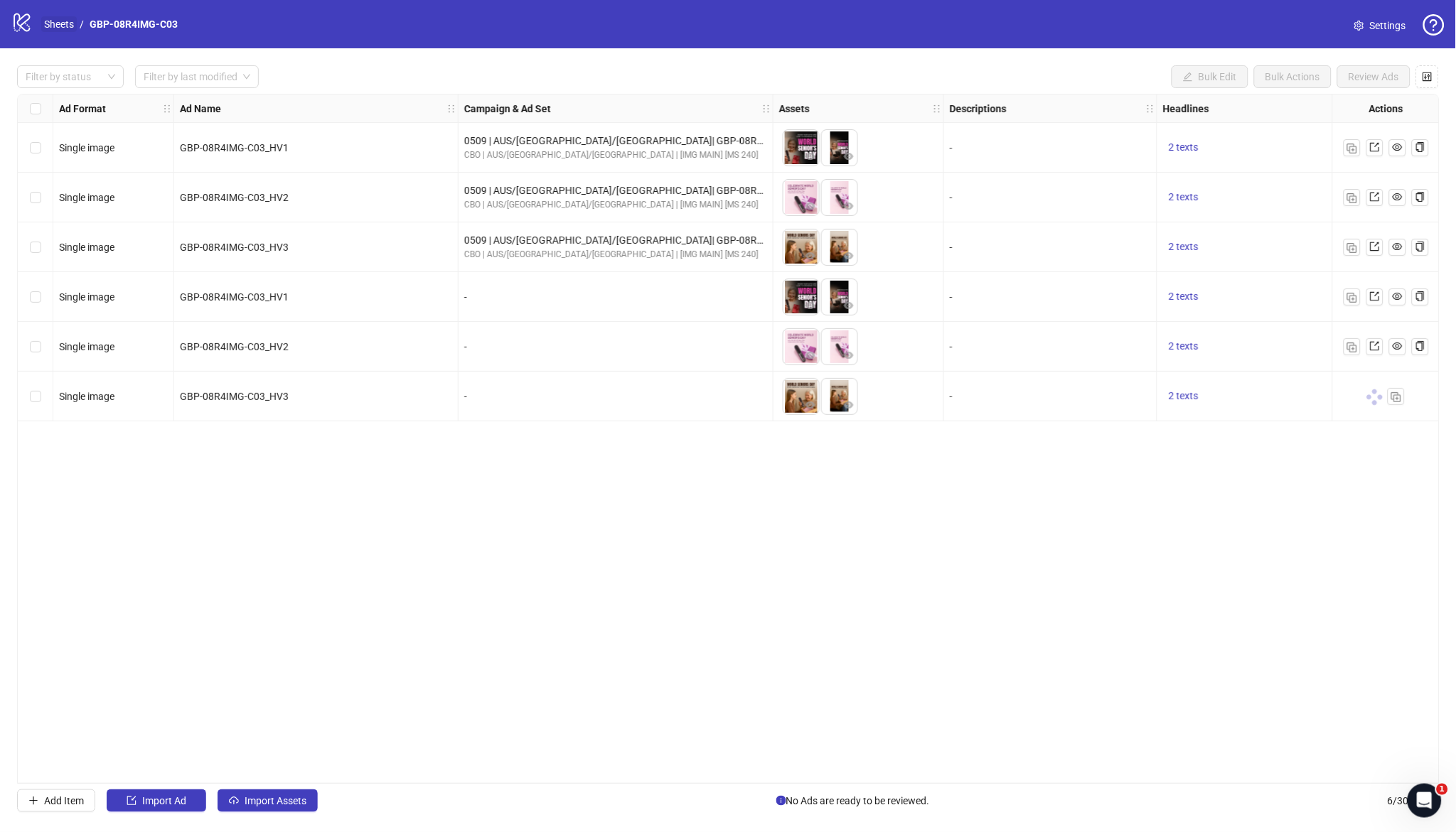
click at [57, 22] on link "Sheets" at bounding box center [58, 24] width 35 height 15
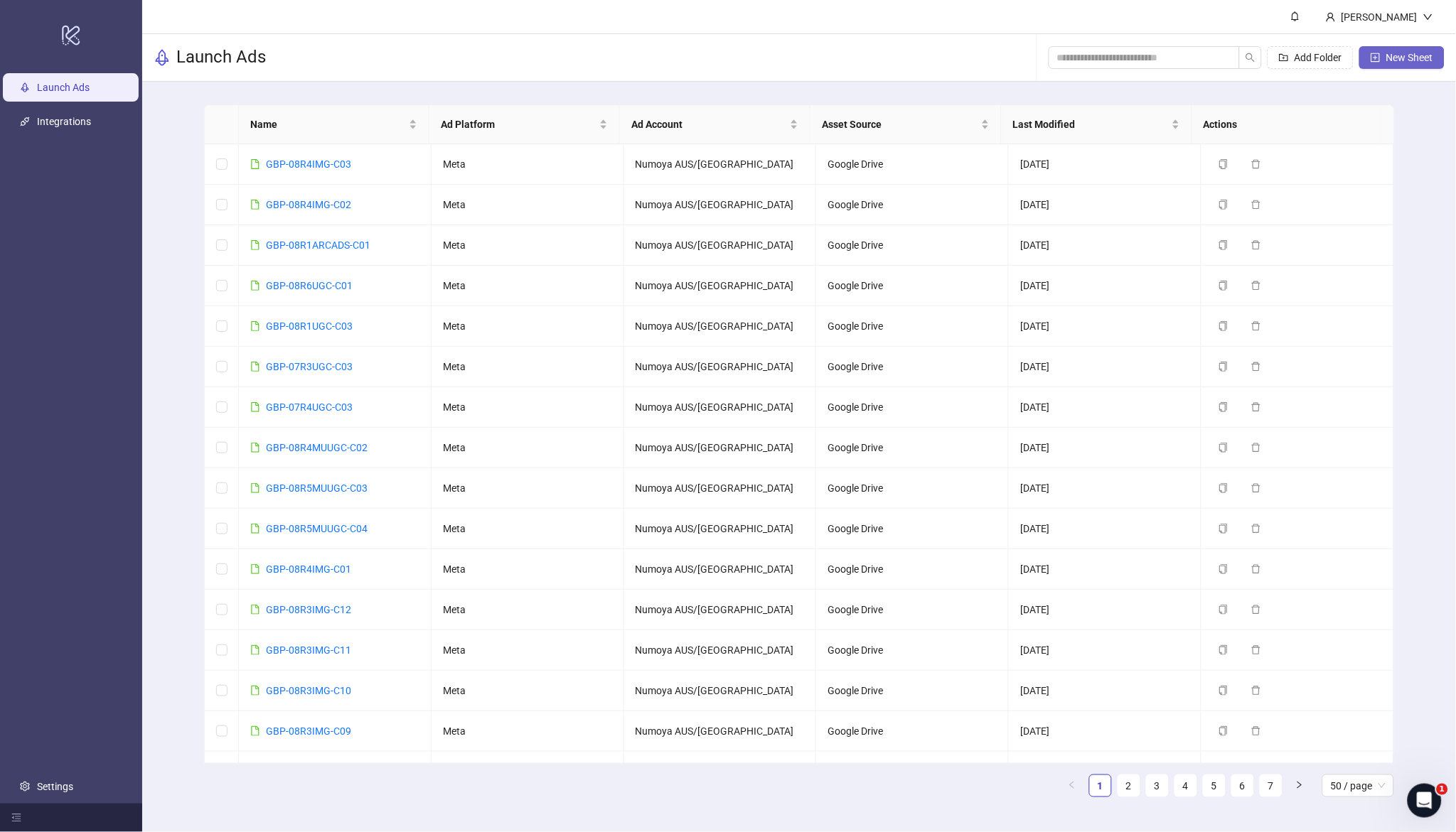
click at [1382, 50] on button "New Sheet" at bounding box center [1402, 57] width 85 height 23
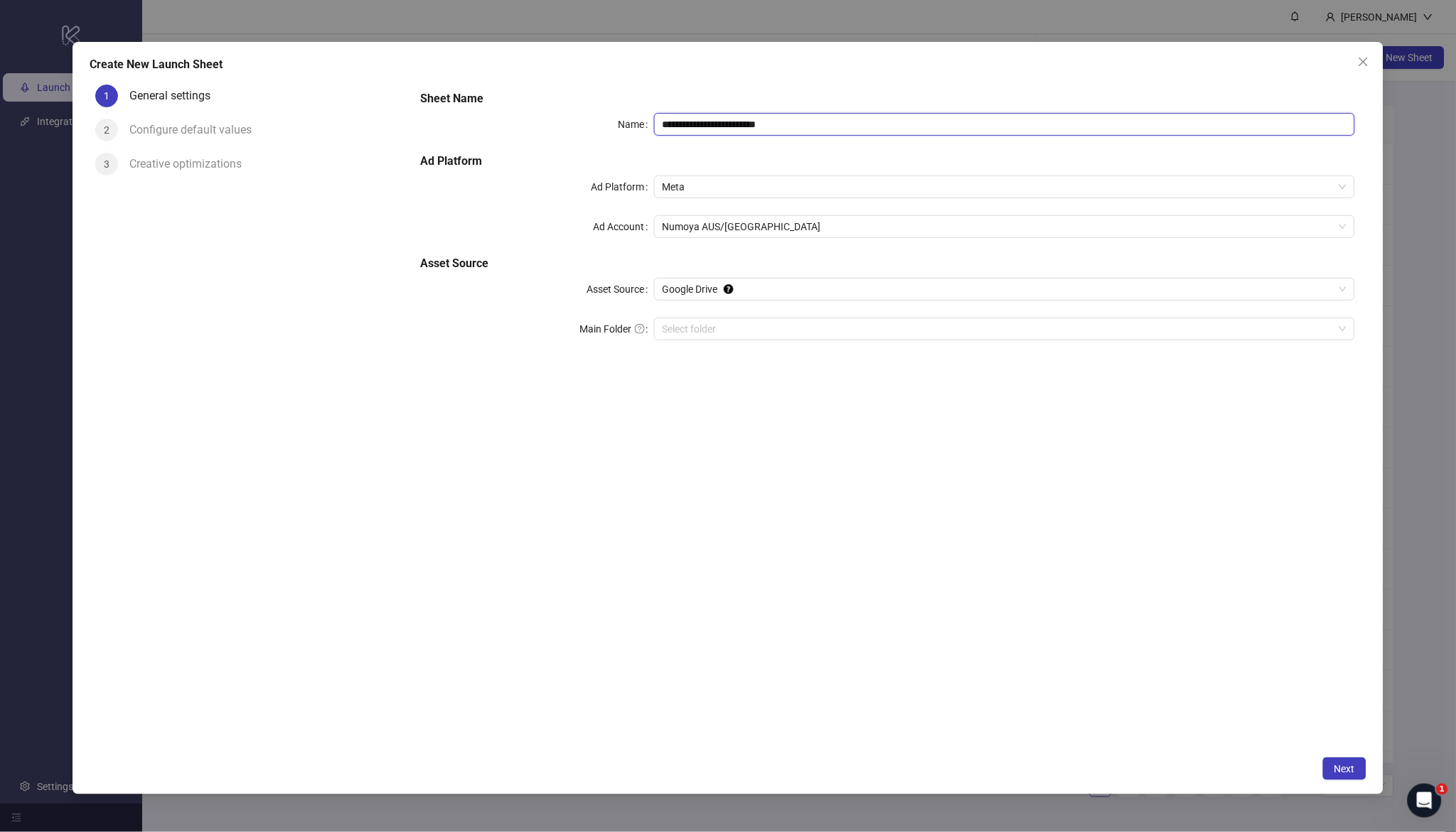
drag, startPoint x: 812, startPoint y: 128, endPoint x: 527, endPoint y: 100, distance: 286.4
click at [527, 100] on div "**********" at bounding box center [888, 223] width 946 height 279
paste input "text"
type input "**********"
click at [733, 336] on input "Main Folder" at bounding box center [999, 329] width 672 height 22
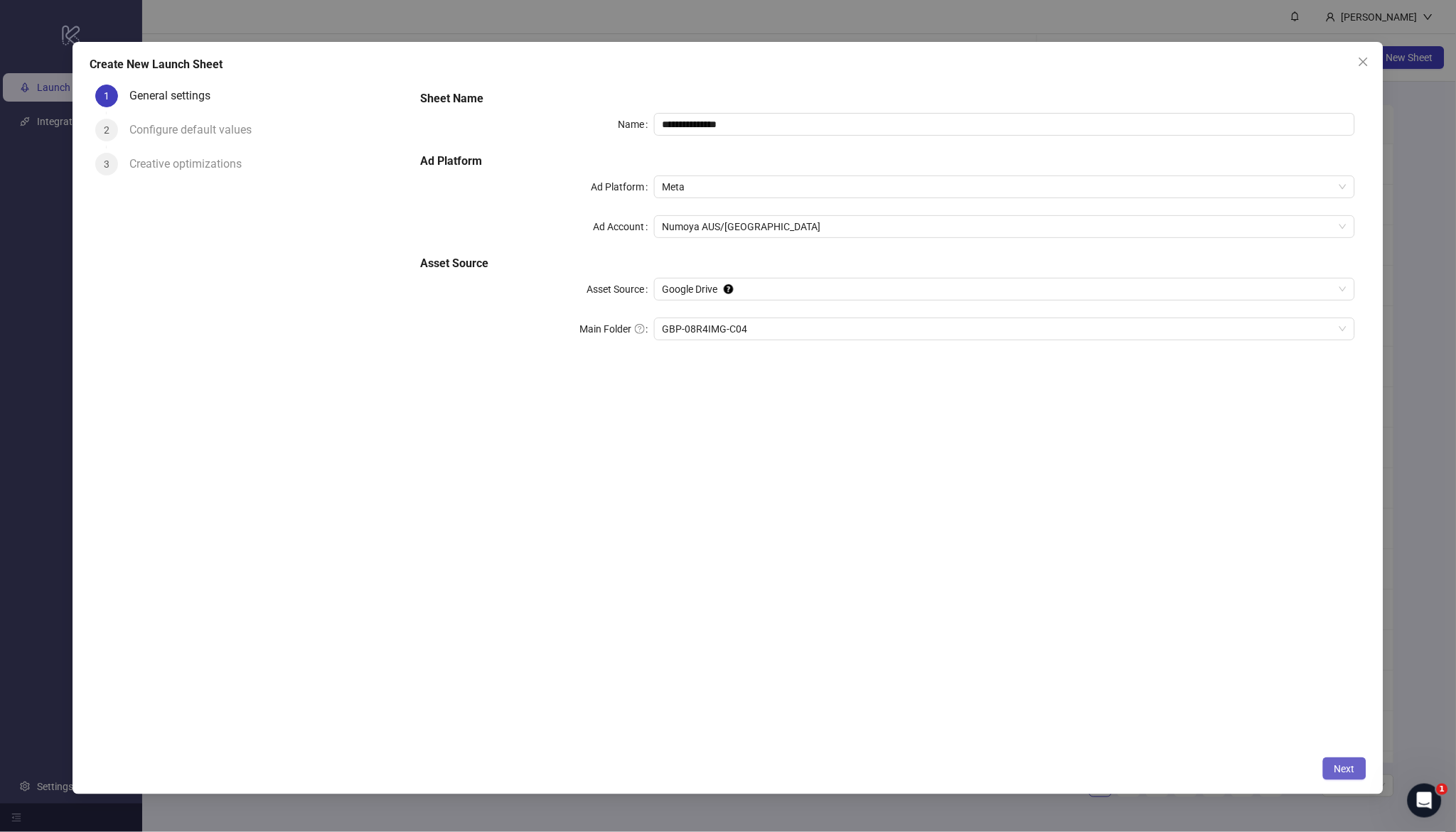
click at [1345, 769] on span "Next" at bounding box center [1345, 768] width 21 height 12
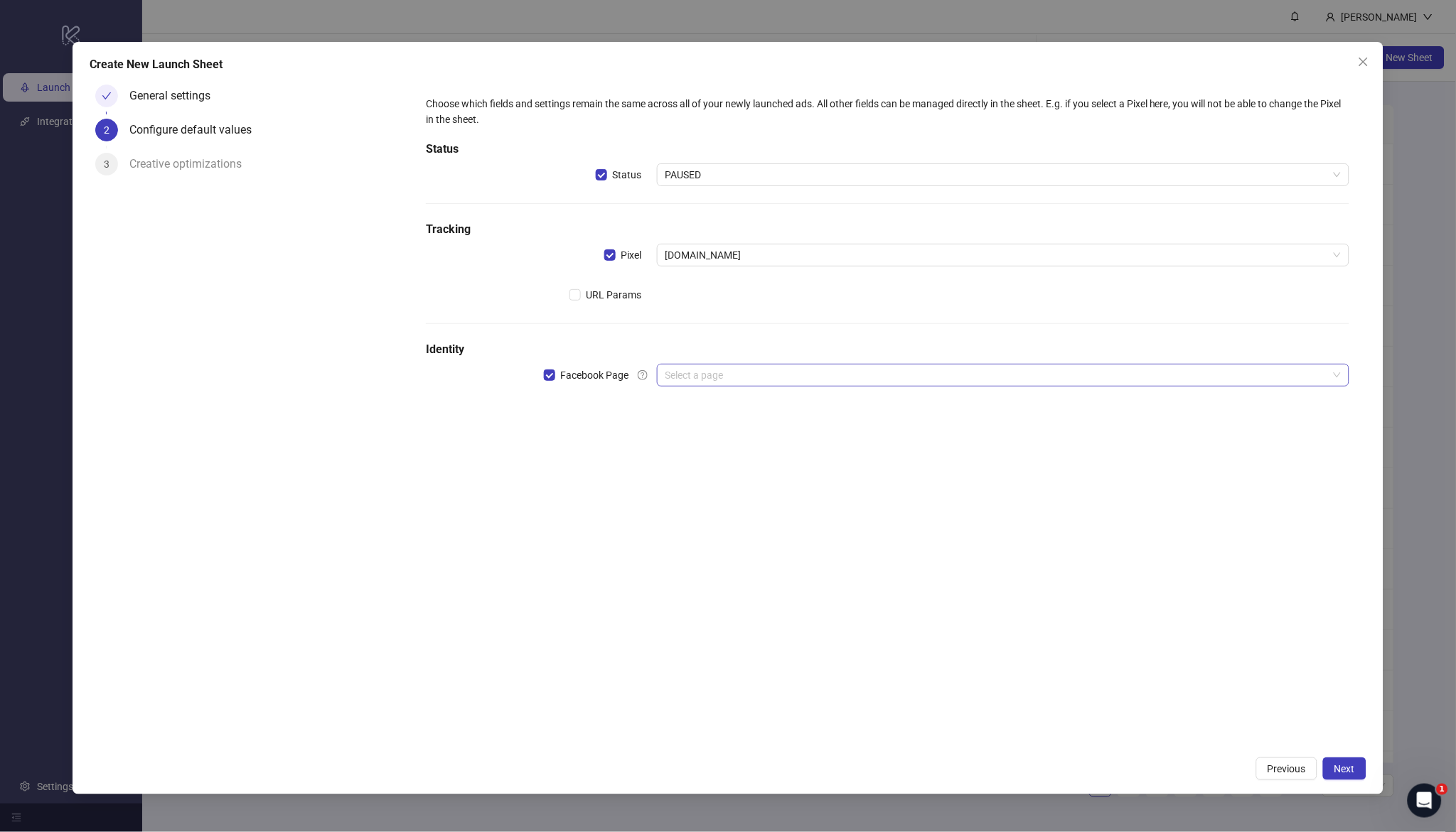
click at [736, 383] on input "search" at bounding box center [997, 376] width 663 height 22
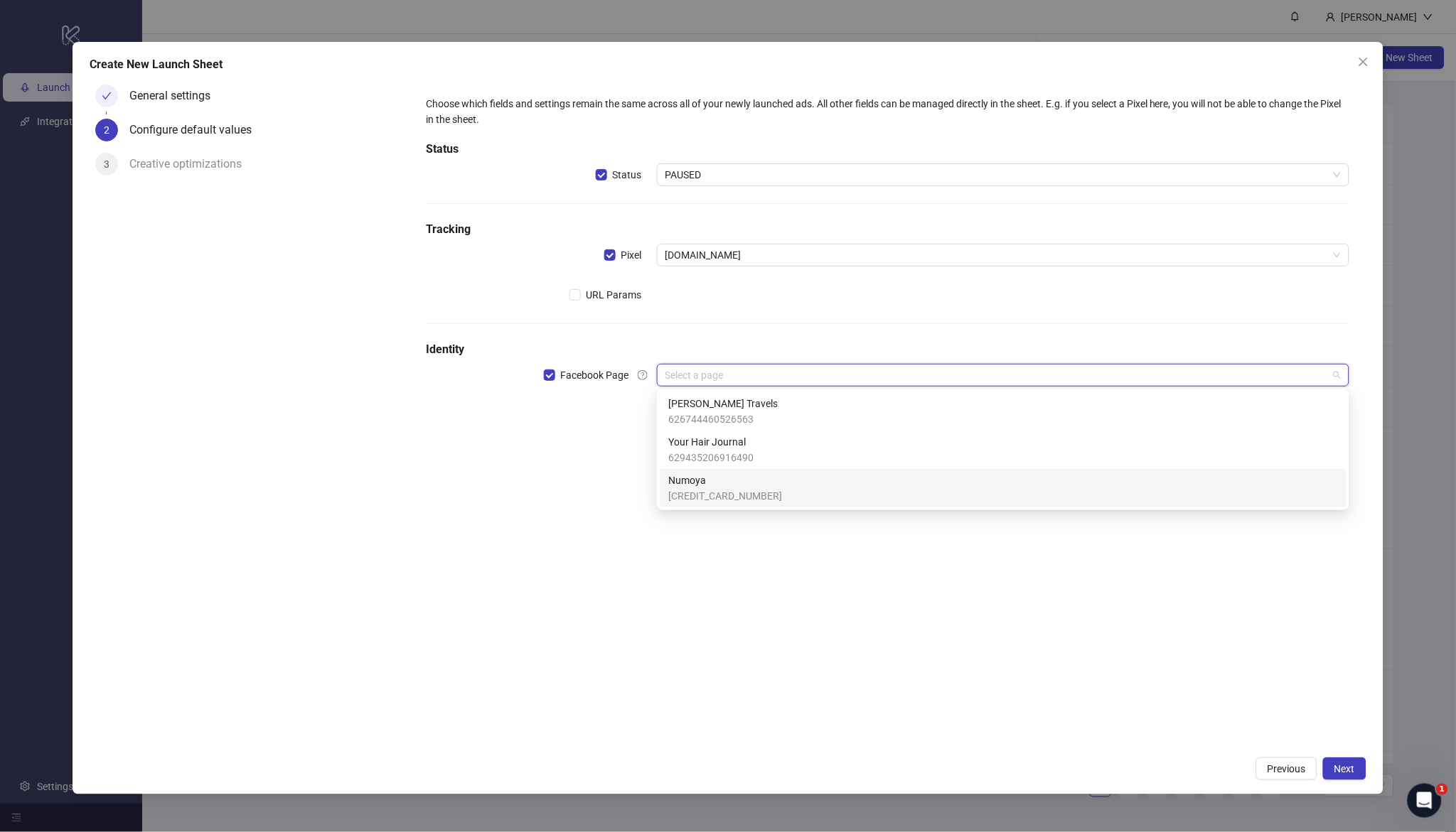
click at [727, 481] on span "Numoya" at bounding box center [724, 480] width 113 height 15
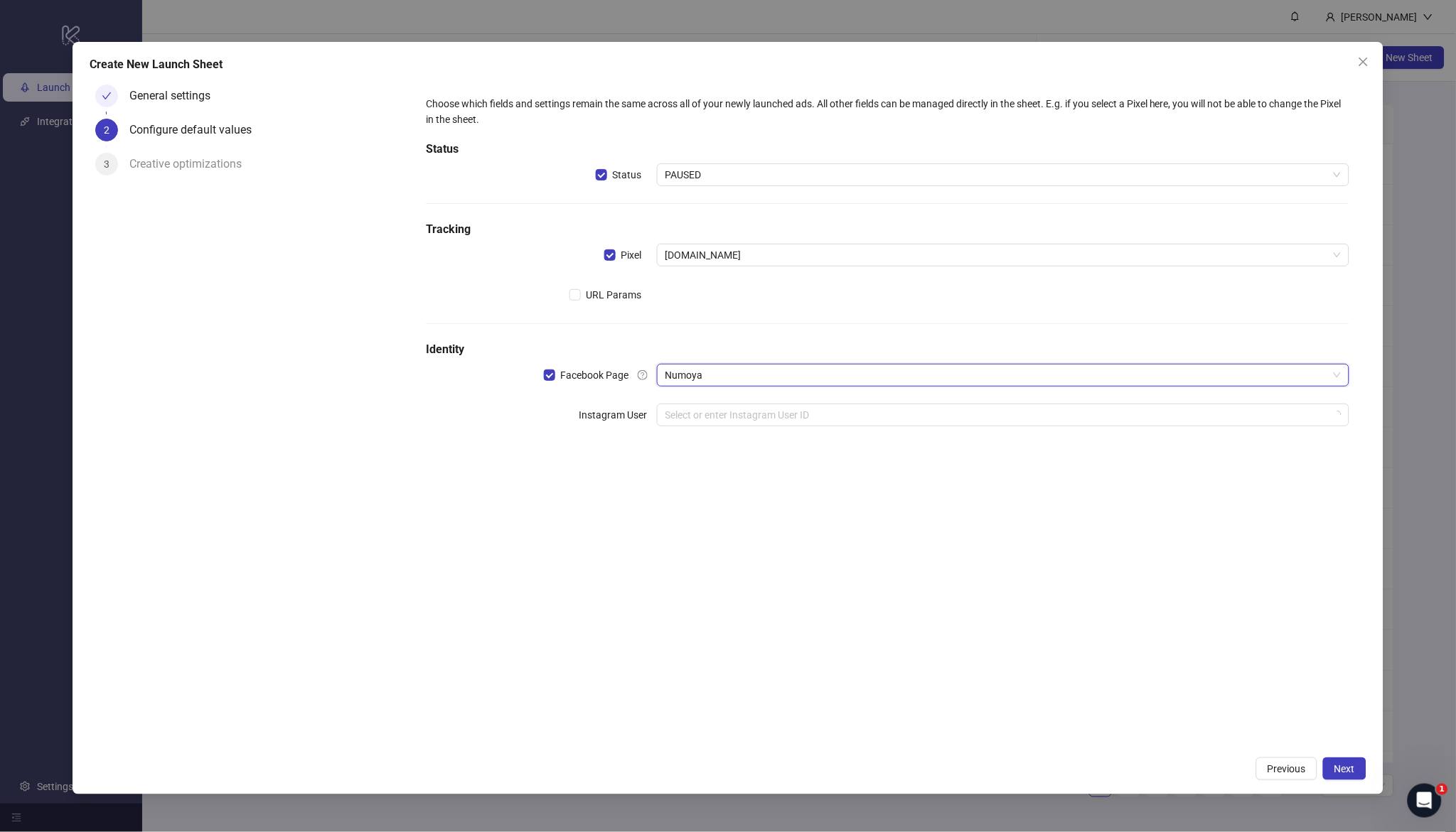
click at [573, 476] on div "Choose which fields and settings remain the same across all of your newly launc…" at bounding box center [887, 415] width 958 height 671
click at [684, 418] on input "search" at bounding box center [997, 416] width 663 height 22
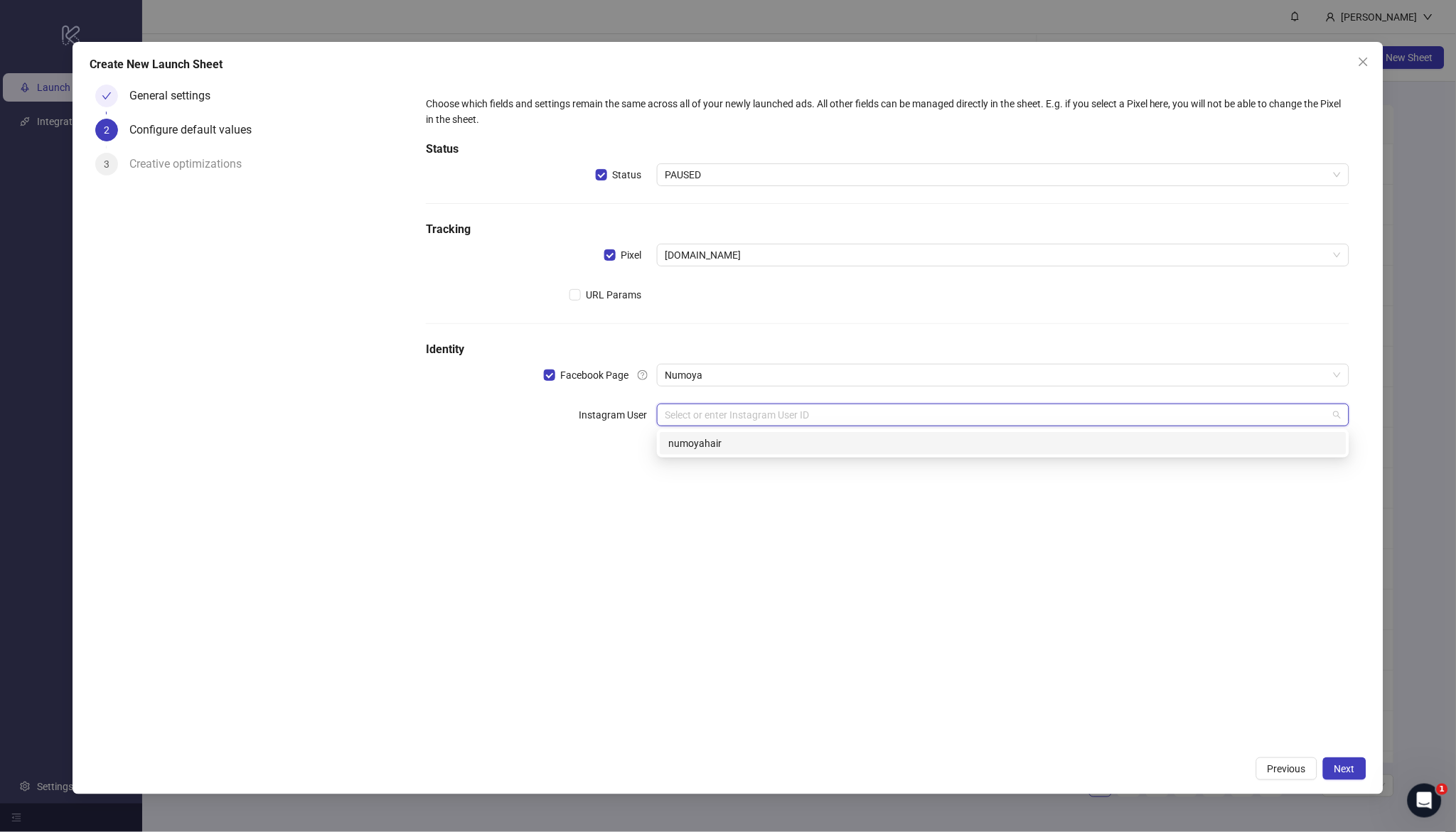
click at [727, 445] on div "numoyahair" at bounding box center [1003, 443] width 670 height 15
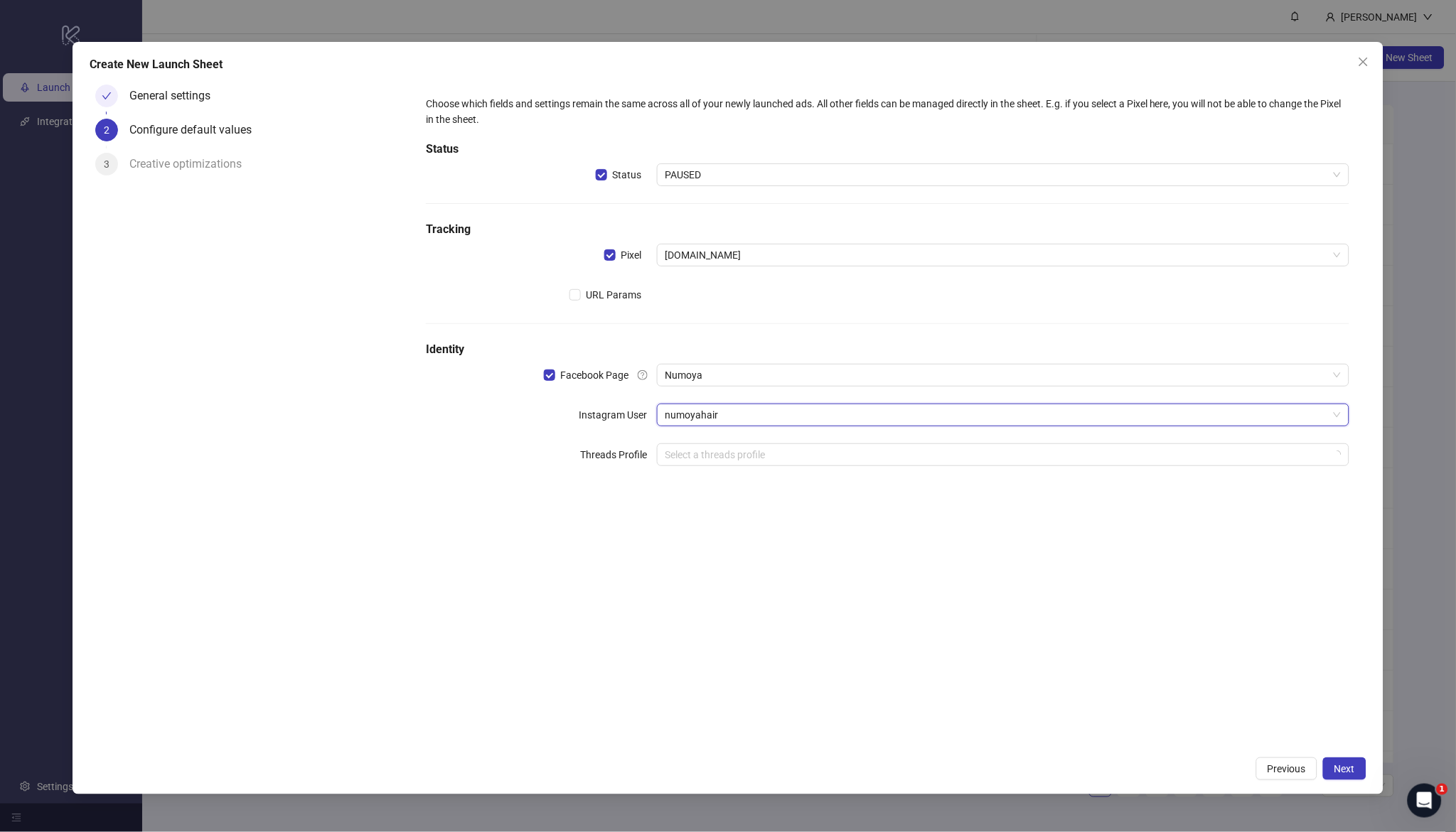
click at [704, 523] on div "Choose which fields and settings remain the same across all of your newly launc…" at bounding box center [887, 415] width 958 height 671
drag, startPoint x: 1333, startPoint y: 771, endPoint x: 1311, endPoint y: 767, distance: 22.4
click at [1333, 771] on button "Next" at bounding box center [1345, 768] width 44 height 23
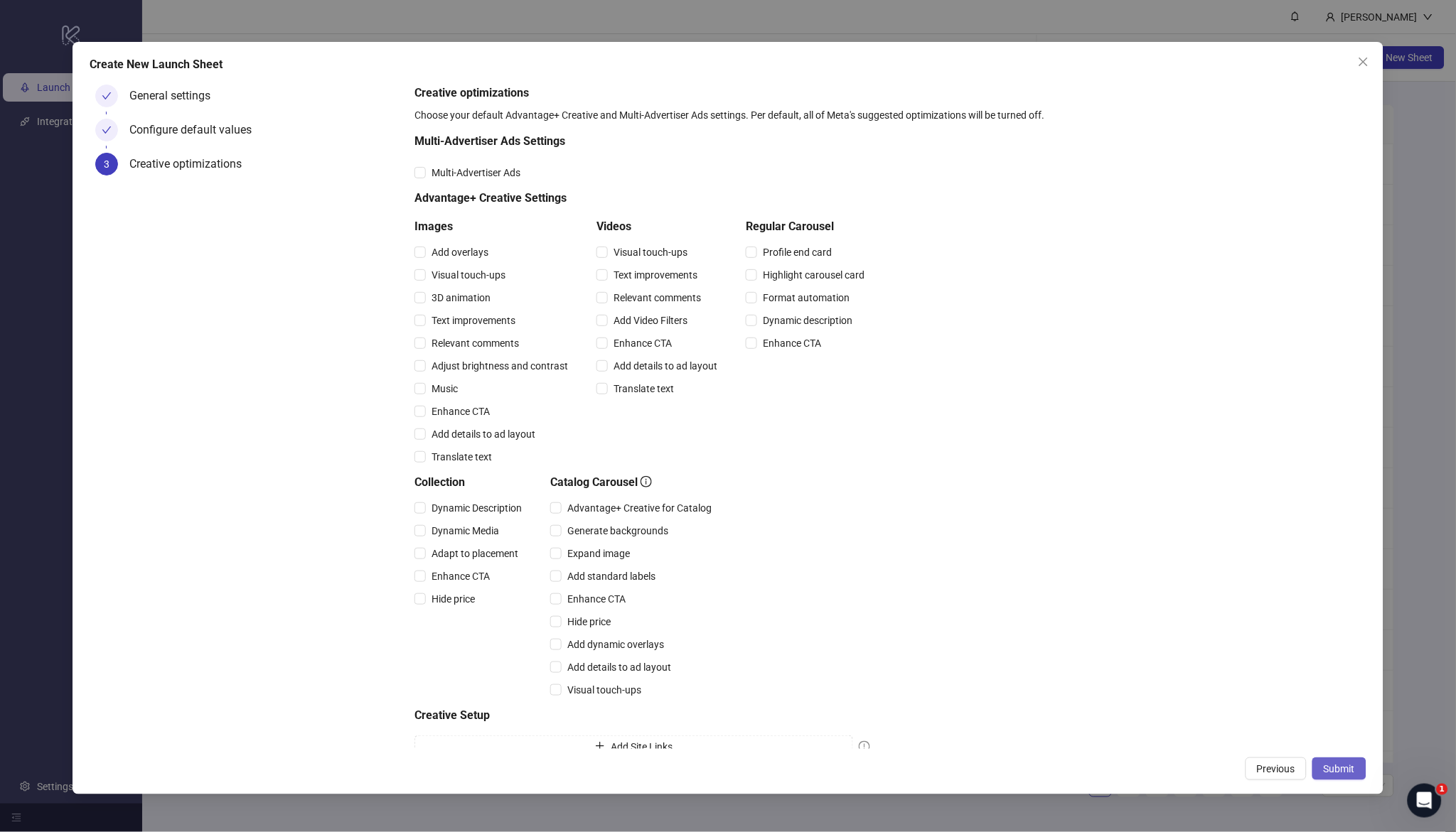
click at [1343, 769] on span "Submit" at bounding box center [1340, 768] width 31 height 12
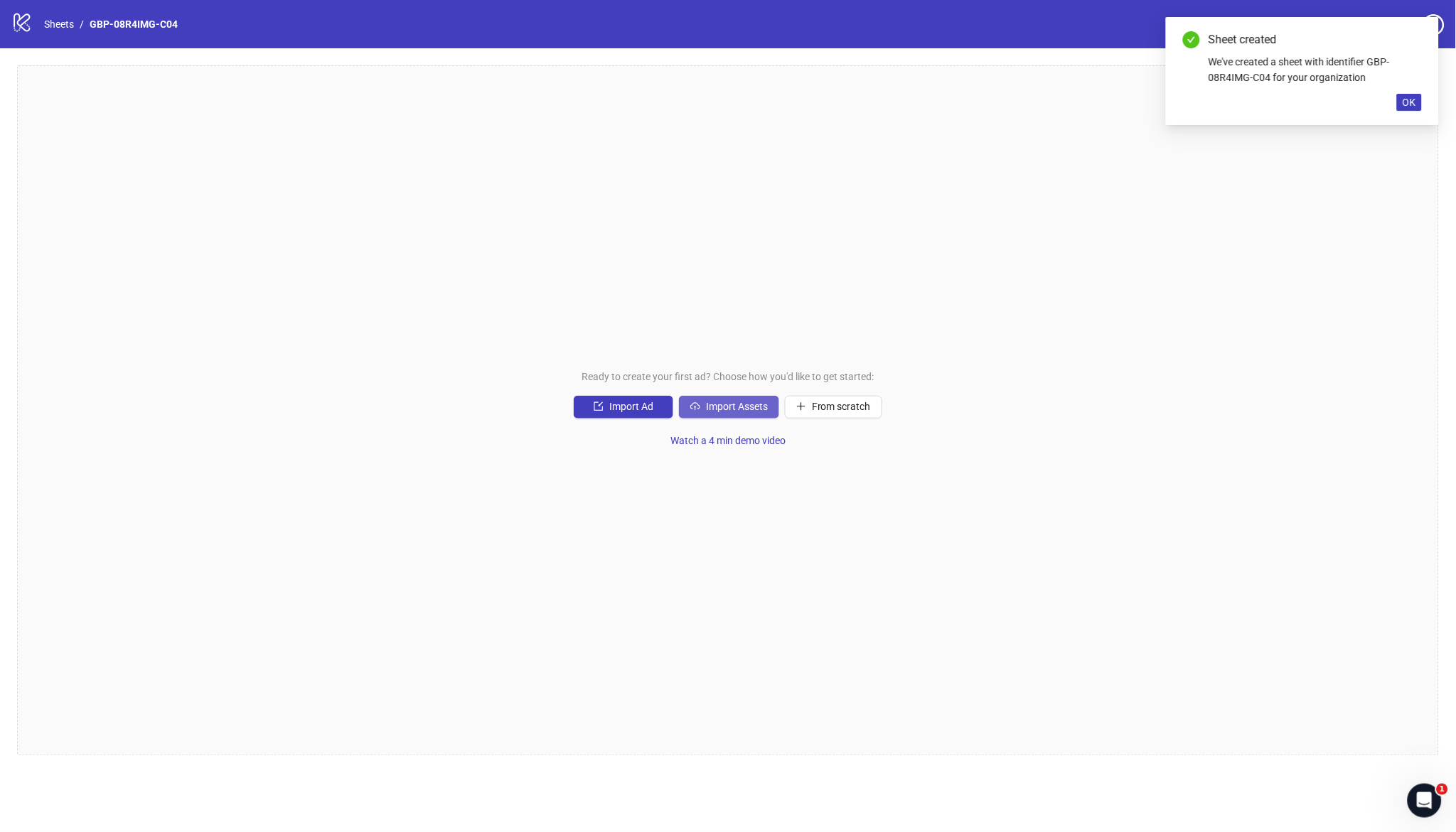
click at [741, 407] on span "Import Assets" at bounding box center [737, 406] width 62 height 12
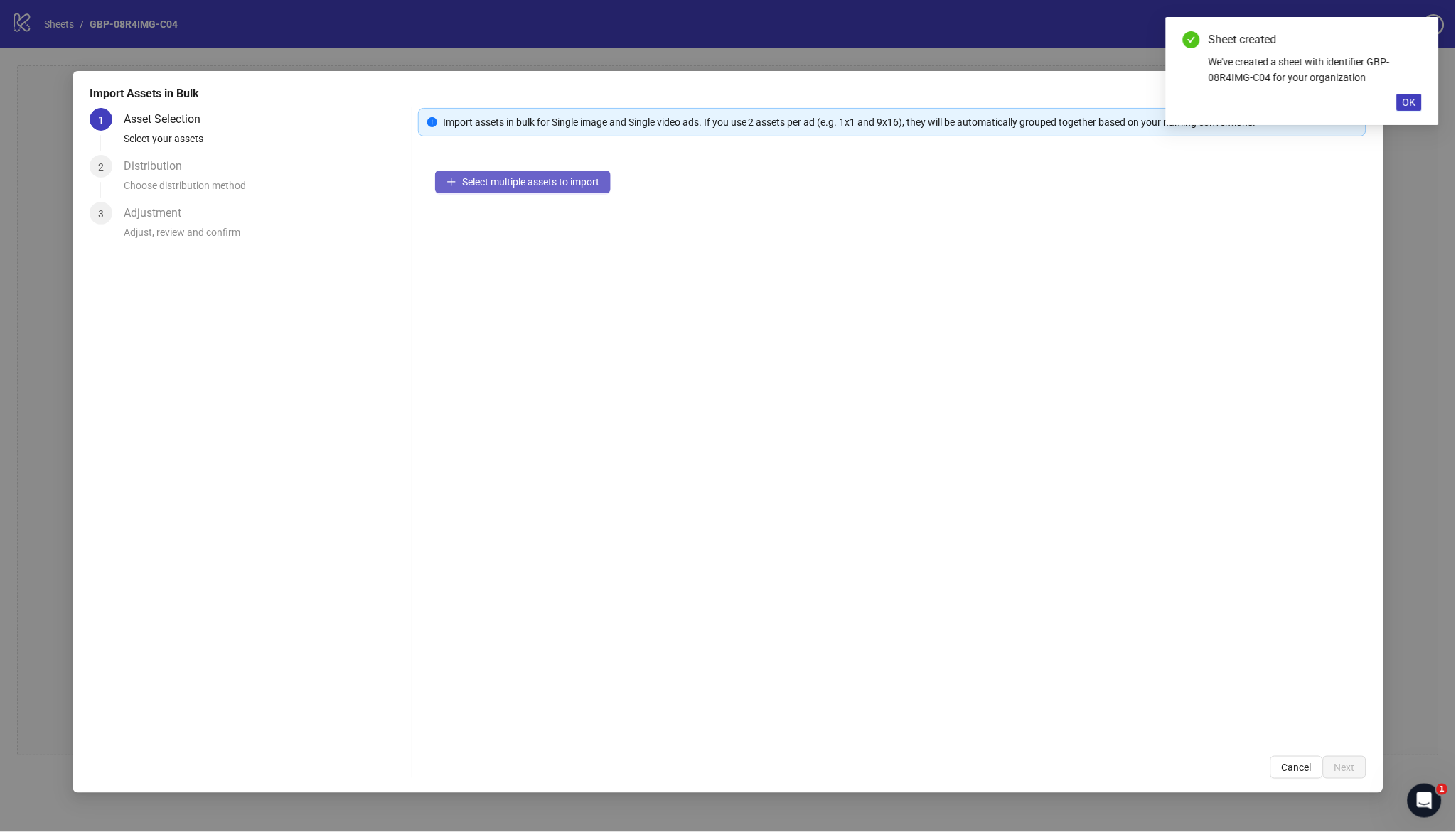
click at [497, 179] on span "Select multiple assets to import" at bounding box center [530, 181] width 137 height 12
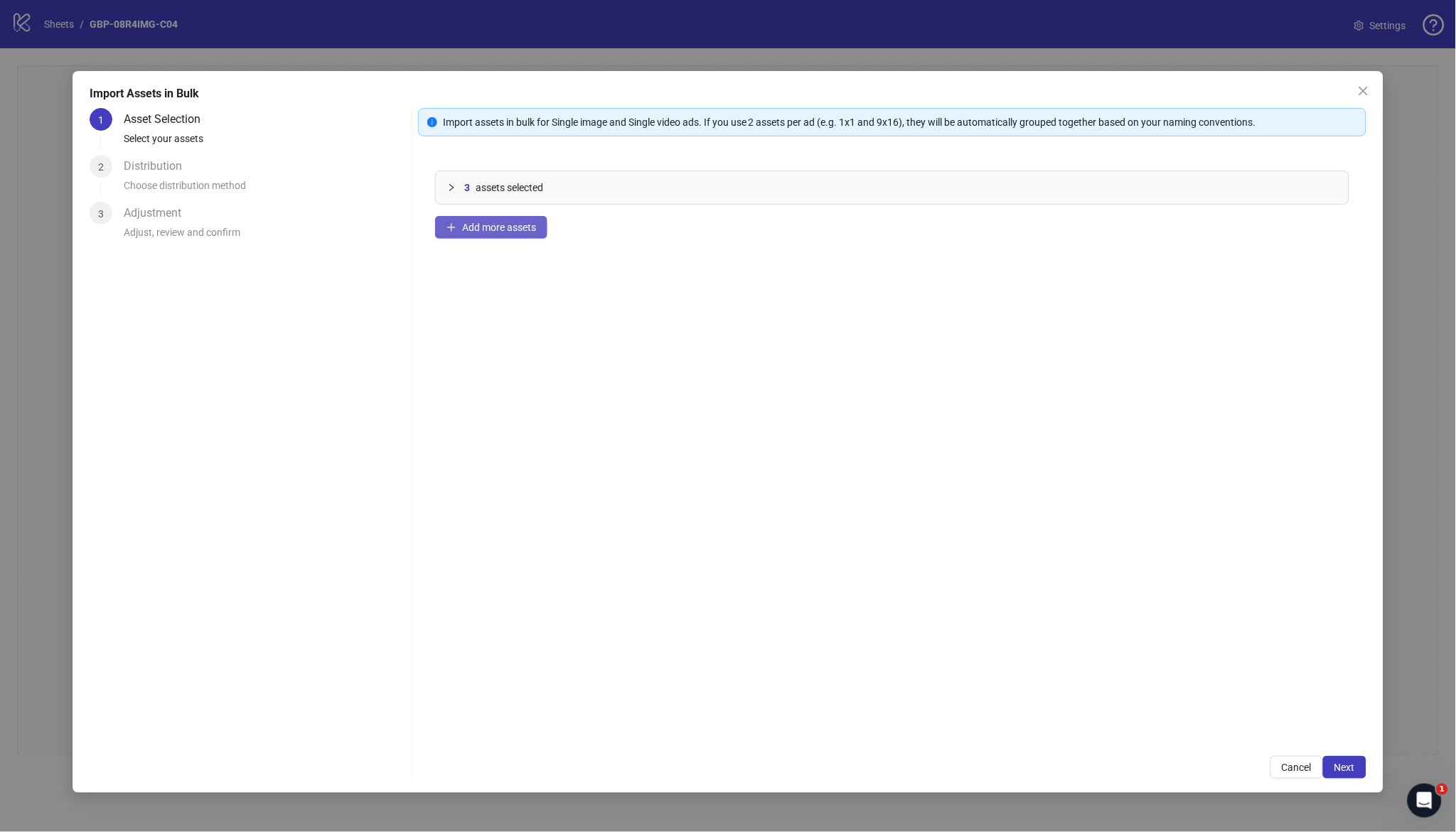
click at [500, 232] on span "Add more assets" at bounding box center [498, 227] width 74 height 12
click at [1289, 762] on span "Cancel" at bounding box center [1297, 768] width 30 height 12
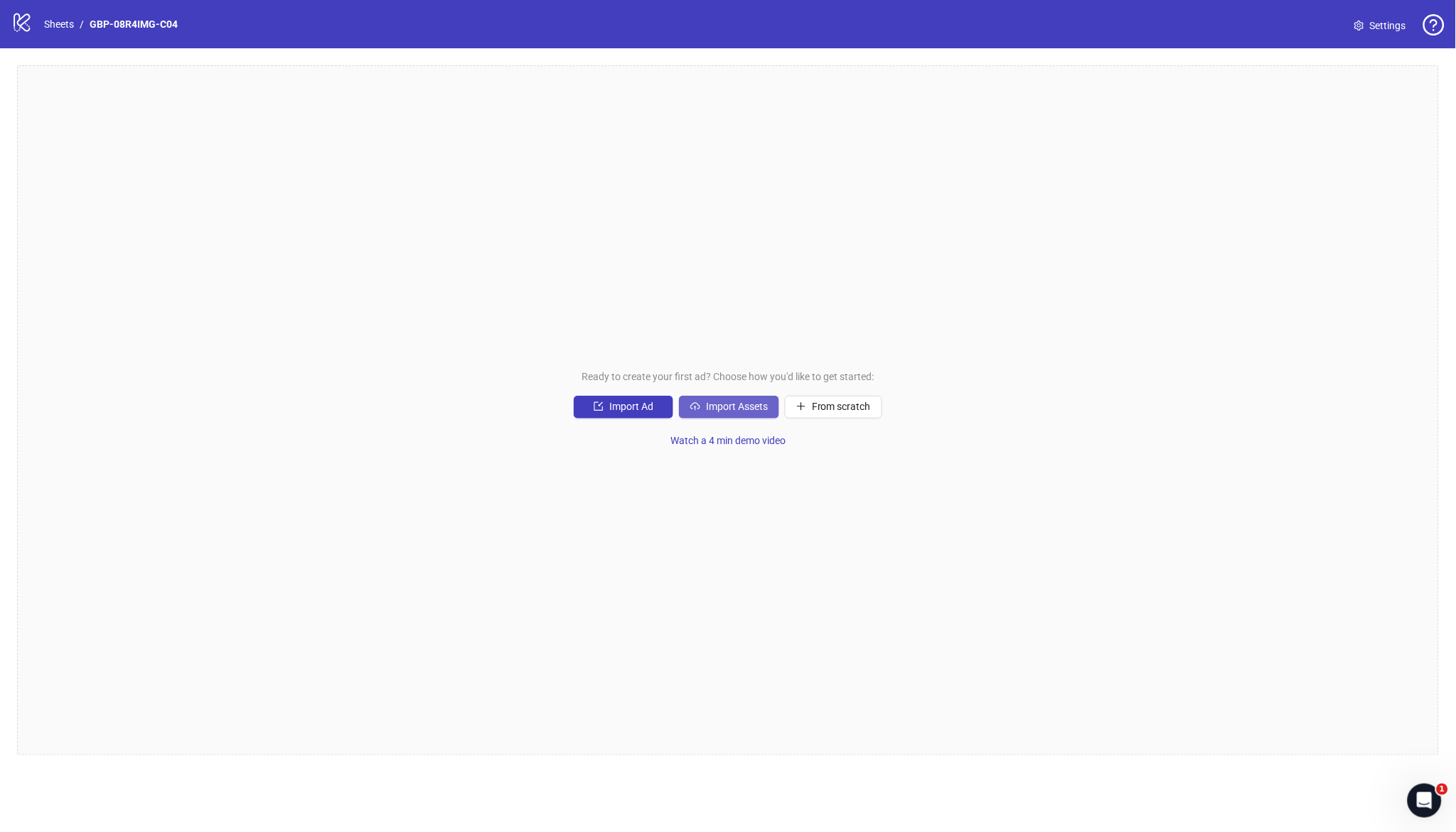
click at [746, 409] on span "Import Assets" at bounding box center [737, 406] width 62 height 12
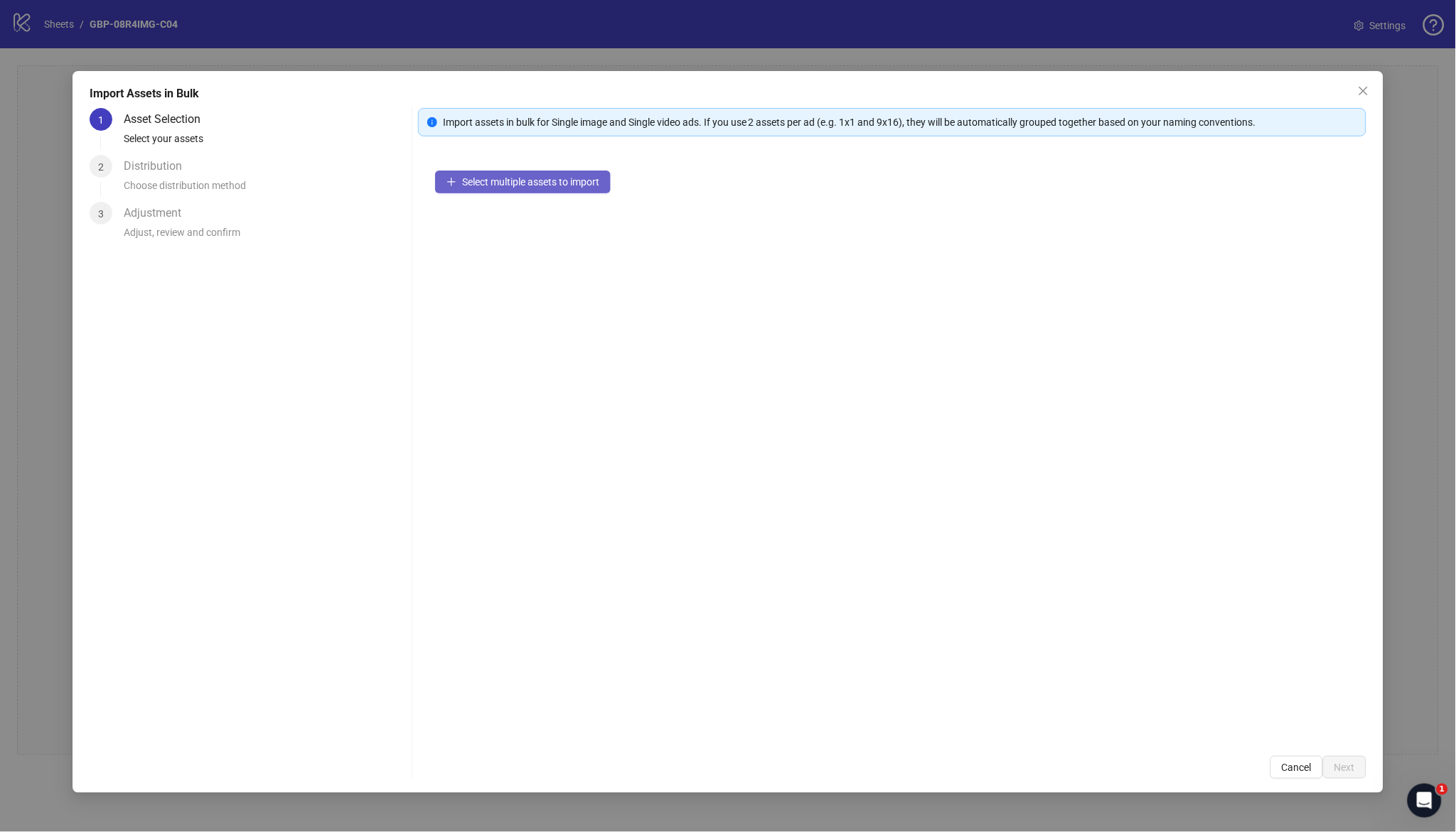
click at [585, 187] on span "Select multiple assets to import" at bounding box center [530, 181] width 137 height 12
click at [1345, 759] on button "Next" at bounding box center [1345, 768] width 44 height 23
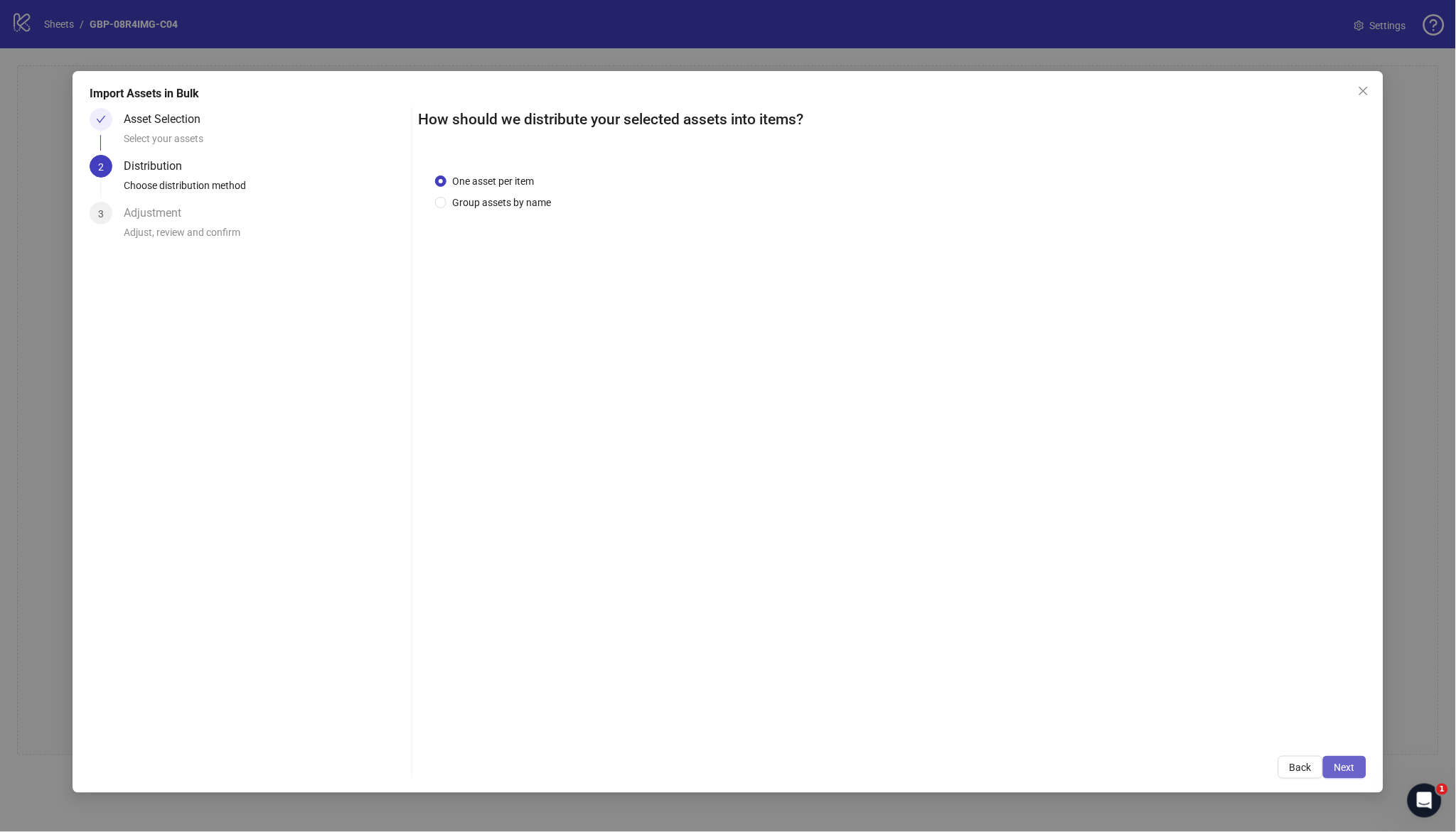
click at [1350, 767] on span "Next" at bounding box center [1345, 768] width 21 height 12
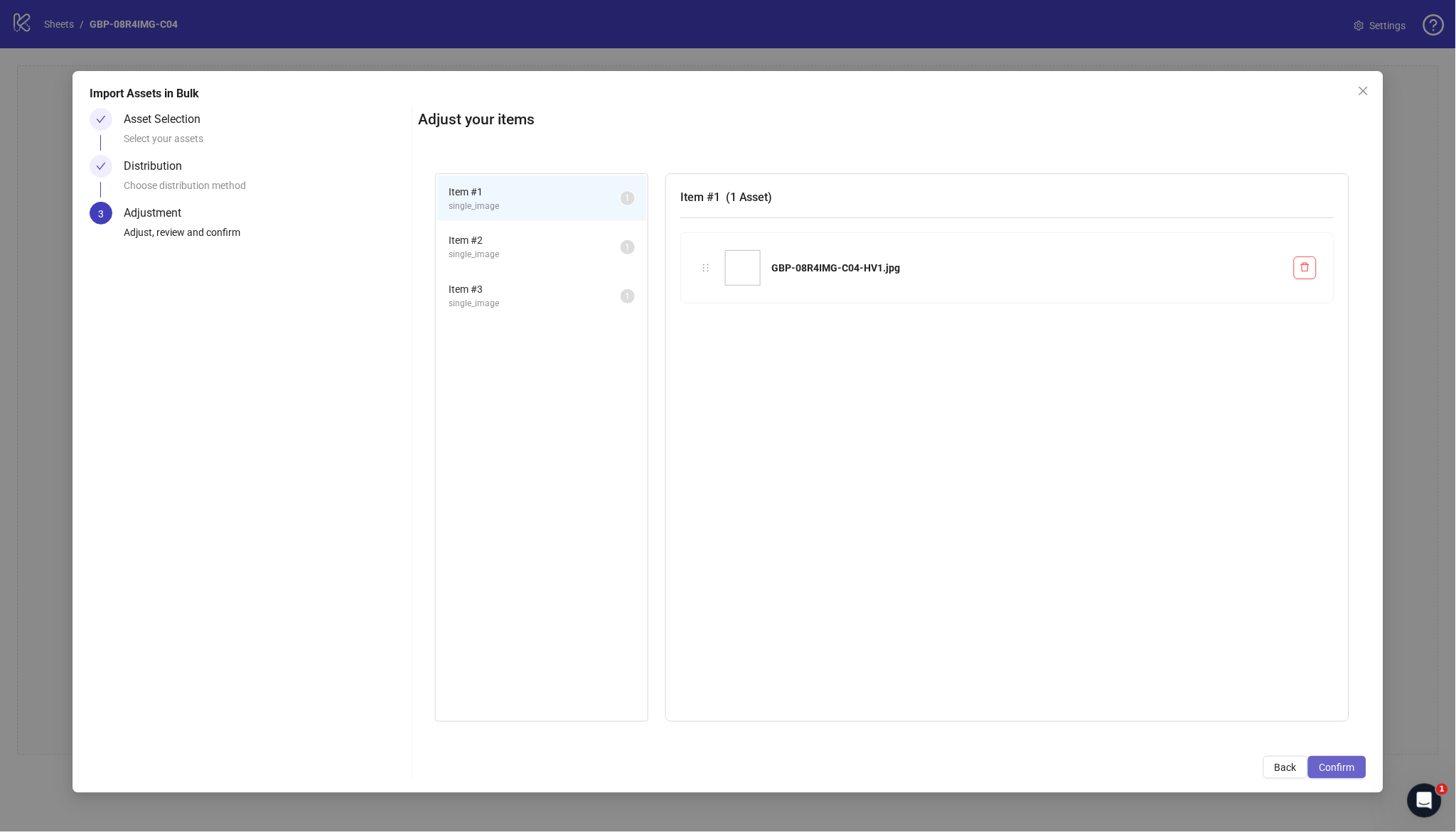
click at [1342, 770] on span "Confirm" at bounding box center [1337, 768] width 35 height 12
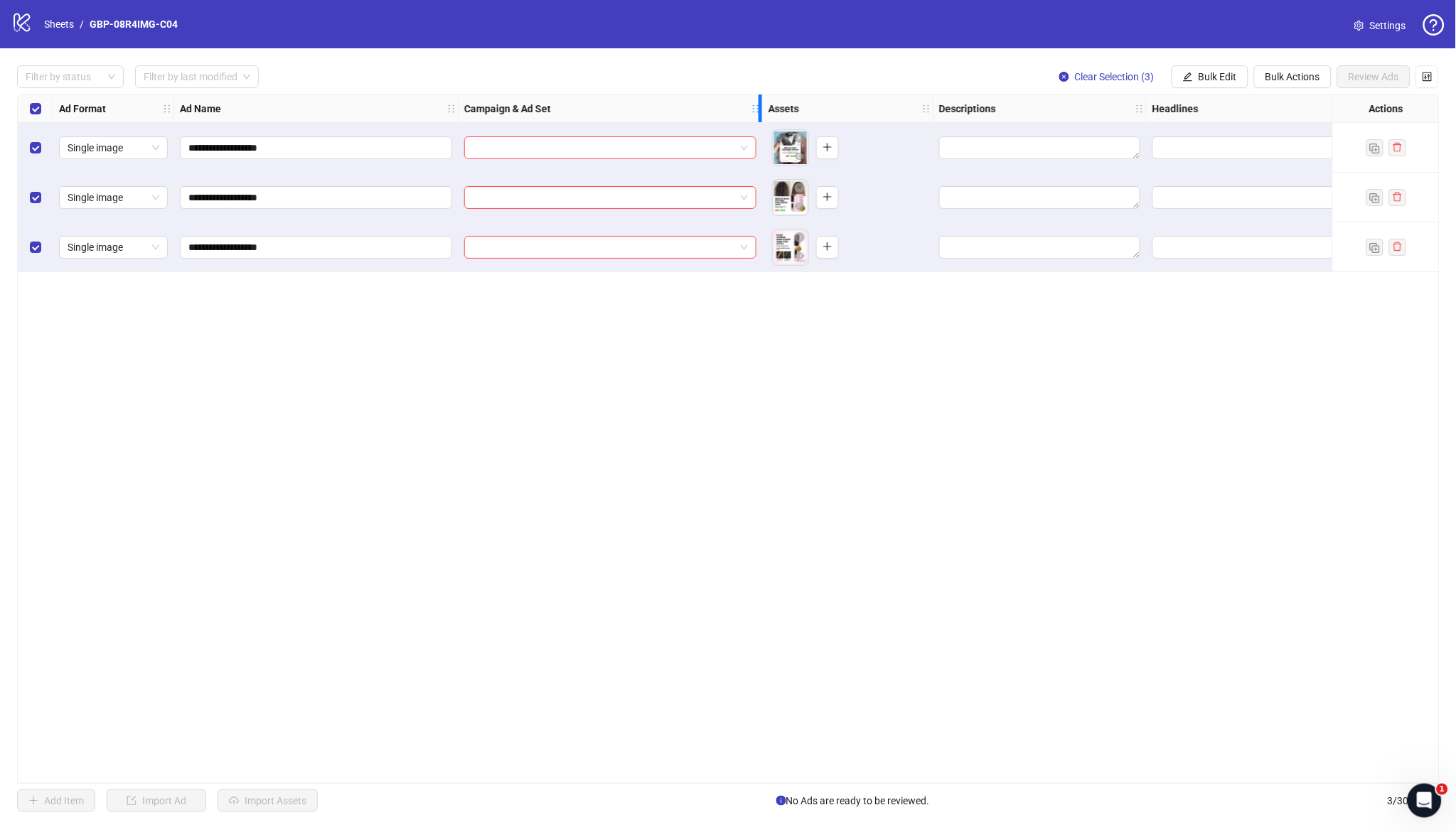
drag, startPoint x: 664, startPoint y: 110, endPoint x: 755, endPoint y: 129, distance: 93.0
click at [755, 129] on div "**********" at bounding box center [956, 183] width 1876 height 178
click at [712, 413] on div "**********" at bounding box center [729, 438] width 1423 height 690
click at [622, 142] on input "search" at bounding box center [604, 148] width 262 height 22
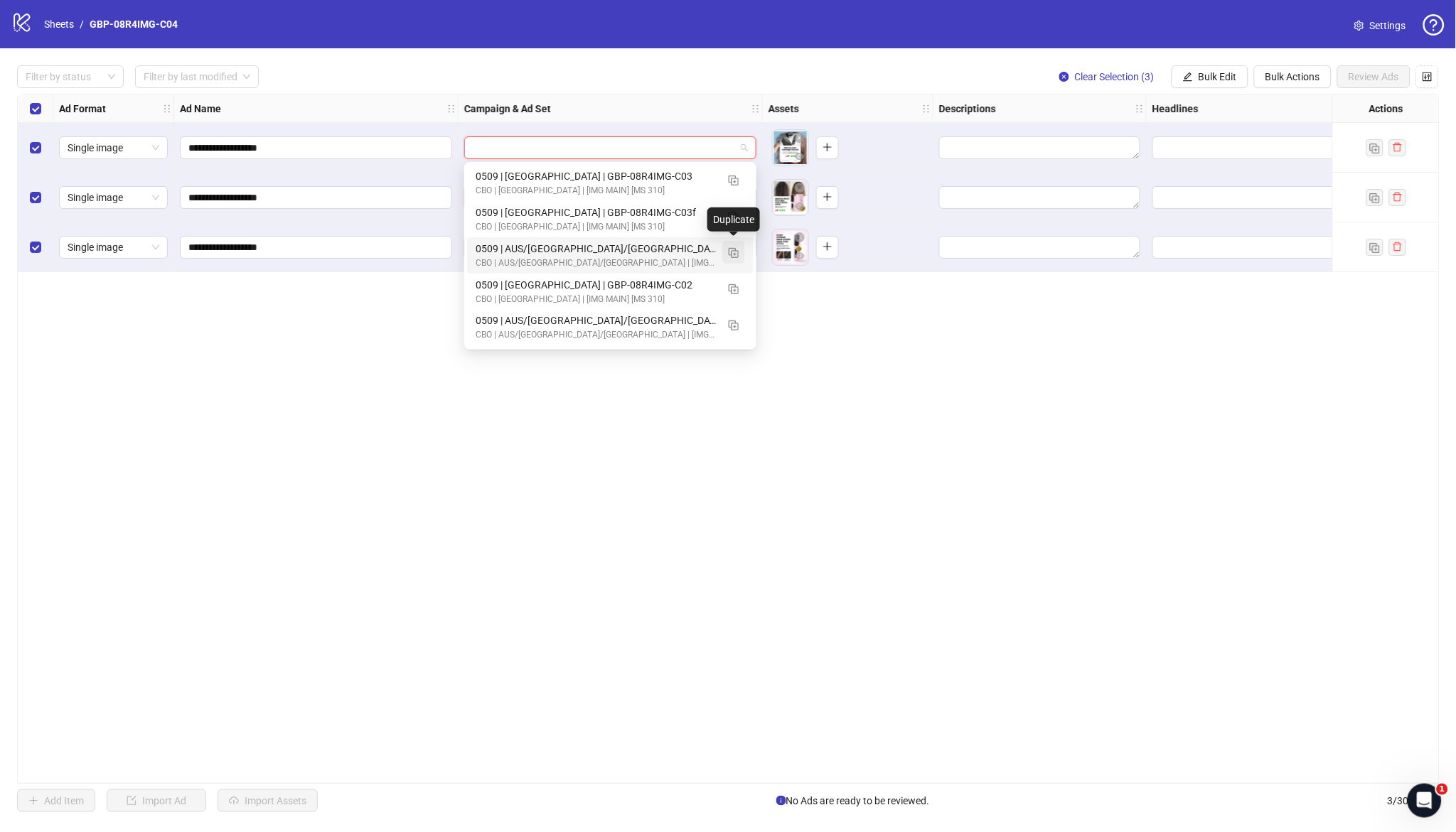
click at [730, 251] on img "button" at bounding box center [733, 252] width 10 height 10
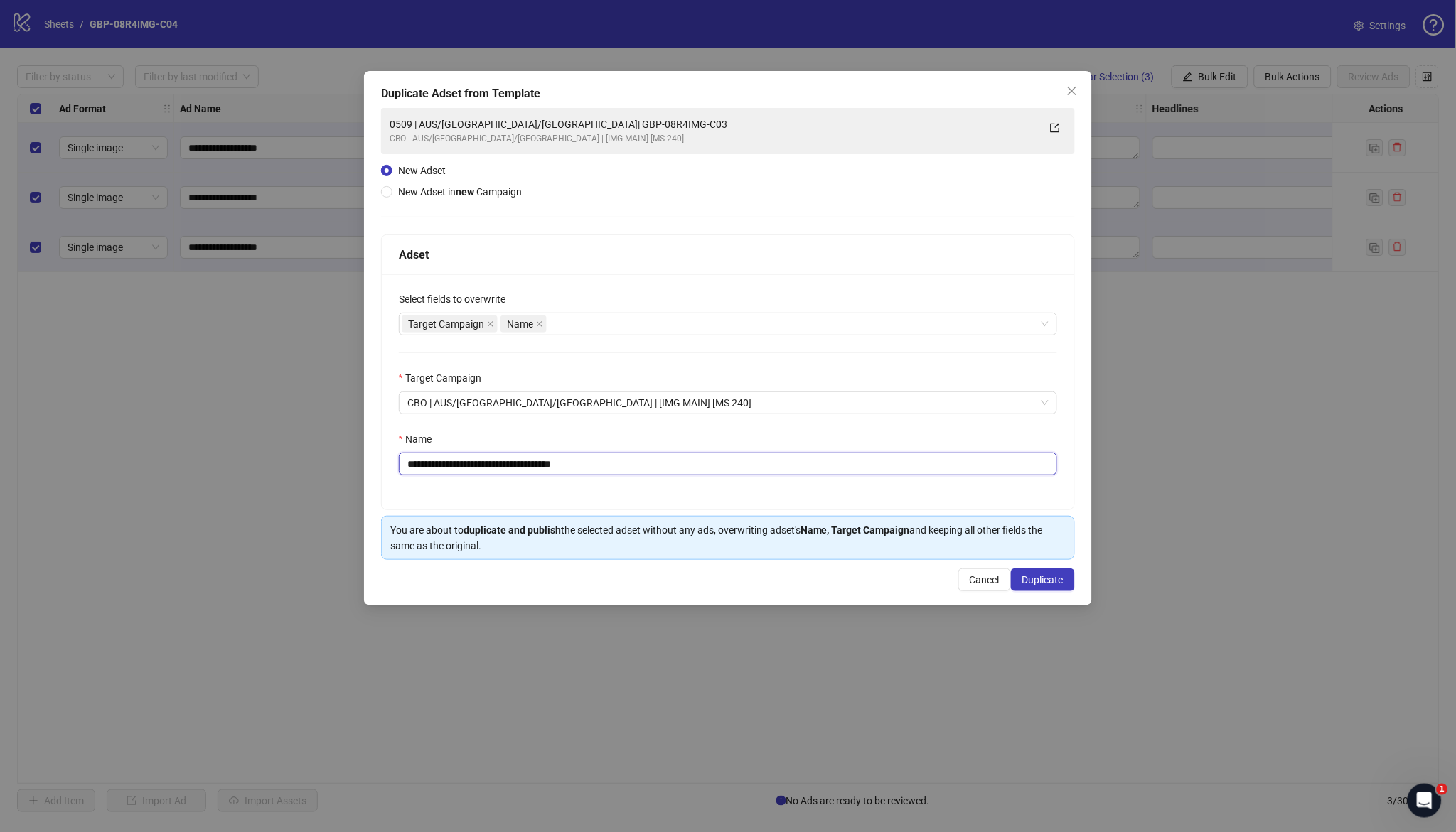
drag, startPoint x: 495, startPoint y: 468, endPoint x: 806, endPoint y: 470, distance: 311.0
click at [805, 470] on input "**********" at bounding box center [728, 464] width 658 height 23
paste input "text"
type input "**********"
click at [1037, 585] on span "Duplicate" at bounding box center [1043, 580] width 41 height 12
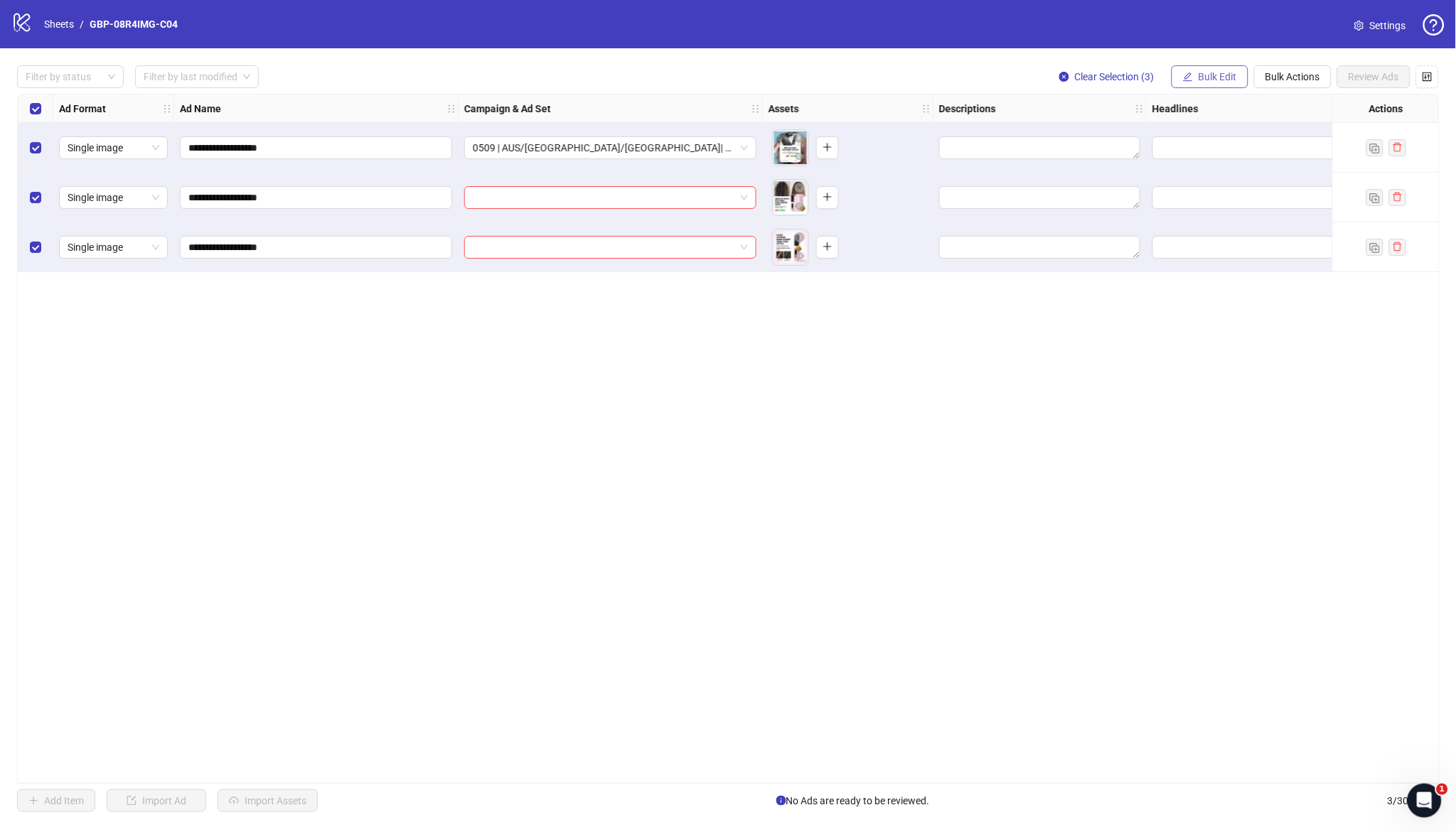
click at [1219, 77] on span "Bulk Edit" at bounding box center [1218, 76] width 38 height 12
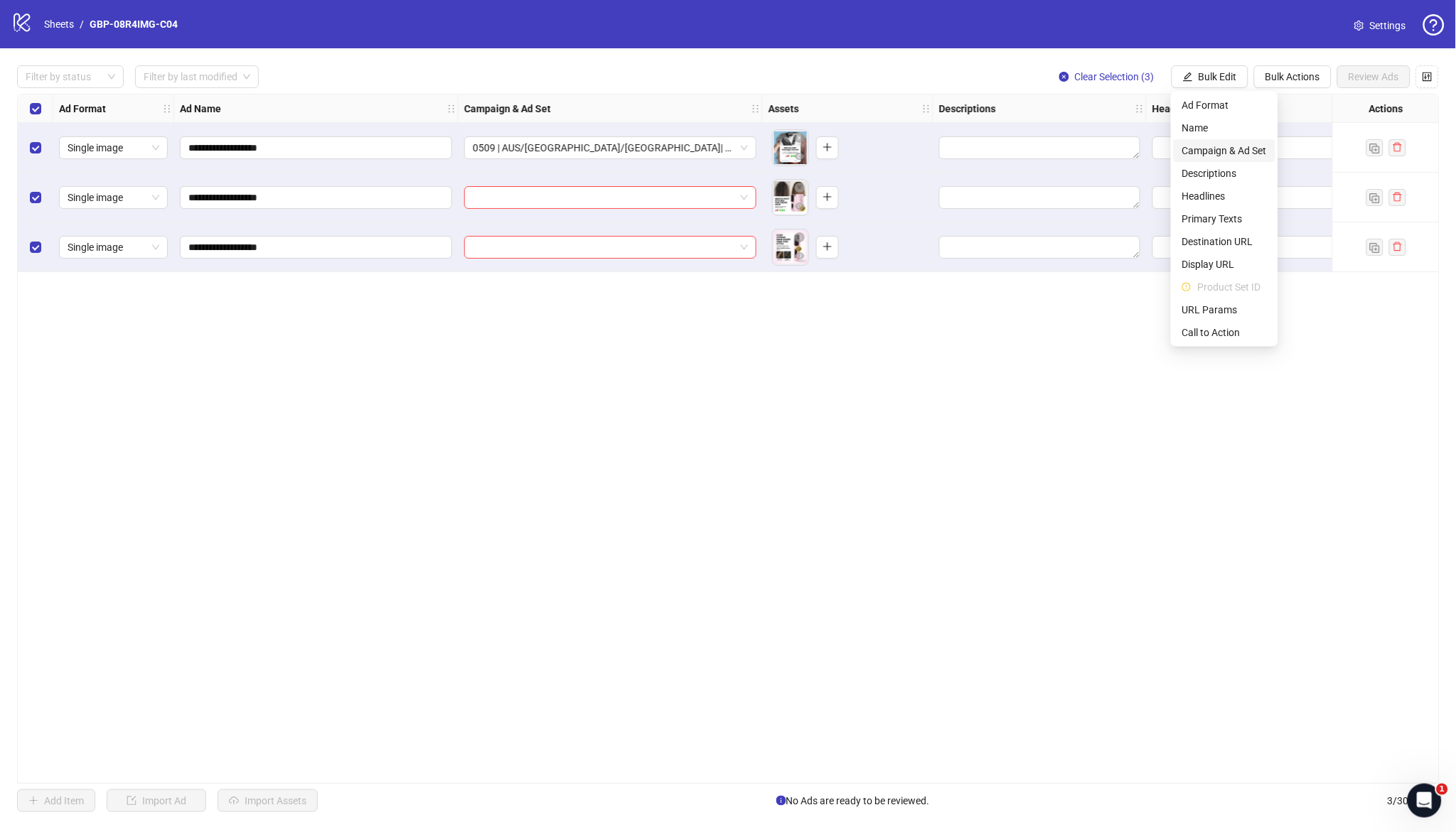
click at [1240, 145] on span "Campaign & Ad Set" at bounding box center [1225, 150] width 84 height 15
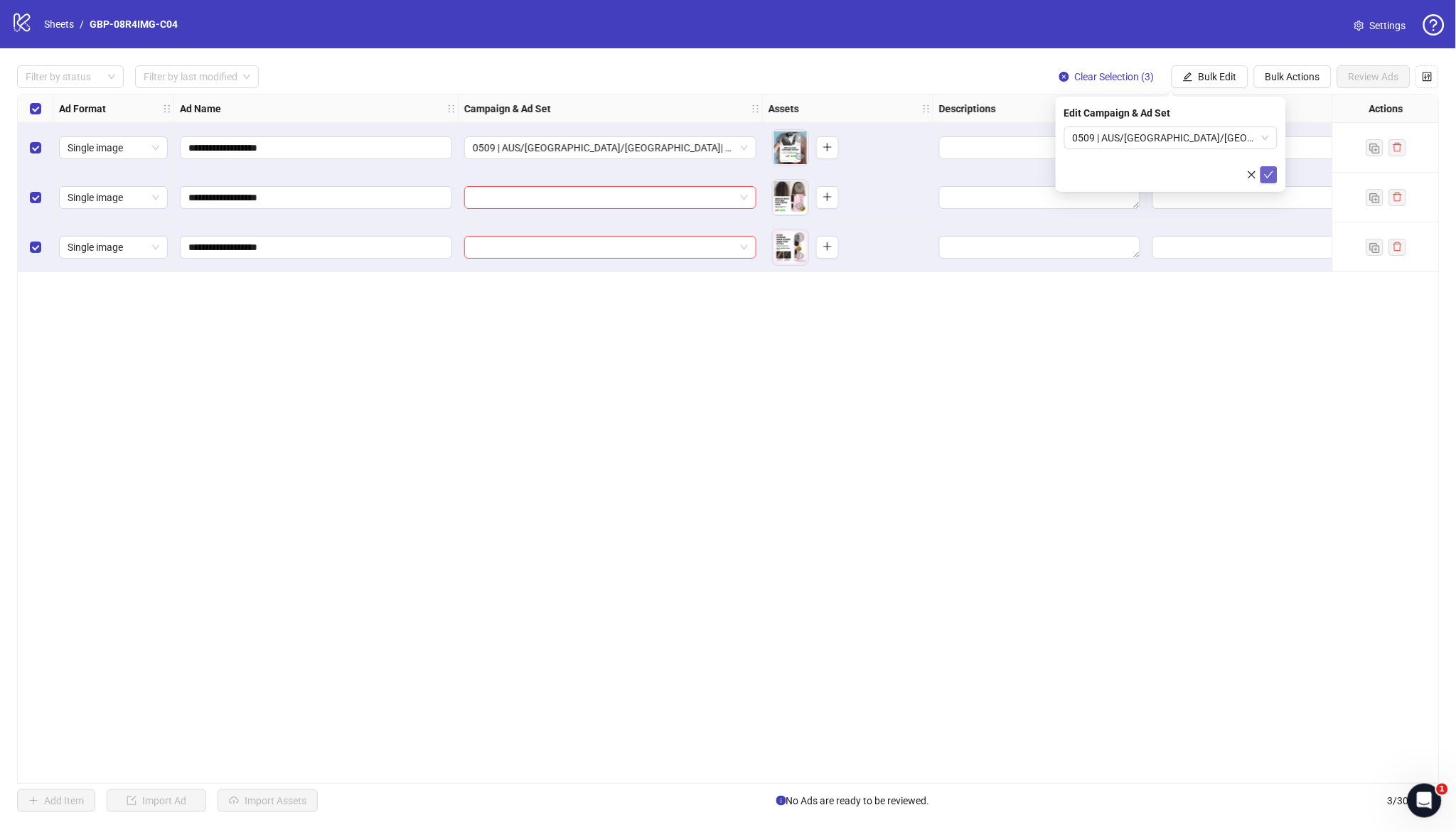
click at [1264, 172] on icon "check" at bounding box center [1269, 174] width 10 height 10
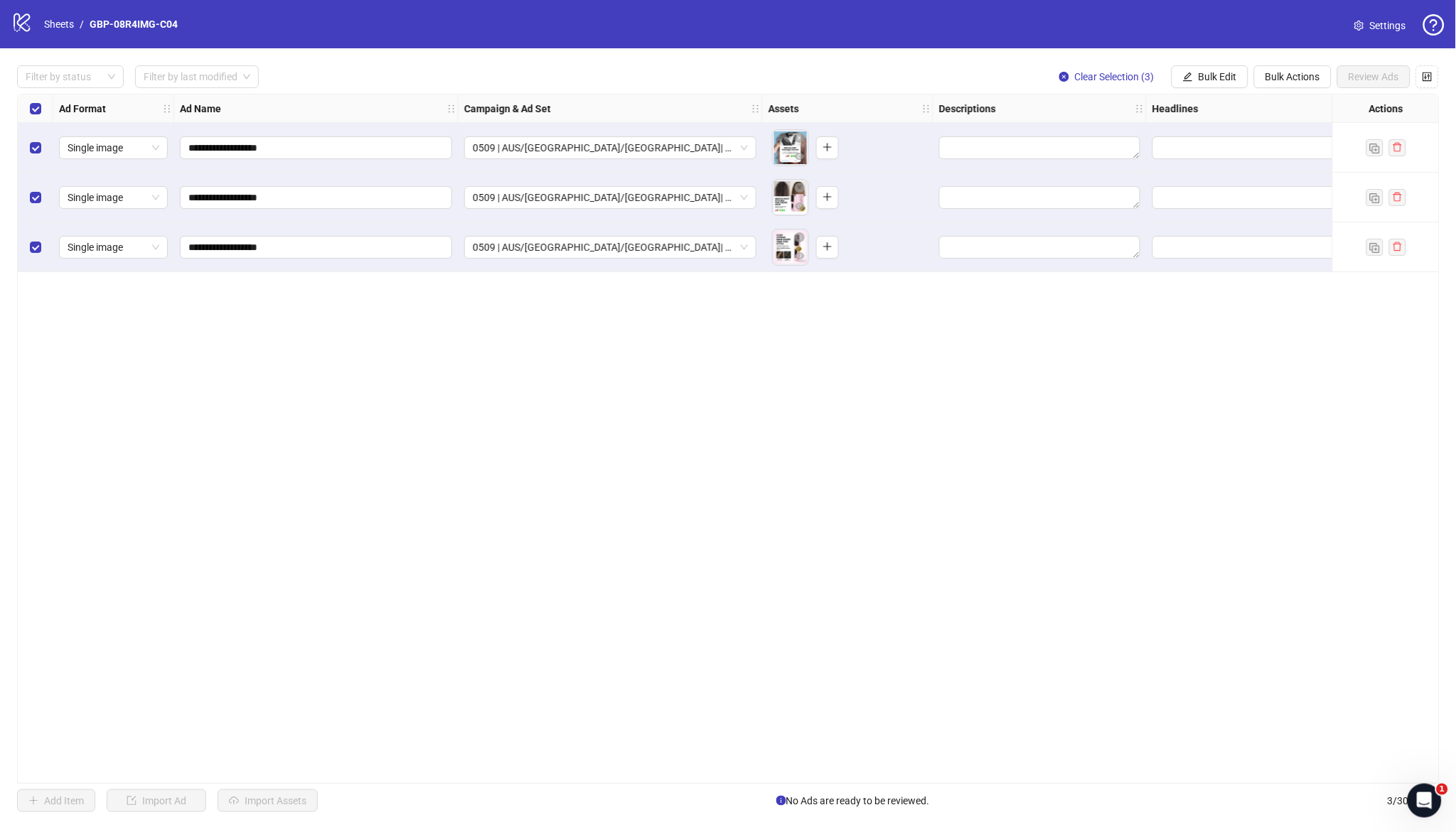
click at [900, 396] on div "**********" at bounding box center [729, 438] width 1423 height 690
click at [825, 143] on icon "plus" at bounding box center [827, 147] width 10 height 10
click at [834, 201] on button "button" at bounding box center [827, 197] width 23 height 23
click at [826, 240] on button "button" at bounding box center [827, 247] width 23 height 23
click at [1201, 73] on span "Bulk Edit" at bounding box center [1218, 76] width 38 height 12
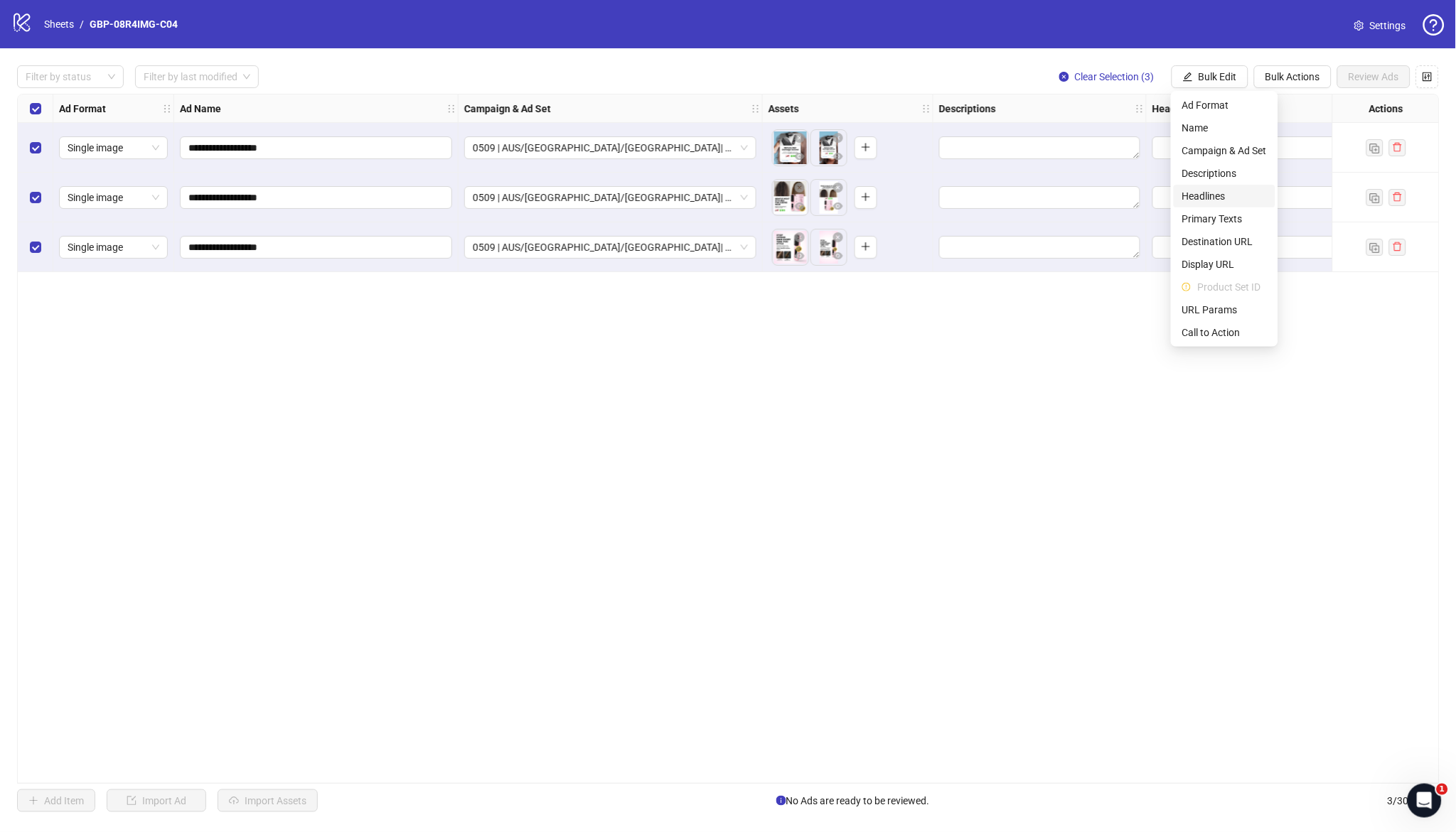
click at [1220, 191] on span "Headlines" at bounding box center [1225, 196] width 84 height 15
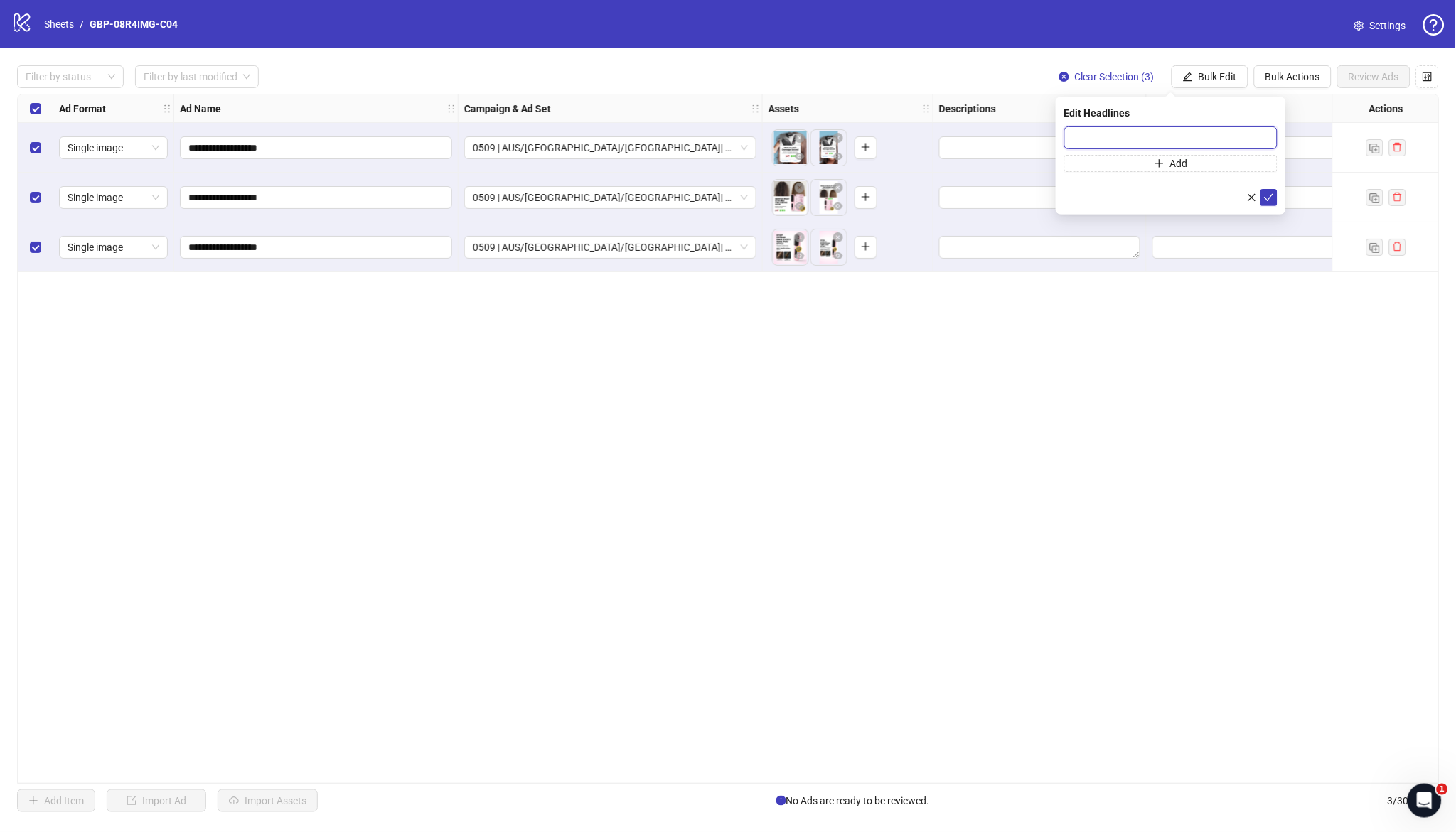
click at [1089, 140] on input "text" at bounding box center [1171, 137] width 213 height 23
paste input "*******"
type input "*******"
click at [1190, 162] on button "Add" at bounding box center [1171, 163] width 213 height 17
type input "**********"
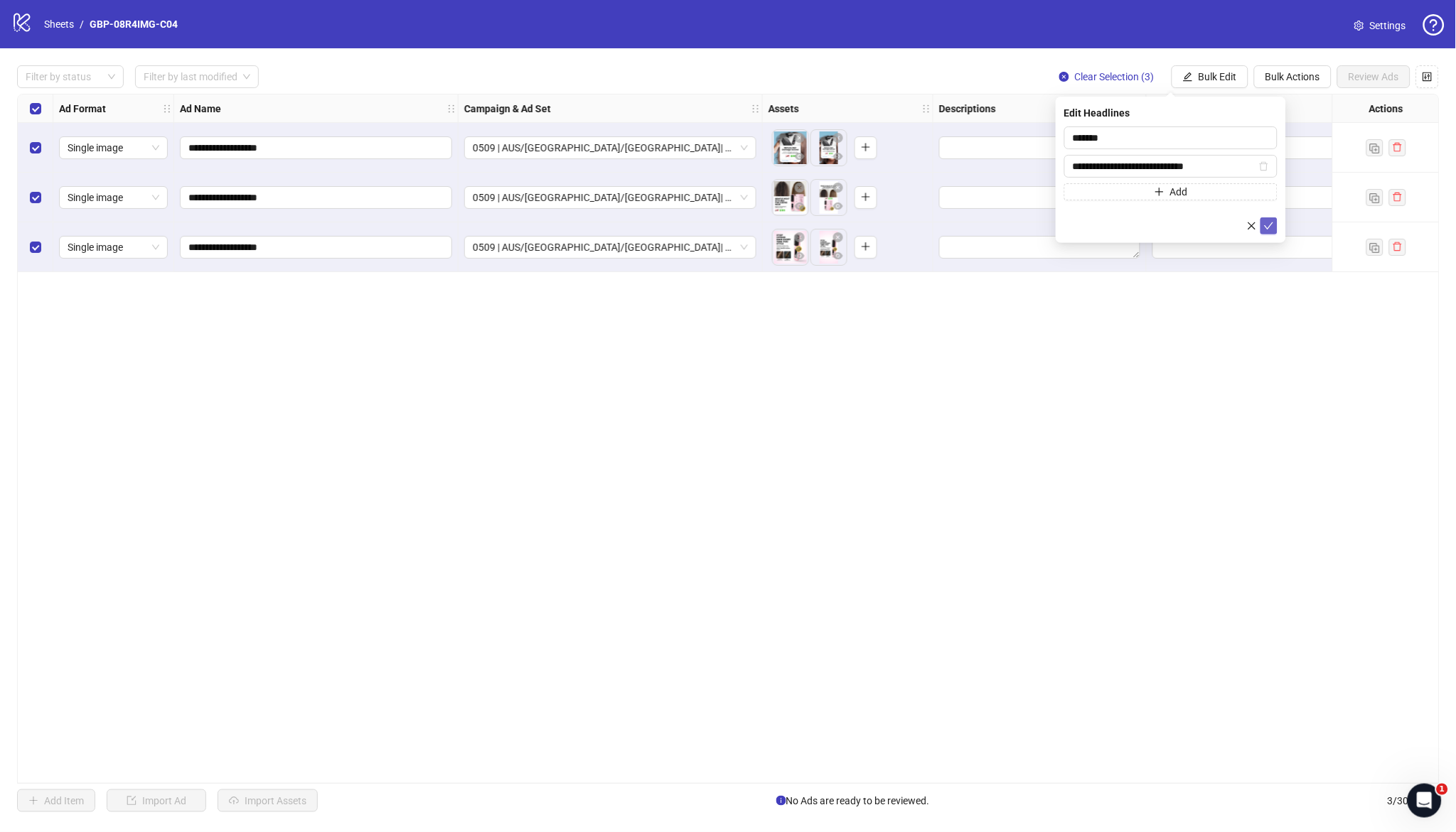
click at [1268, 226] on icon "check" at bounding box center [1269, 226] width 10 height 10
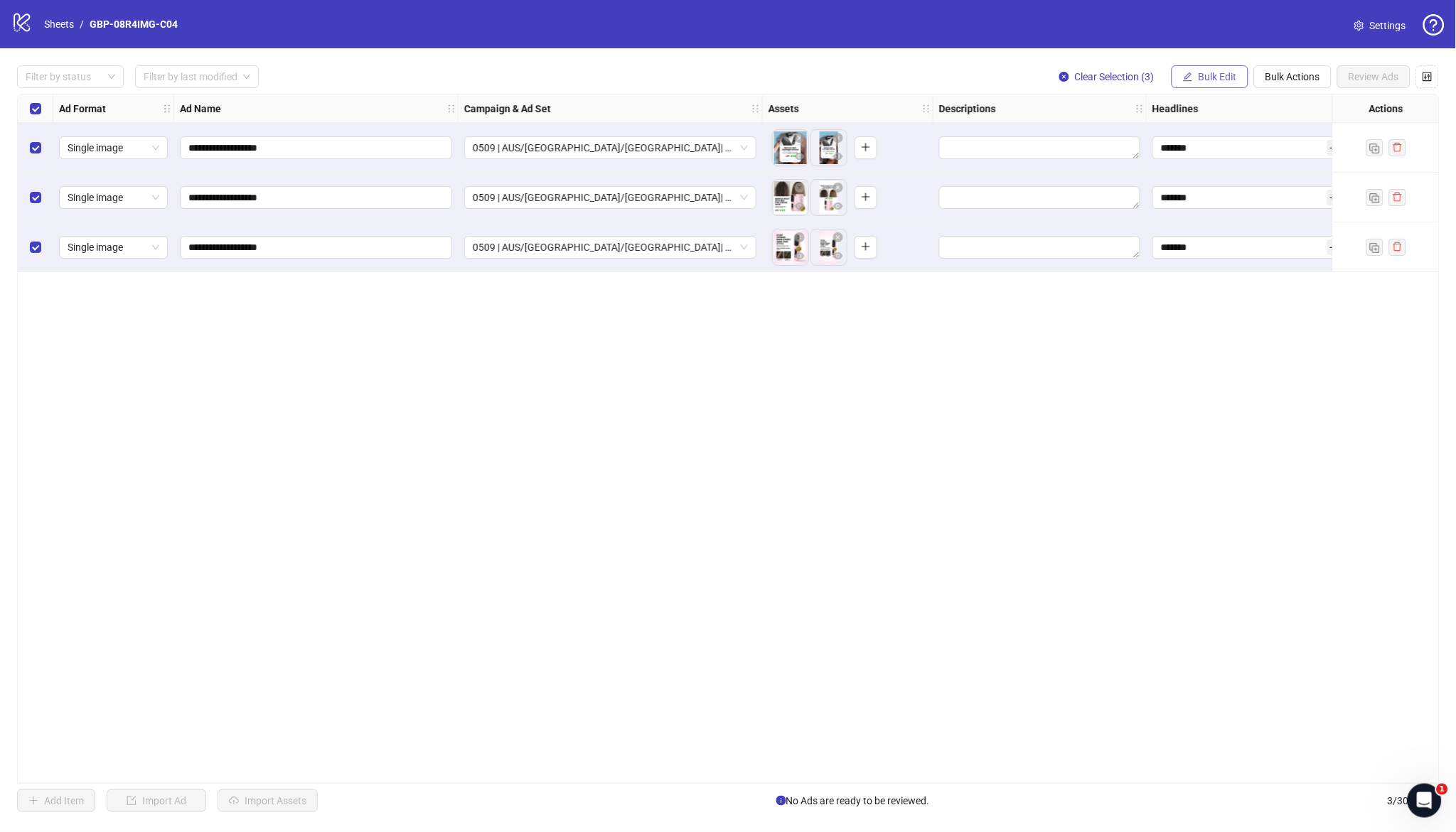
click at [1220, 81] on span "Bulk Edit" at bounding box center [1218, 76] width 38 height 12
click at [1220, 216] on span "Primary Texts" at bounding box center [1225, 219] width 84 height 15
click at [1122, 142] on textarea at bounding box center [1171, 145] width 213 height 38
paste textarea "**********"
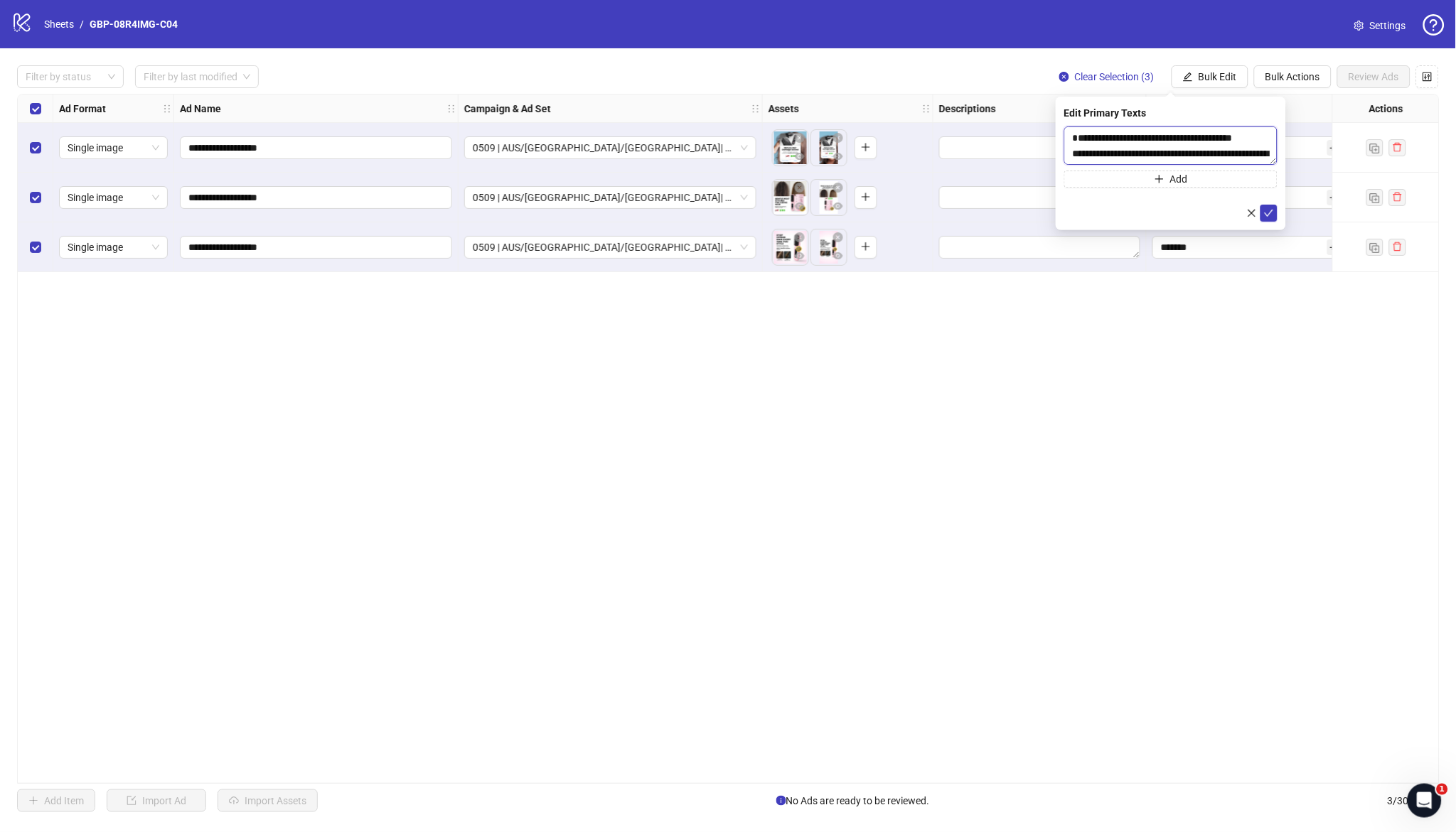
scroll to position [57, 0]
type textarea "**********"
click at [1233, 176] on button "Add" at bounding box center [1171, 179] width 213 height 17
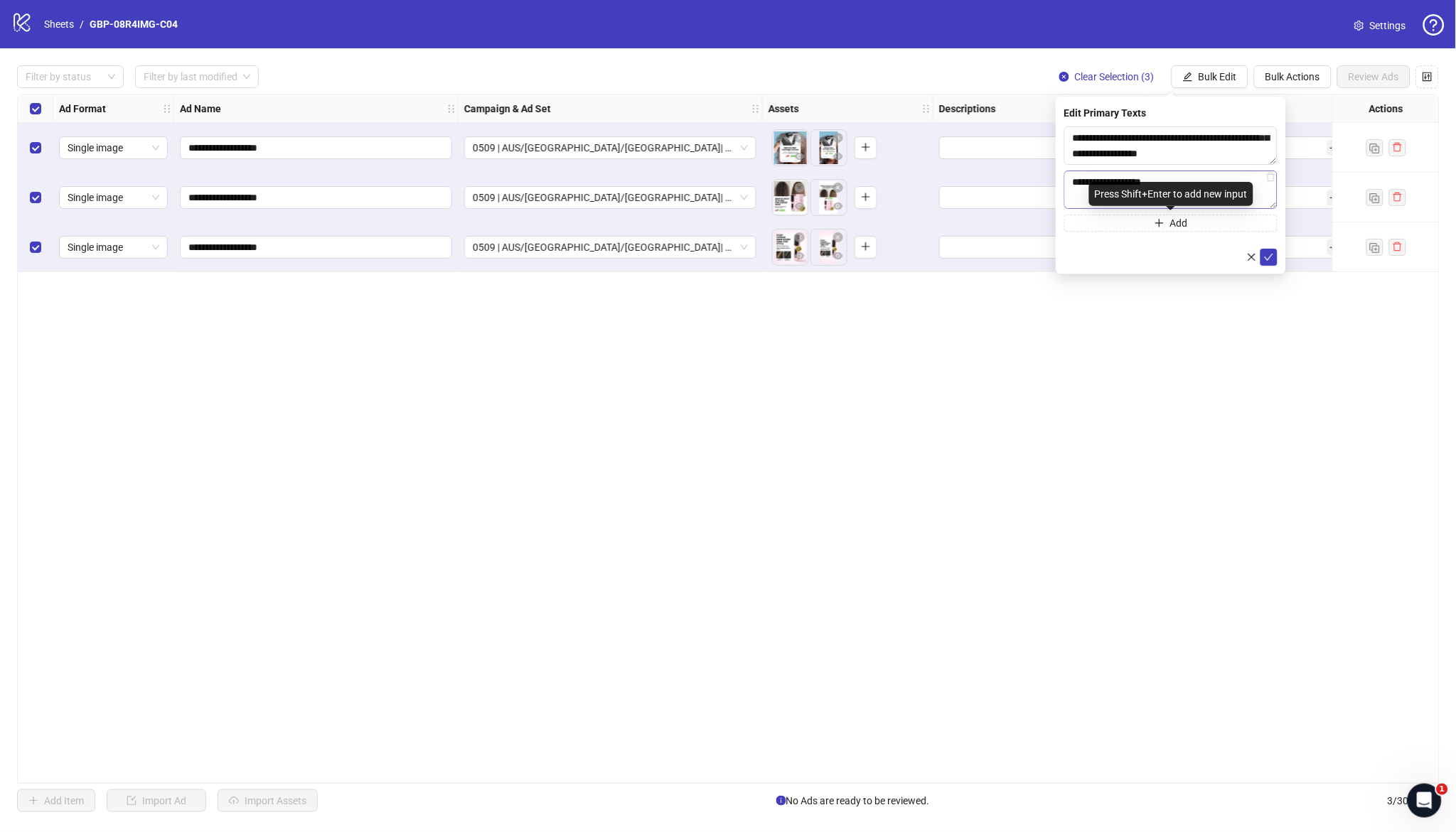
scroll to position [214, 0]
type textarea "**********"
click at [1274, 257] on icon "check" at bounding box center [1269, 257] width 10 height 10
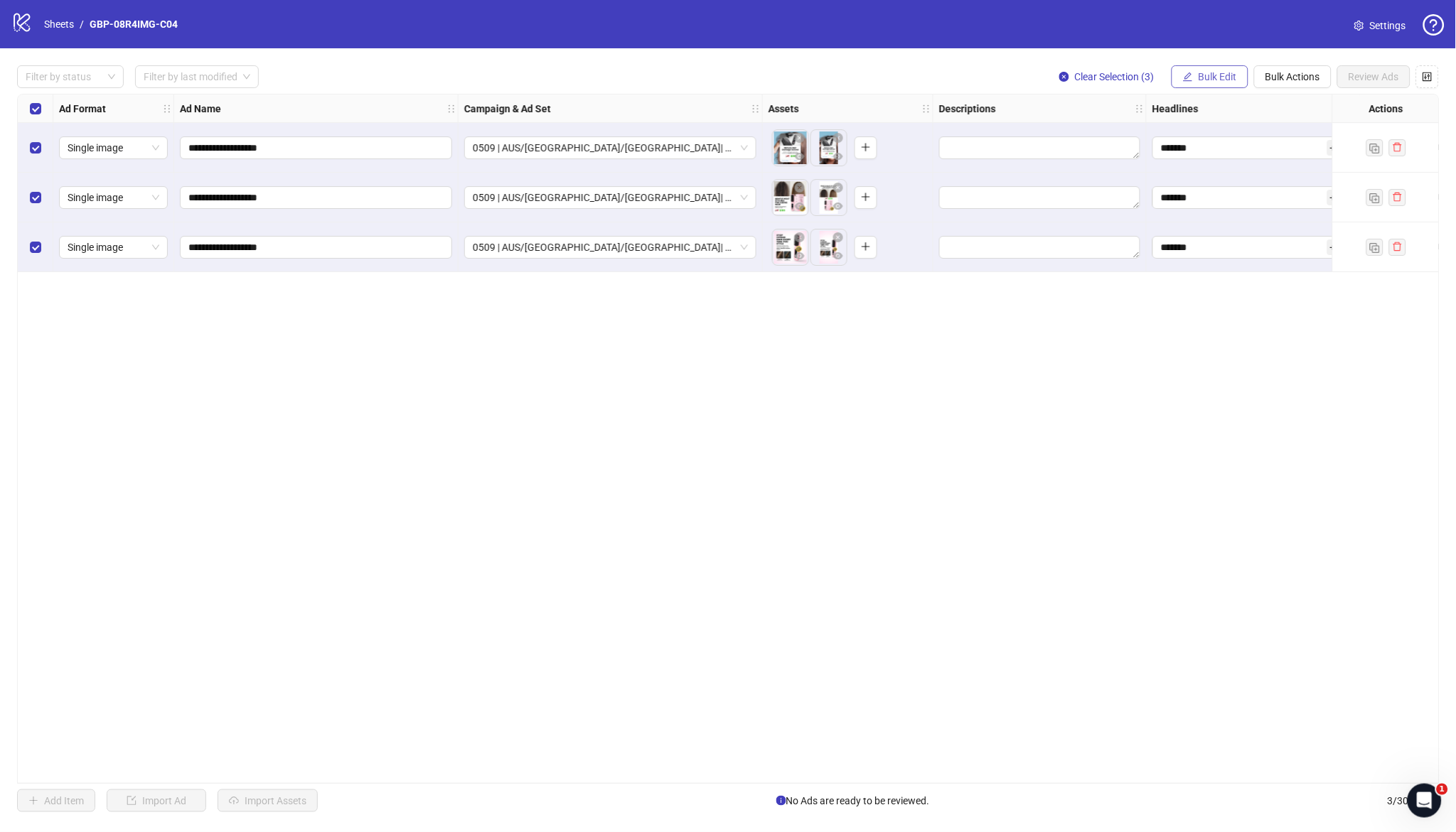
click at [1205, 76] on span "Bulk Edit" at bounding box center [1218, 76] width 38 height 12
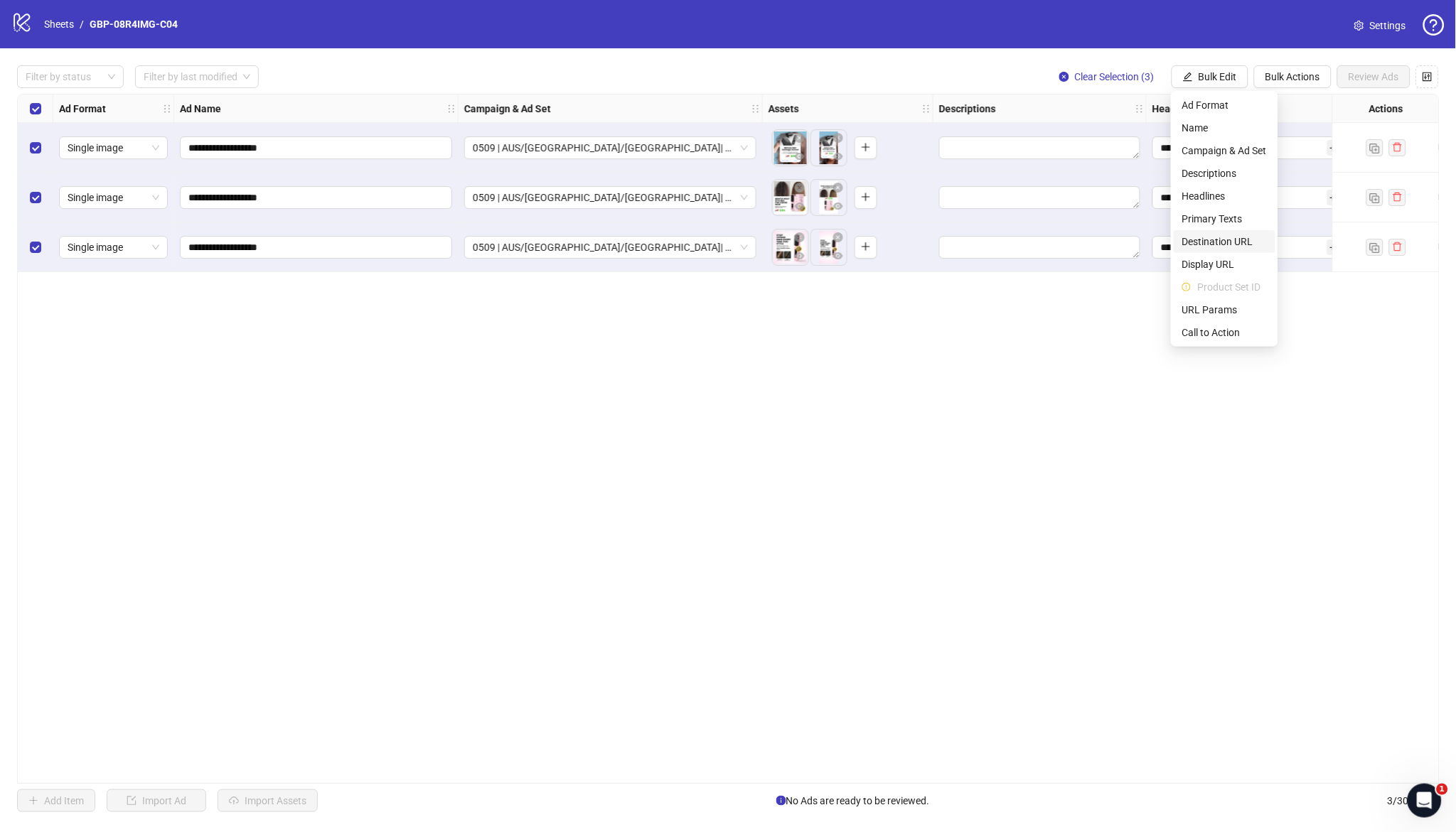
click at [1240, 236] on span "Destination URL" at bounding box center [1225, 241] width 84 height 15
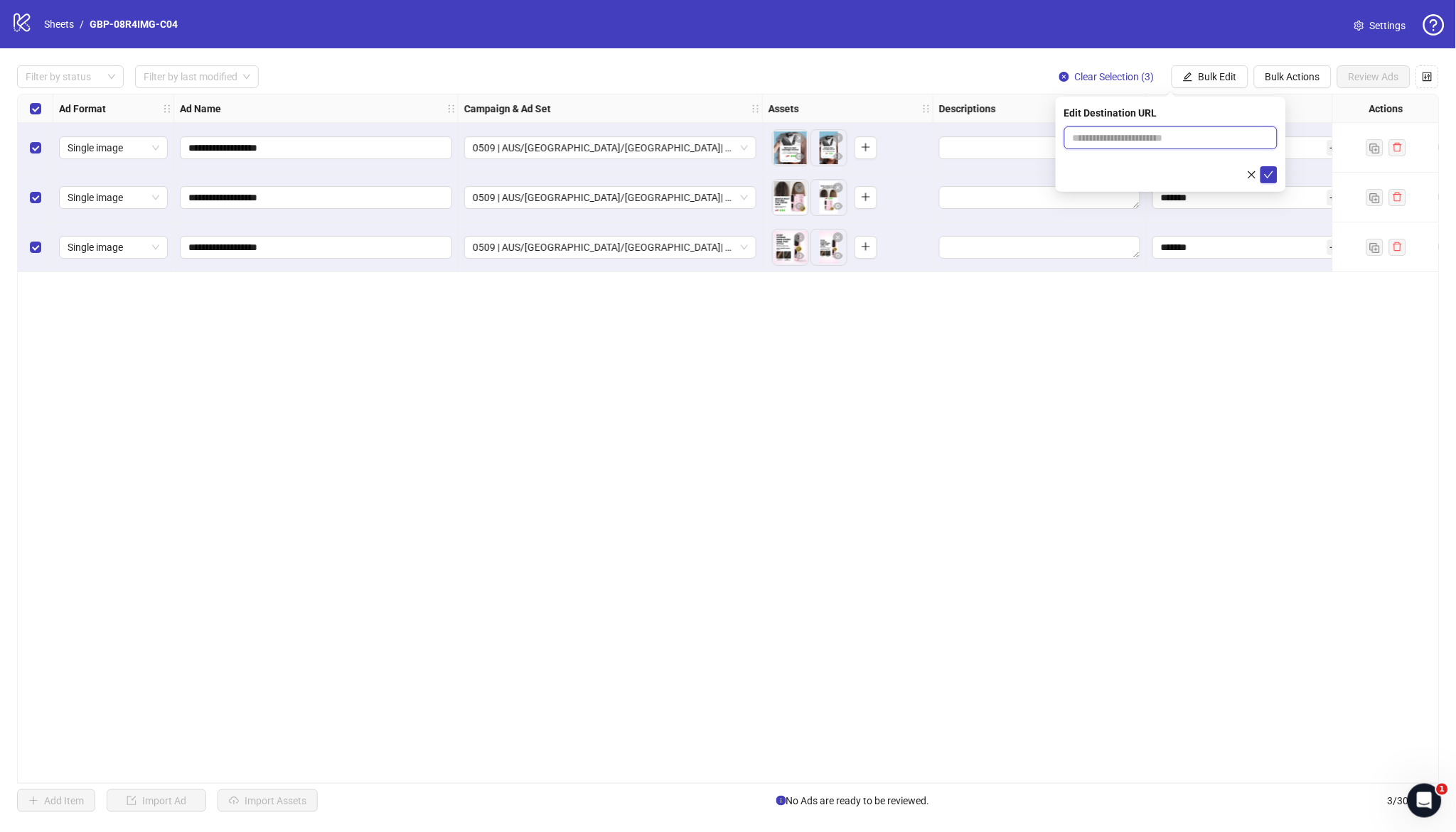
click at [1155, 136] on input "text" at bounding box center [1166, 137] width 185 height 15
paste input "**********"
type input "**********"
click at [1269, 172] on icon "check" at bounding box center [1269, 174] width 10 height 10
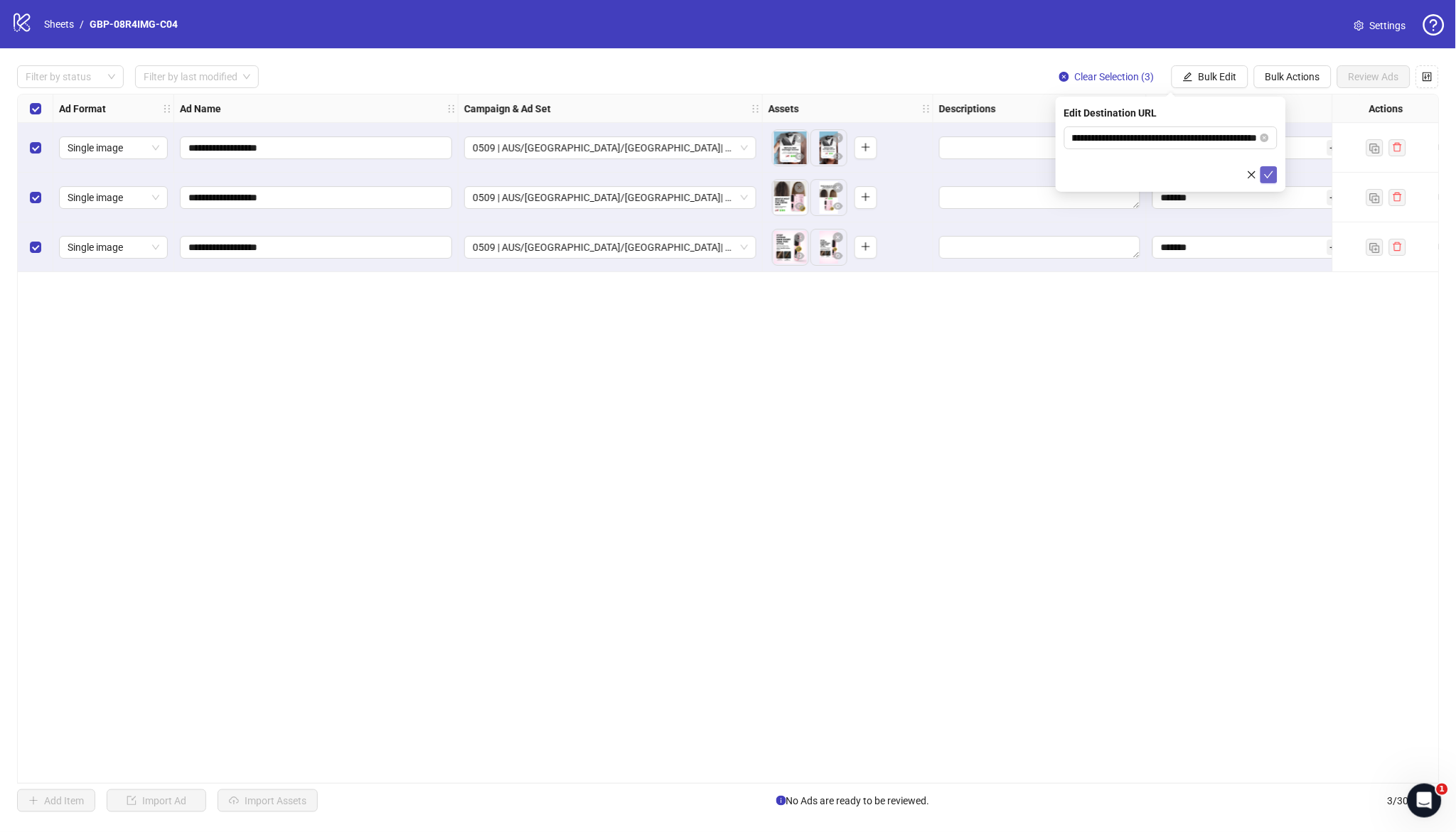
scroll to position [0, 0]
click at [1207, 75] on span "Bulk Edit" at bounding box center [1218, 76] width 38 height 12
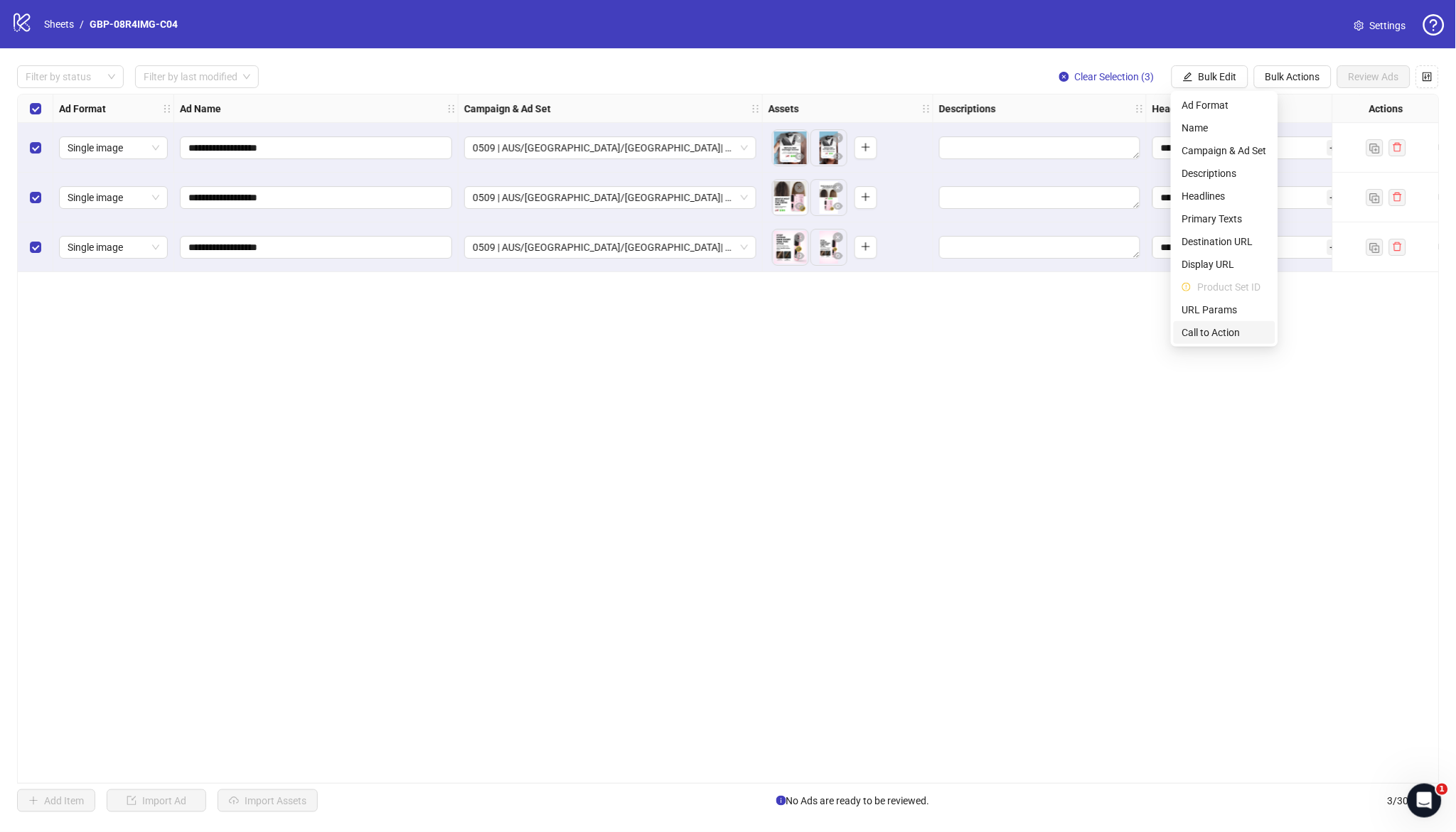
click at [1220, 333] on span "Call to Action" at bounding box center [1225, 332] width 84 height 15
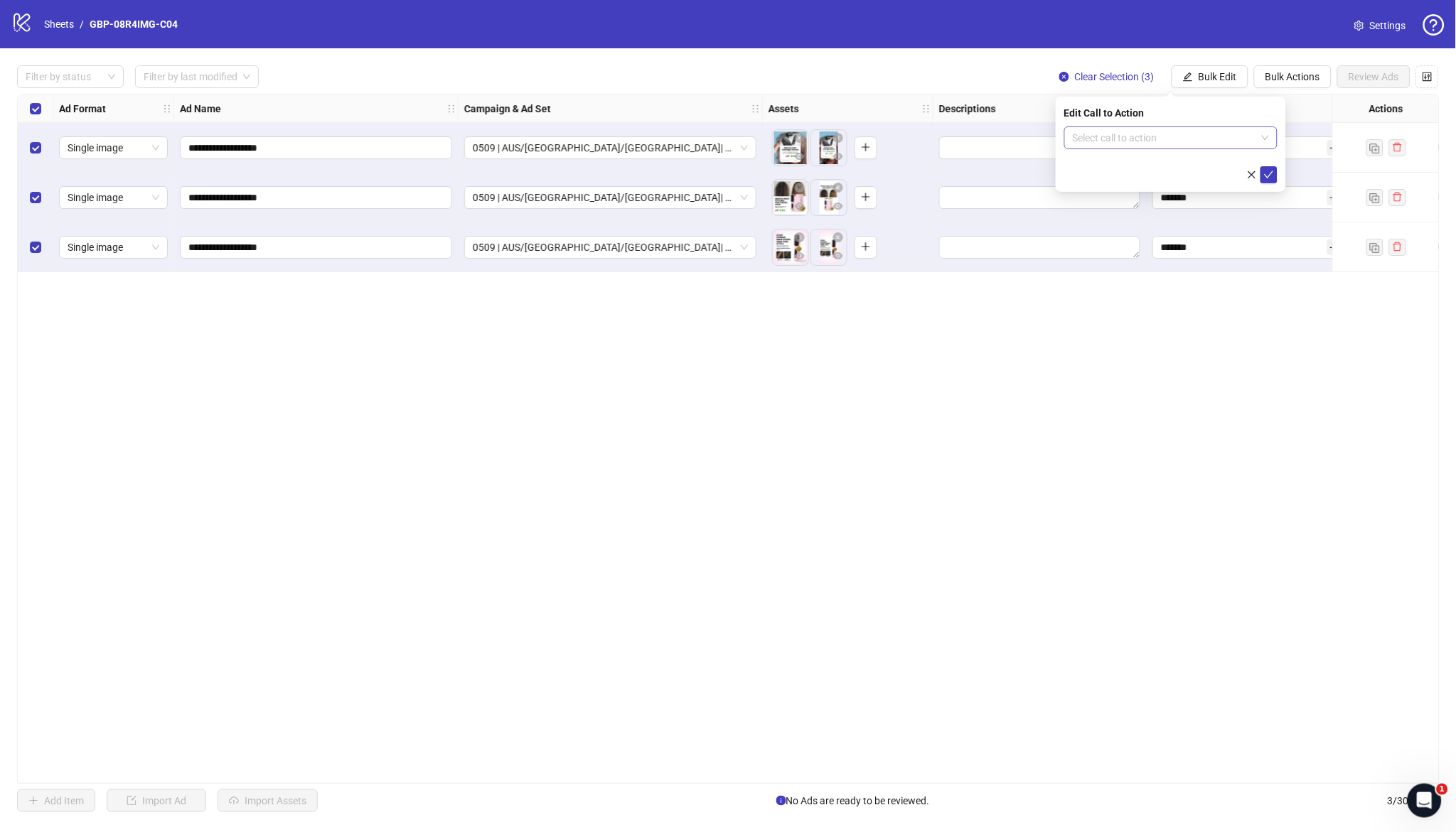
click at [1136, 136] on input "search" at bounding box center [1165, 138] width 183 height 22
type input "****"
click at [1145, 162] on div "Shop now" at bounding box center [1171, 166] width 191 height 15
click at [1267, 173] on icon "check" at bounding box center [1269, 174] width 10 height 10
click at [1367, 71] on span "Review Ads" at bounding box center [1374, 76] width 51 height 12
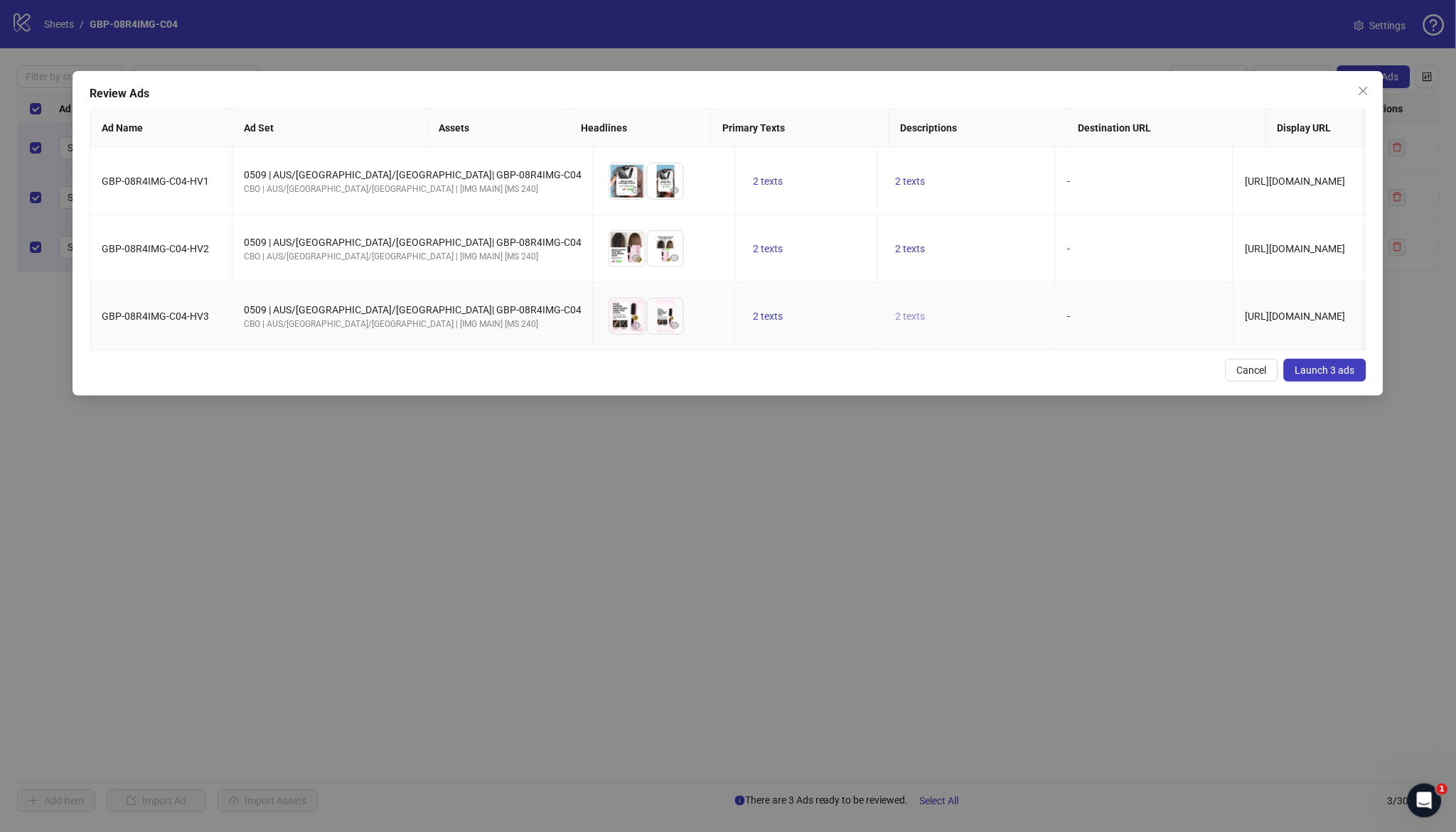
drag, startPoint x: 743, startPoint y: 320, endPoint x: 762, endPoint y: 322, distance: 19.1
click at [895, 320] on span "2 texts" at bounding box center [910, 316] width 30 height 12
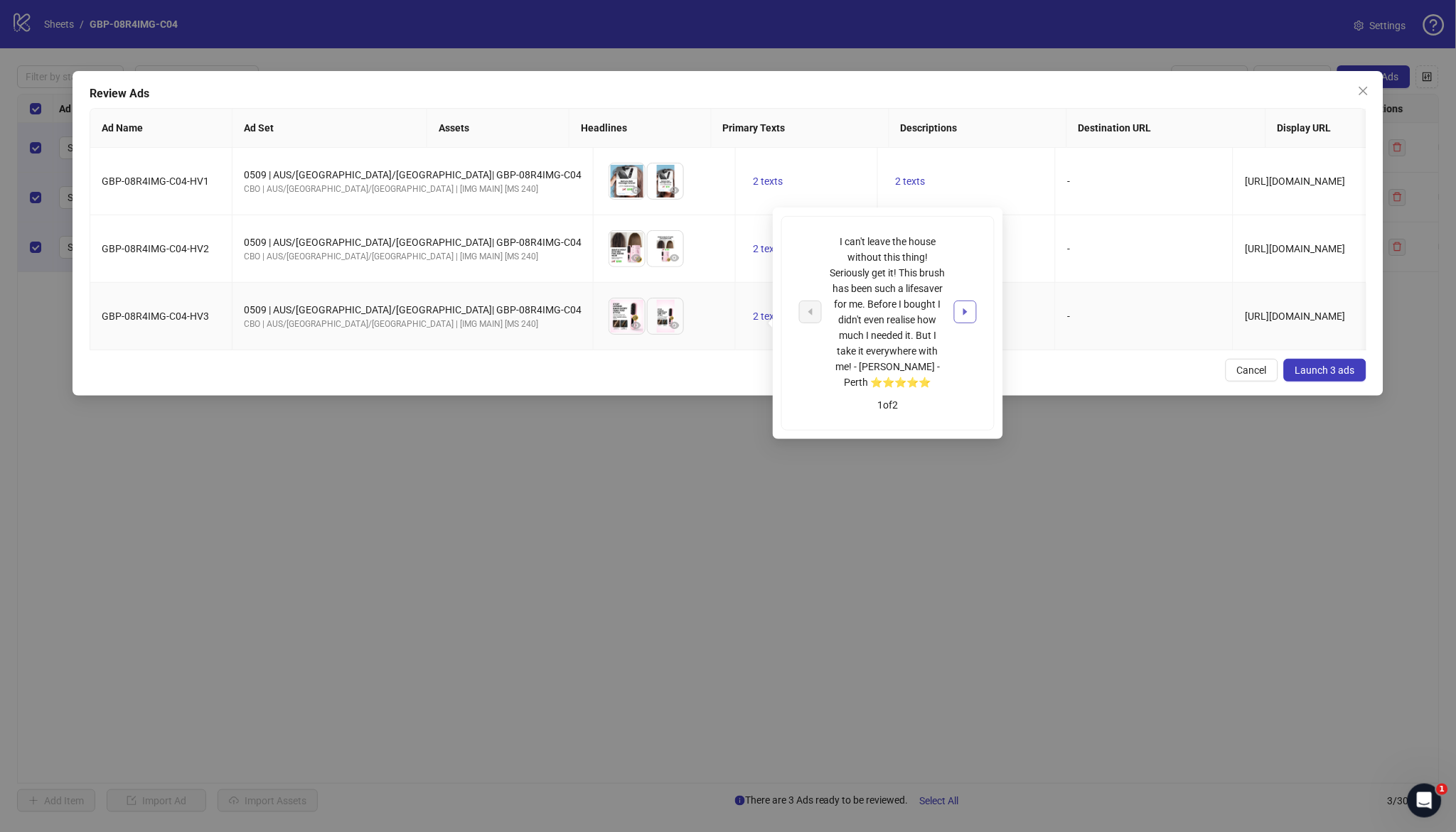
click at [967, 308] on icon "caret-right" at bounding box center [965, 311] width 10 height 10
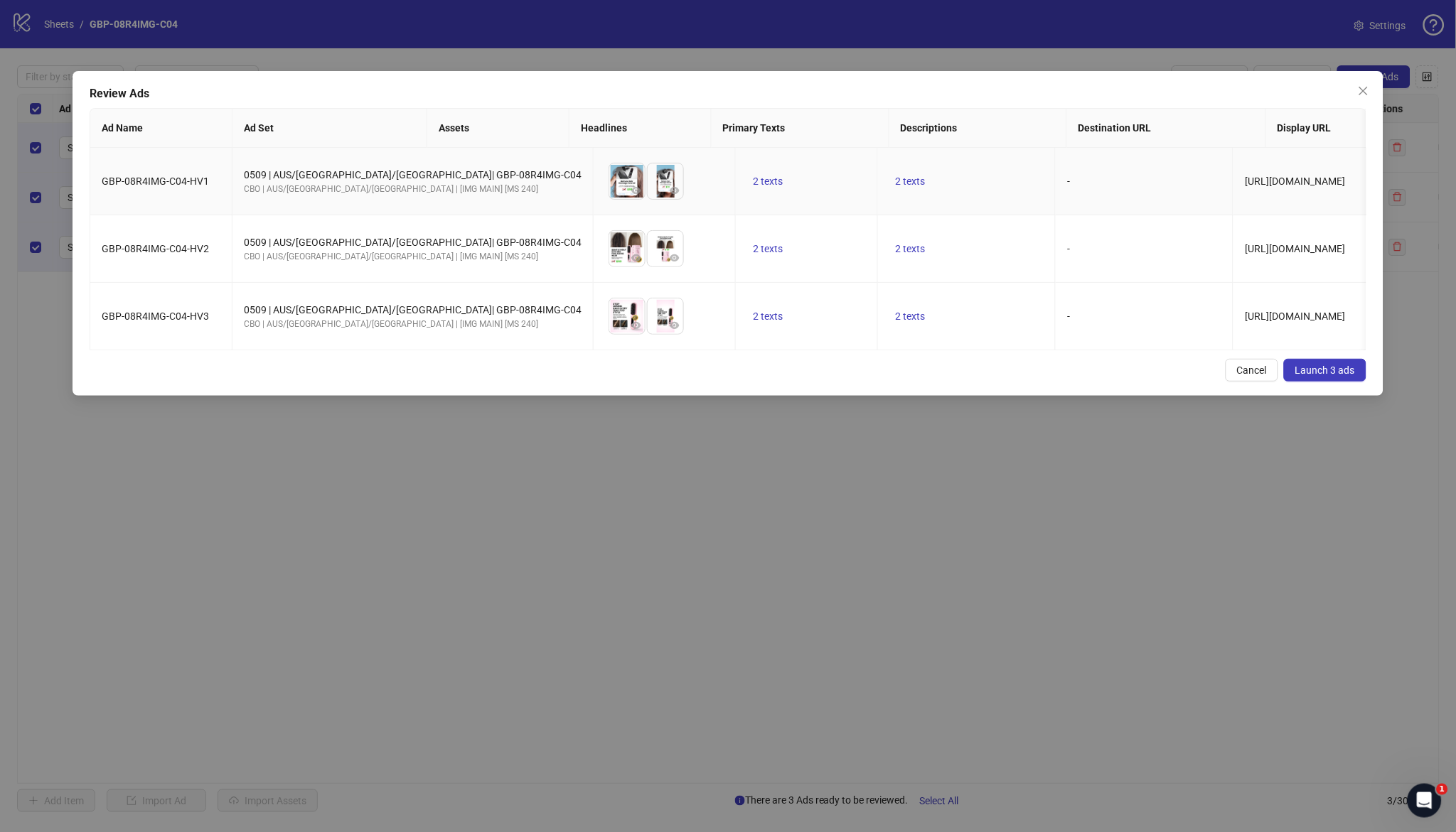
click at [1056, 162] on td "-" at bounding box center [1145, 181] width 178 height 67
click at [1309, 376] on span "Launch 3 ads" at bounding box center [1325, 370] width 60 height 12
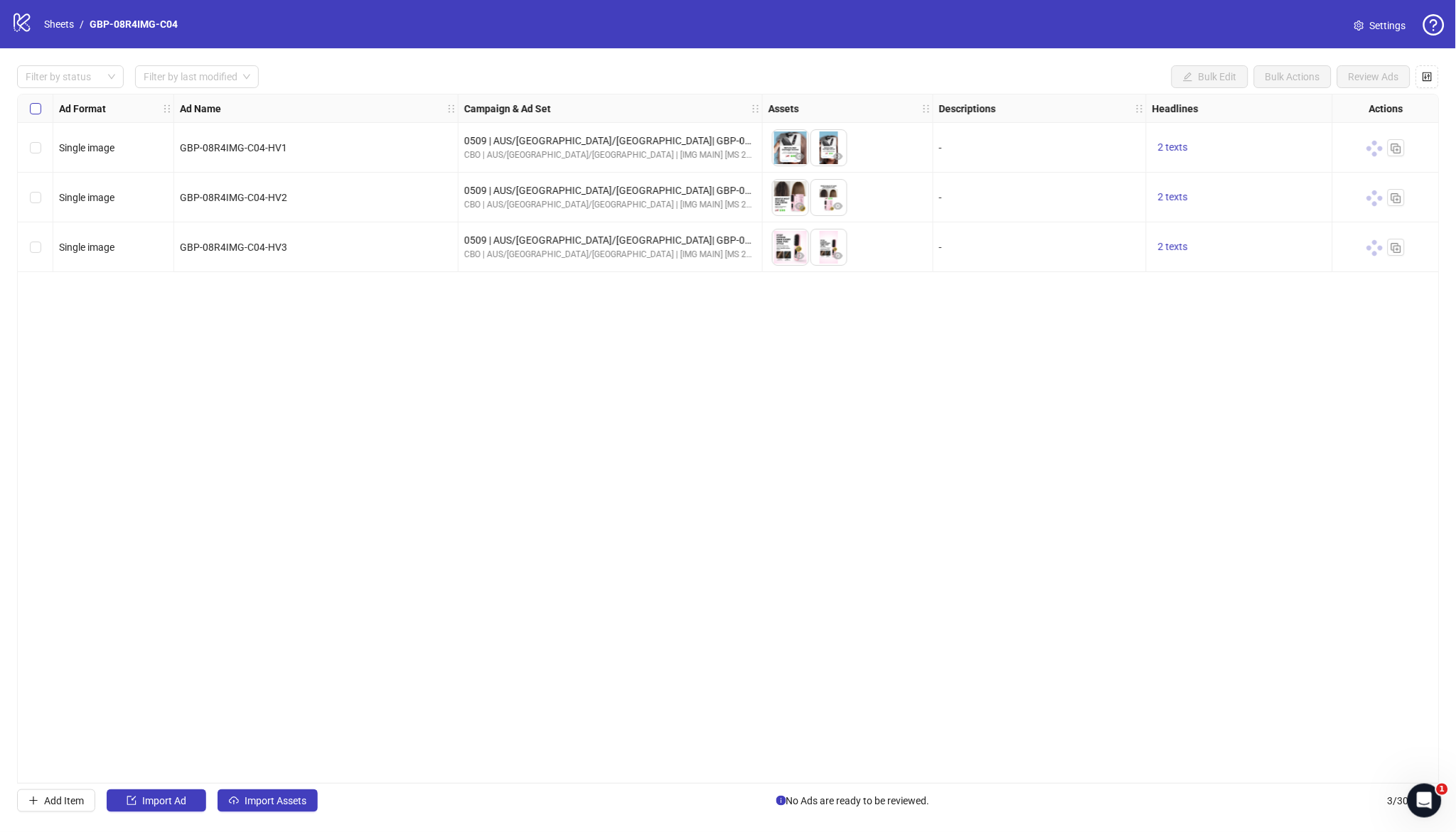
click at [34, 101] on label "Select all rows" at bounding box center [35, 108] width 12 height 15
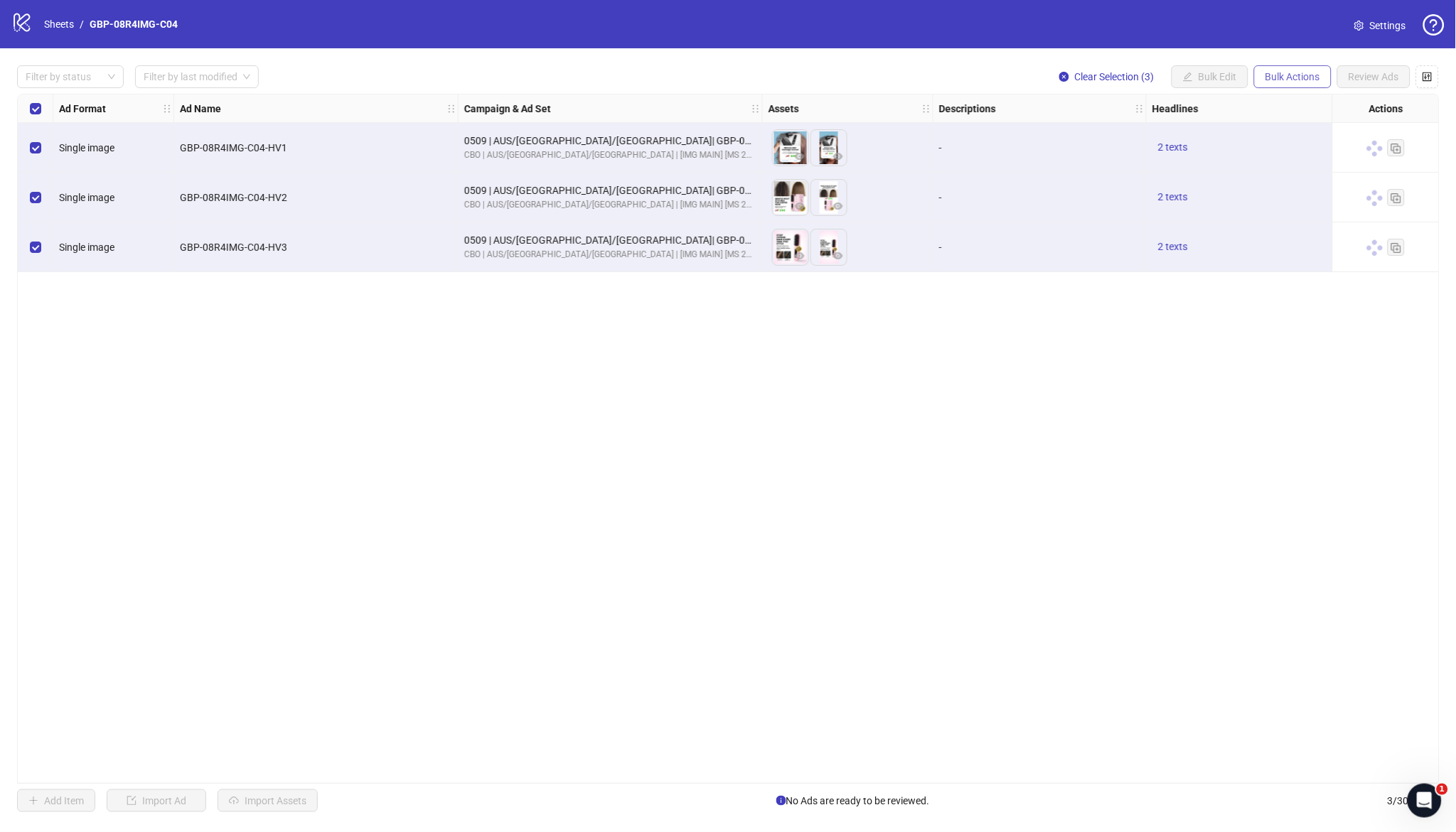
click at [1272, 85] on button "Bulk Actions" at bounding box center [1293, 76] width 77 height 23
click at [1298, 150] on span "Duplicate with assets" at bounding box center [1313, 150] width 97 height 15
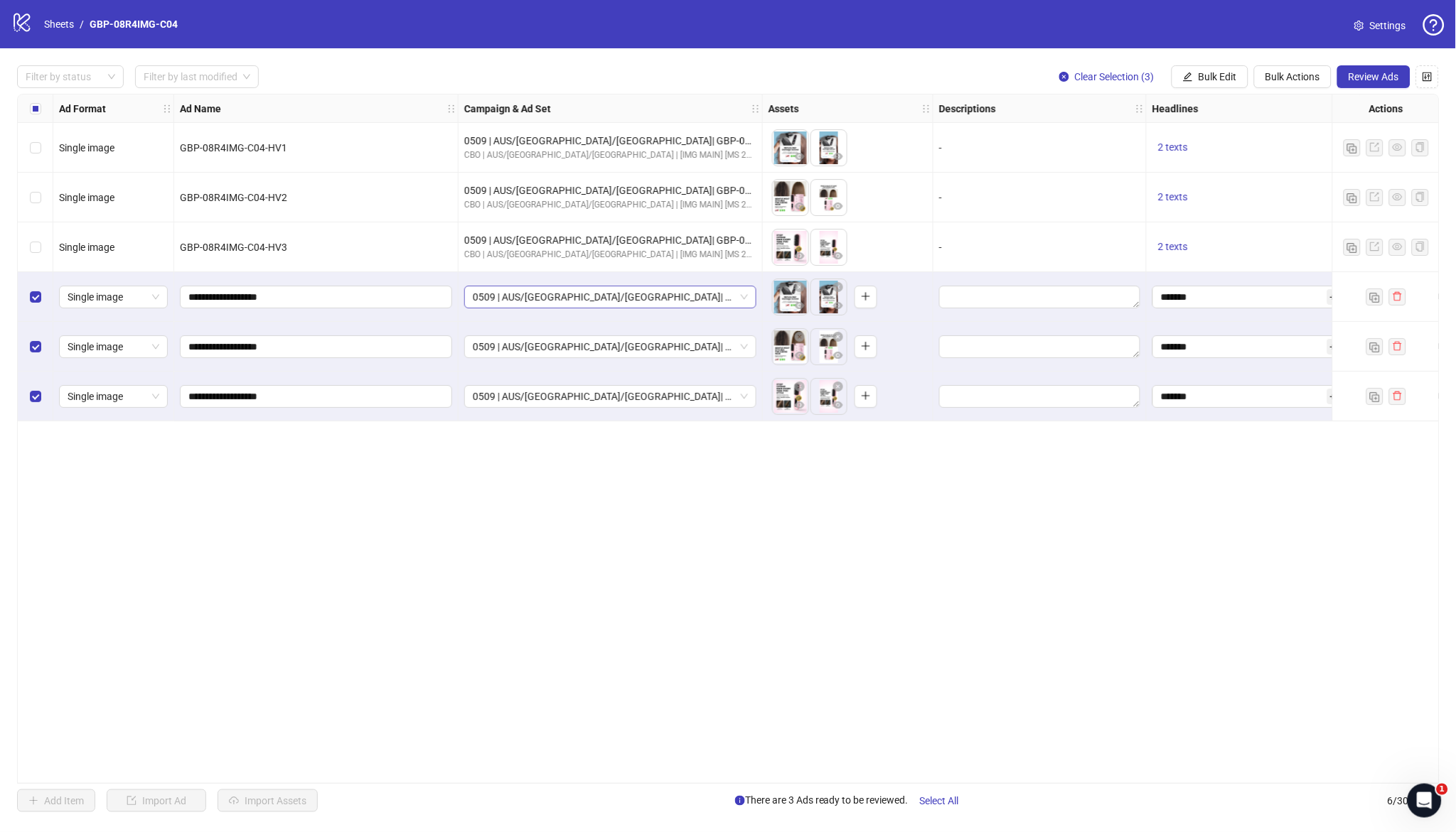
click at [544, 294] on span "0509 | AUS/[GEOGRAPHIC_DATA]/[GEOGRAPHIC_DATA]| GBP-08R4IMG-C04" at bounding box center [610, 298] width 275 height 22
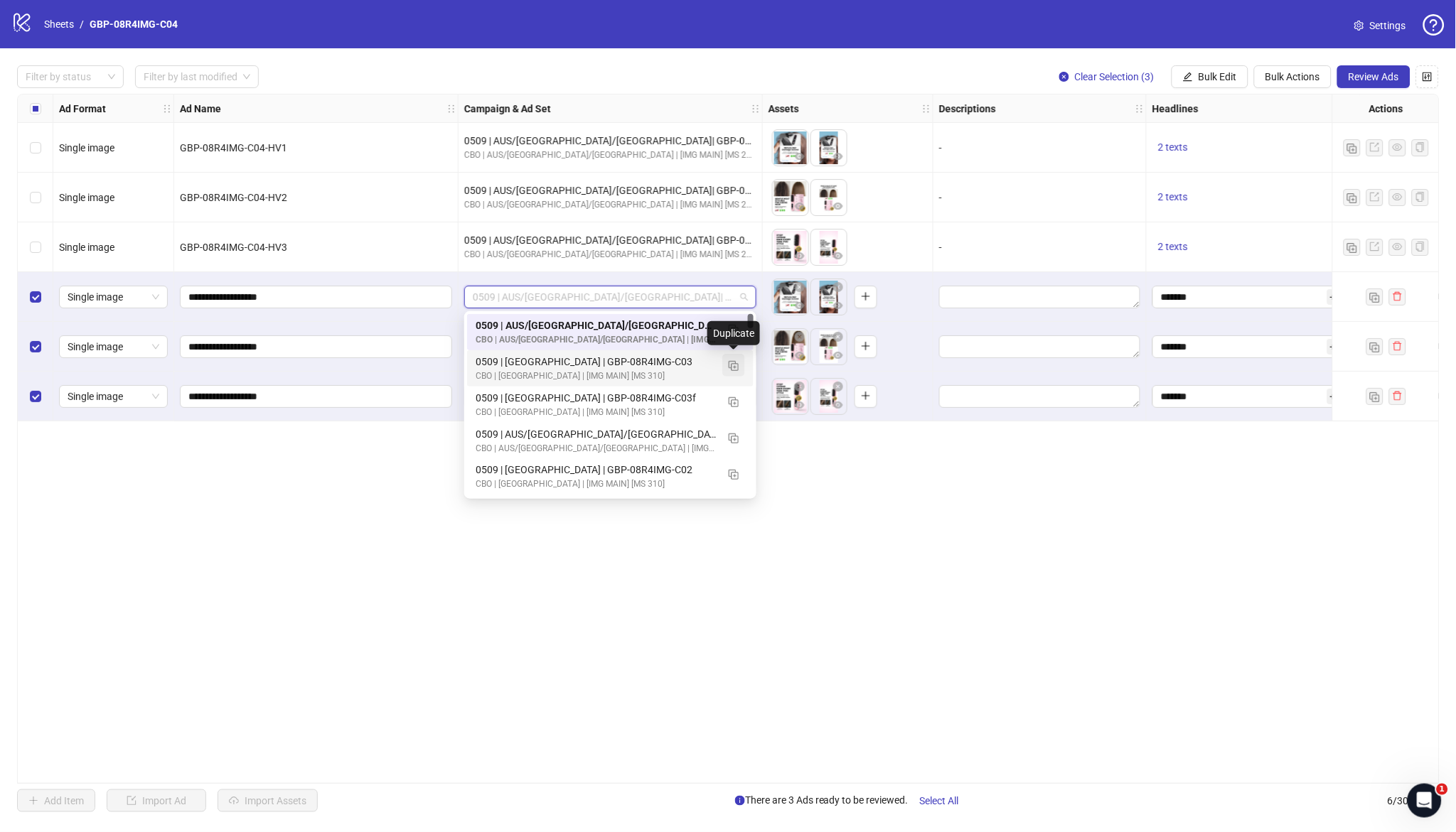
click at [735, 367] on img "button" at bounding box center [733, 366] width 10 height 10
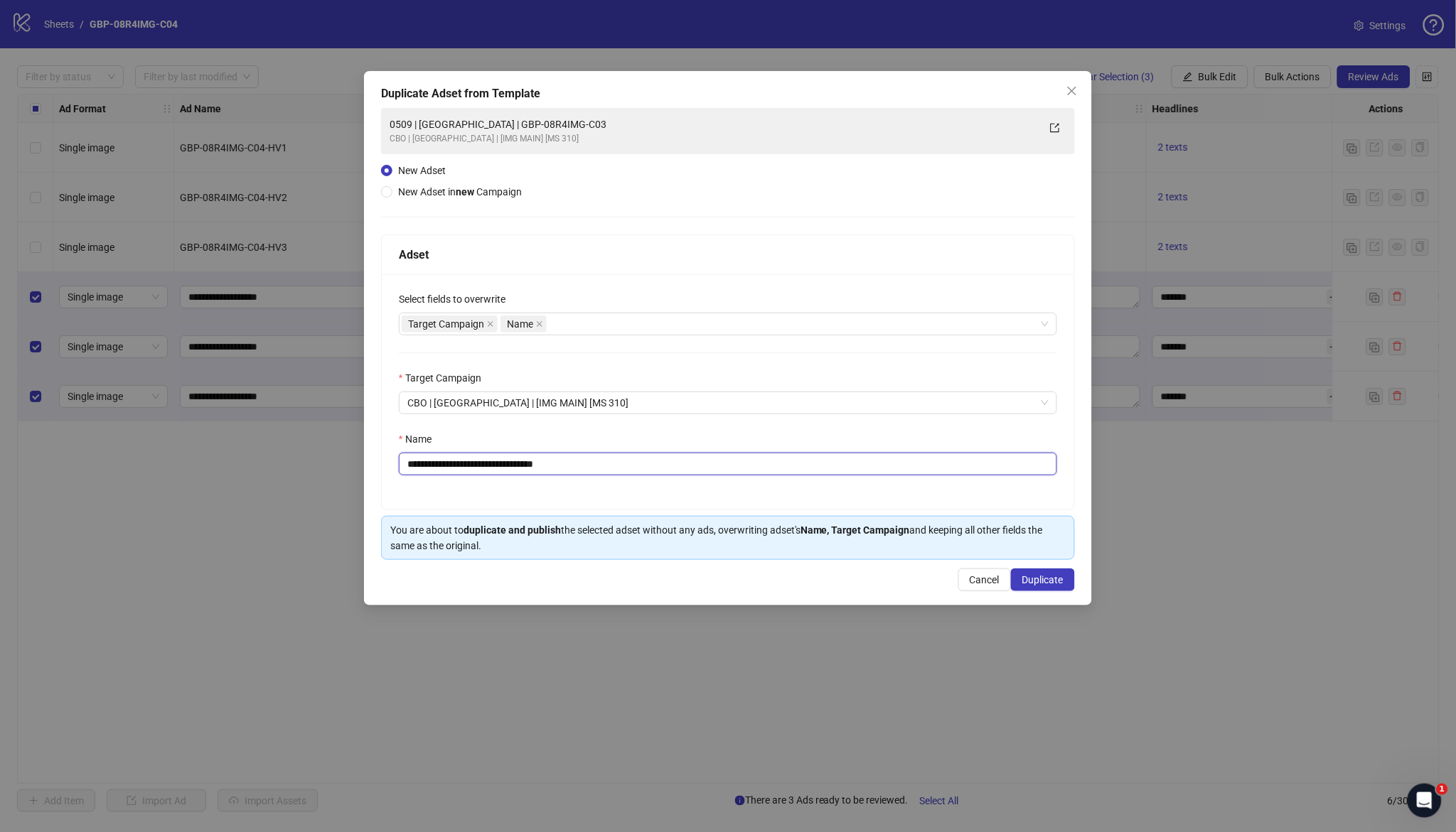
drag, startPoint x: 465, startPoint y: 466, endPoint x: 781, endPoint y: 469, distance: 316.0
click at [781, 469] on input "**********" at bounding box center [728, 464] width 658 height 23
paste input "text"
type input "**********"
click at [1049, 581] on span "Duplicate" at bounding box center [1043, 580] width 41 height 12
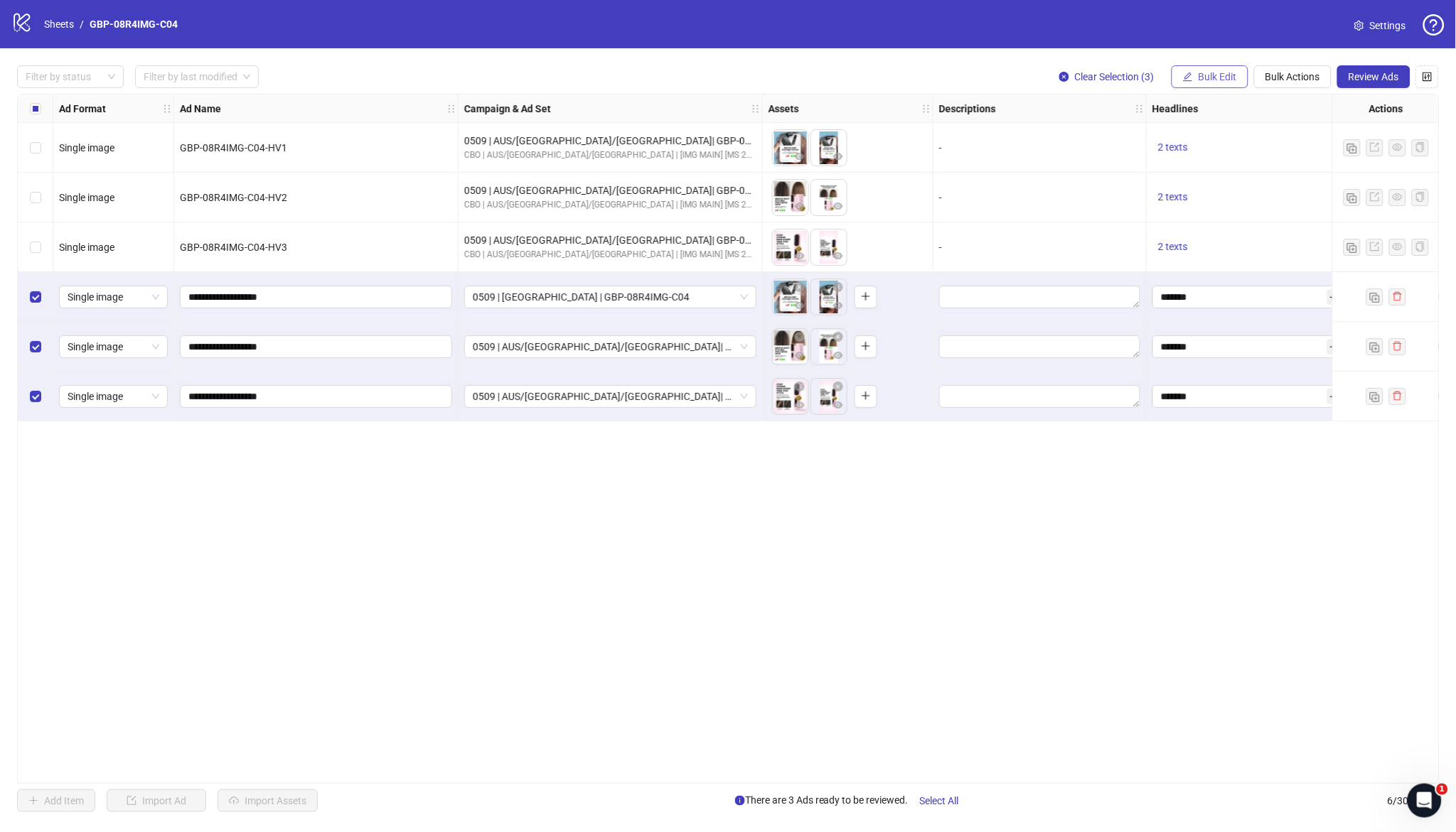
click at [1214, 69] on button "Bulk Edit" at bounding box center [1210, 76] width 77 height 23
click at [1235, 146] on span "Campaign & Ad Set" at bounding box center [1225, 150] width 84 height 15
click at [1261, 176] on button "submit" at bounding box center [1269, 174] width 17 height 17
click at [1206, 79] on span "Bulk Edit" at bounding box center [1218, 76] width 38 height 12
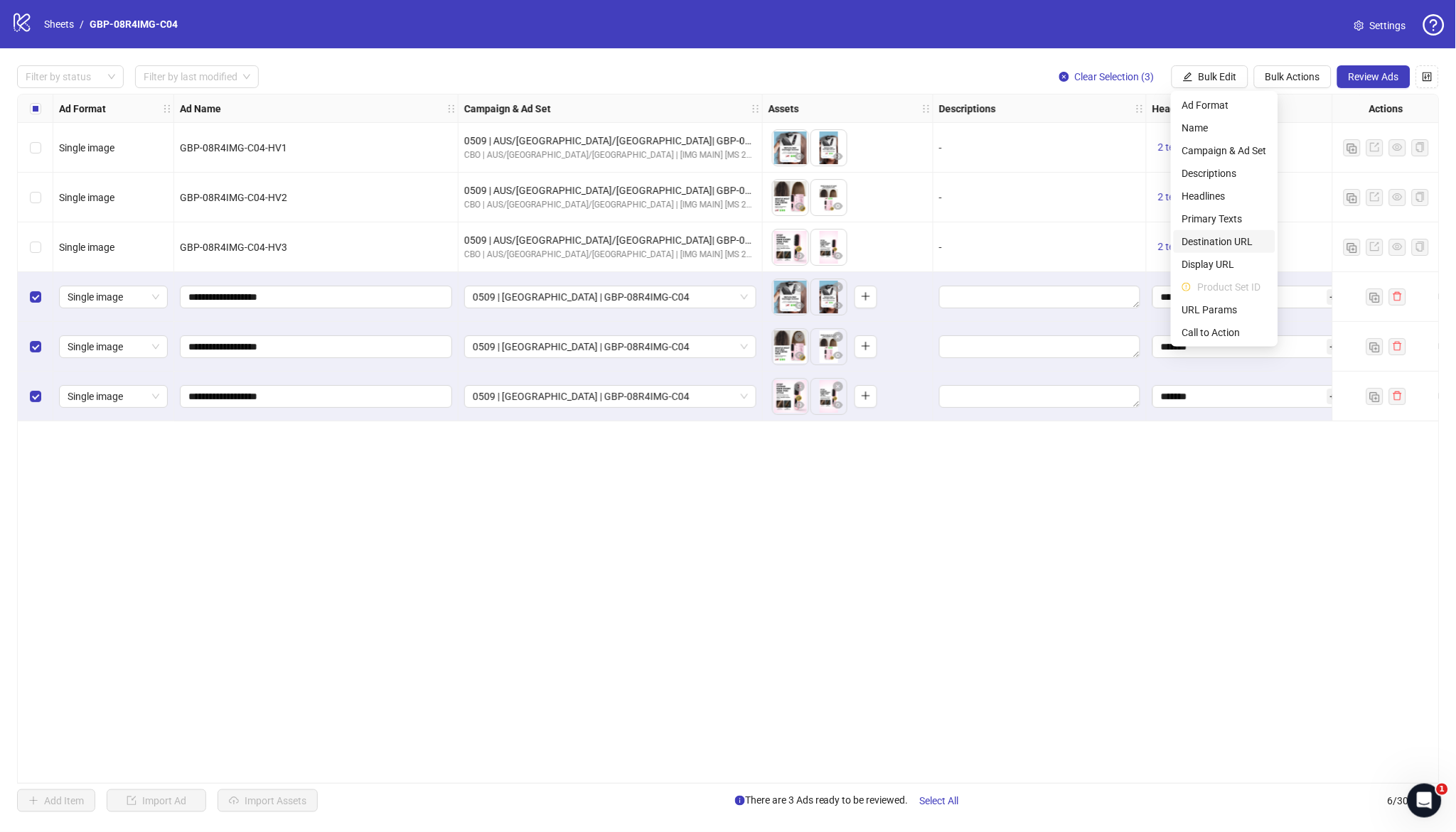
click at [1235, 242] on span "Destination URL" at bounding box center [1225, 241] width 84 height 15
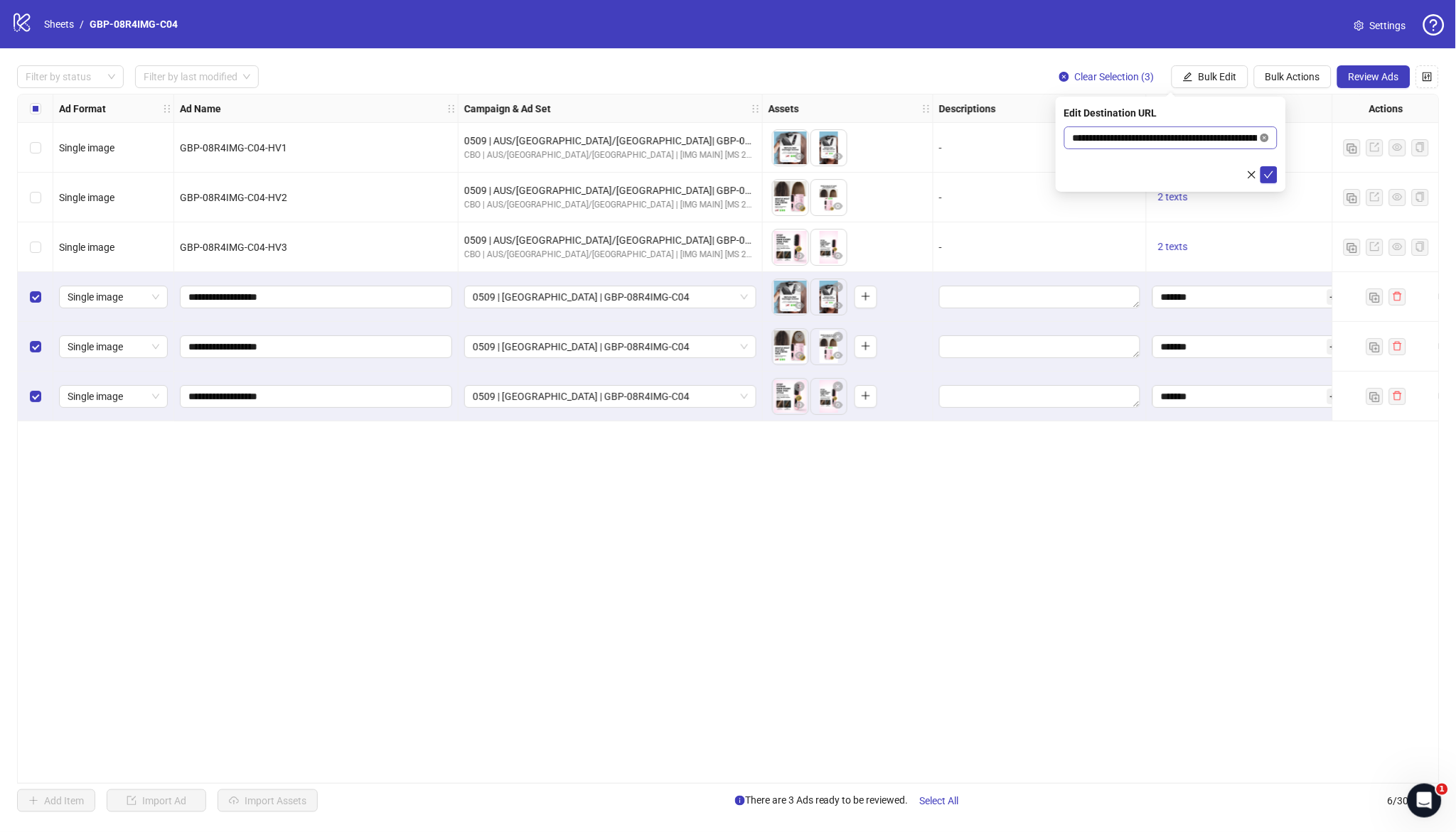
click at [1266, 137] on icon "close-circle" at bounding box center [1264, 137] width 8 height 8
click at [1136, 133] on input "text" at bounding box center [1166, 137] width 185 height 15
paste input "**********"
type input "**********"
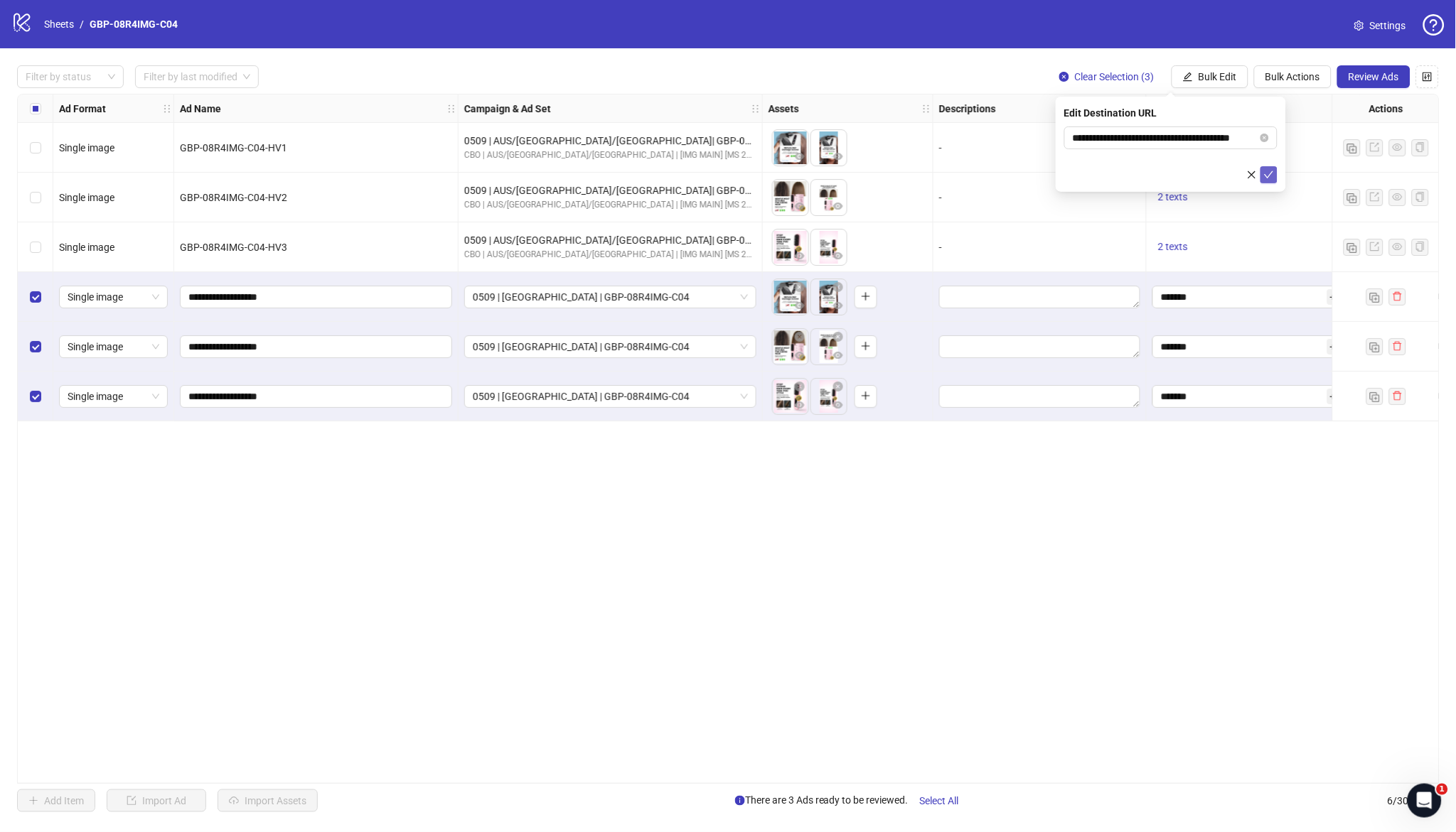
click at [1269, 172] on icon "check" at bounding box center [1269, 174] width 10 height 10
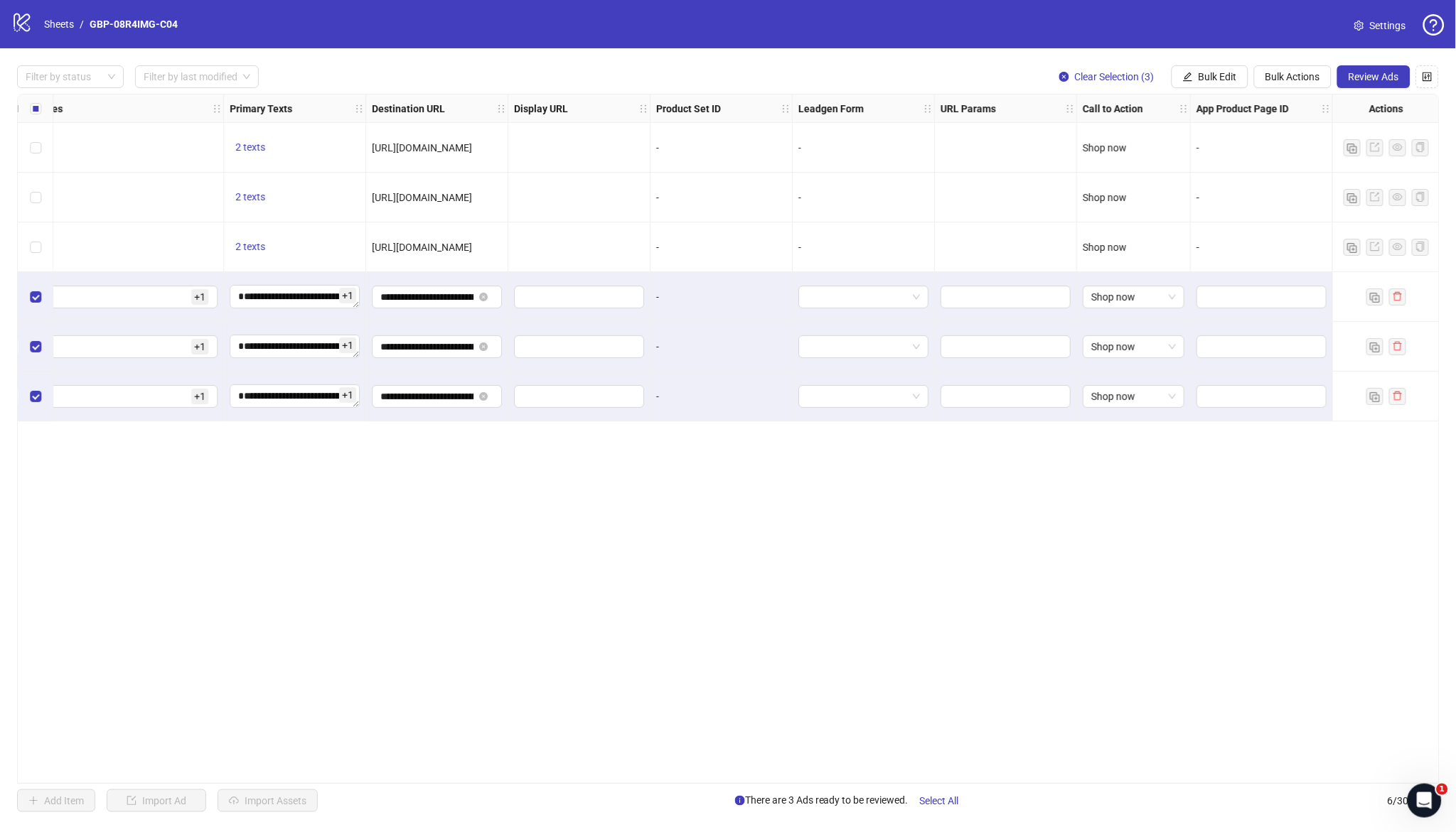
scroll to position [0, 0]
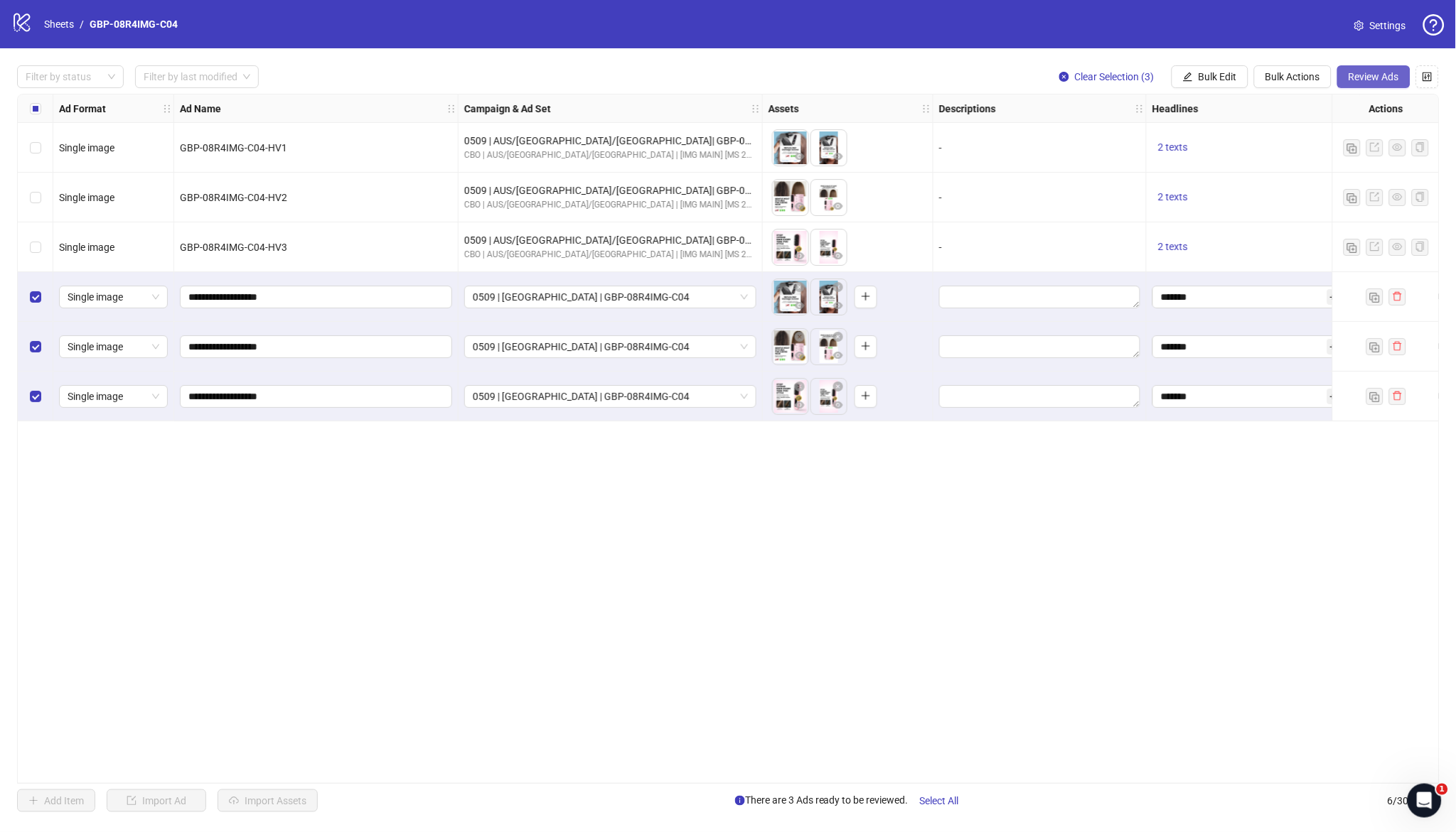
click at [1384, 71] on span "Review Ads" at bounding box center [1374, 76] width 51 height 12
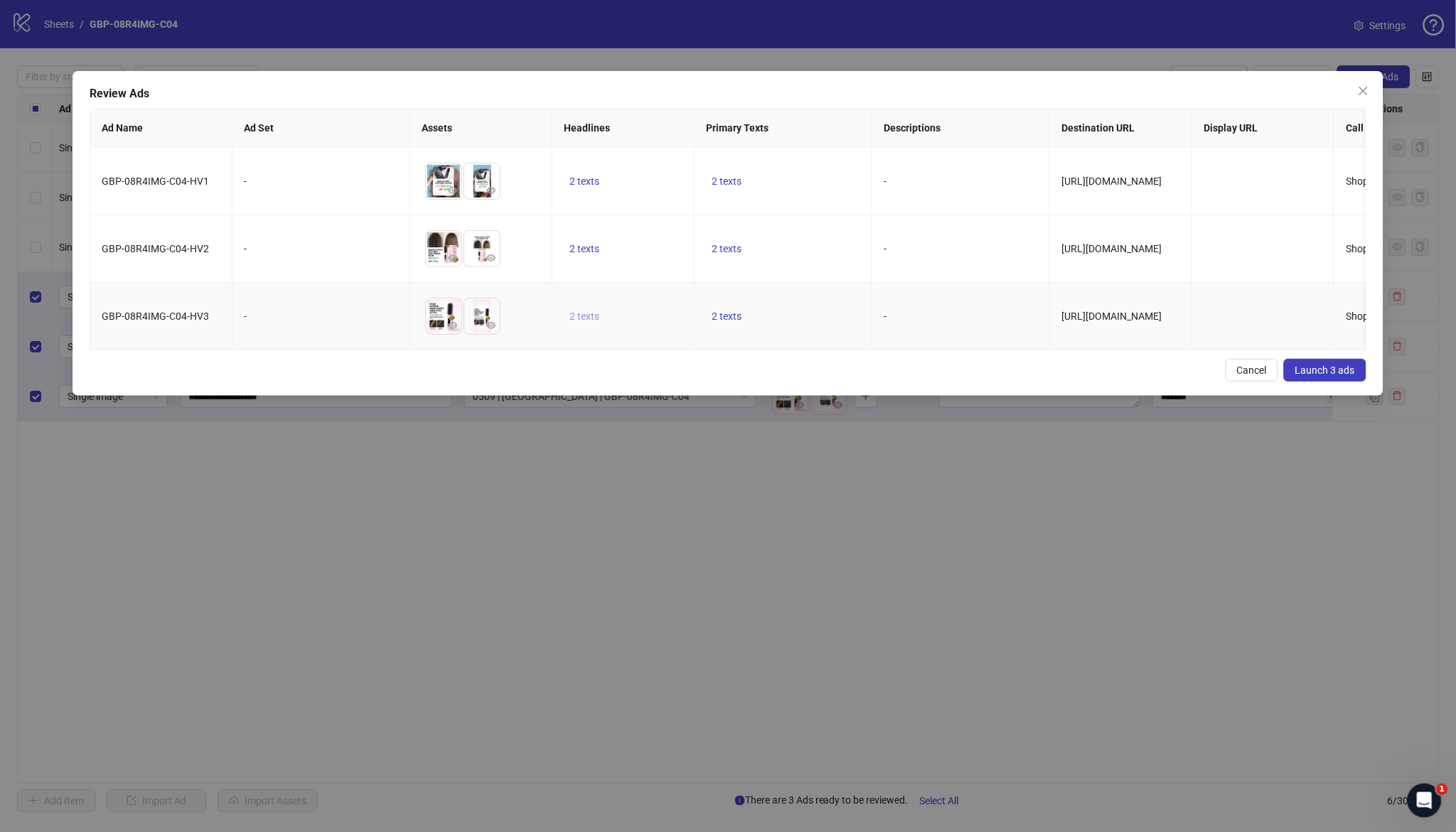
click at [585, 317] on span "2 texts" at bounding box center [585, 316] width 30 height 12
click at [792, 303] on div "50% OFF" at bounding box center [730, 305] width 178 height 23
click at [804, 302] on icon "caret-right" at bounding box center [807, 305] width 10 height 10
click at [804, 258] on td "2 texts" at bounding box center [783, 249] width 178 height 67
click at [605, 363] on div "Review Ads Ad Name Ad Set Assets Headlines Primary Texts Descriptions Destinati…" at bounding box center [728, 233] width 1311 height 325
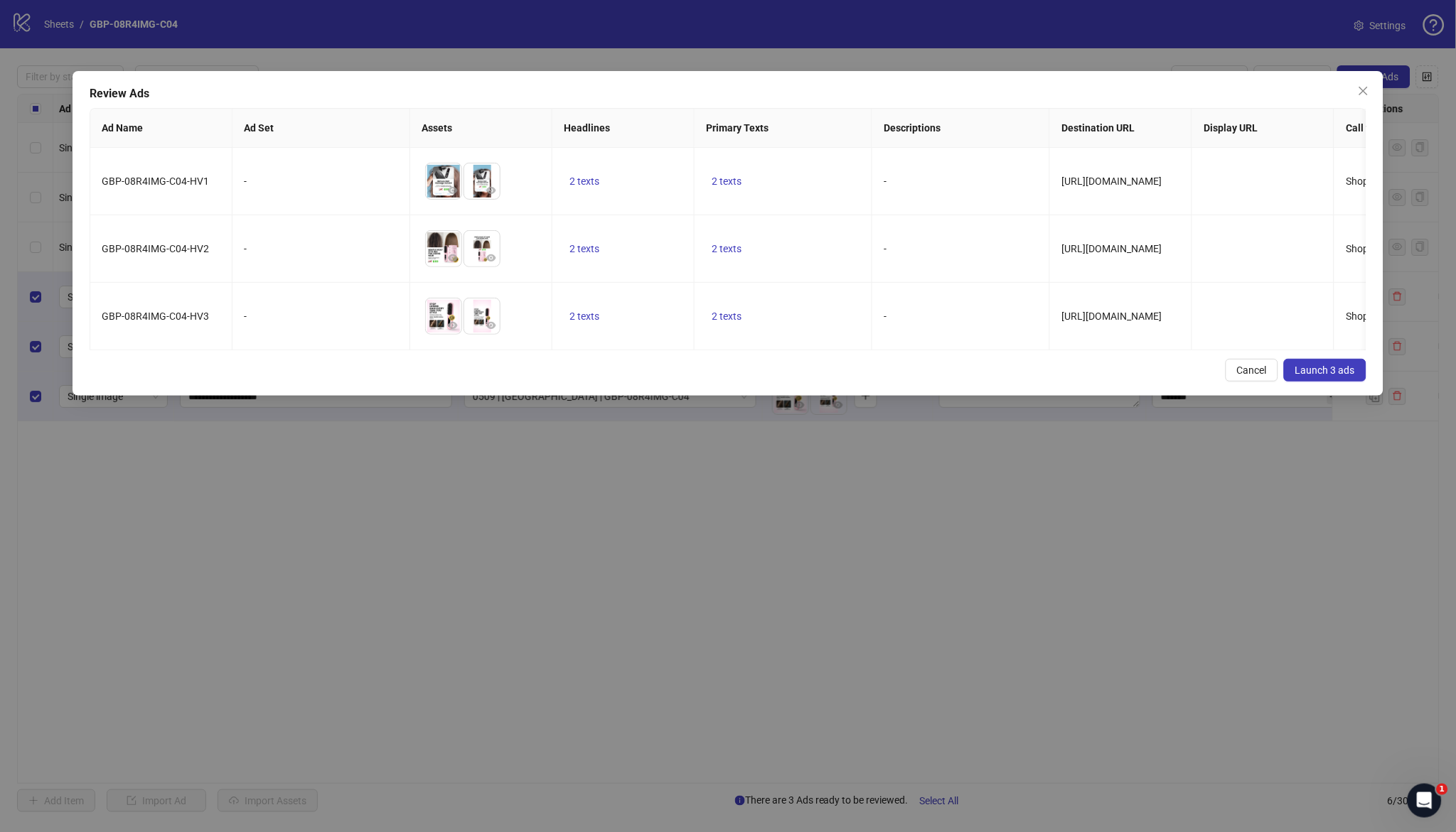
click at [1328, 376] on span "Launch 3 ads" at bounding box center [1325, 370] width 60 height 12
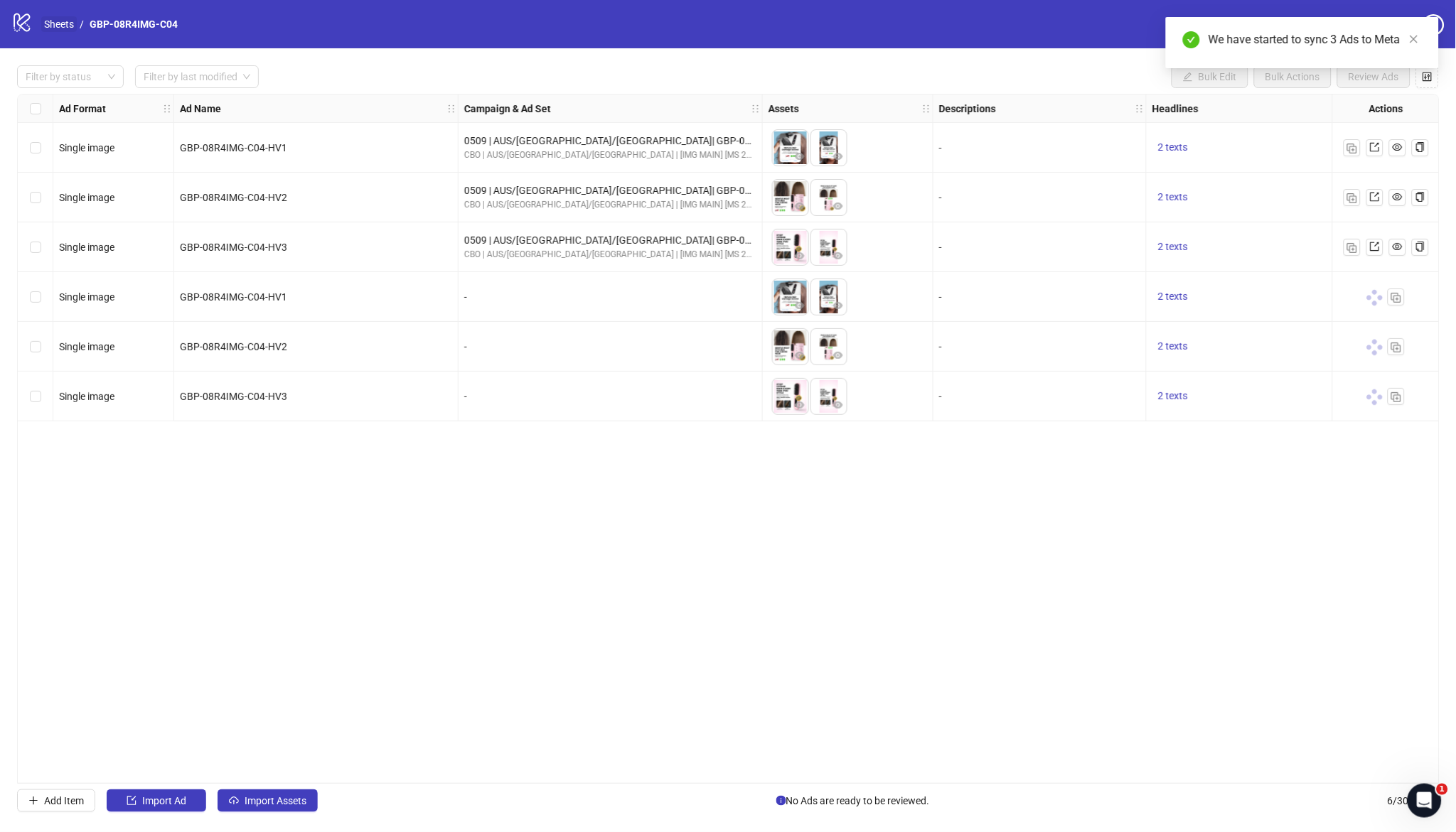
click at [56, 25] on link "Sheets" at bounding box center [58, 24] width 35 height 15
